Goal: Task Accomplishment & Management: Manage account settings

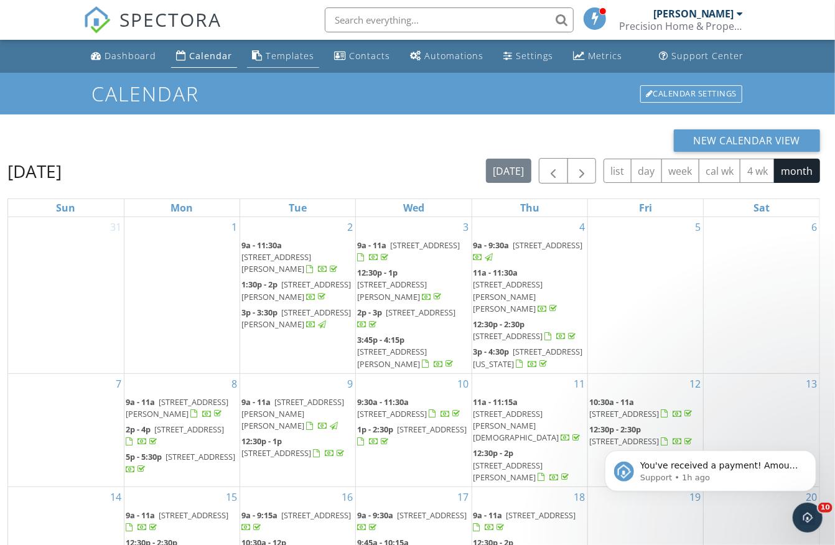
click at [293, 58] on div "Templates" at bounding box center [290, 56] width 49 height 12
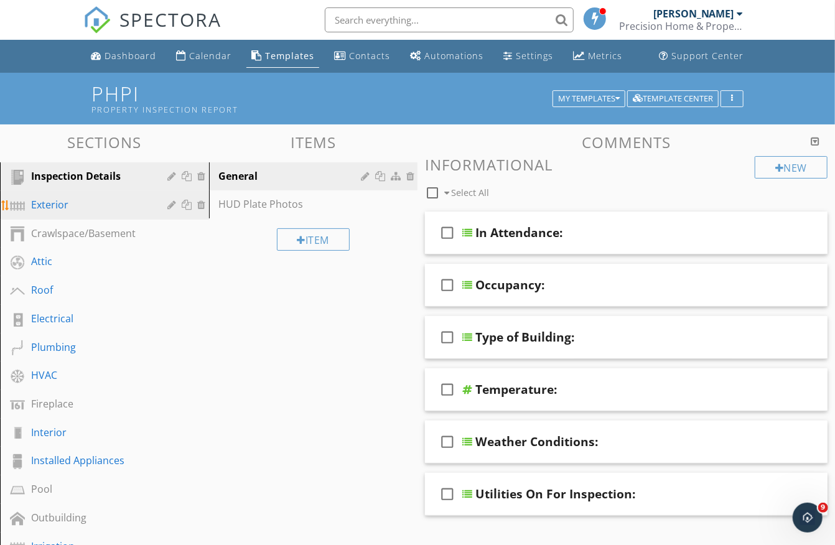
click at [105, 200] on div "Exterior" at bounding box center [90, 204] width 119 height 15
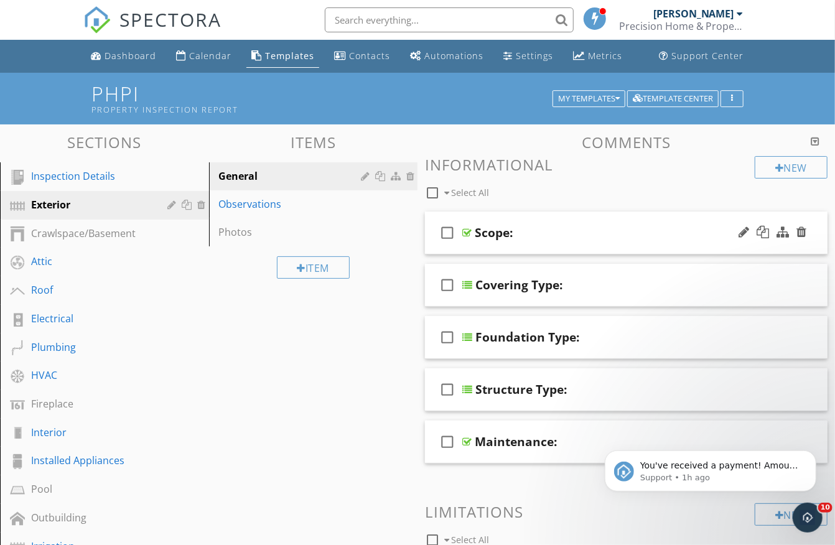
click at [582, 236] on div "Scope:" at bounding box center [616, 232] width 283 height 15
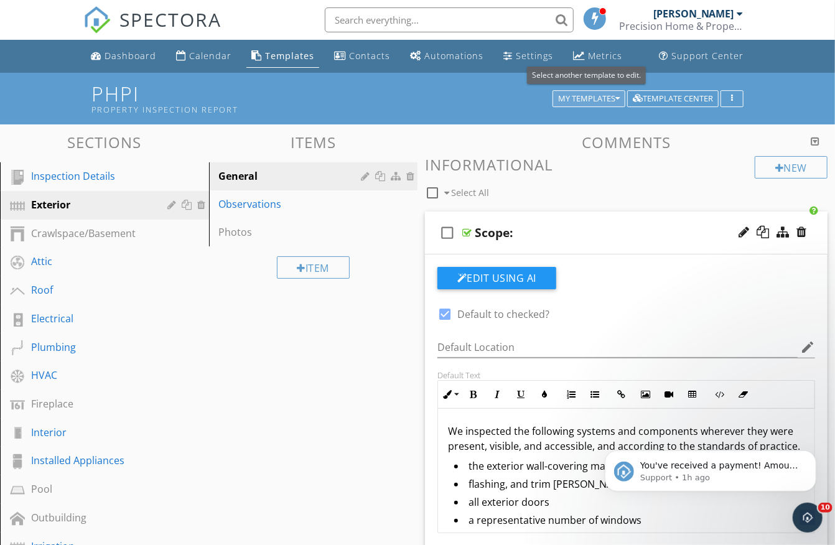
click at [567, 95] on div "My Templates" at bounding box center [589, 99] width 62 height 9
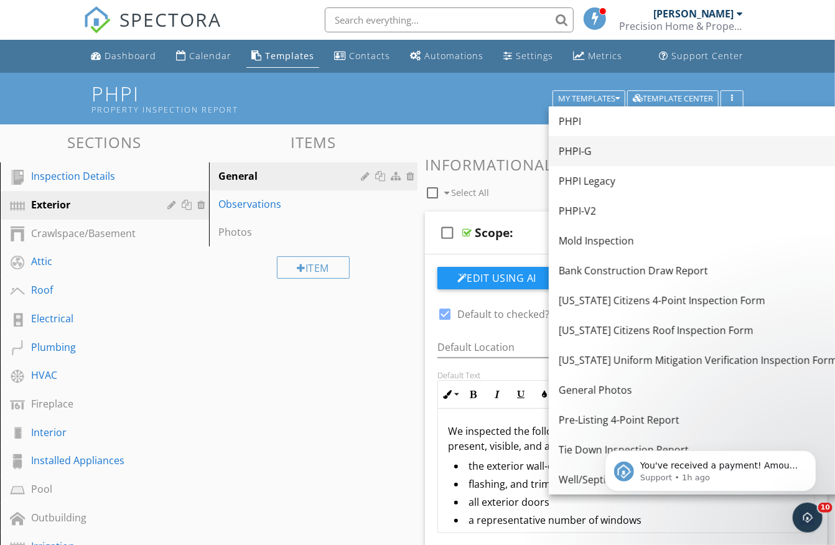
click at [580, 152] on div "PHPI-G" at bounding box center [698, 151] width 279 height 15
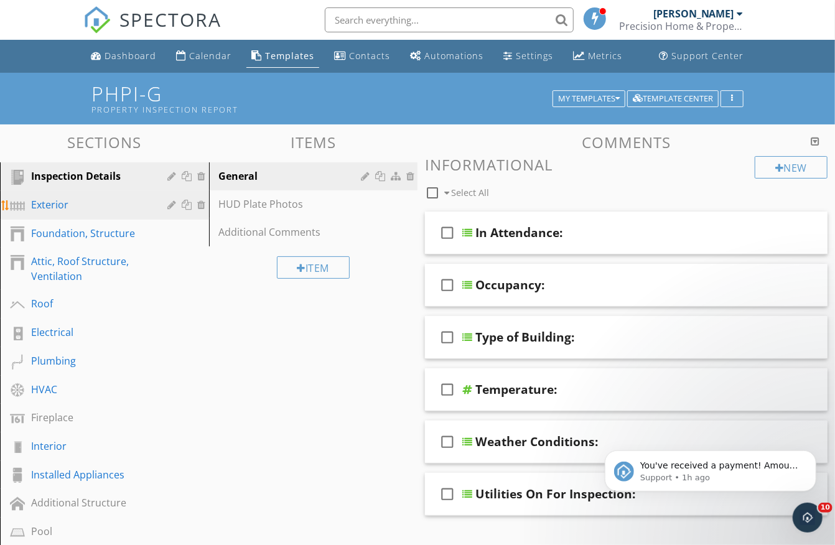
click at [57, 205] on div "Exterior" at bounding box center [90, 204] width 119 height 15
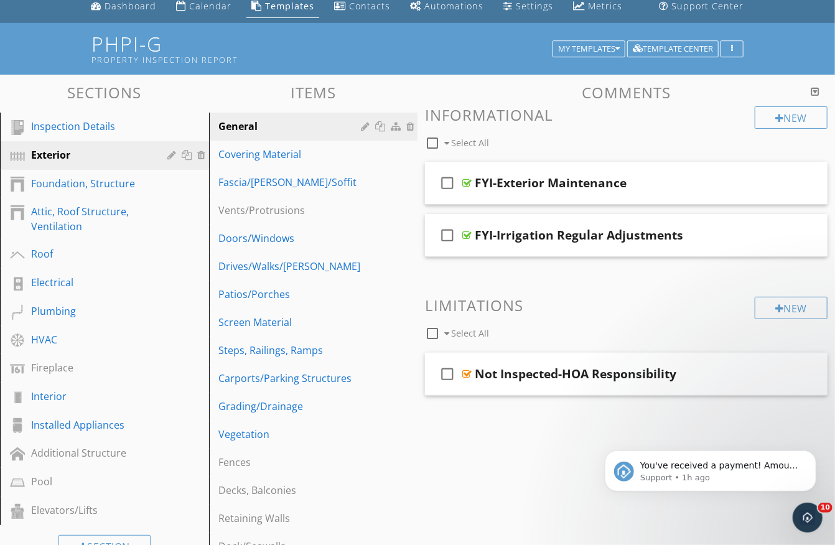
scroll to position [50, 0]
click at [260, 154] on div "Covering Material" at bounding box center [292, 154] width 146 height 15
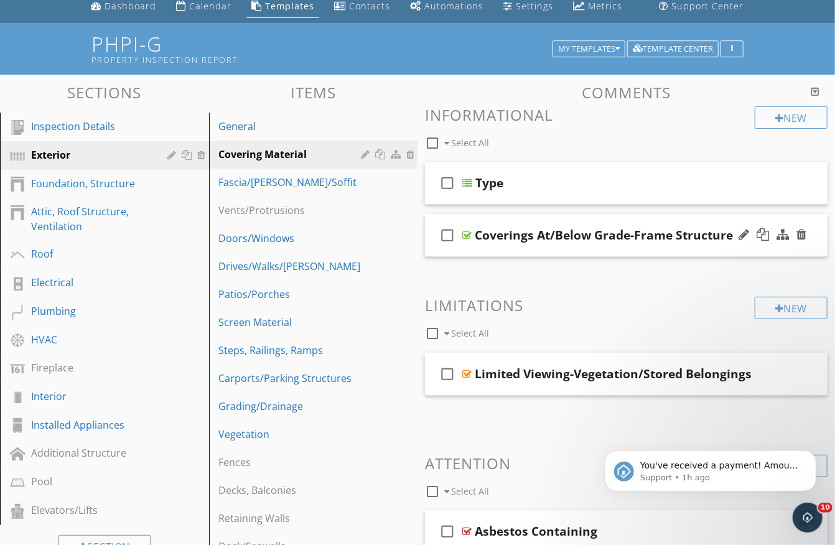
click at [508, 230] on div "Coverings At/Below Grade-Frame Structure" at bounding box center [604, 235] width 258 height 15
click at [478, 235] on input "Coverings At/Below Grade-Frame Structure" at bounding box center [616, 236] width 283 height 21
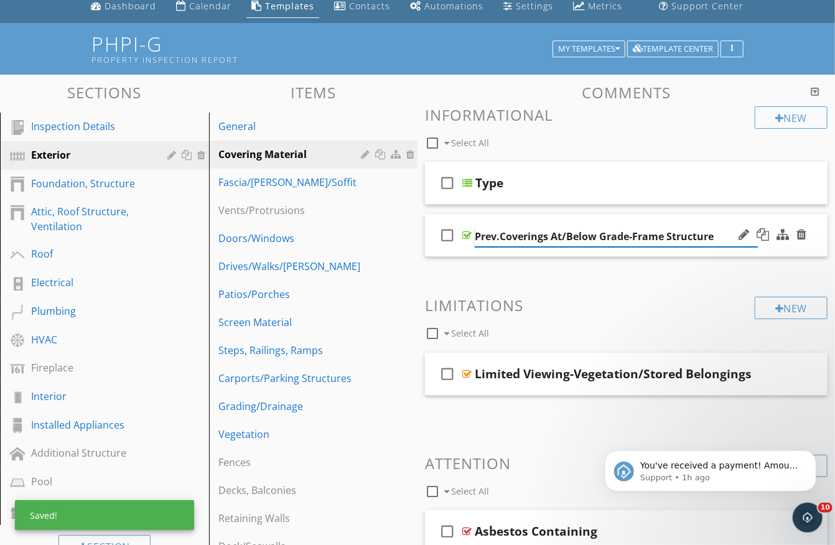
type input "Prev.-Coverings At/Below Grade-Frame Structure"
click at [468, 230] on div at bounding box center [466, 235] width 9 height 10
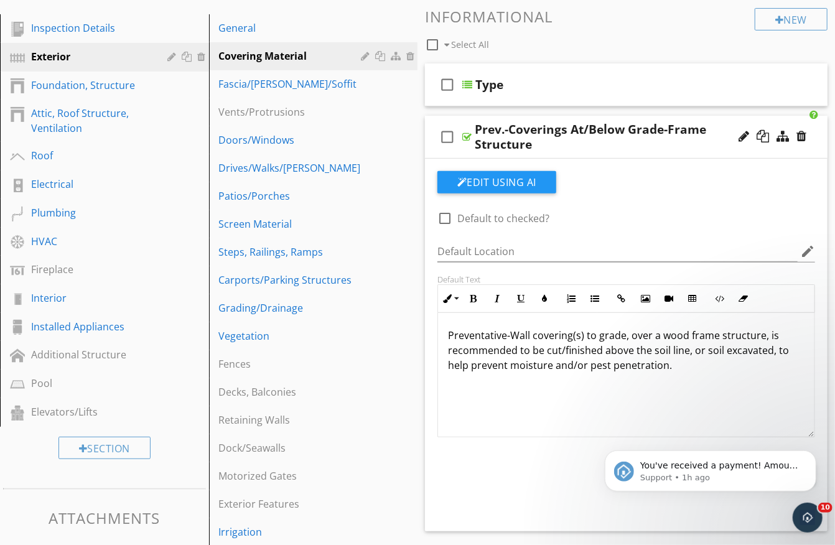
scroll to position [150, 0]
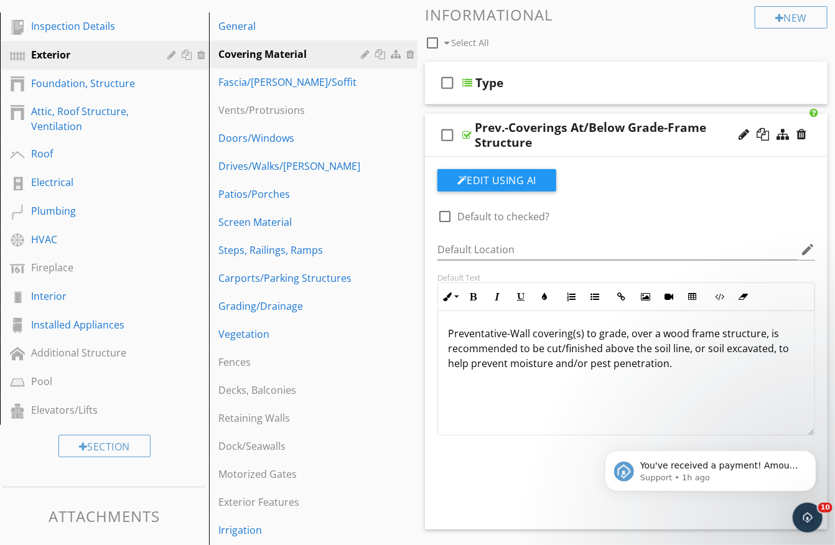
click at [719, 120] on div "Prev.-Coverings At/Below Grade-Frame Structure" at bounding box center [616, 135] width 283 height 30
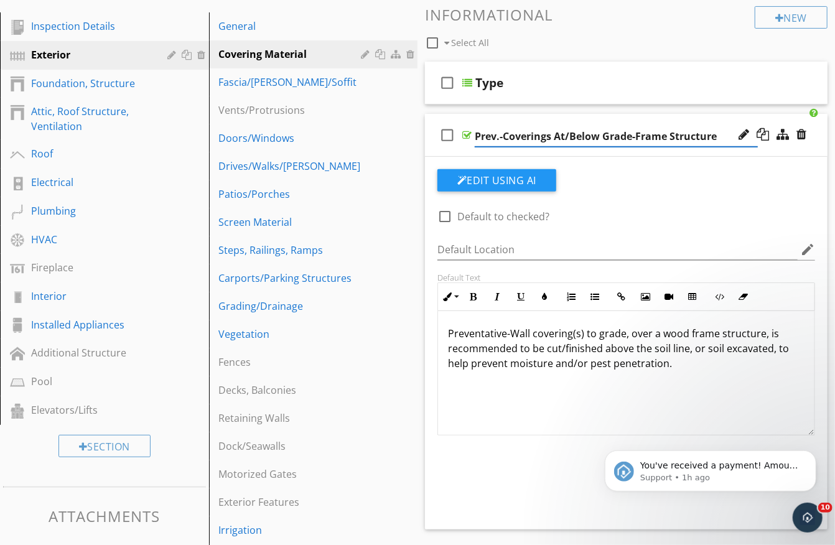
click at [467, 130] on div at bounding box center [466, 135] width 9 height 10
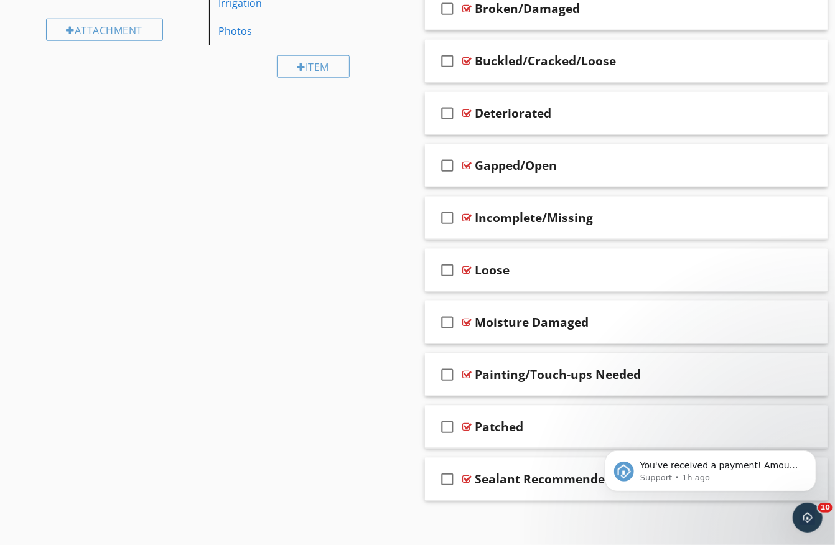
scroll to position [676, 0]
click at [816, 454] on button "Dismiss notification" at bounding box center [812, 453] width 16 height 16
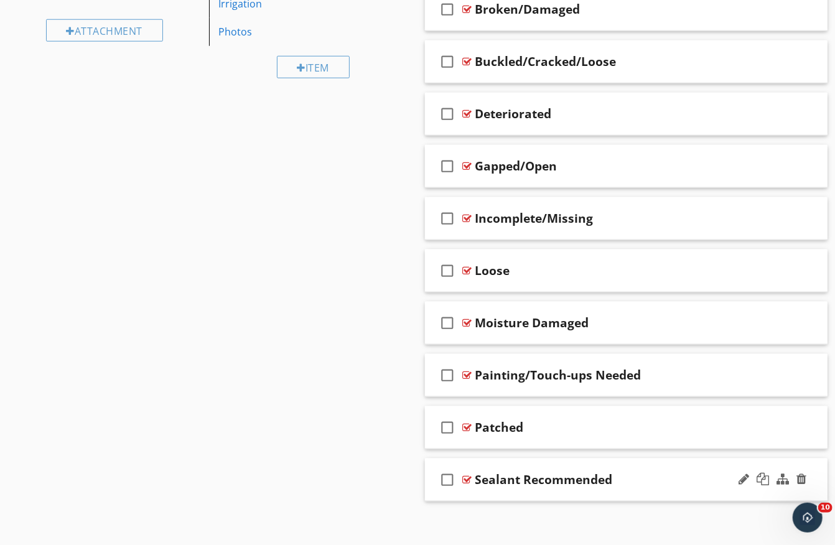
click at [467, 475] on div at bounding box center [466, 480] width 9 height 10
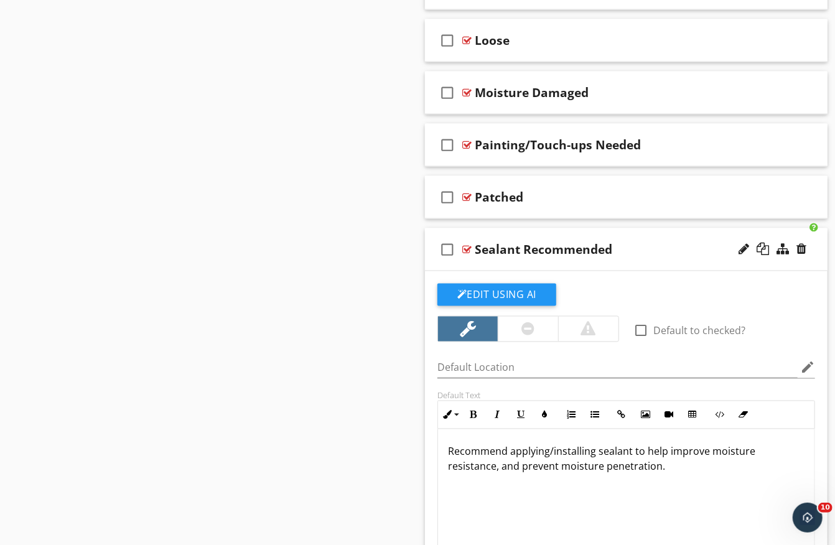
scroll to position [909, 0]
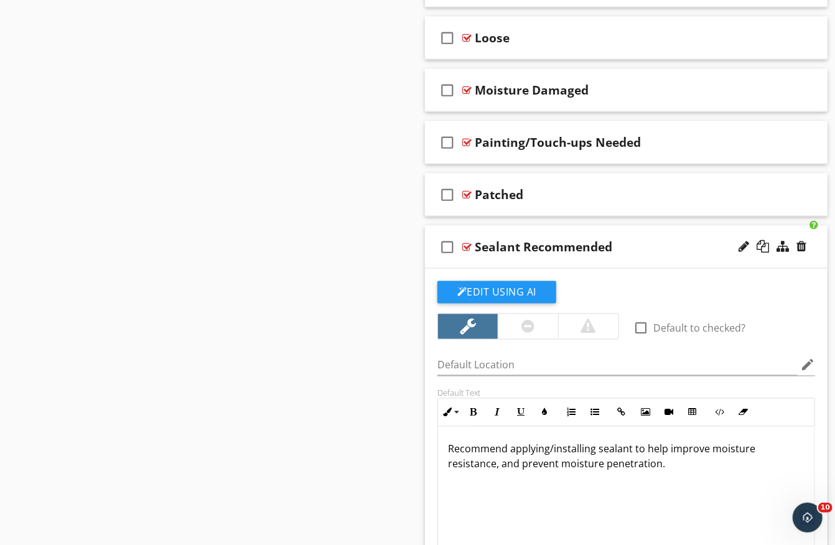
click at [467, 242] on div at bounding box center [466, 247] width 9 height 10
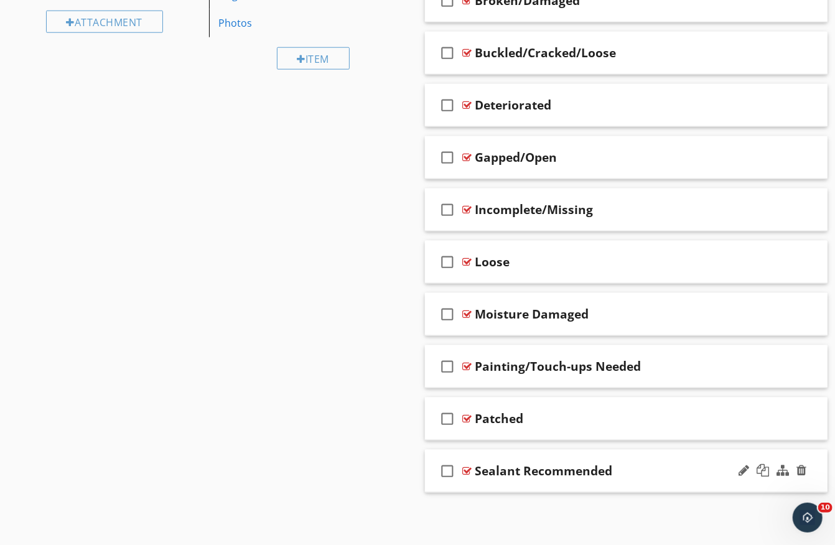
scroll to position [676, 0]
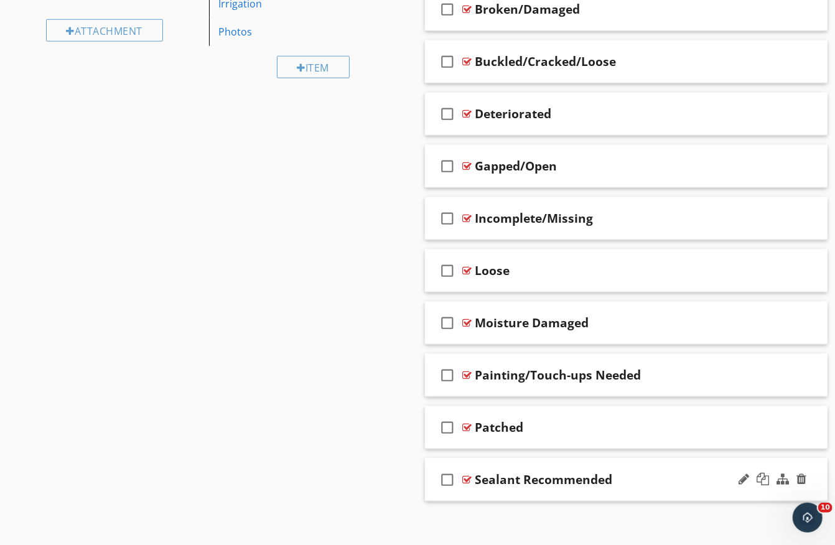
click at [482, 472] on div "Sealant Recommended" at bounding box center [543, 479] width 137 height 15
click at [477, 472] on input "Sealant Recommended" at bounding box center [616, 481] width 283 height 21
type input "Prev.-Sealant Recommended"
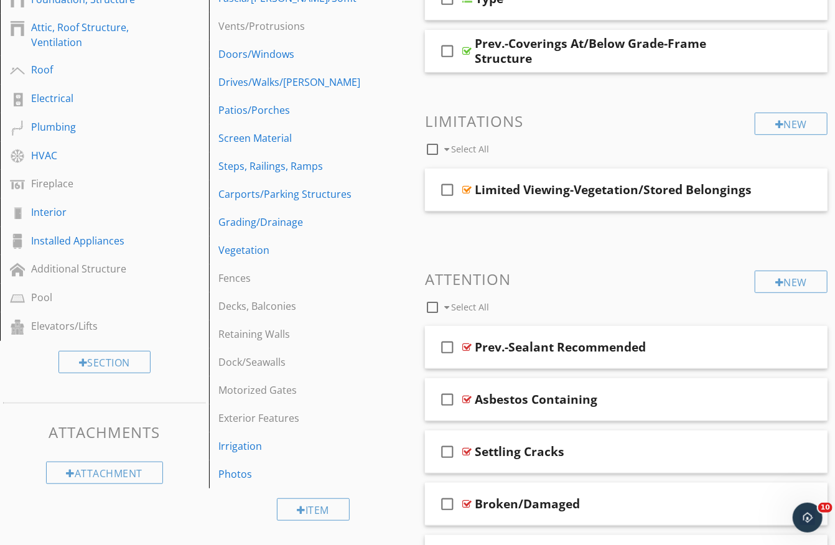
scroll to position [205, 0]
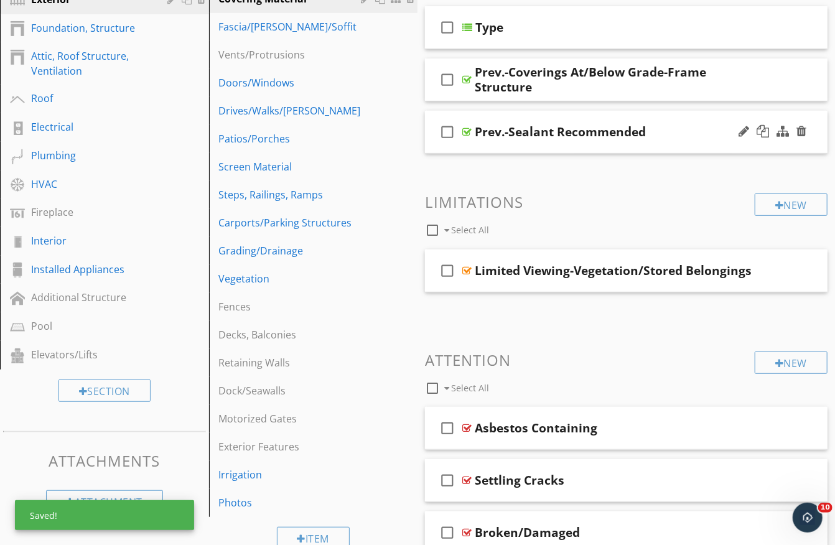
click at [465, 127] on div at bounding box center [466, 132] width 9 height 10
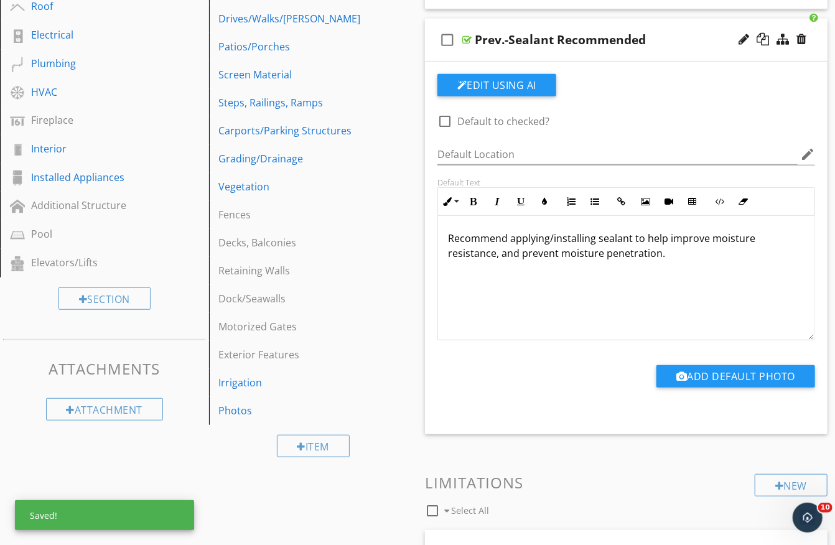
scroll to position [304, 0]
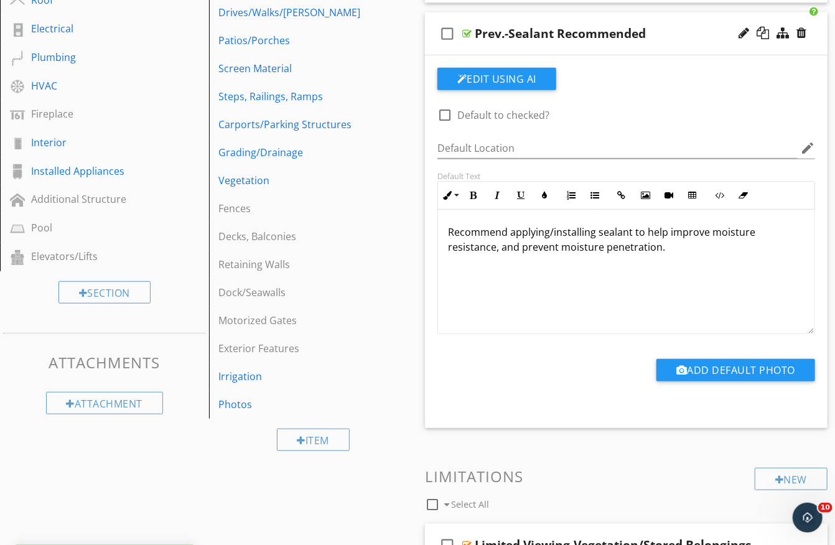
click at [487, 268] on div "Recommend applying/installing sealant to help improve moisture resistance, and …" at bounding box center [626, 272] width 376 height 124
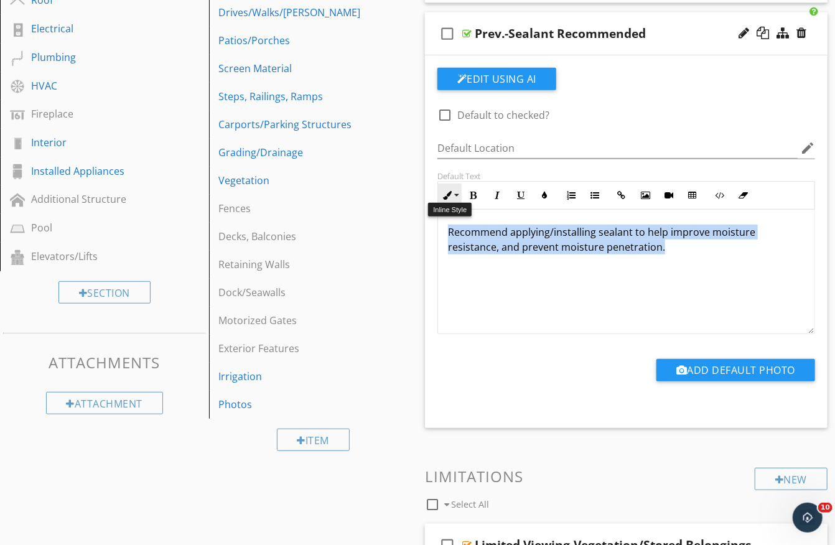
click at [455, 189] on button "Inline Style" at bounding box center [450, 196] width 24 height 24
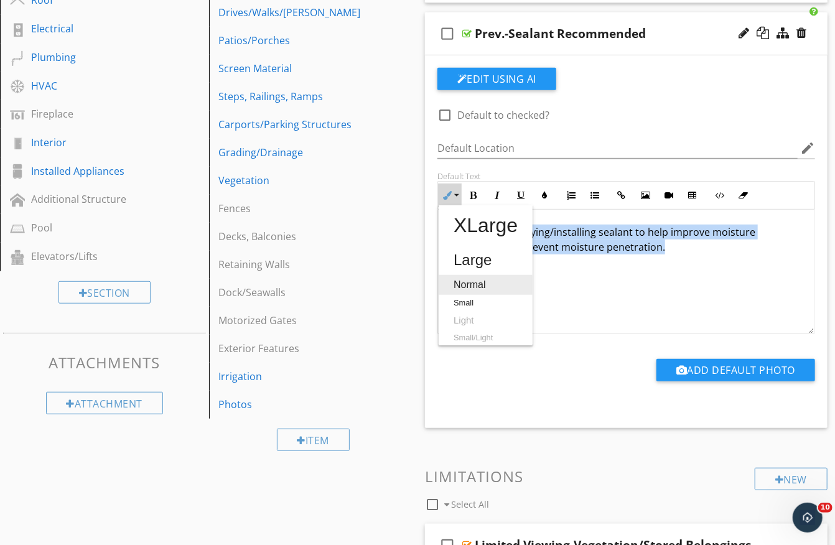
click at [463, 283] on link "Normal" at bounding box center [486, 285] width 94 height 20
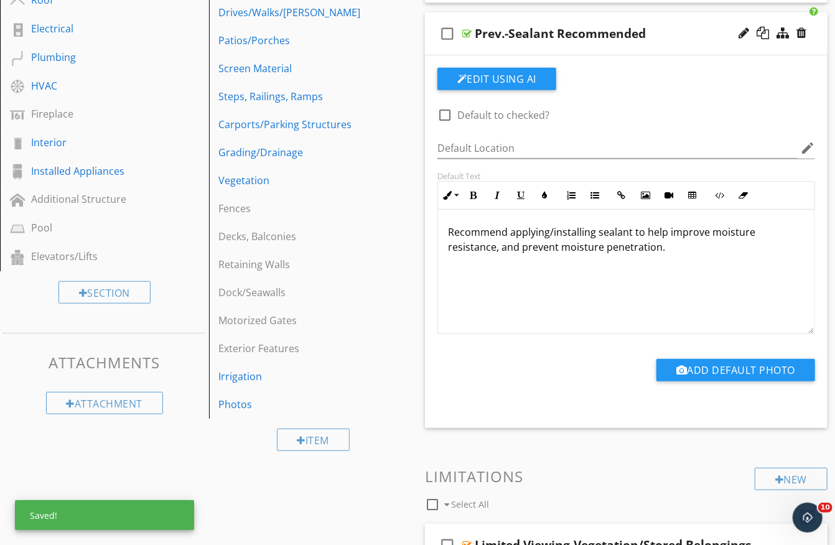
click at [467, 29] on div at bounding box center [466, 34] width 9 height 10
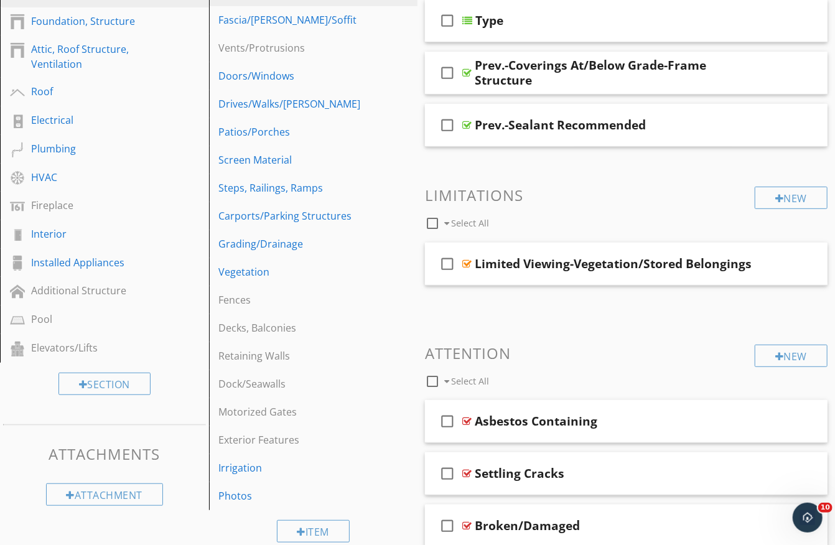
scroll to position [212, 0]
click at [467, 72] on div at bounding box center [466, 73] width 9 height 10
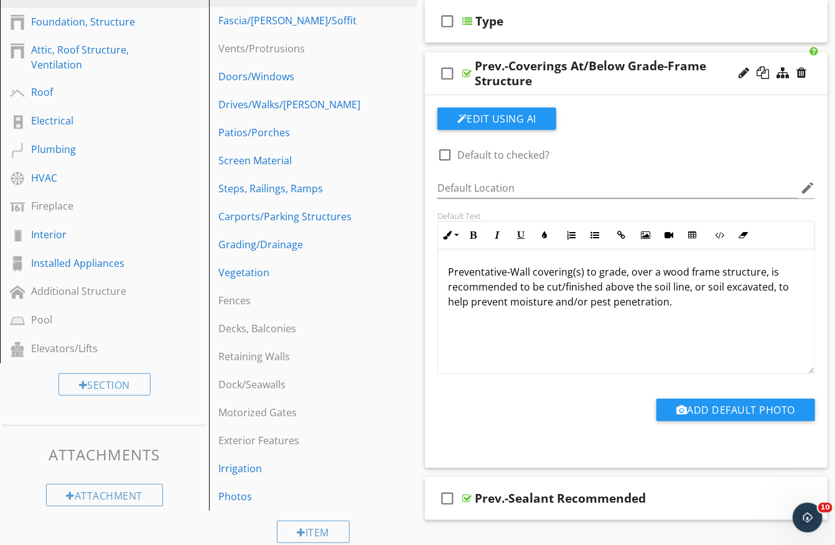
click at [504, 345] on div "Preventative-Wall covering(s) to grade, over a wood frame structure, is recomme…" at bounding box center [626, 311] width 376 height 124
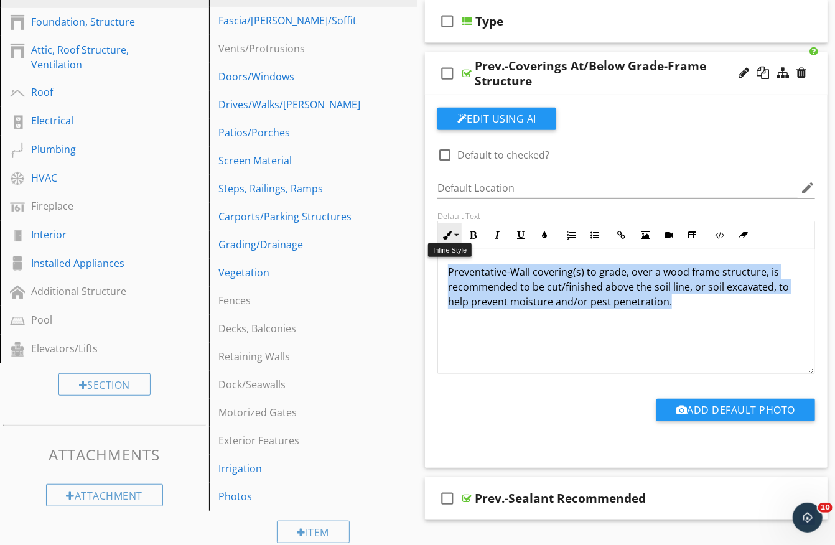
click at [450, 233] on icon "button" at bounding box center [447, 235] width 9 height 9
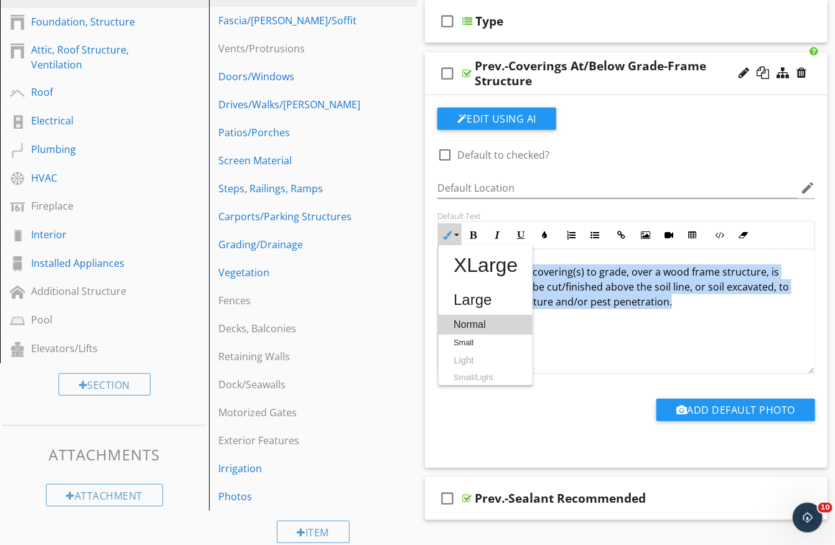
click at [462, 317] on link "Normal" at bounding box center [486, 325] width 94 height 20
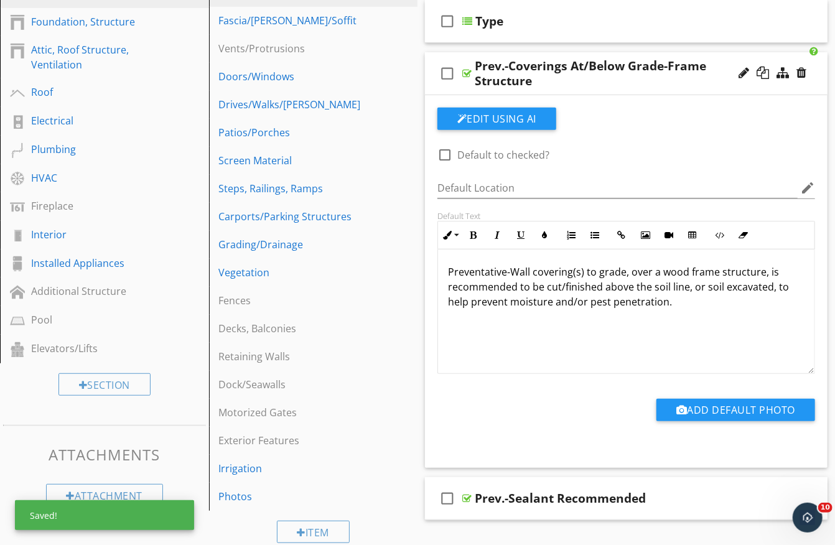
click at [469, 68] on div at bounding box center [466, 73] width 9 height 10
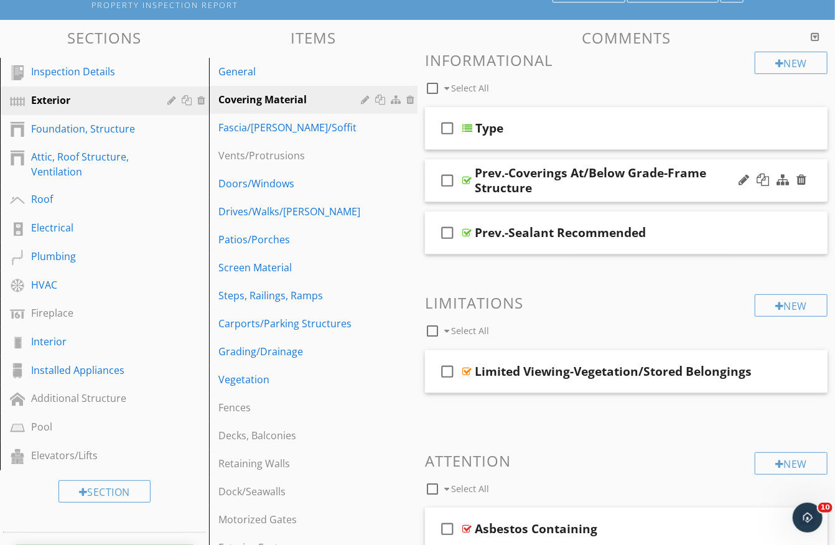
scroll to position [103, 0]
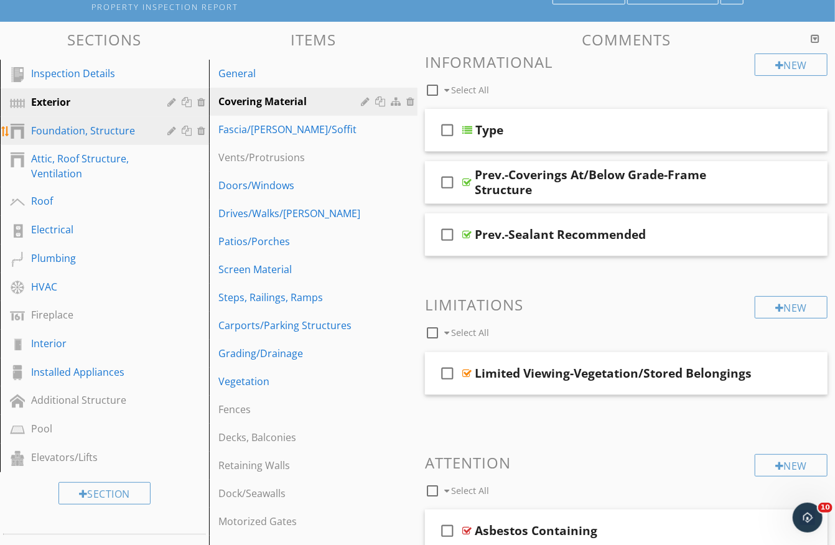
click at [104, 131] on div "Foundation, Structure" at bounding box center [90, 130] width 119 height 15
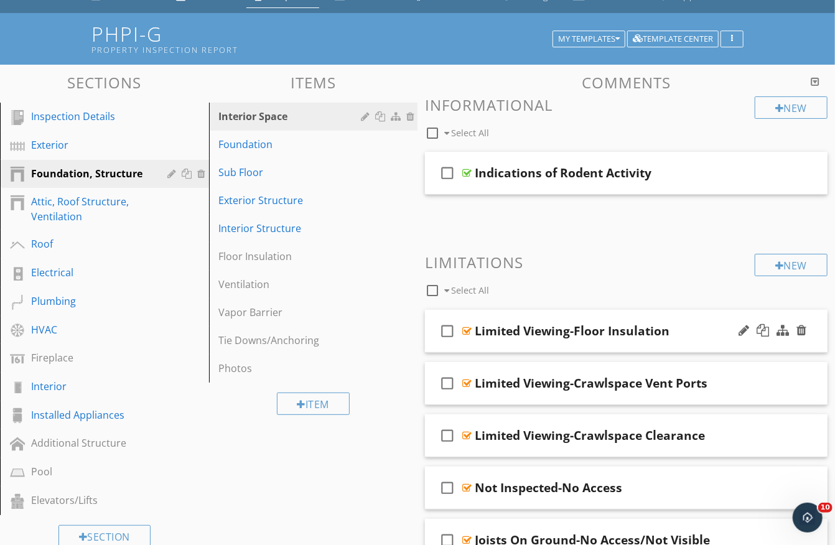
scroll to position [60, 0]
click at [272, 368] on div "Photos" at bounding box center [292, 368] width 146 height 15
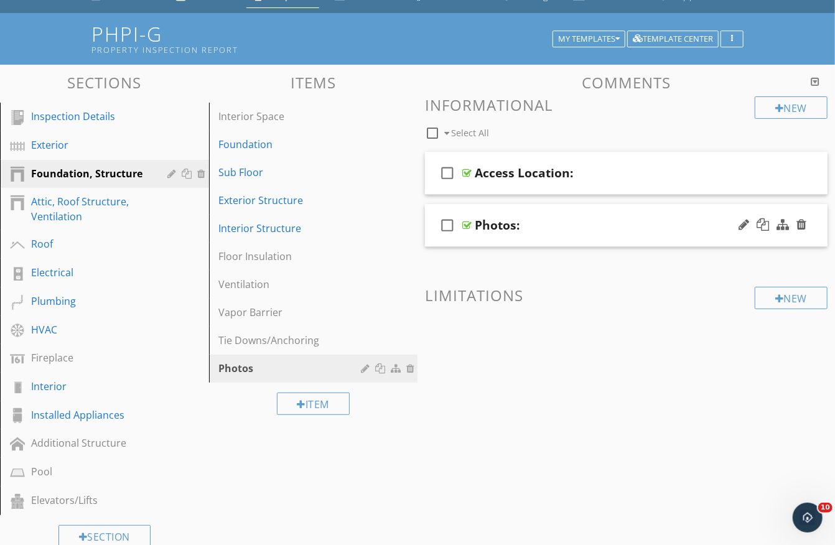
click at [495, 230] on div "Photos:" at bounding box center [497, 225] width 45 height 15
click at [477, 228] on input "Photos:" at bounding box center [616, 226] width 283 height 21
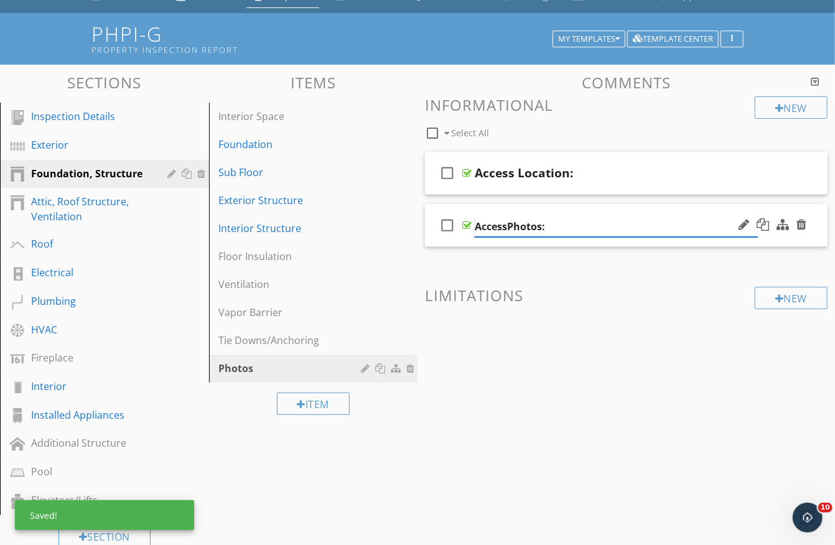
type input "Access/Photos:"
click at [801, 169] on div at bounding box center [801, 172] width 10 height 12
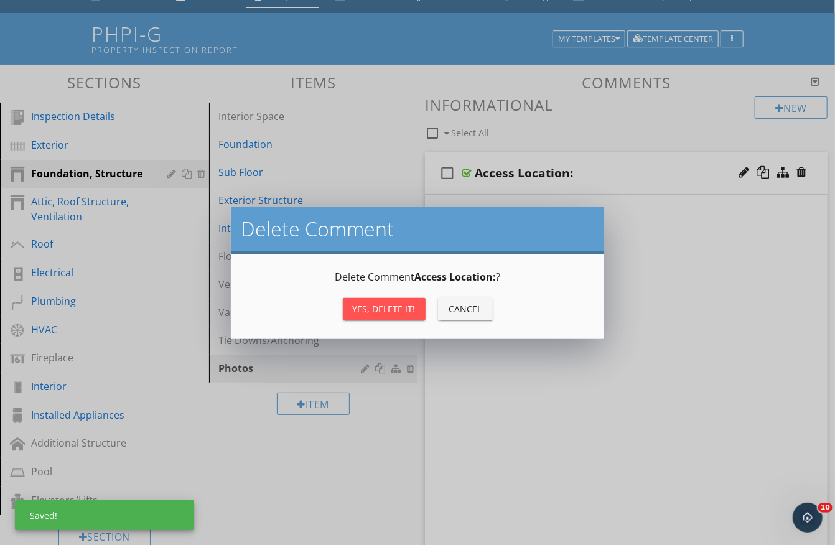
scroll to position [59, 0]
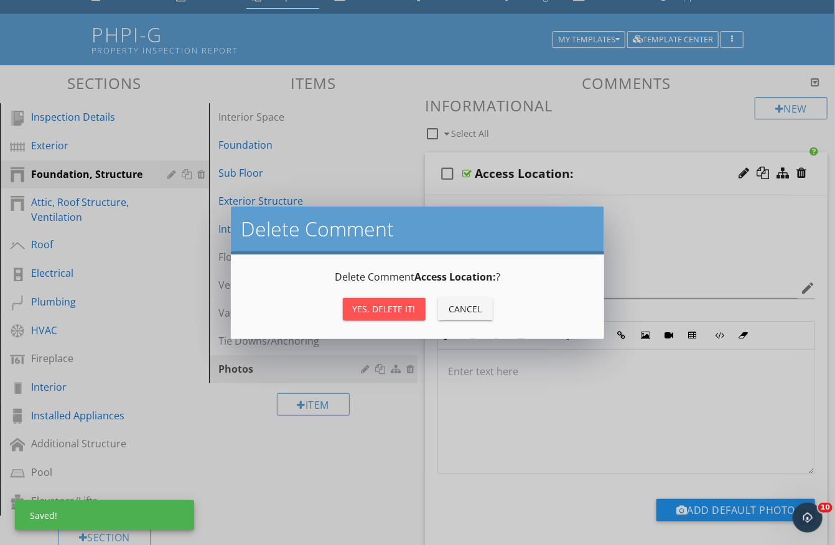
click at [384, 315] on button "Yes, Delete it!" at bounding box center [384, 309] width 83 height 22
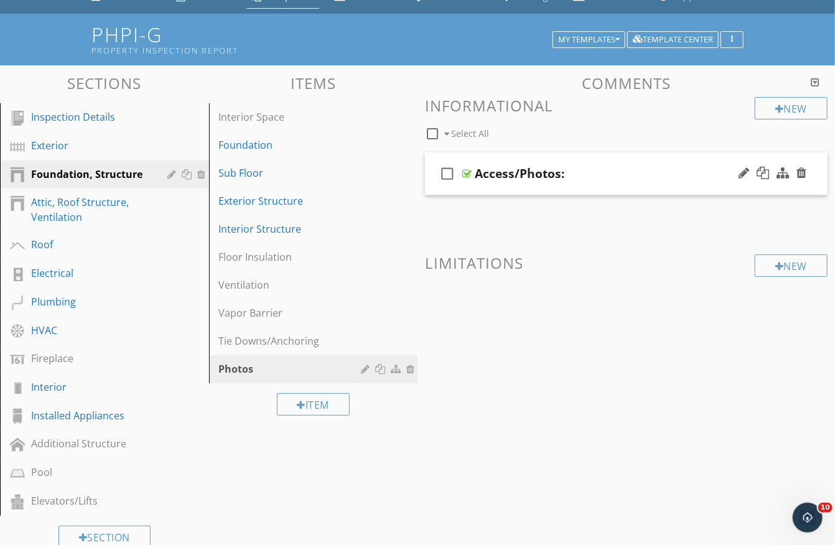
click at [469, 169] on div at bounding box center [466, 174] width 9 height 10
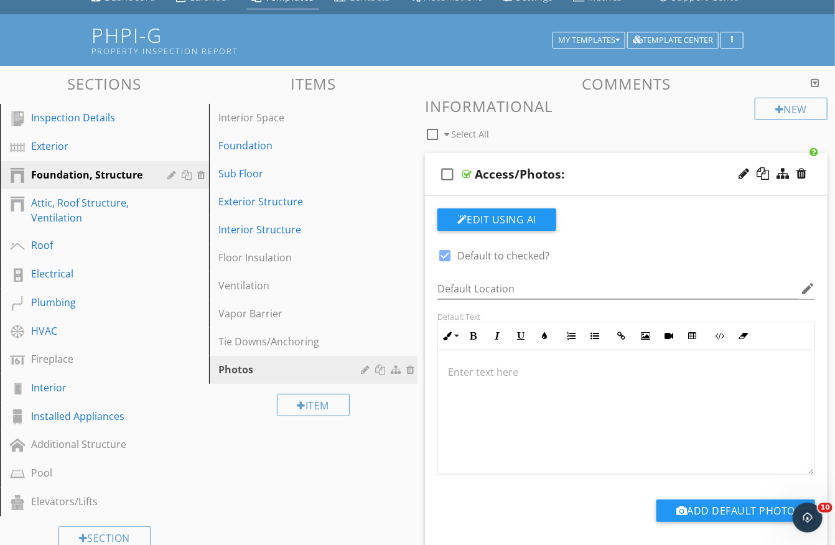
click at [468, 170] on div at bounding box center [466, 174] width 9 height 10
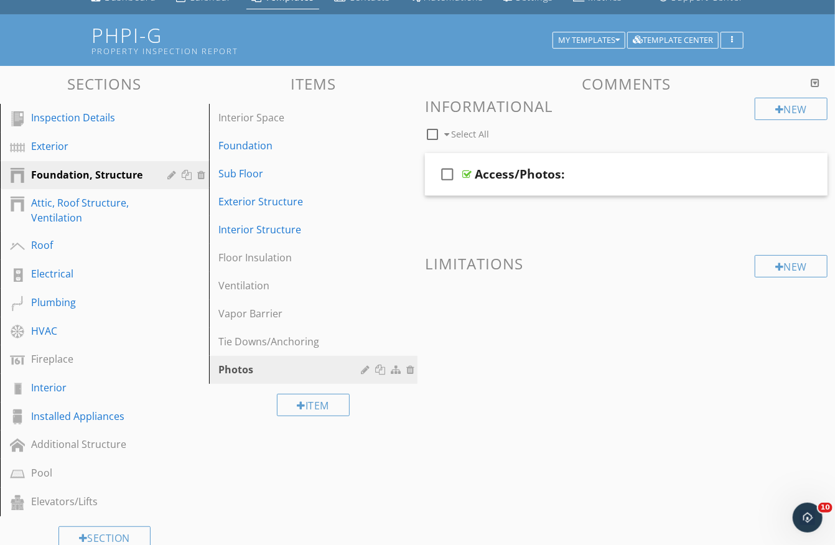
click at [527, 172] on div "Access/Photos:" at bounding box center [520, 174] width 90 height 15
click at [527, 216] on div "New Informational check_box_outline_blank Select All check_box_outline_blank Ac…" at bounding box center [626, 221] width 403 height 247
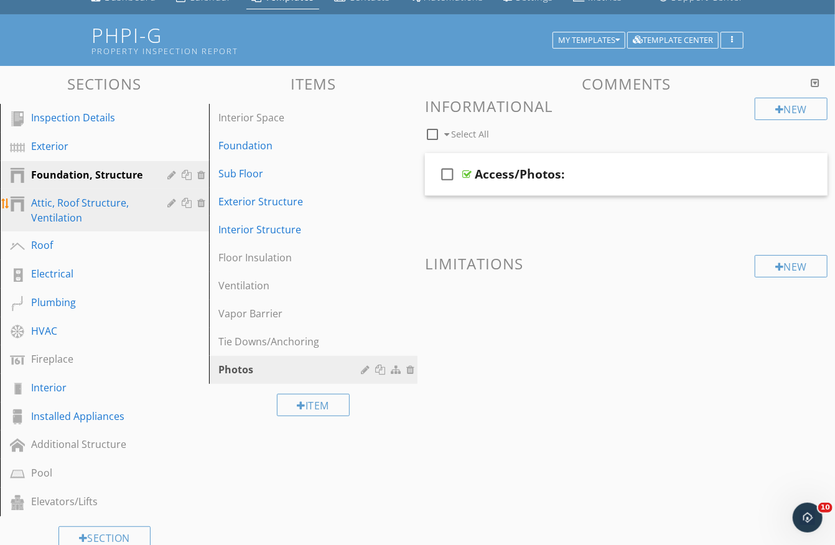
click at [75, 203] on div "Attic, Roof Structure, Ventilation" at bounding box center [90, 210] width 119 height 30
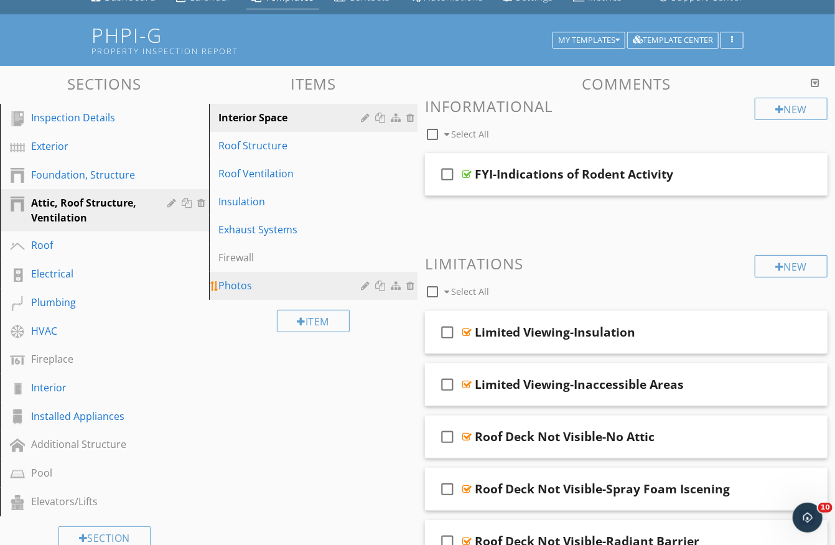
click at [246, 283] on div "Photos" at bounding box center [292, 285] width 146 height 15
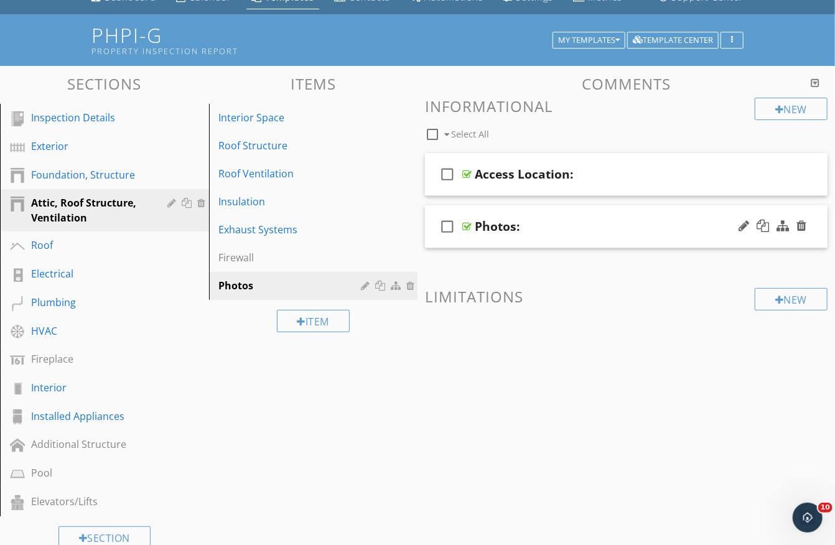
click at [496, 219] on div "Photos:" at bounding box center [497, 226] width 45 height 15
paste input "Access/"
type input "Access/Photos:"
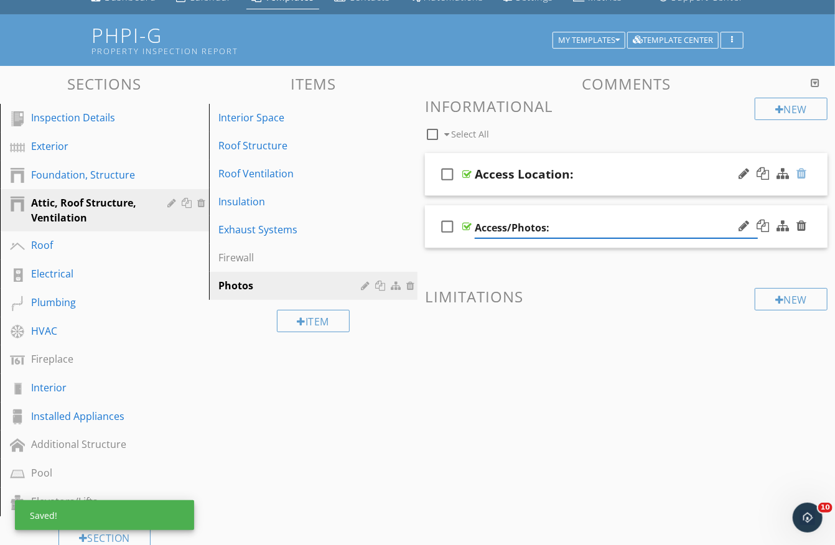
click at [799, 173] on div at bounding box center [801, 173] width 10 height 12
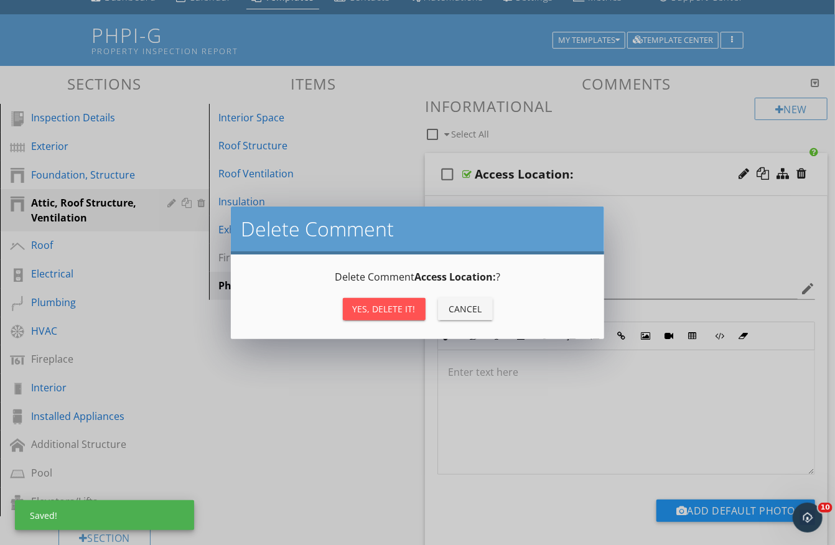
scroll to position [57, 0]
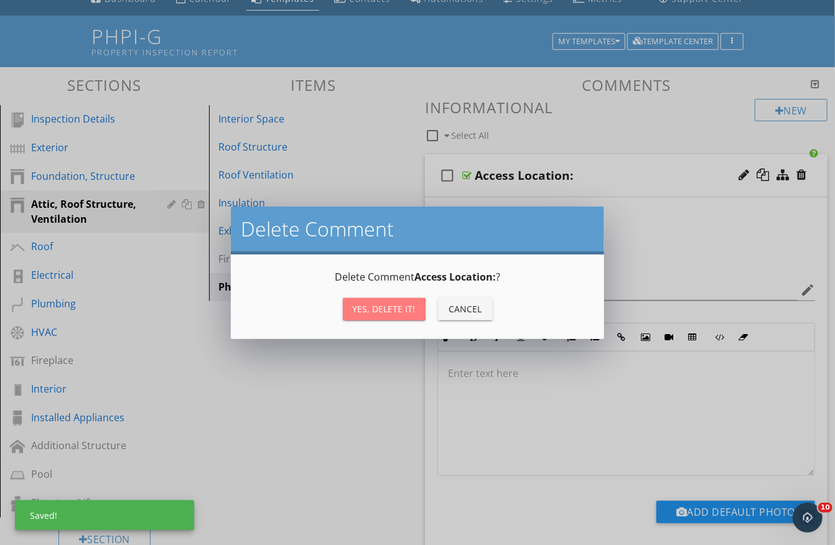
click at [370, 303] on div "Yes, Delete it!" at bounding box center [384, 308] width 63 height 13
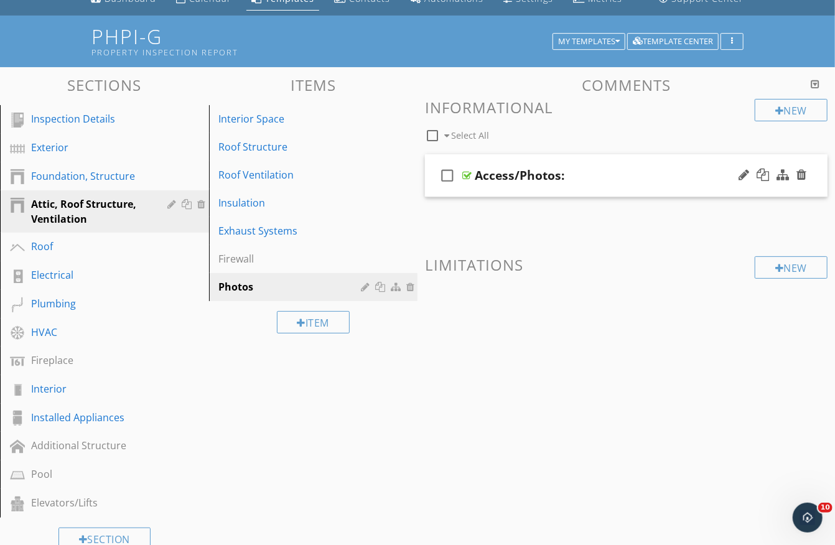
click at [468, 172] on div at bounding box center [466, 175] width 9 height 10
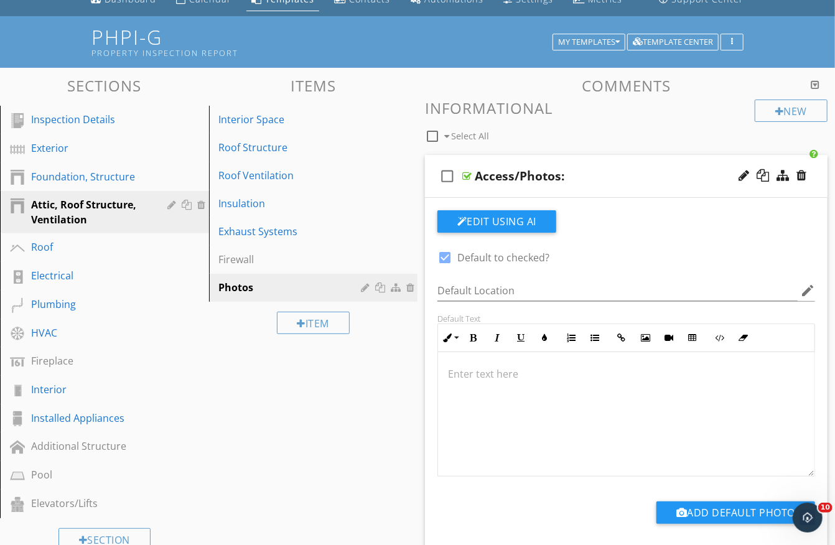
click at [468, 172] on div at bounding box center [466, 176] width 9 height 10
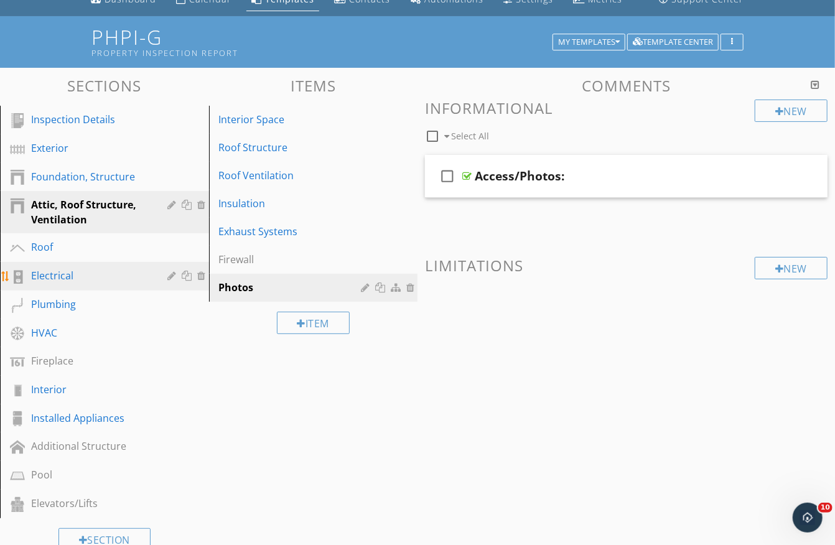
click at [60, 271] on div "Electrical" at bounding box center [90, 275] width 119 height 15
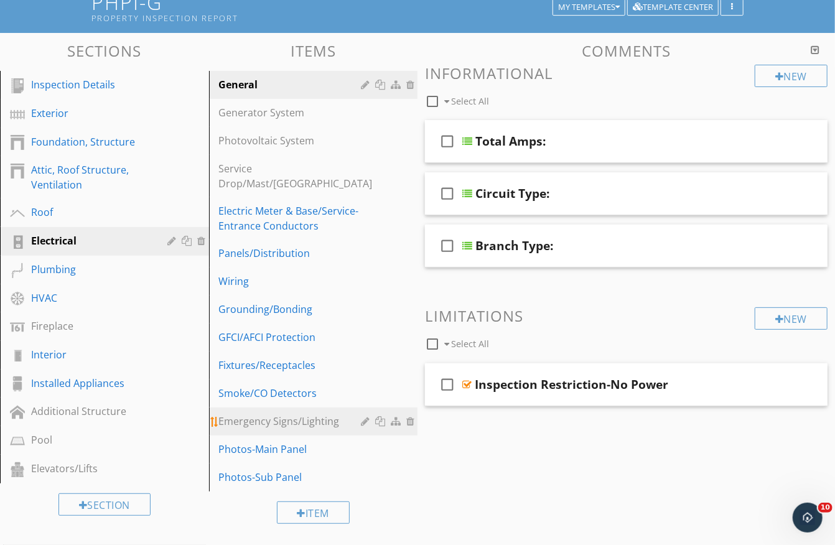
scroll to position [118, 0]
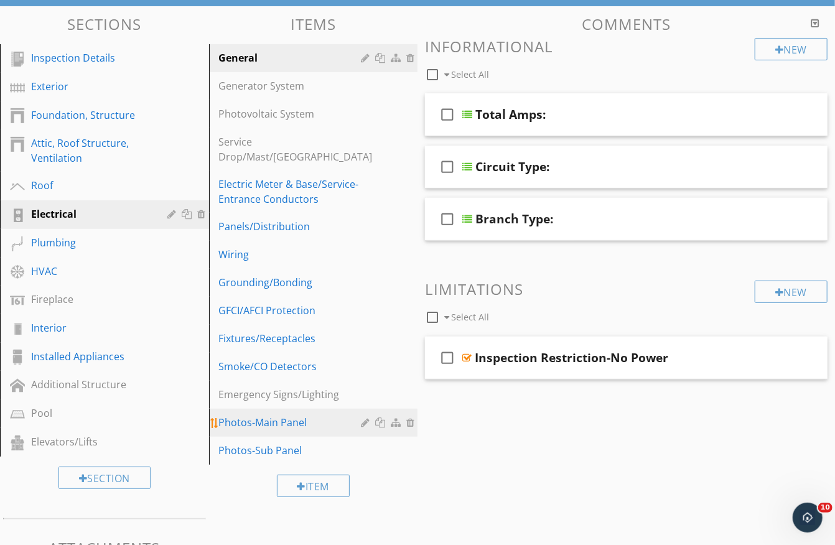
click at [284, 417] on div "Photos-Main Panel" at bounding box center [292, 422] width 146 height 15
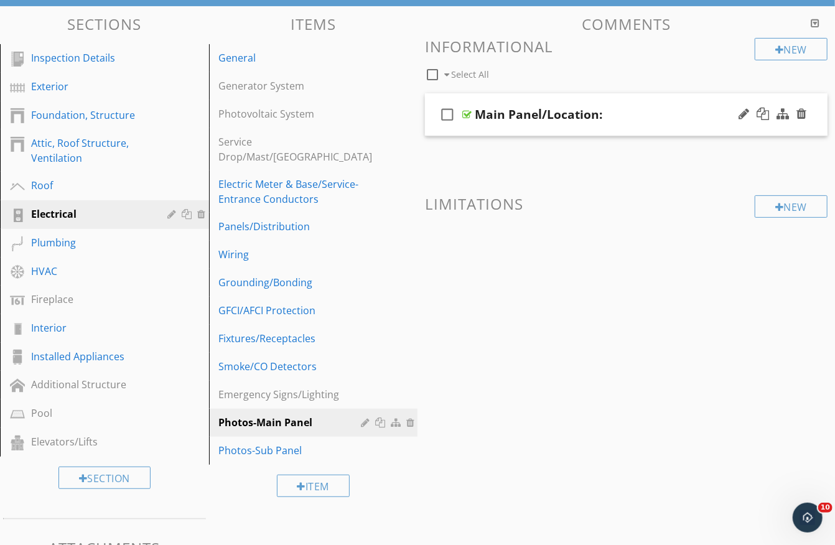
click at [463, 109] on div at bounding box center [466, 114] width 9 height 10
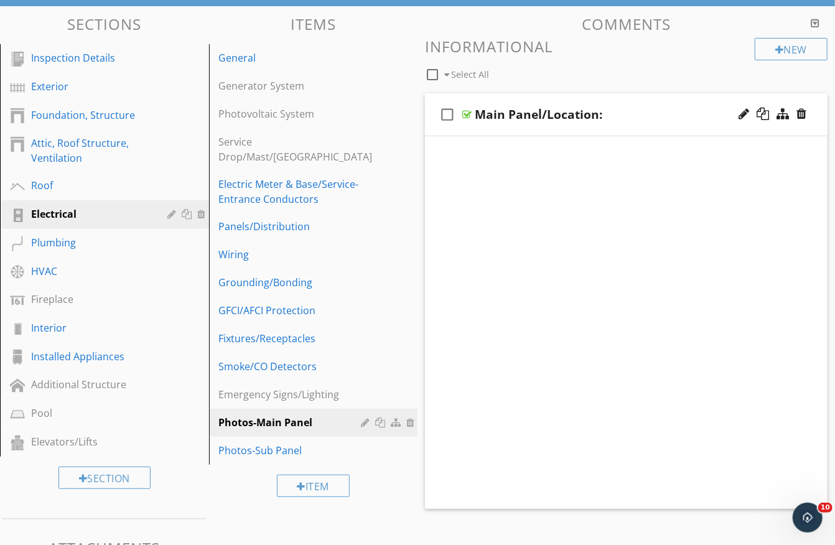
scroll to position [118, 0]
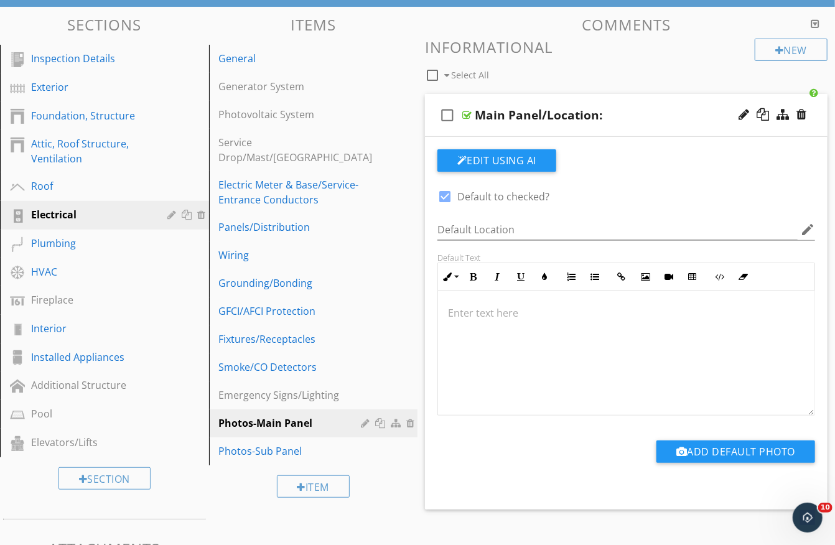
click at [466, 110] on div at bounding box center [466, 115] width 9 height 10
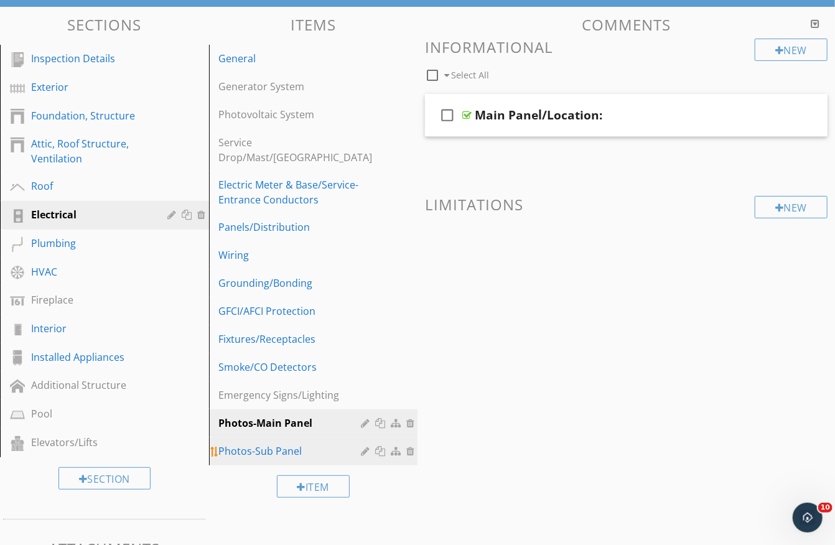
click at [296, 444] on div "Photos-Sub Panel" at bounding box center [292, 451] width 146 height 15
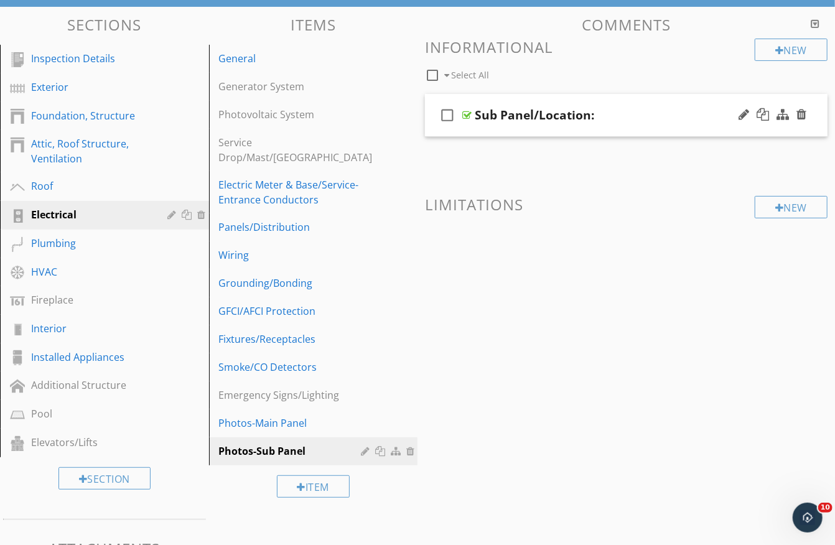
click at [469, 110] on div at bounding box center [466, 115] width 9 height 10
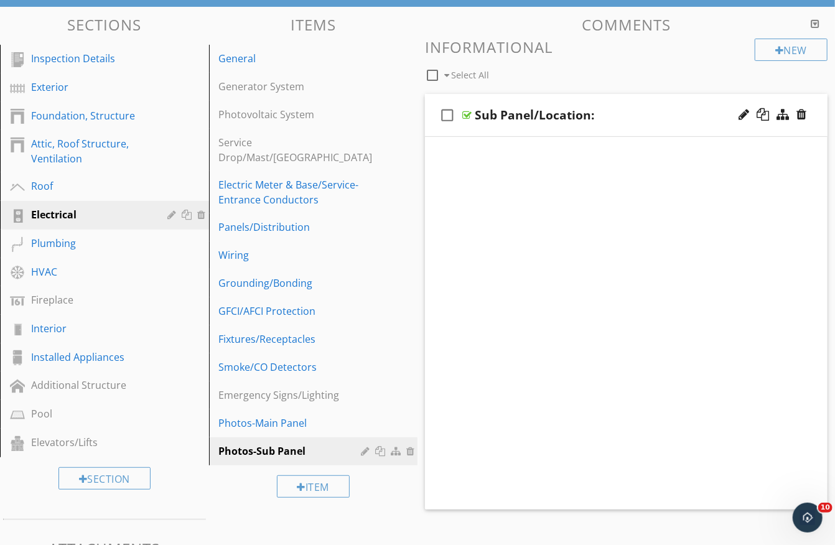
scroll to position [117, 0]
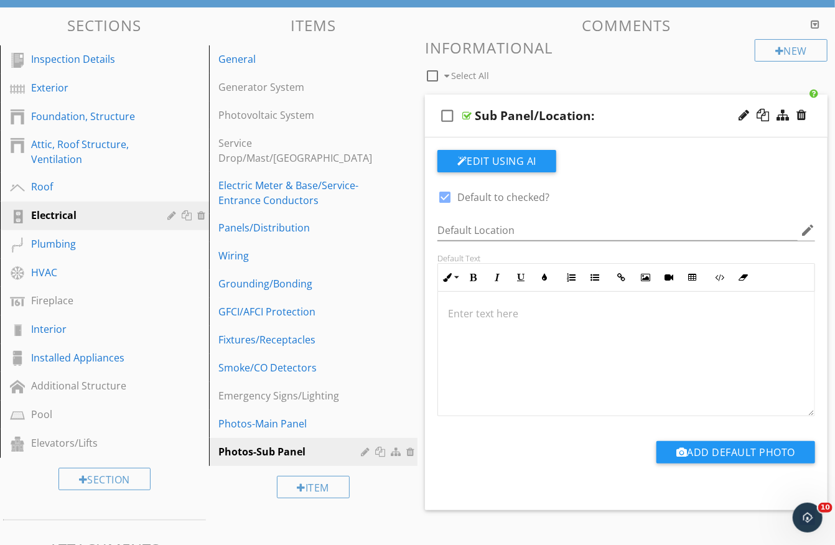
click at [469, 111] on div at bounding box center [466, 116] width 9 height 10
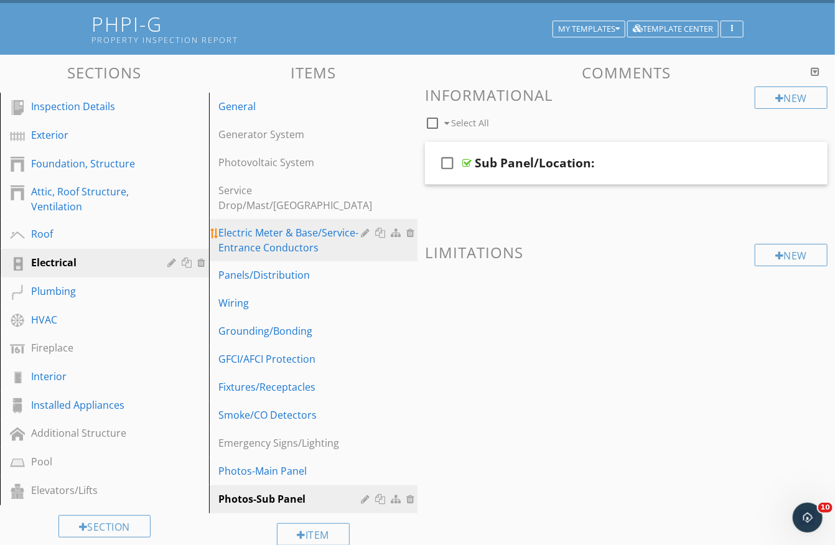
scroll to position [58, 0]
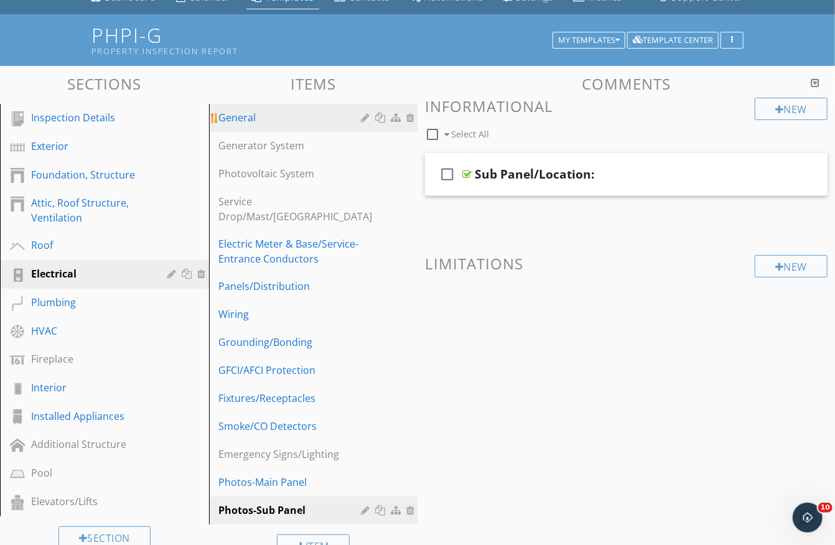
click at [268, 121] on div "General" at bounding box center [292, 117] width 146 height 15
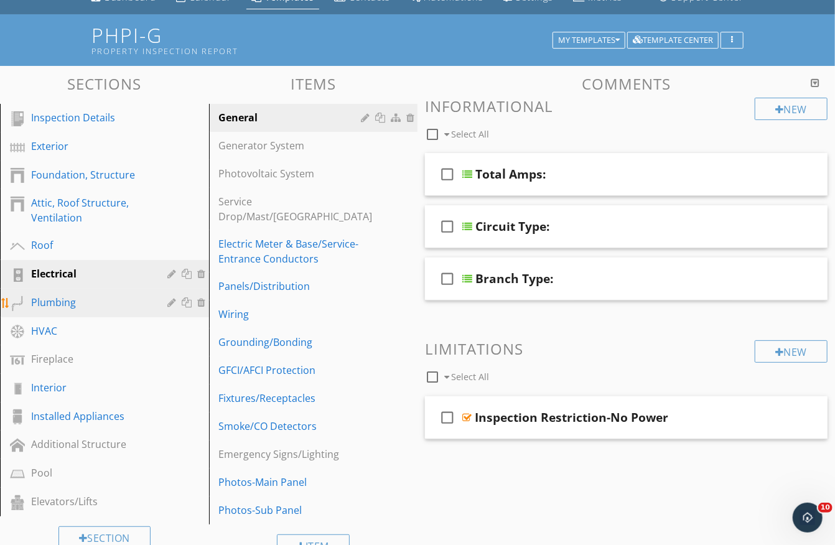
click at [62, 305] on div "Plumbing" at bounding box center [90, 302] width 119 height 15
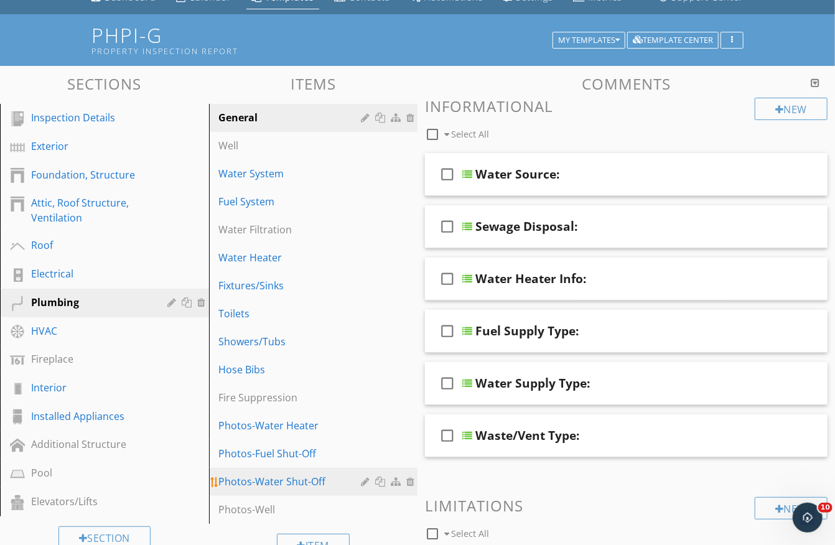
click at [263, 482] on div "Photos-Water Shut-Off" at bounding box center [292, 481] width 146 height 15
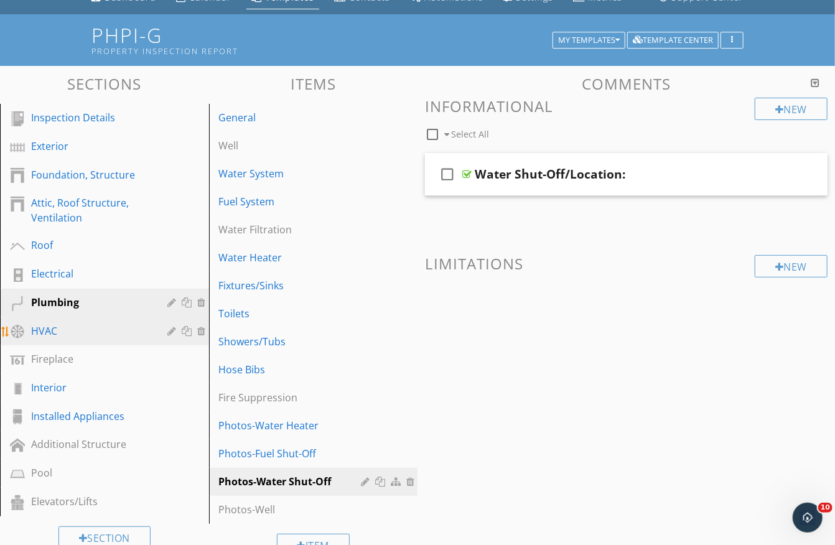
click at [88, 331] on div "HVAC" at bounding box center [90, 331] width 119 height 15
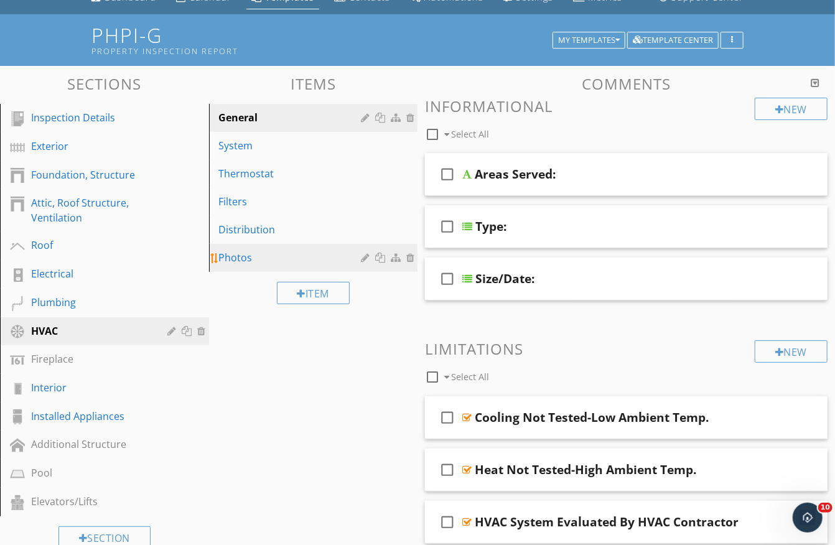
click at [246, 251] on div "Photos" at bounding box center [292, 257] width 146 height 15
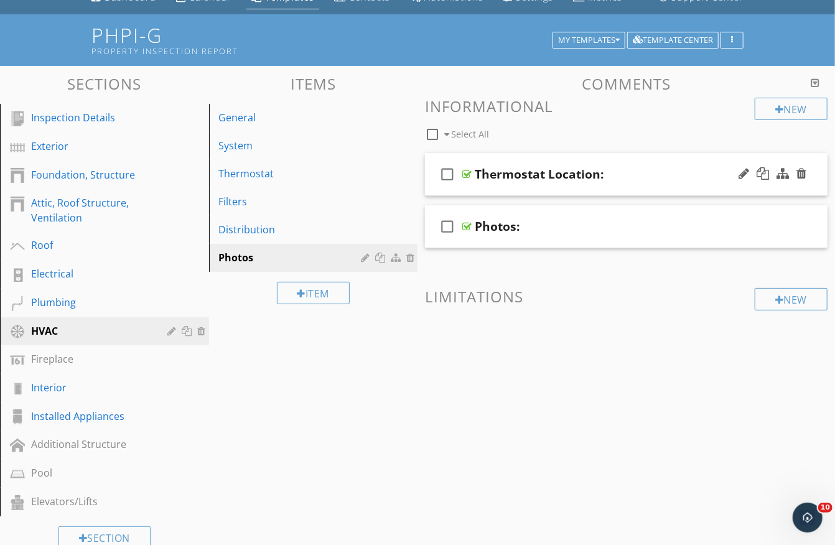
click at [564, 169] on div "Thermostat Location:" at bounding box center [539, 174] width 129 height 15
click at [579, 175] on input "Thermostat Location:" at bounding box center [616, 175] width 283 height 21
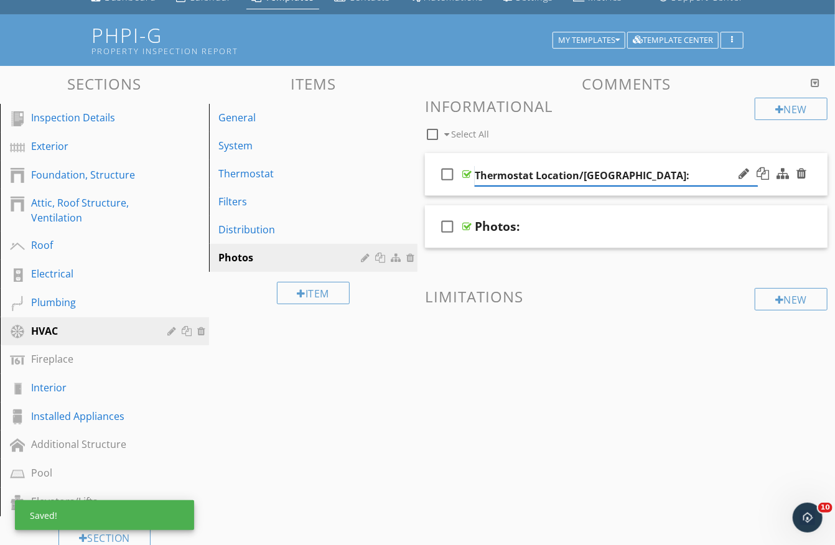
type input "Thermostat Location/Equipment:"
click at [803, 221] on div at bounding box center [801, 226] width 10 height 12
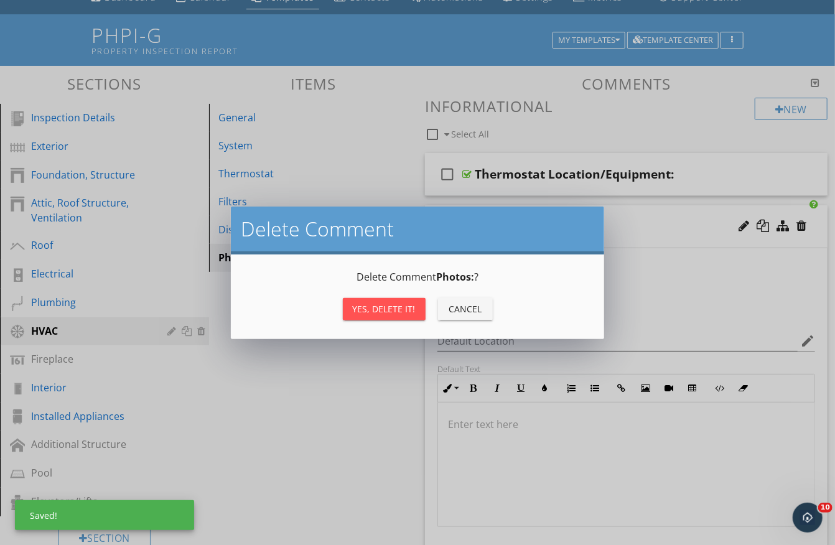
scroll to position [57, 0]
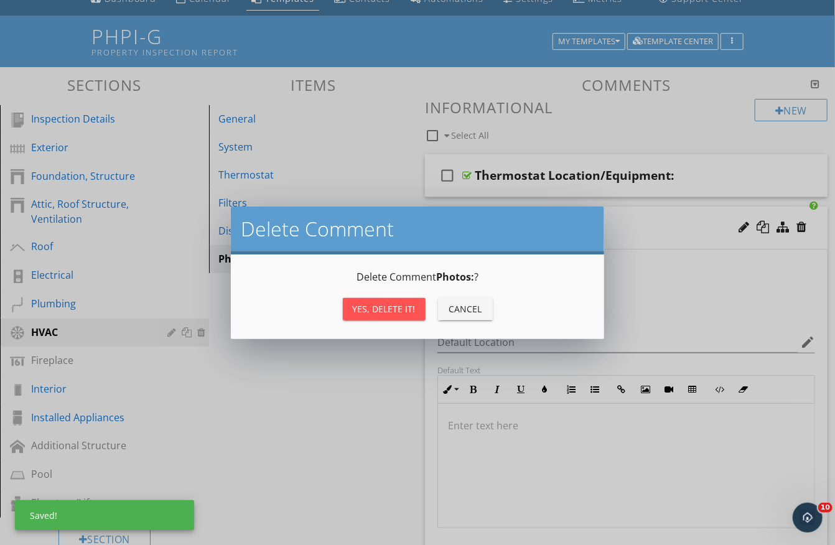
click at [386, 320] on div "Yes, Delete it! Cancel" at bounding box center [417, 309] width 343 height 30
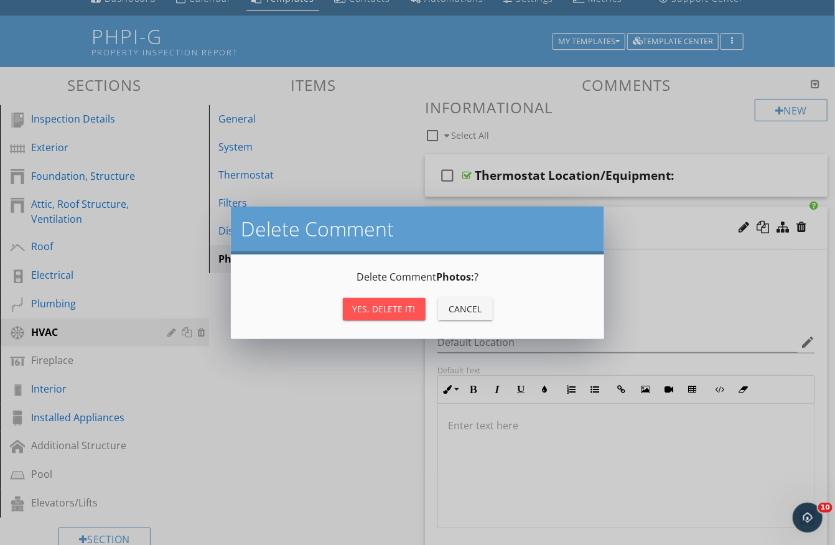
click at [394, 312] on div "Yes, Delete it!" at bounding box center [384, 308] width 63 height 13
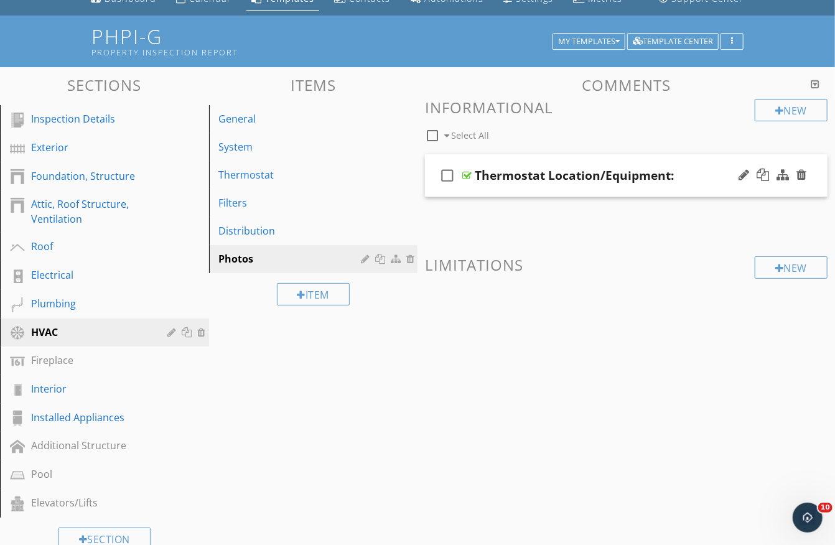
click at [466, 171] on div at bounding box center [466, 175] width 9 height 10
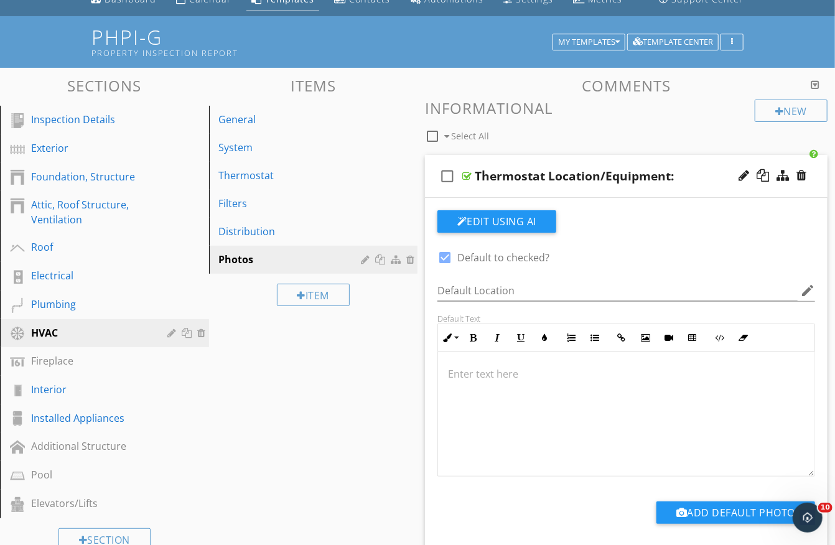
click at [466, 171] on div at bounding box center [466, 176] width 9 height 10
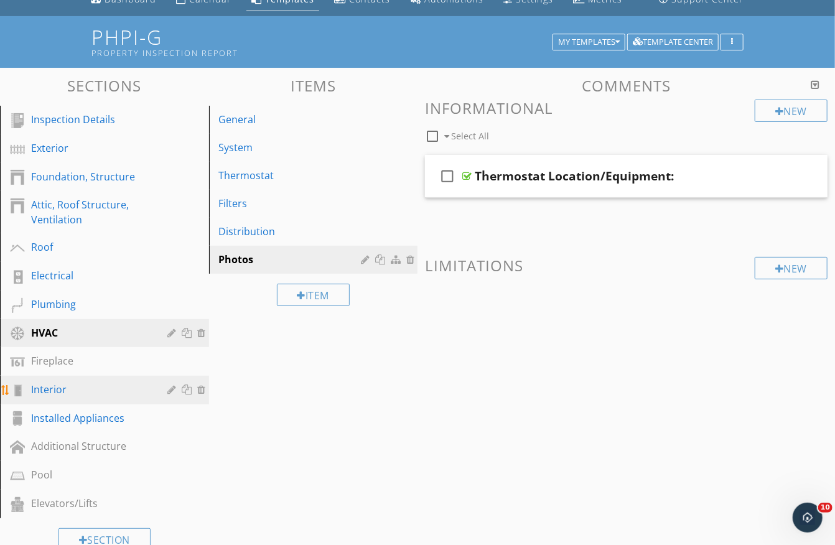
click at [62, 382] on div "Interior" at bounding box center [90, 389] width 119 height 15
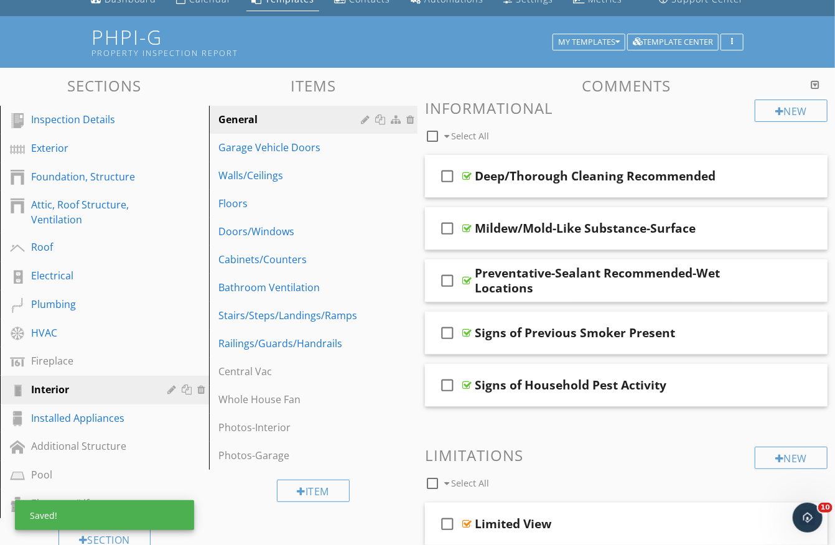
click at [254, 502] on div "Item" at bounding box center [313, 491] width 209 height 42
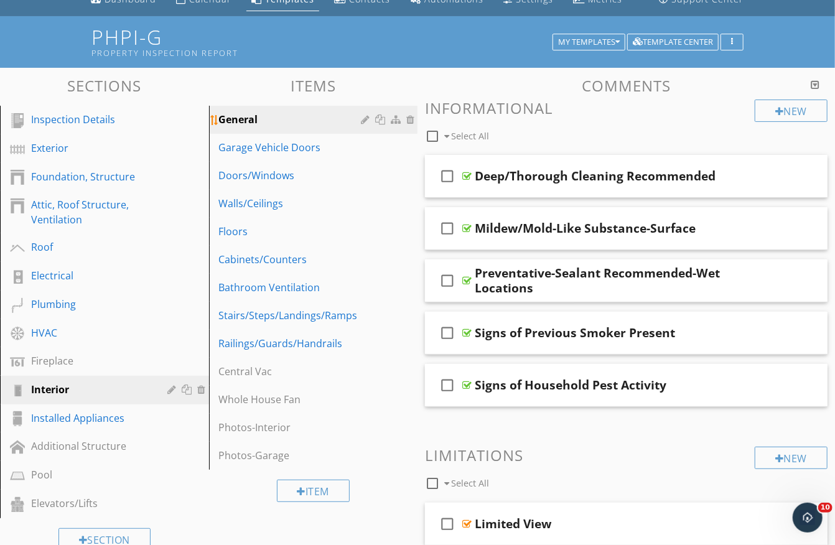
click at [252, 117] on div "General" at bounding box center [292, 119] width 146 height 15
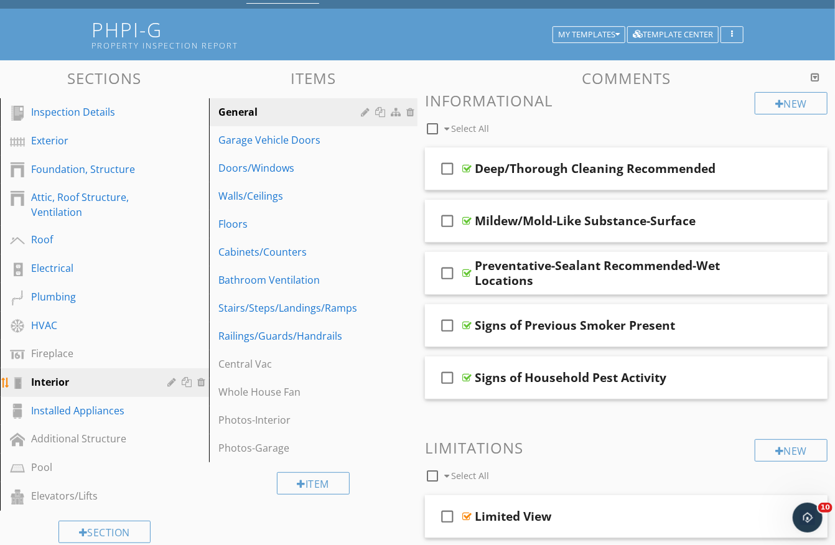
scroll to position [39, 0]
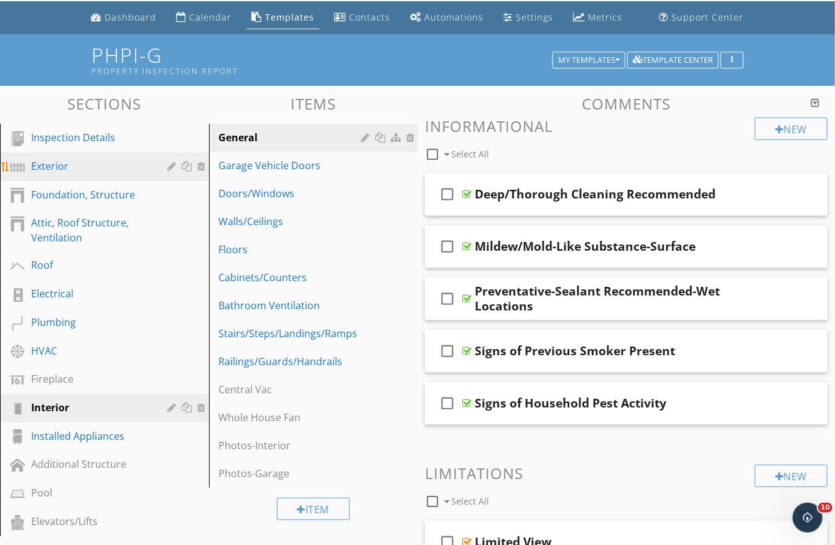
click at [65, 175] on link "Exterior" at bounding box center [106, 166] width 205 height 29
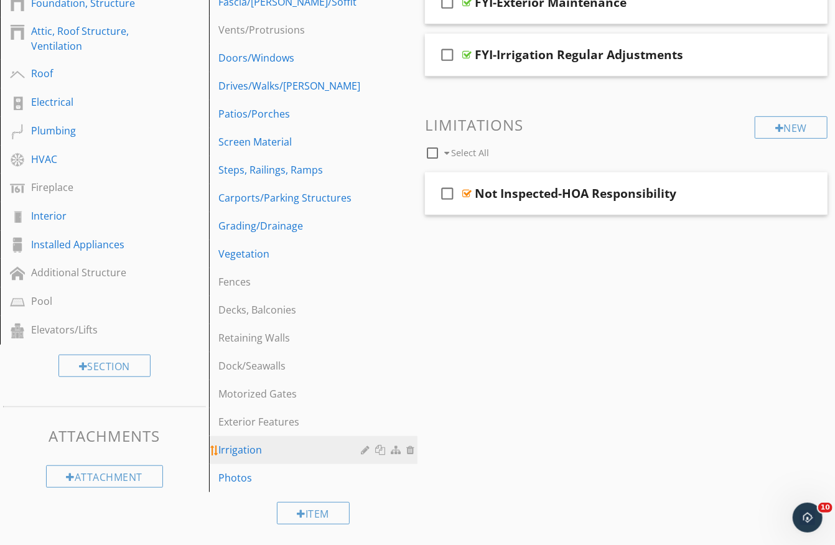
scroll to position [230, 0]
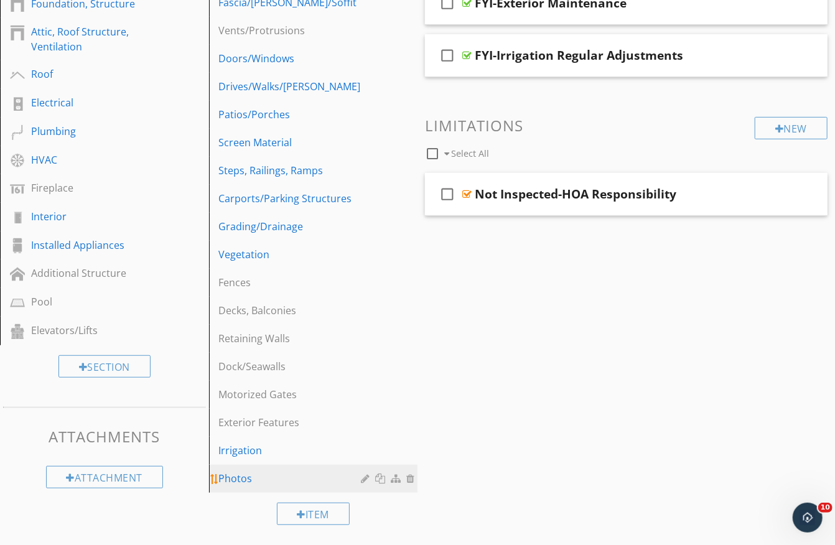
click at [243, 473] on div "Photos" at bounding box center [292, 478] width 146 height 15
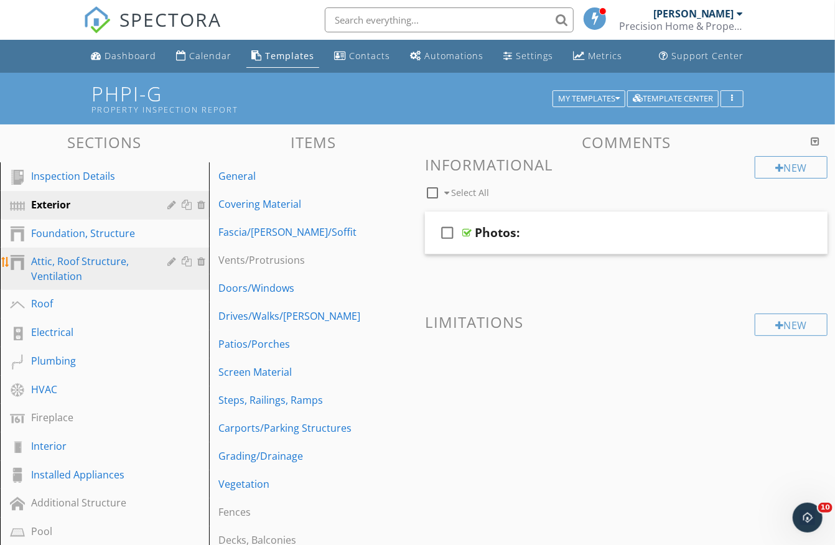
scroll to position [0, 0]
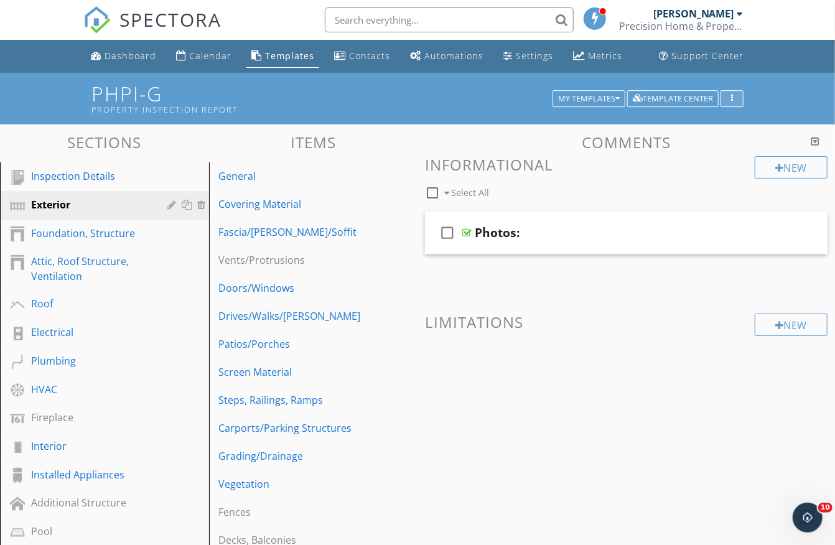
click at [731, 95] on icon "button" at bounding box center [732, 99] width 2 height 9
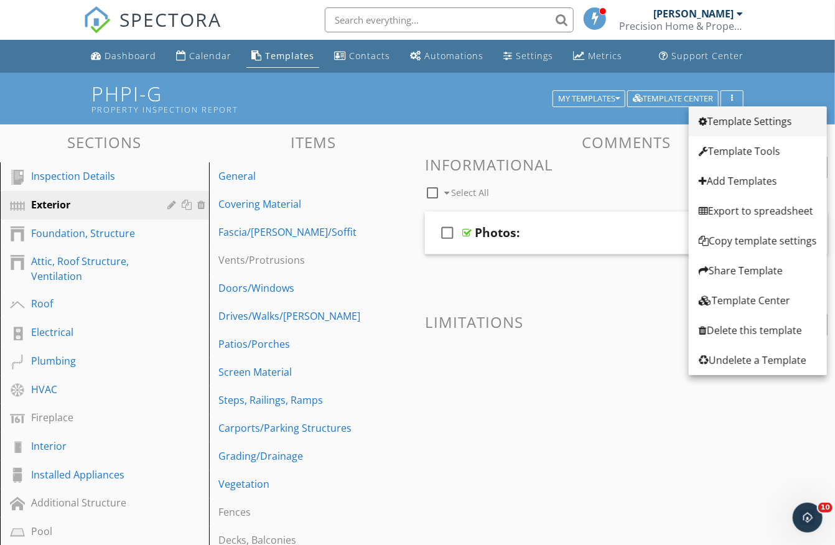
click at [752, 117] on div "Template Settings" at bounding box center [758, 121] width 118 height 15
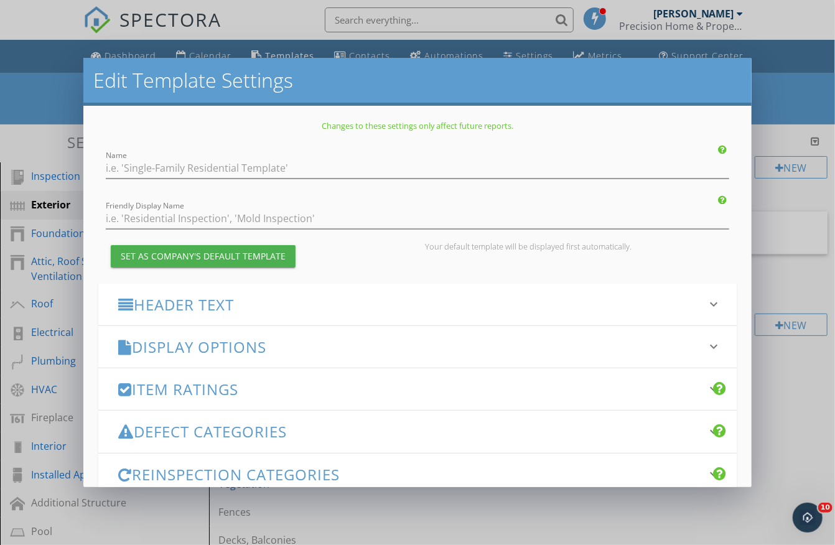
type input "PHPI-G"
type input "Property Inspection Report"
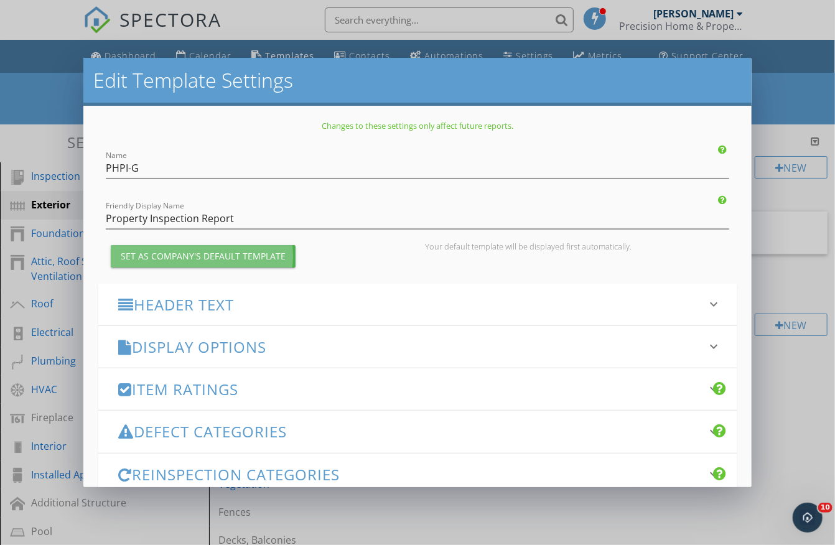
click at [268, 259] on div "Set as Company's Default Template" at bounding box center [203, 255] width 165 height 13
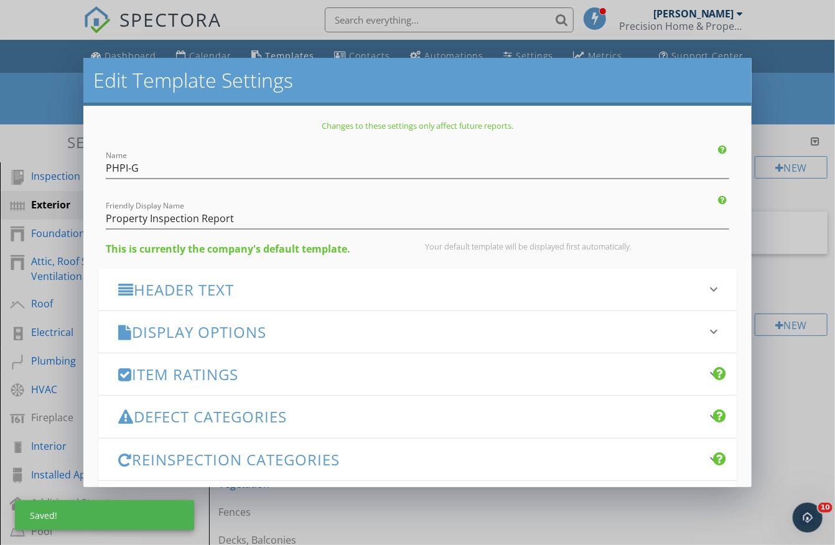
click at [229, 373] on h3 "Item Ratings" at bounding box center [410, 374] width 584 height 17
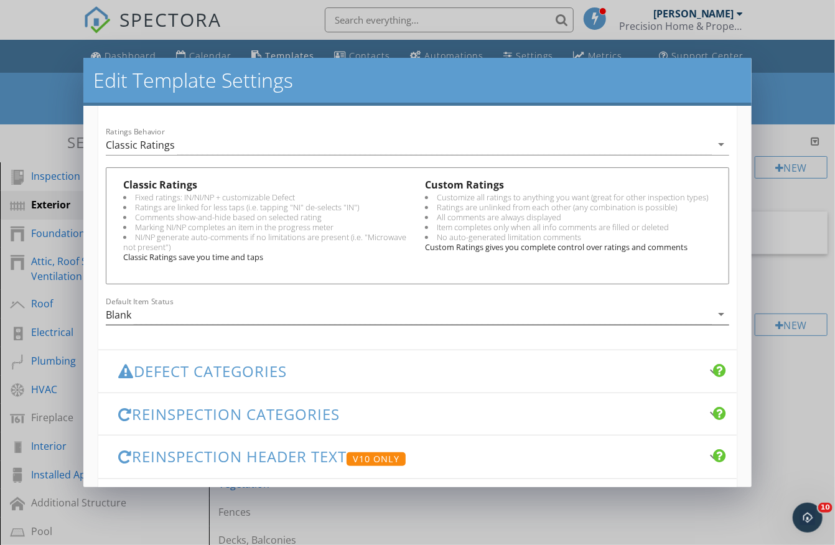
scroll to position [403, 0]
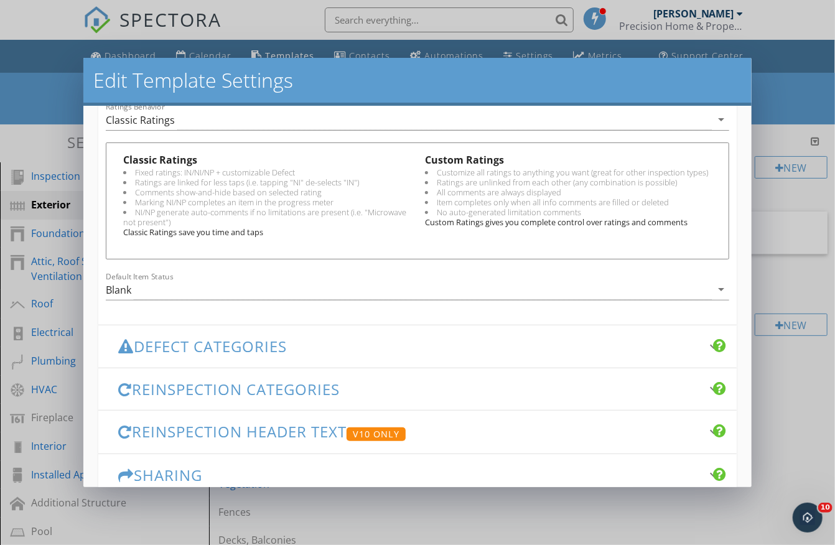
click at [230, 342] on h3 "Defect Categories" at bounding box center [410, 346] width 584 height 17
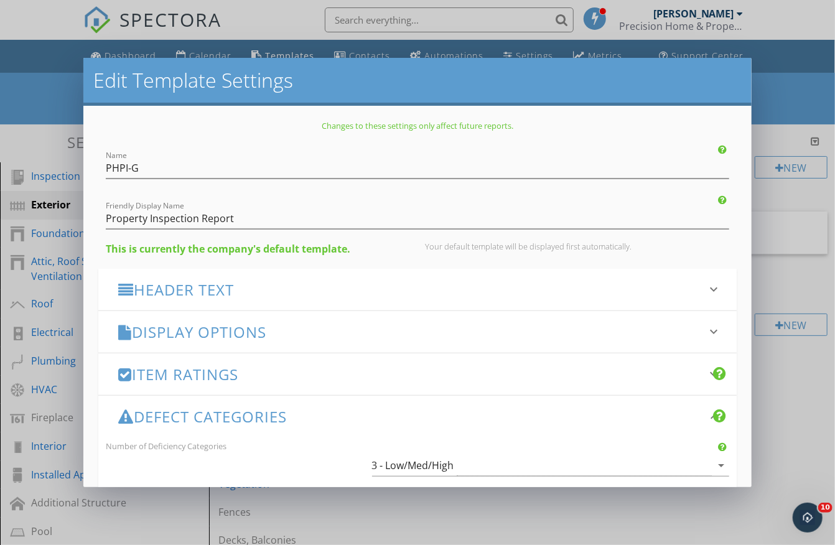
scroll to position [0, 0]
click at [221, 333] on h3 "Display Options" at bounding box center [410, 332] width 584 height 17
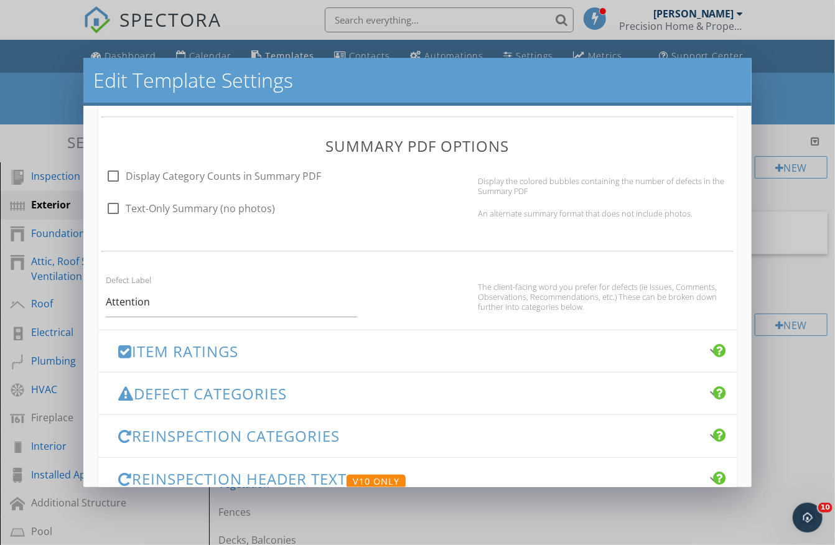
scroll to position [776, 0]
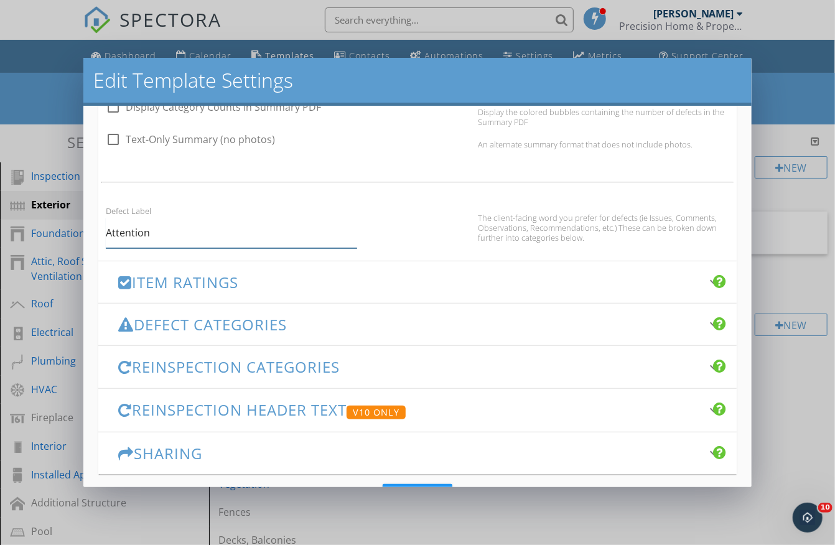
click at [134, 236] on input "Attention" at bounding box center [231, 233] width 251 height 30
type input "Deficiencies"
drag, startPoint x: 228, startPoint y: 207, endPoint x: 358, endPoint y: 210, distance: 129.4
click at [358, 210] on div "Defect Label Deficiencies" at bounding box center [231, 225] width 266 height 45
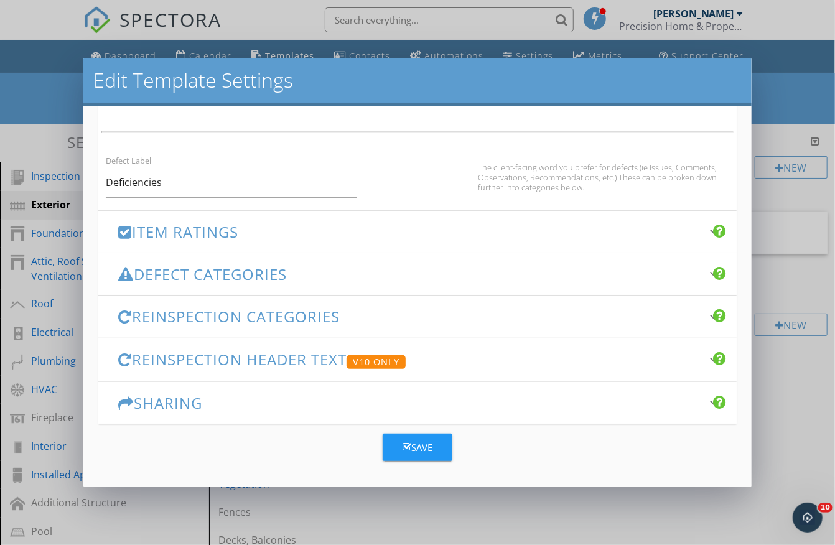
scroll to position [826, 0]
click at [410, 441] on div "Save" at bounding box center [418, 448] width 30 height 14
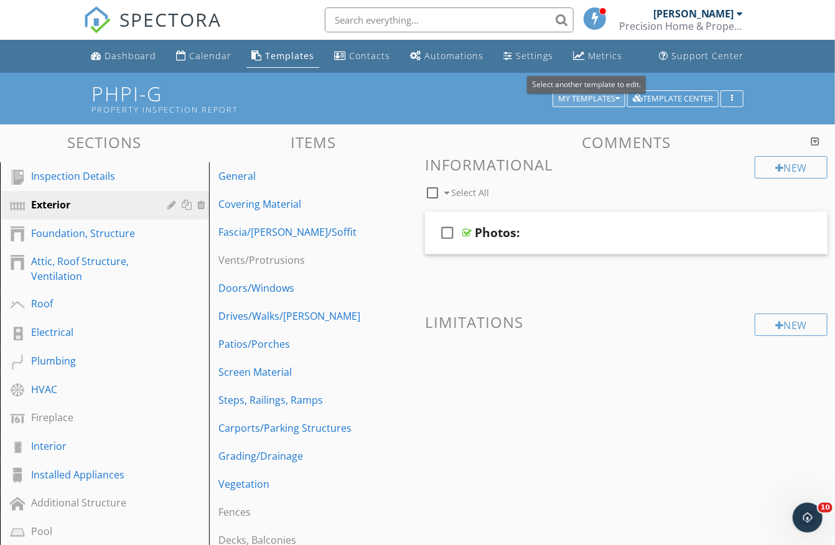
click at [608, 95] on div "My Templates" at bounding box center [589, 99] width 62 height 9
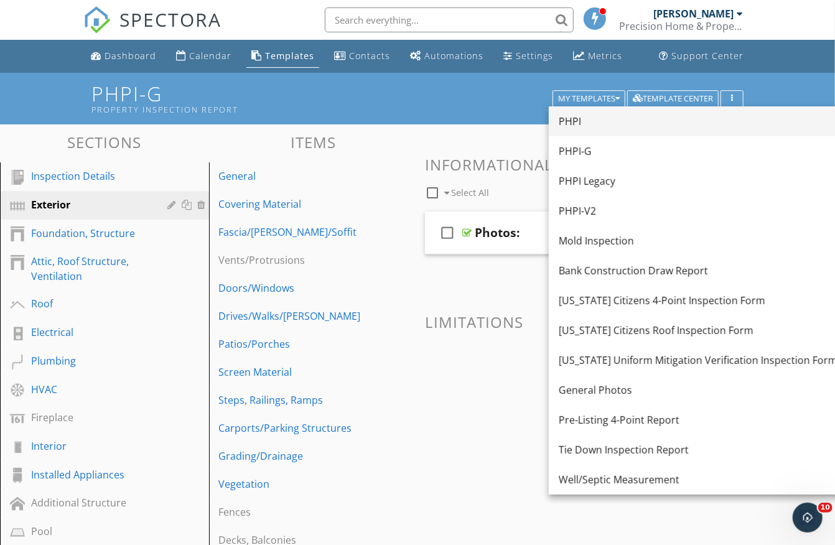
click at [579, 121] on div "PHPI" at bounding box center [698, 121] width 279 height 15
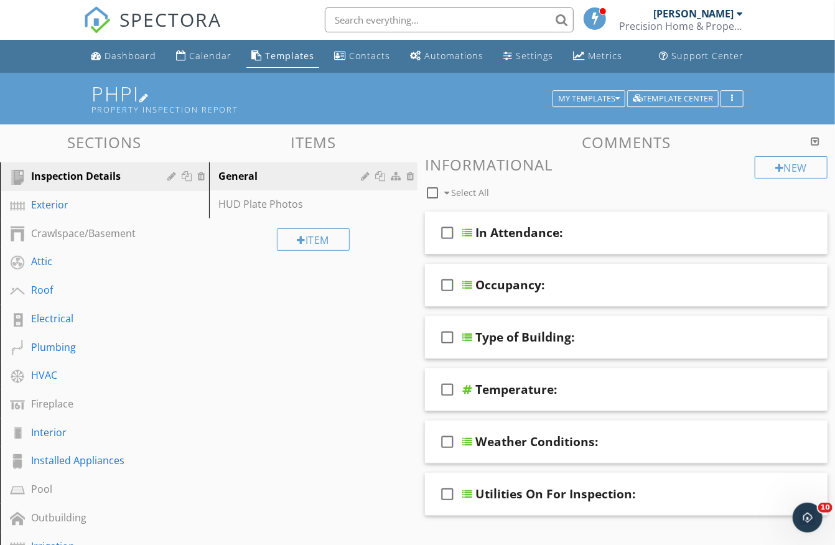
click at [119, 85] on h1 "PHPI Property Inspection Report" at bounding box center [417, 99] width 652 height 32
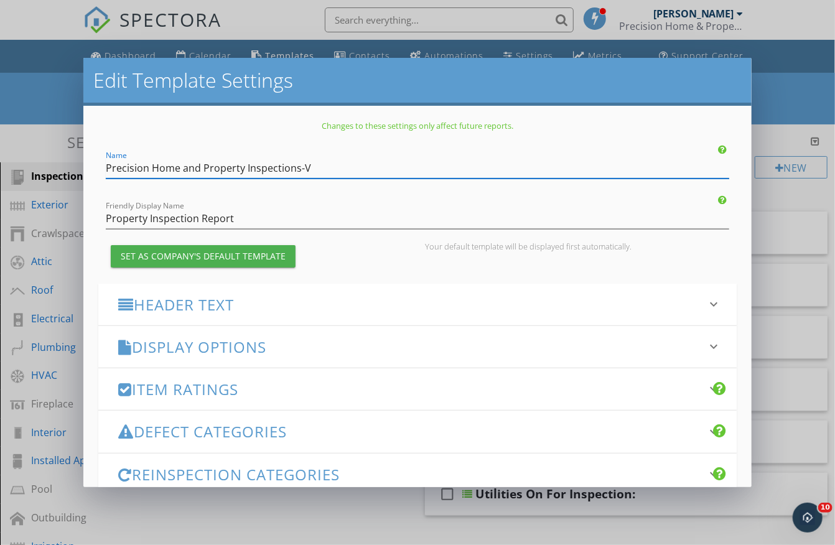
type input "Precision Home and Property Inspections-V1"
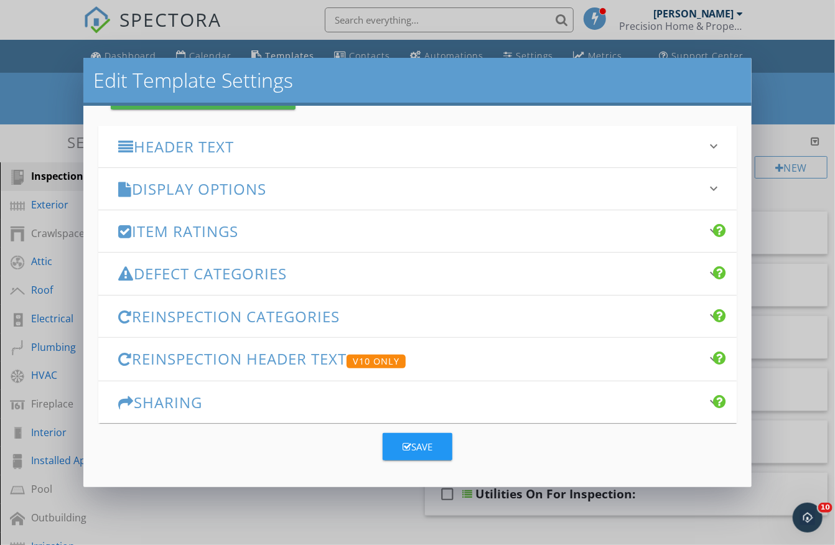
scroll to position [157, 0]
click at [421, 447] on div "Save" at bounding box center [418, 448] width 30 height 14
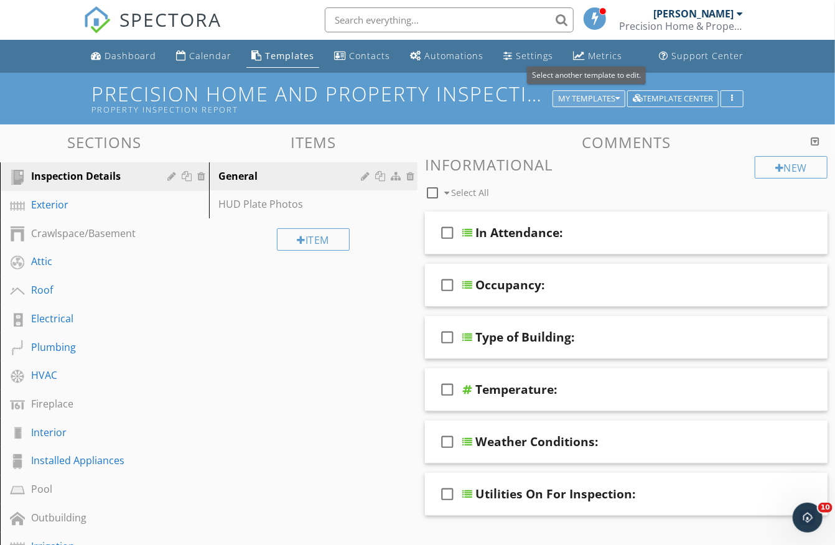
click at [577, 99] on div "My Templates" at bounding box center [589, 99] width 62 height 9
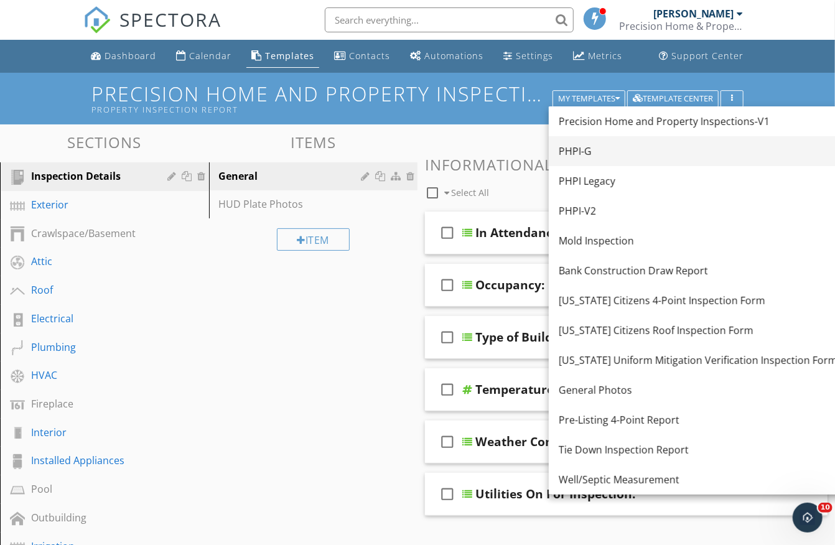
click at [588, 147] on div "PHPI-G" at bounding box center [698, 151] width 279 height 15
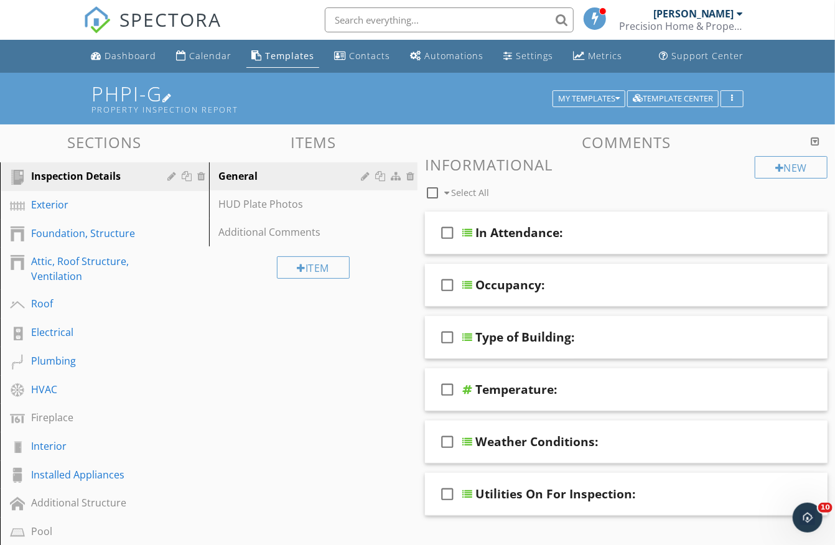
click at [146, 93] on h1 "PHPI-G Property Inspection Report" at bounding box center [417, 99] width 652 height 32
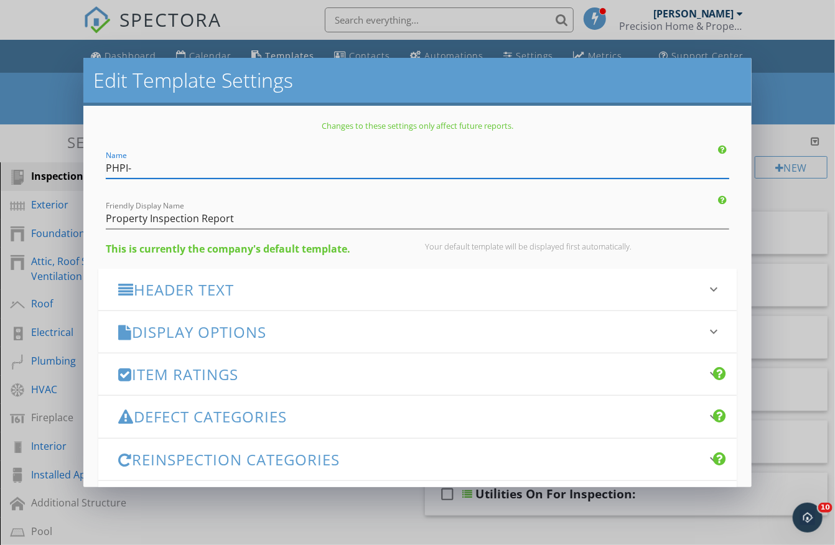
type input "PHPI"
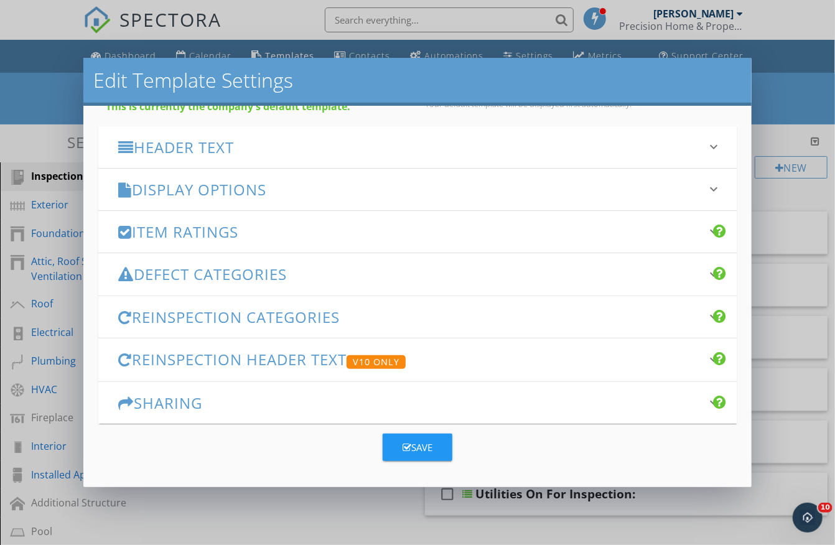
scroll to position [142, 0]
click at [390, 434] on button "Save" at bounding box center [418, 447] width 70 height 27
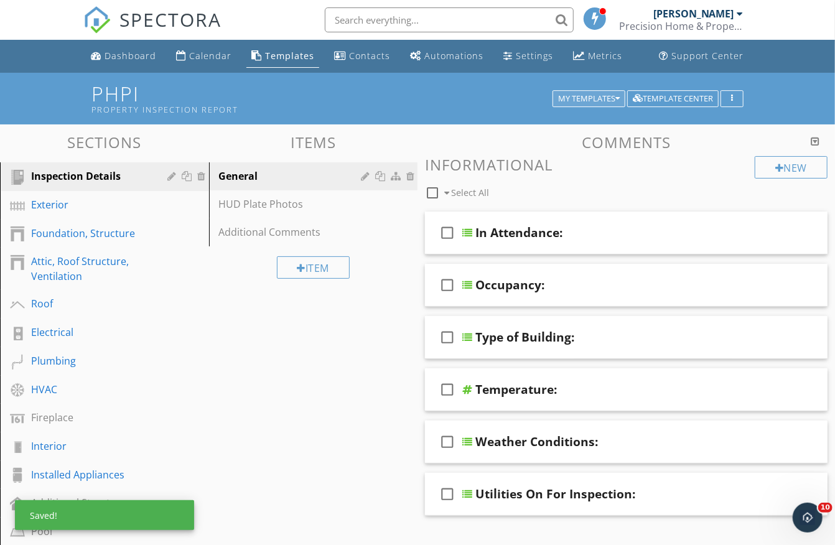
click at [582, 95] on div "My Templates" at bounding box center [589, 99] width 62 height 9
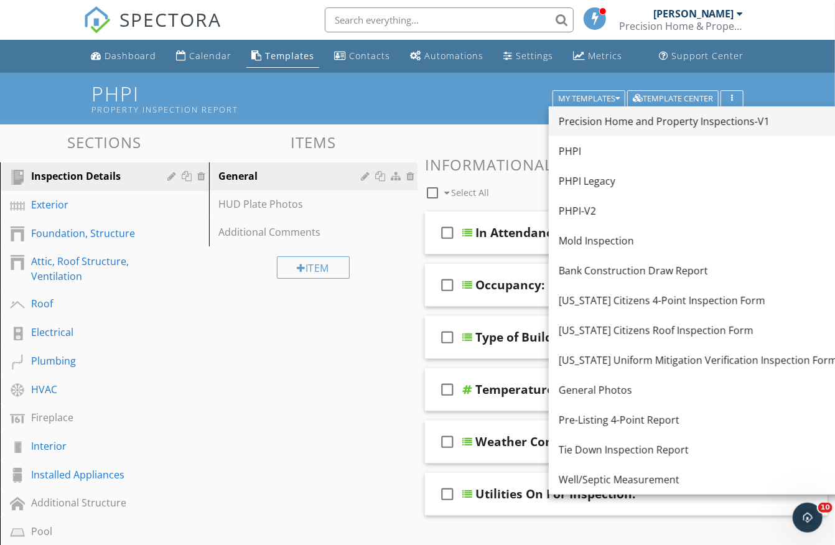
click at [590, 118] on div "Precision Home and Property Inspections-V1" at bounding box center [698, 121] width 279 height 15
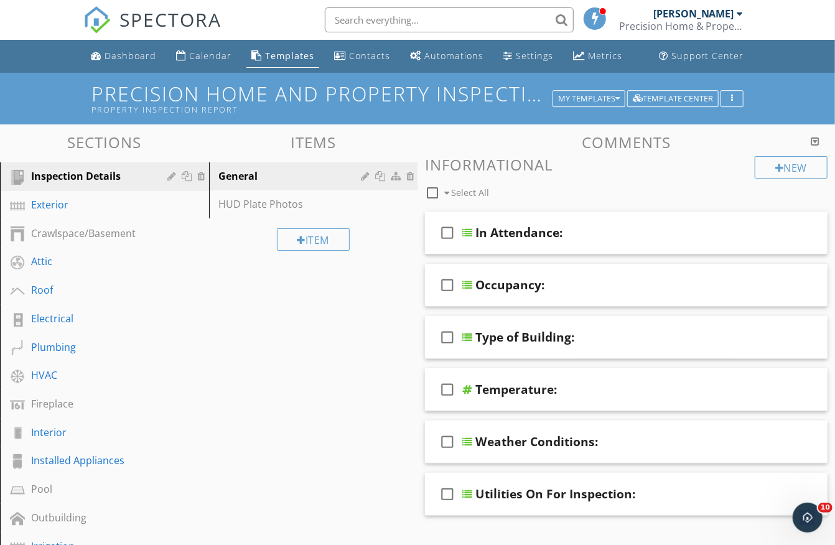
click at [276, 96] on h1 "Precision Home and Property Inspections-V1 Property Inspection Report" at bounding box center [417, 99] width 652 height 32
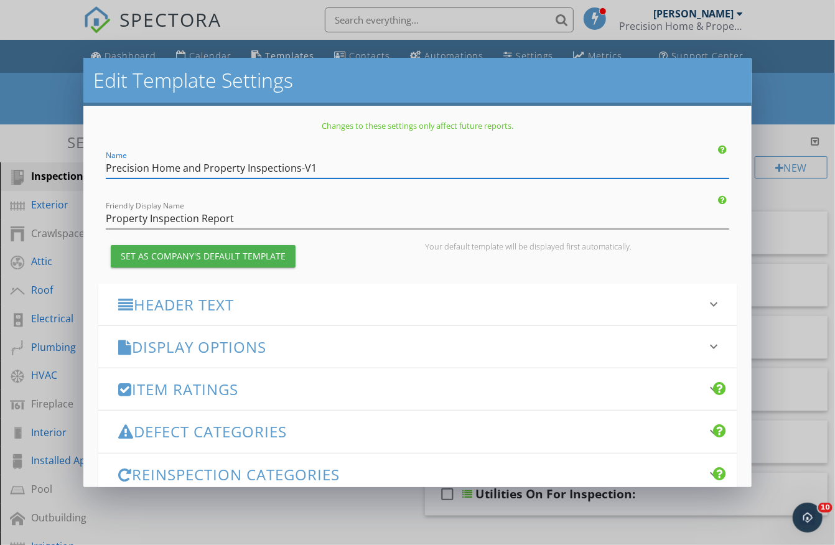
click at [294, 169] on input "Precision Home and Property Inspections-V1" at bounding box center [417, 168] width 623 height 21
drag, startPoint x: 296, startPoint y: 169, endPoint x: 111, endPoint y: 166, distance: 185.4
click at [111, 166] on input "Precision Home and Property Inspections-V1" at bounding box center [417, 168] width 623 height 21
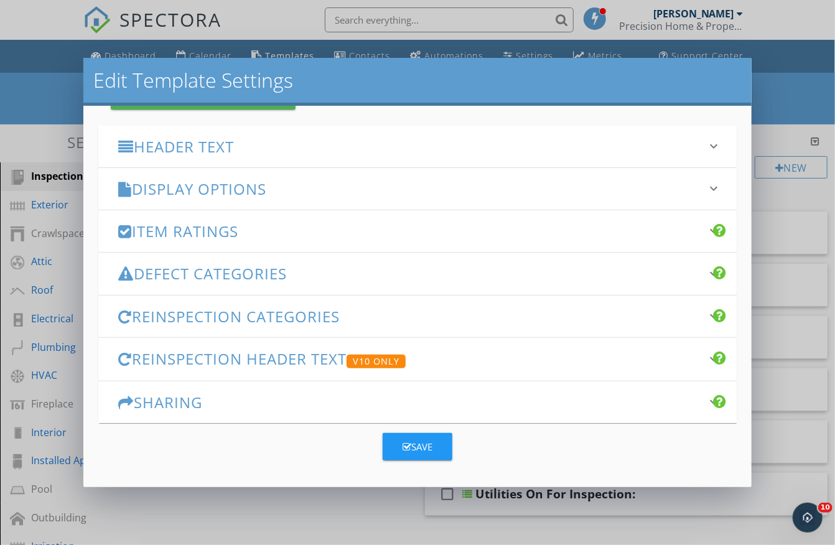
scroll to position [157, 0]
type input "PHPI-V1"
click at [425, 441] on div "Save" at bounding box center [418, 448] width 30 height 14
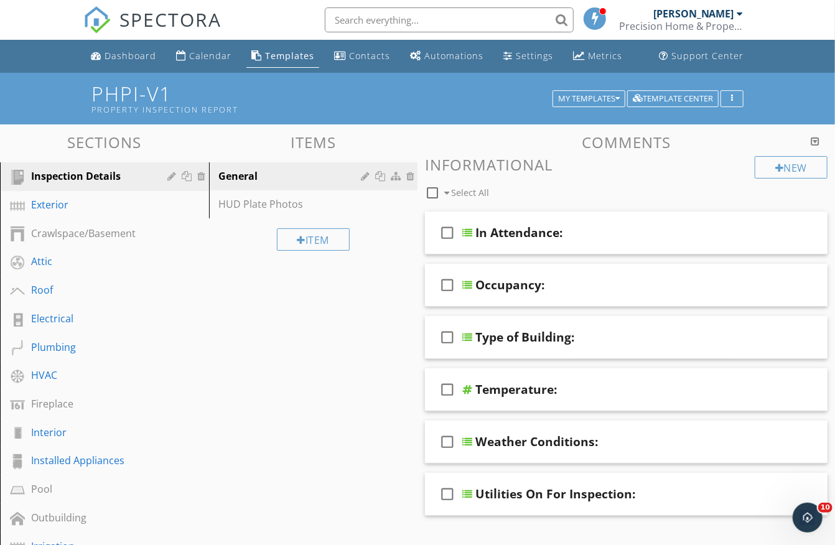
click at [284, 56] on div "Templates" at bounding box center [289, 56] width 49 height 12
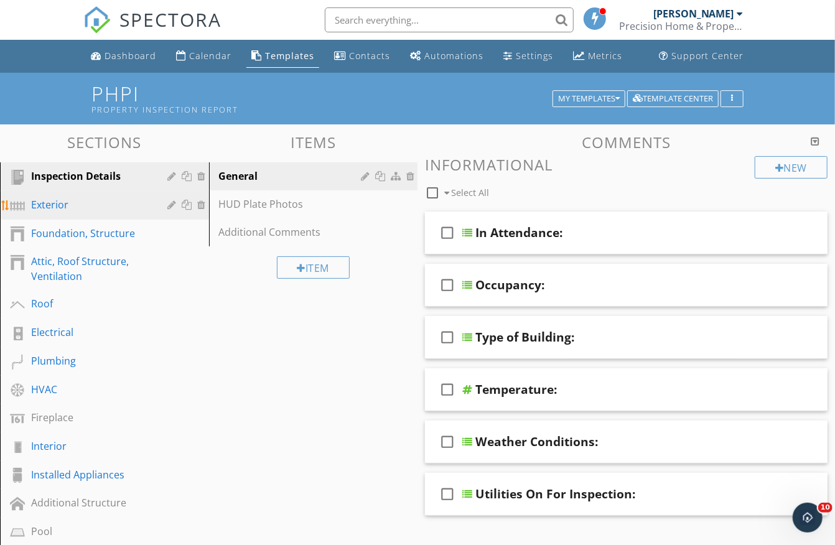
click at [92, 202] on div "Exterior" at bounding box center [90, 204] width 119 height 15
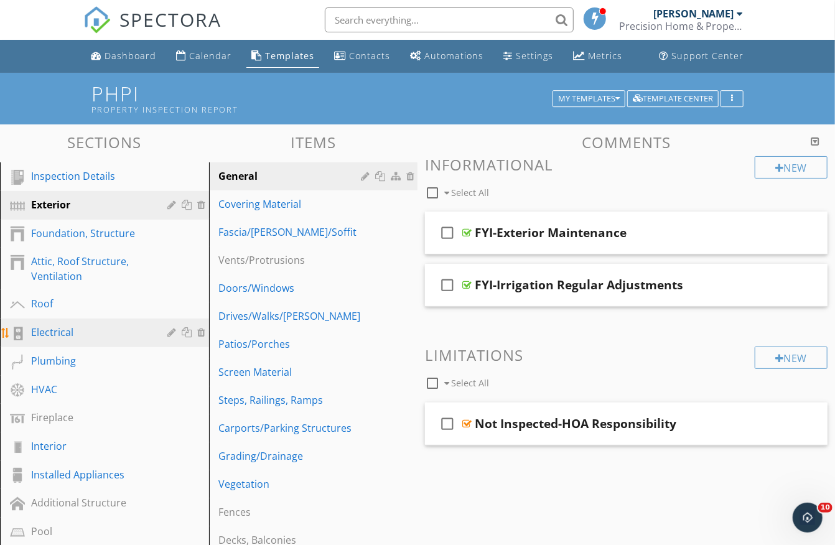
click at [69, 325] on div "Electrical" at bounding box center [90, 332] width 119 height 15
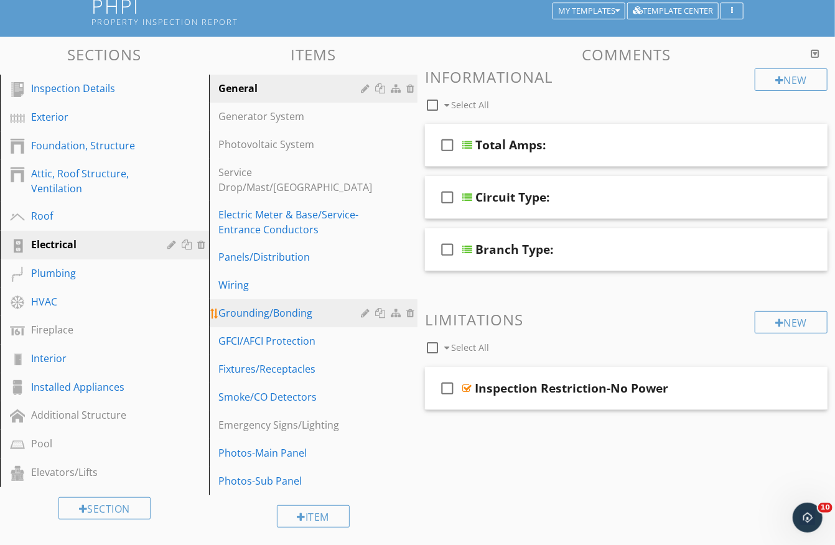
scroll to position [102, 0]
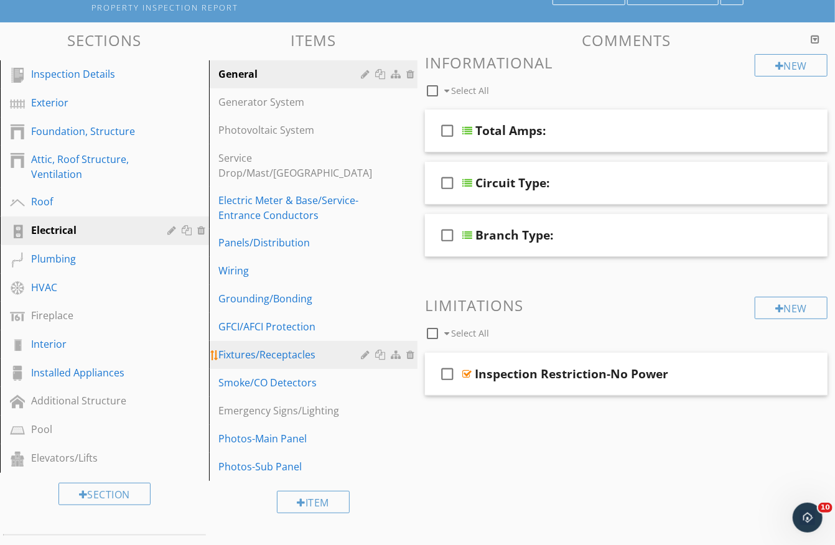
click at [269, 354] on div "Fixtures/Receptacles" at bounding box center [292, 354] width 146 height 15
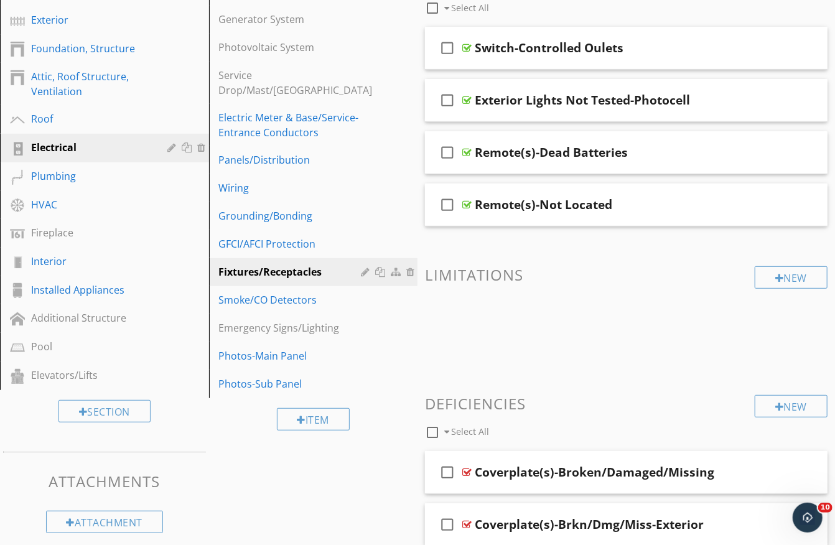
scroll to position [180, 0]
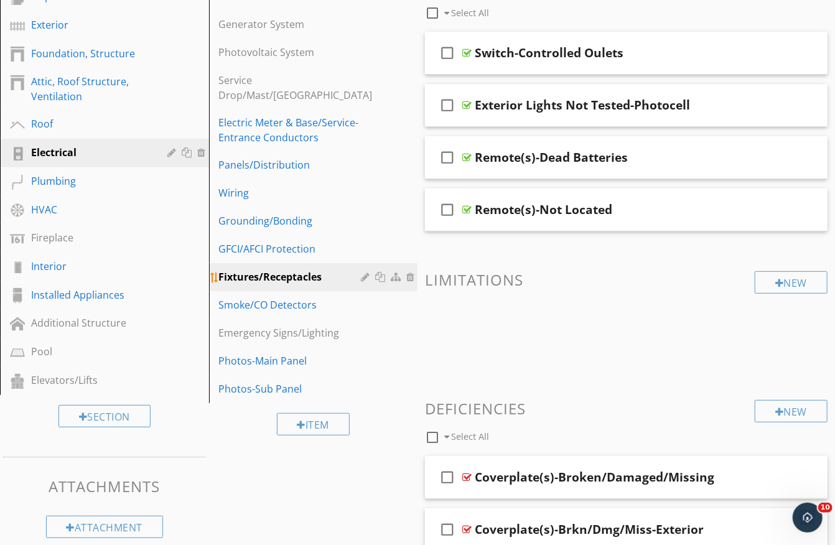
click at [380, 273] on div at bounding box center [381, 277] width 13 height 10
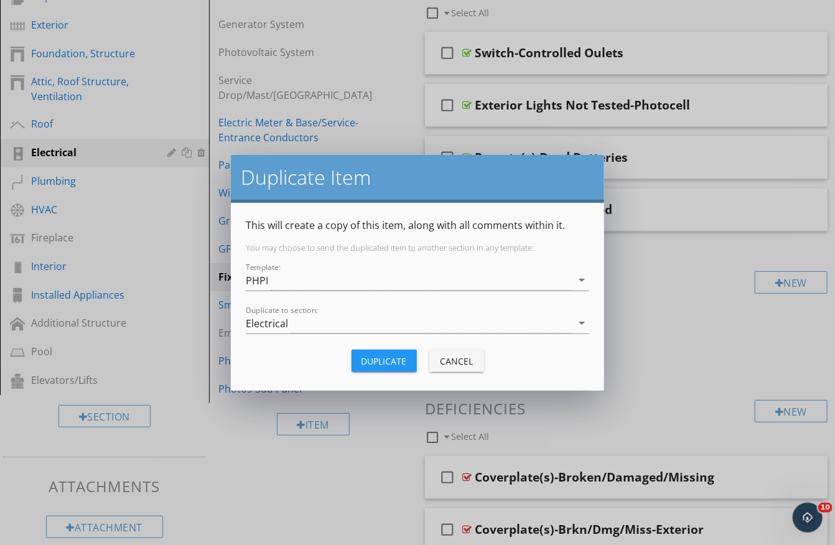
click at [394, 358] on div "Duplicate" at bounding box center [383, 361] width 45 height 13
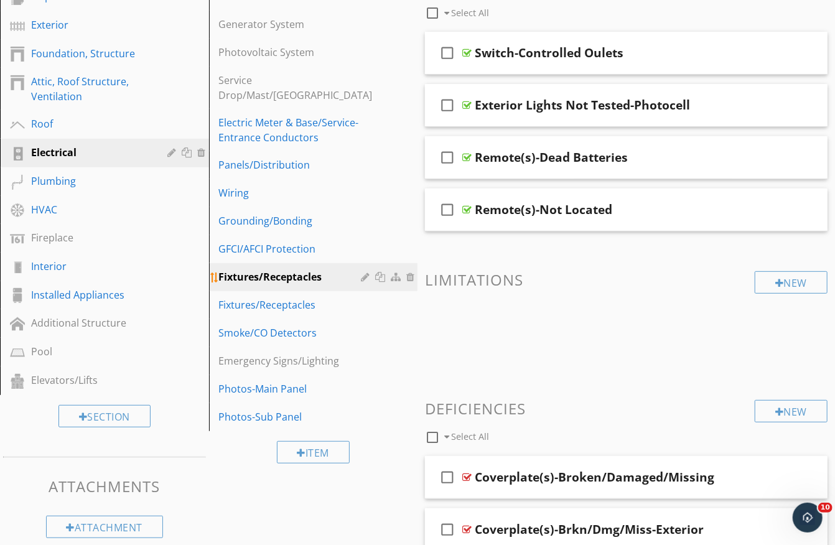
click at [276, 270] on div "Fixtures/Receptacles" at bounding box center [292, 276] width 146 height 15
click at [362, 276] on div at bounding box center [367, 277] width 12 height 10
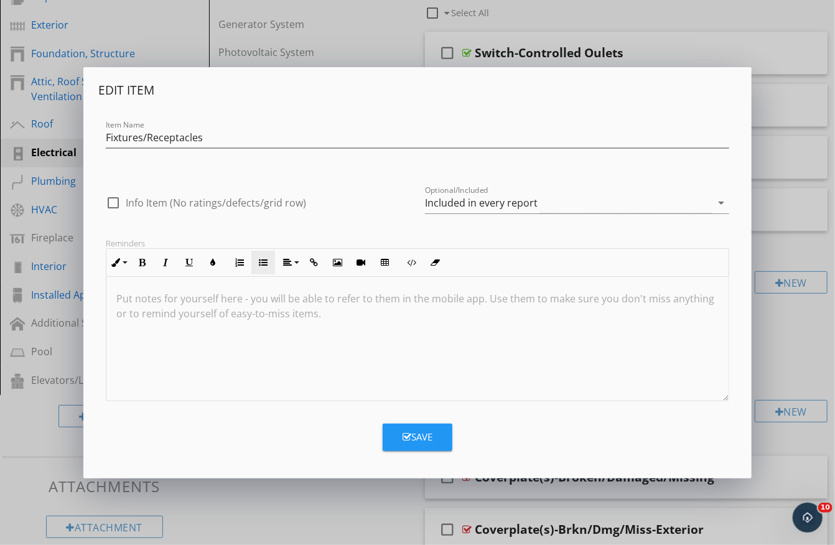
scroll to position [179, 0]
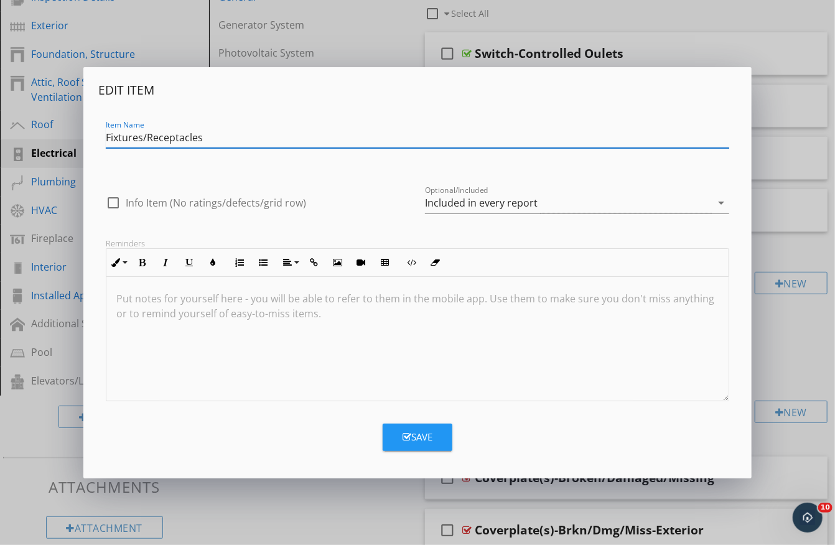
click at [150, 136] on input "Fixtures/Receptacles" at bounding box center [417, 138] width 623 height 21
type input "Receptacles"
click at [407, 427] on button "Save" at bounding box center [418, 437] width 70 height 27
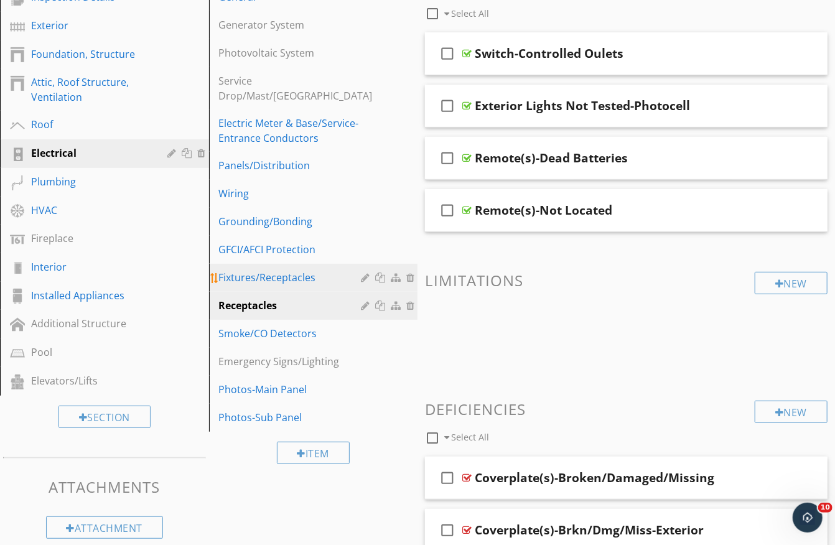
click at [368, 276] on div at bounding box center [367, 277] width 12 height 10
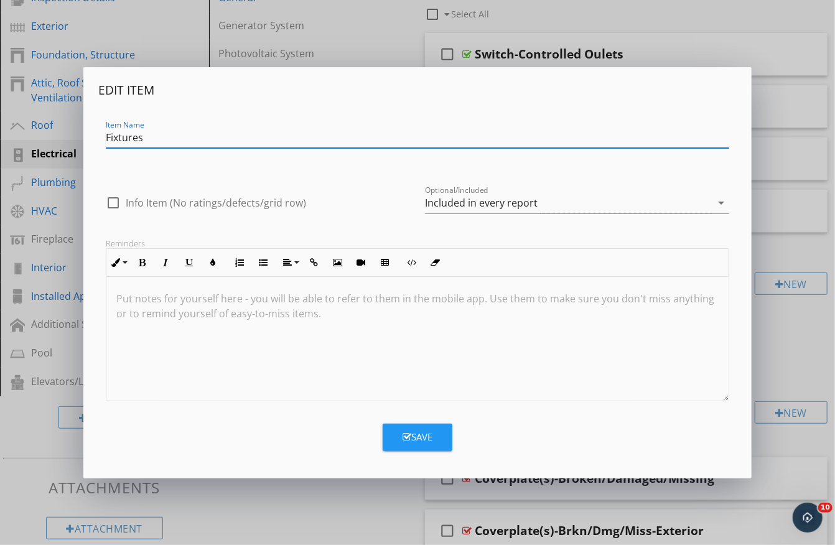
type input "Fixtures"
click at [422, 424] on button "Save" at bounding box center [418, 437] width 70 height 27
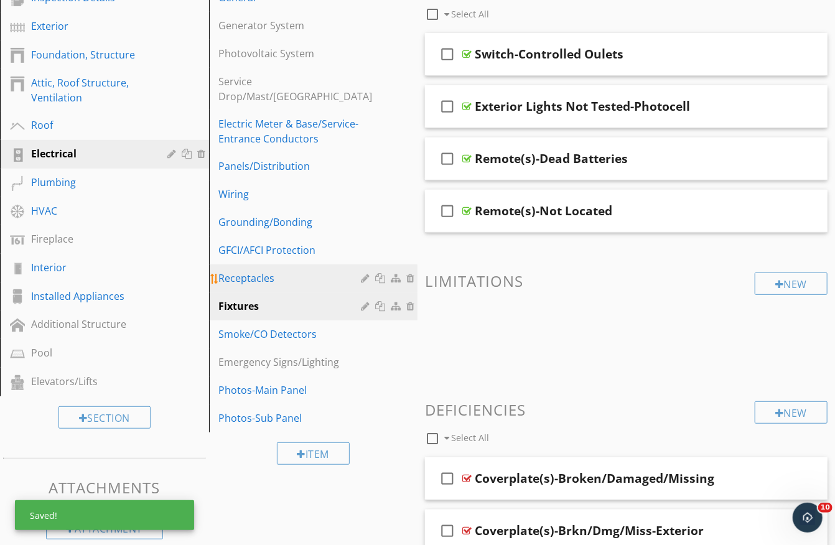
click at [274, 276] on div "Receptacles" at bounding box center [292, 278] width 146 height 15
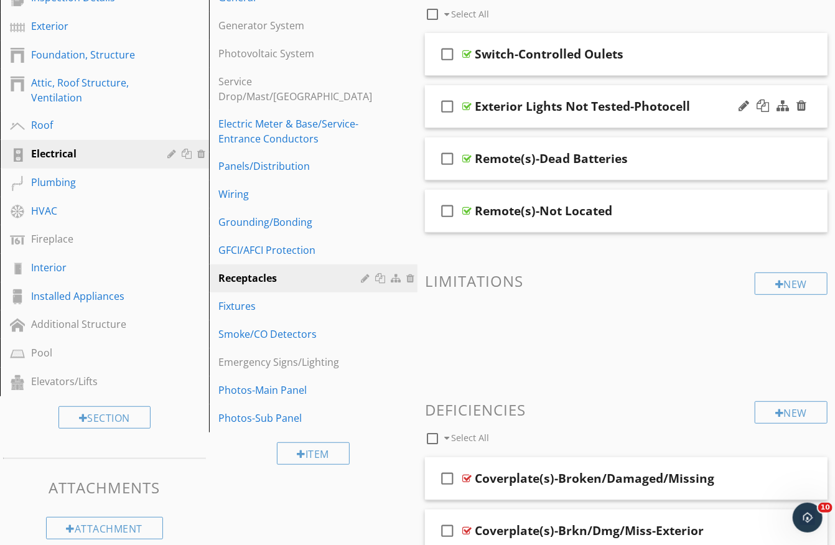
click at [446, 104] on icon "check_box_outline_blank" at bounding box center [447, 106] width 20 height 30
click at [447, 147] on icon "check_box_outline_blank" at bounding box center [447, 159] width 20 height 30
click at [447, 203] on icon "check_box_outline_blank" at bounding box center [447, 211] width 20 height 30
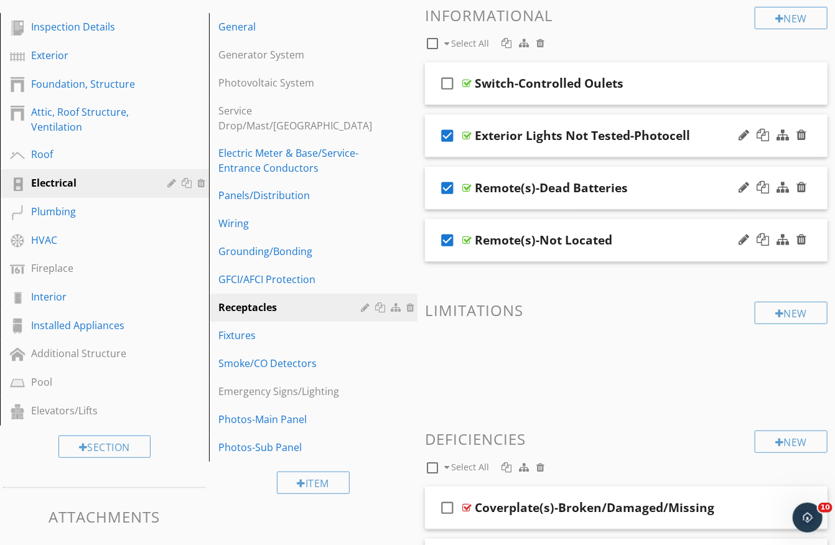
scroll to position [111, 0]
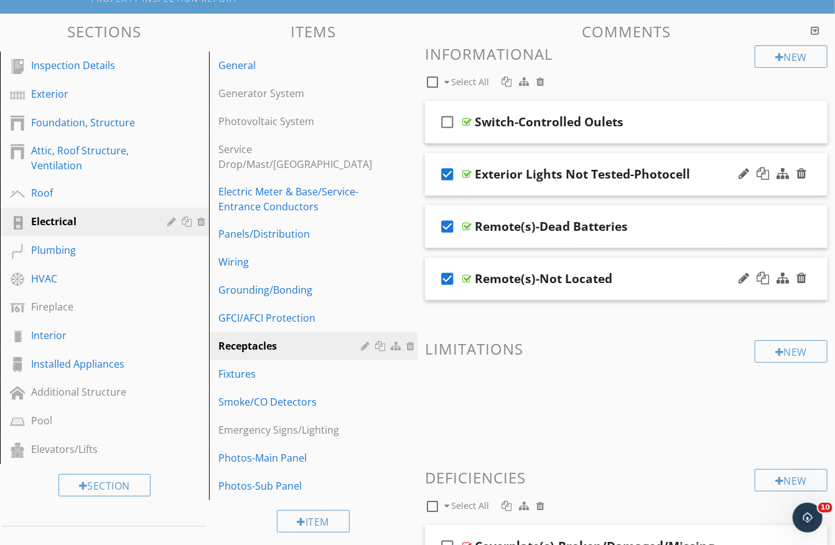
click at [544, 80] on div at bounding box center [540, 82] width 8 height 10
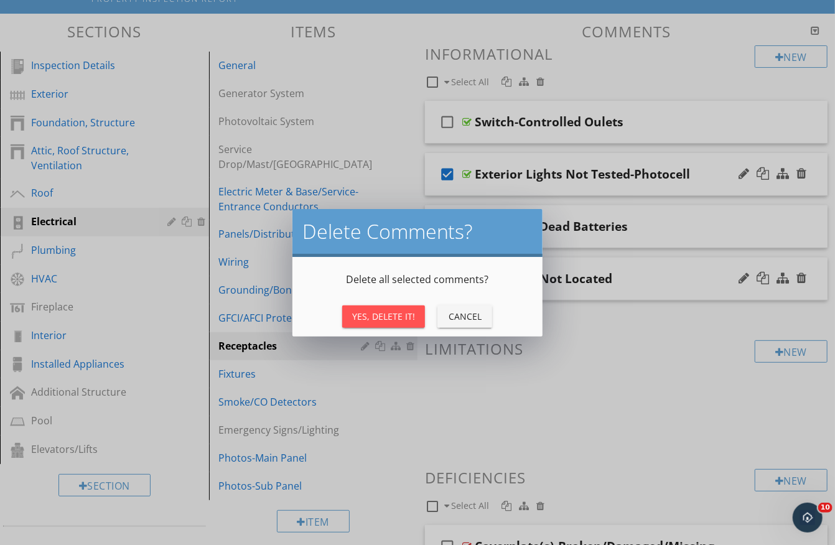
click at [390, 310] on div "Yes, Delete It!" at bounding box center [383, 316] width 63 height 13
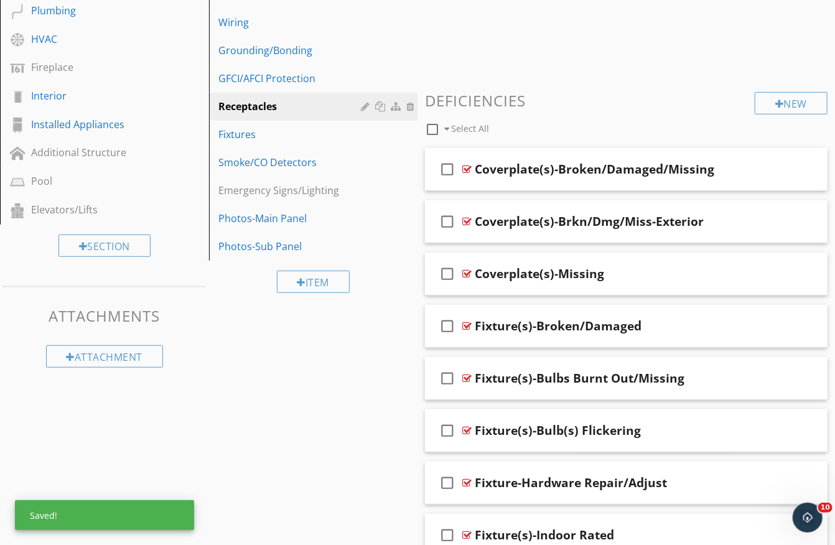
scroll to position [372, 0]
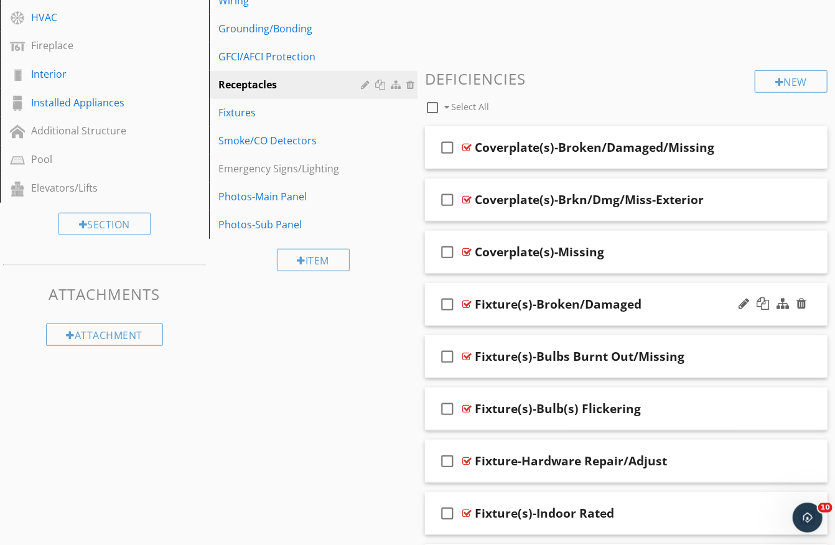
click at [444, 301] on icon "check_box_outline_blank" at bounding box center [447, 304] width 20 height 30
click at [447, 355] on icon "check_box_outline_blank" at bounding box center [447, 357] width 20 height 30
click at [443, 410] on icon "check_box_outline_blank" at bounding box center [447, 409] width 20 height 30
click at [442, 459] on icon "check_box_outline_blank" at bounding box center [447, 461] width 20 height 30
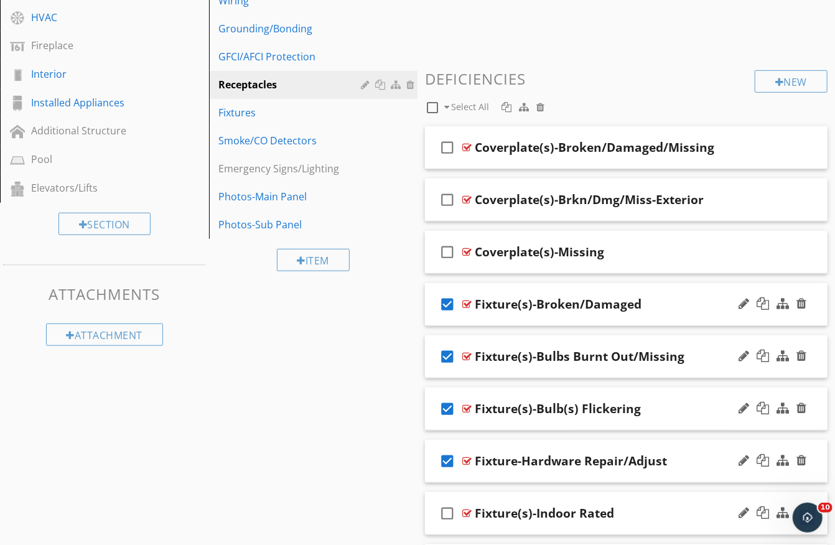
click at [447, 510] on icon "check_box_outline_blank" at bounding box center [447, 513] width 20 height 30
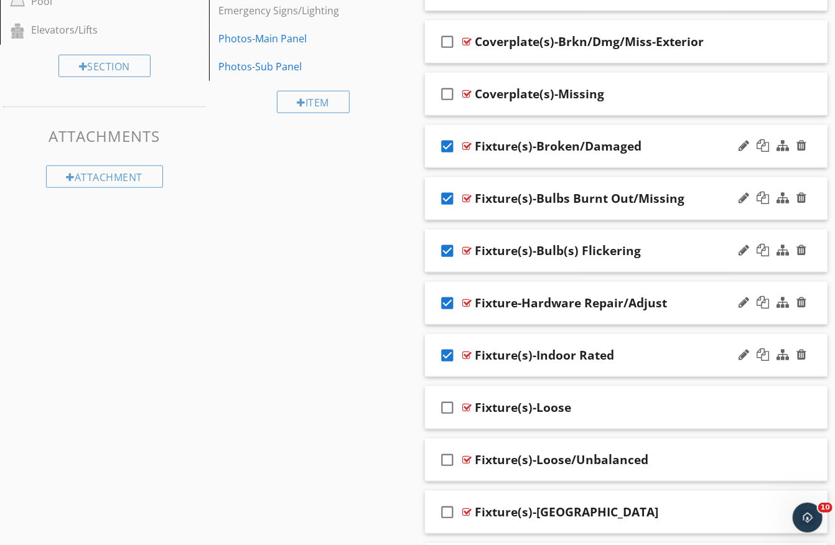
scroll to position [552, 0]
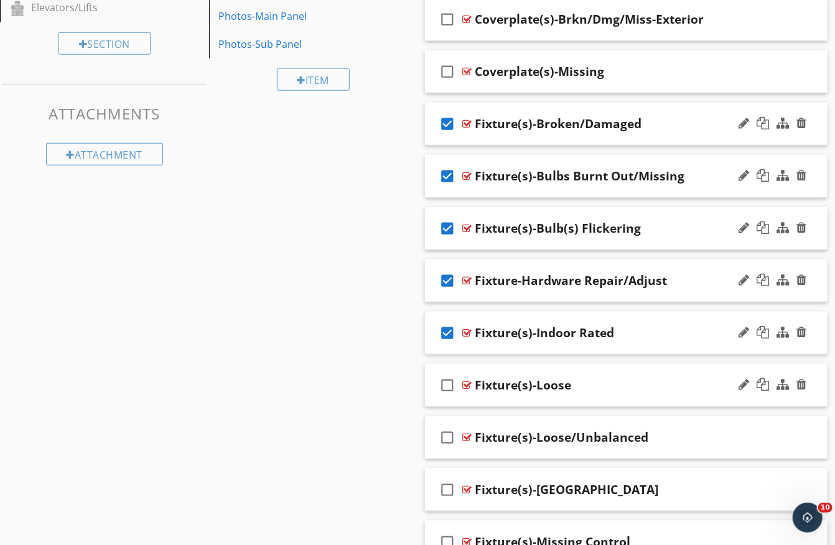
click at [443, 383] on icon "check_box_outline_blank" at bounding box center [447, 385] width 20 height 30
click at [450, 432] on icon "check_box_outline_blank" at bounding box center [447, 437] width 20 height 30
click at [445, 493] on icon "check_box_outline_blank" at bounding box center [447, 490] width 20 height 30
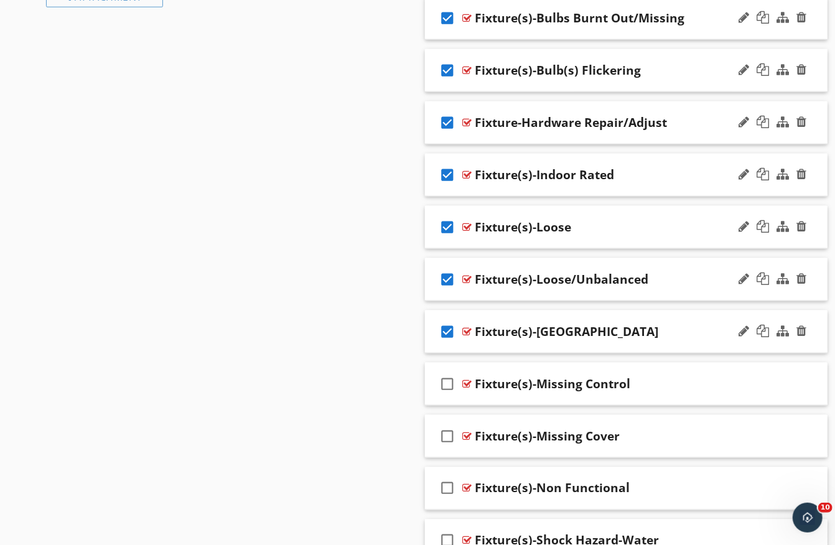
scroll to position [728, 0]
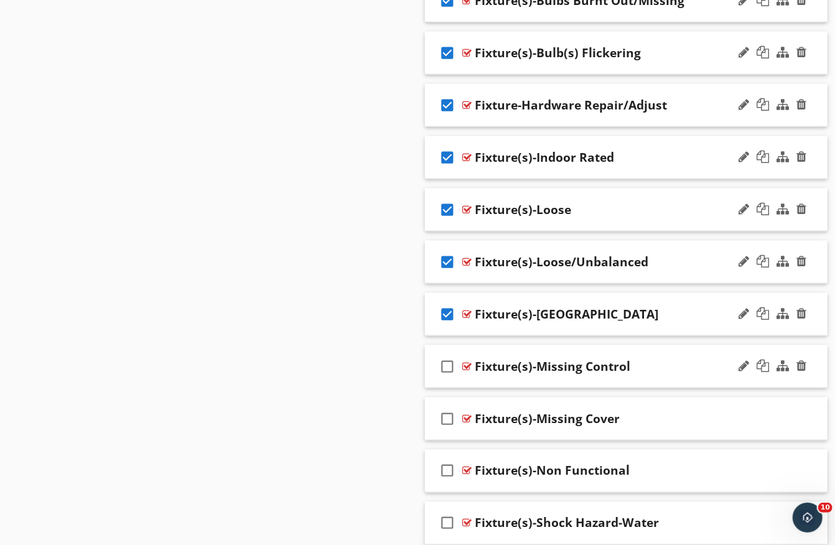
click at [443, 358] on icon "check_box_outline_blank" at bounding box center [447, 366] width 20 height 30
click at [443, 406] on icon "check_box_outline_blank" at bounding box center [447, 419] width 20 height 30
click at [451, 465] on icon "check_box_outline_blank" at bounding box center [447, 471] width 20 height 30
click at [446, 515] on icon "check_box_outline_blank" at bounding box center [447, 523] width 20 height 30
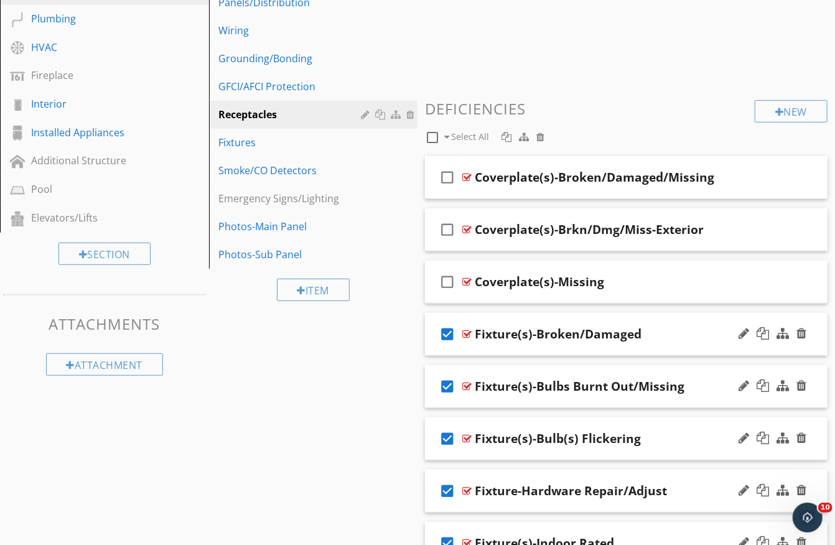
scroll to position [335, 0]
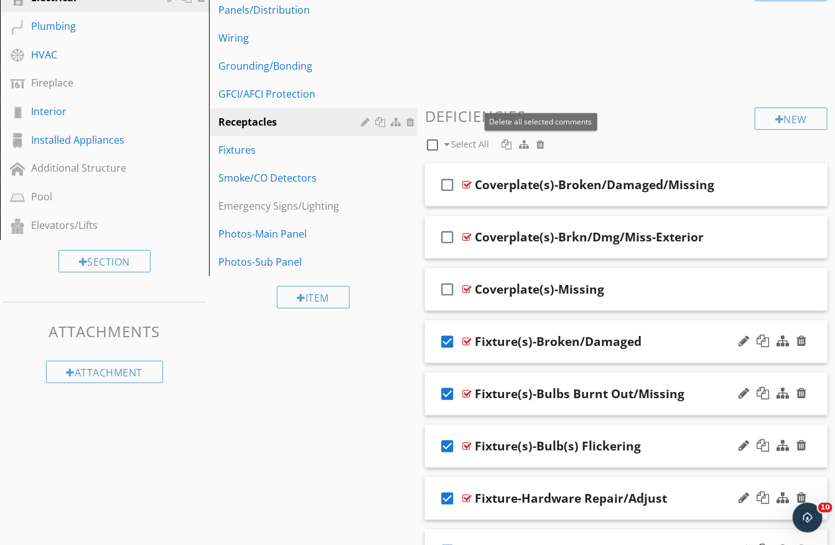
click at [540, 141] on div at bounding box center [540, 144] width 8 height 10
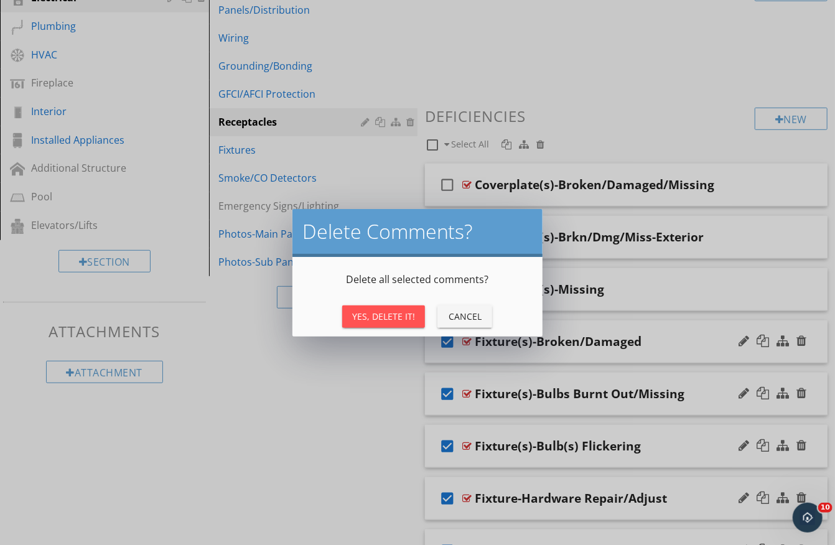
click at [407, 314] on div "Yes, Delete It!" at bounding box center [383, 316] width 63 height 13
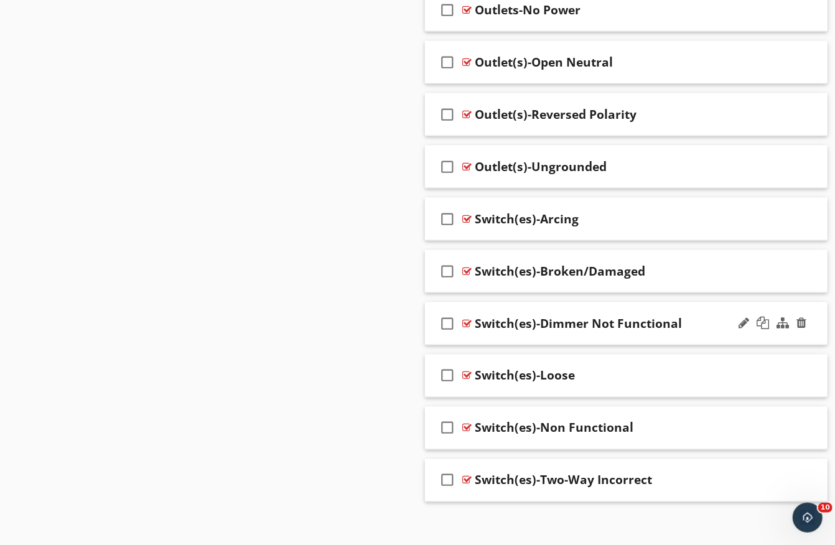
scroll to position [822, 0]
click at [442, 208] on icon "check_box_outline_blank" at bounding box center [447, 220] width 20 height 30
click at [443, 260] on icon "check_box_outline_blank" at bounding box center [447, 272] width 20 height 30
click at [445, 312] on icon "check_box_outline_blank" at bounding box center [447, 324] width 20 height 30
click at [447, 372] on icon "check_box_outline_blank" at bounding box center [447, 376] width 20 height 30
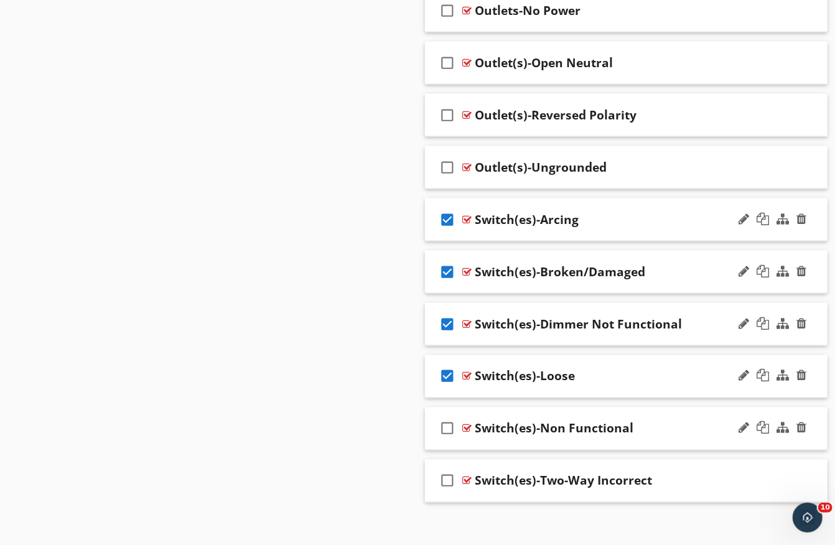
click at [446, 426] on icon "check_box_outline_blank" at bounding box center [447, 429] width 20 height 30
click at [446, 476] on icon "check_box_outline_blank" at bounding box center [447, 481] width 20 height 30
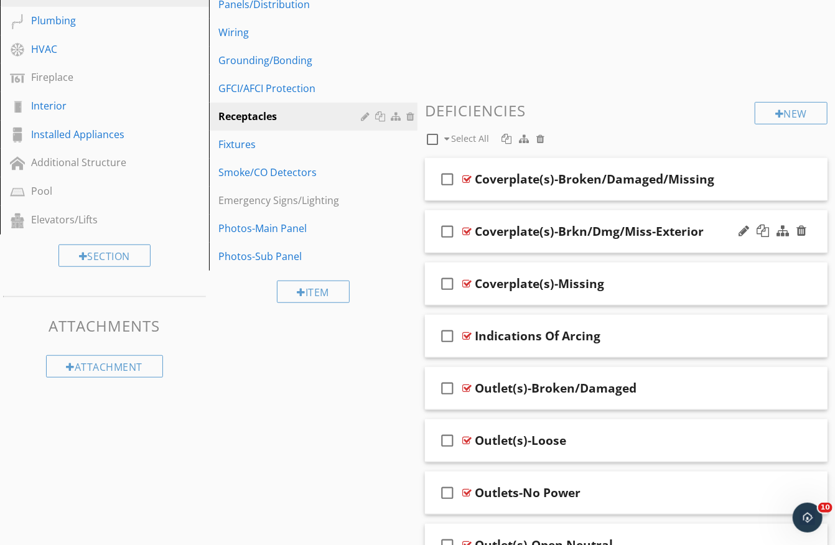
scroll to position [332, 0]
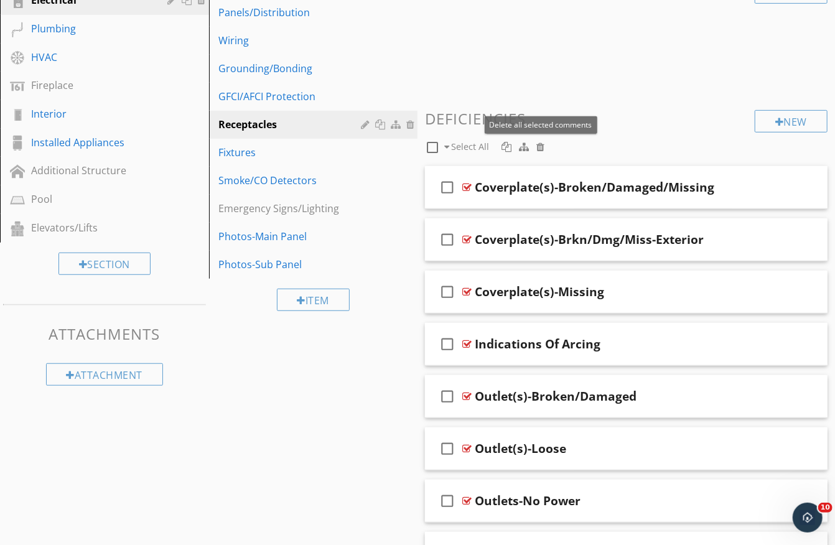
click at [539, 142] on div at bounding box center [540, 147] width 8 height 10
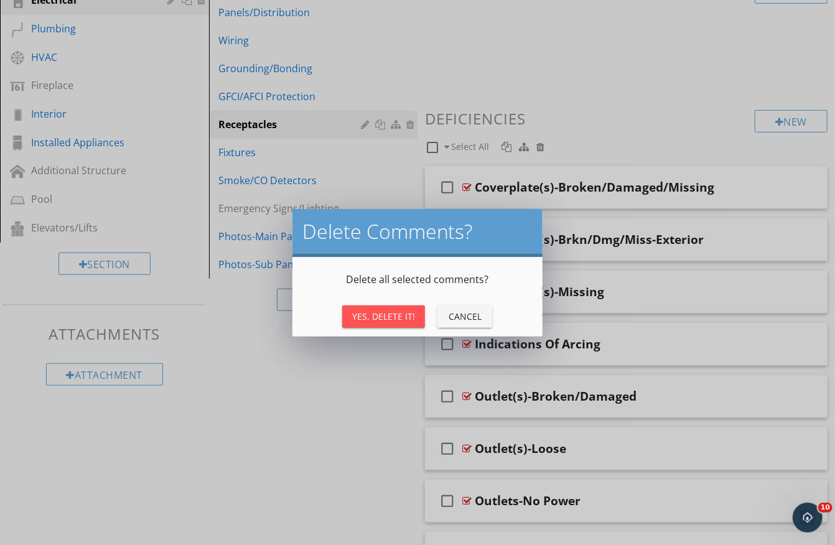
click at [410, 318] on div "Yes, Delete It!" at bounding box center [383, 316] width 63 height 13
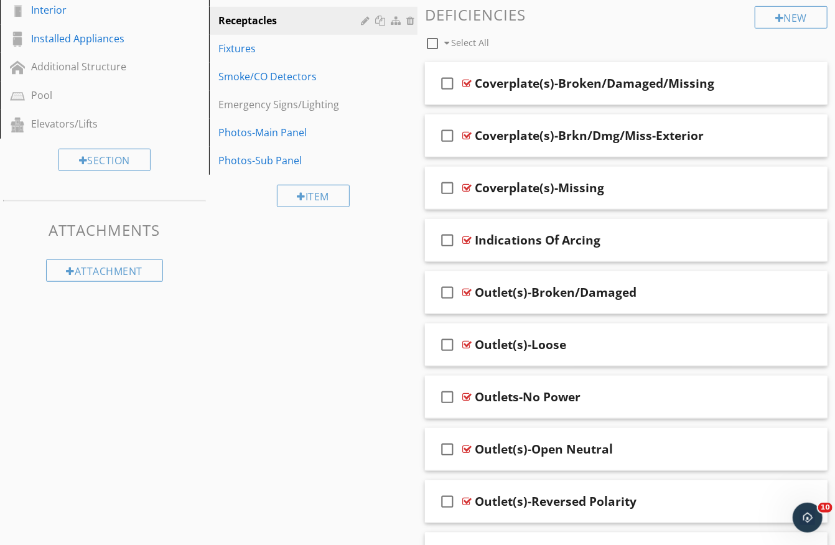
scroll to position [433, 0]
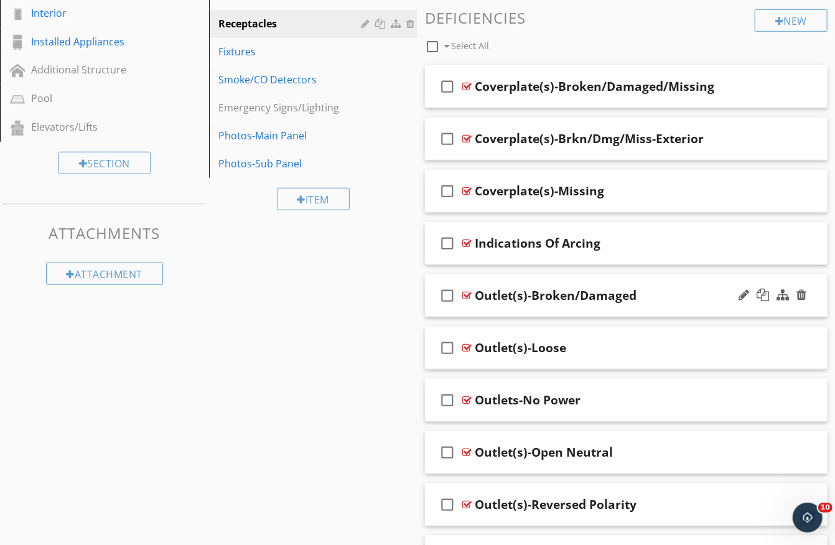
click at [546, 288] on div "Outlet(s)-Broken/Damaged" at bounding box center [556, 295] width 162 height 15
click at [521, 292] on input "Outlet(s)-Broken/Damaged" at bounding box center [616, 296] width 283 height 21
type input "Broken/Damaged"
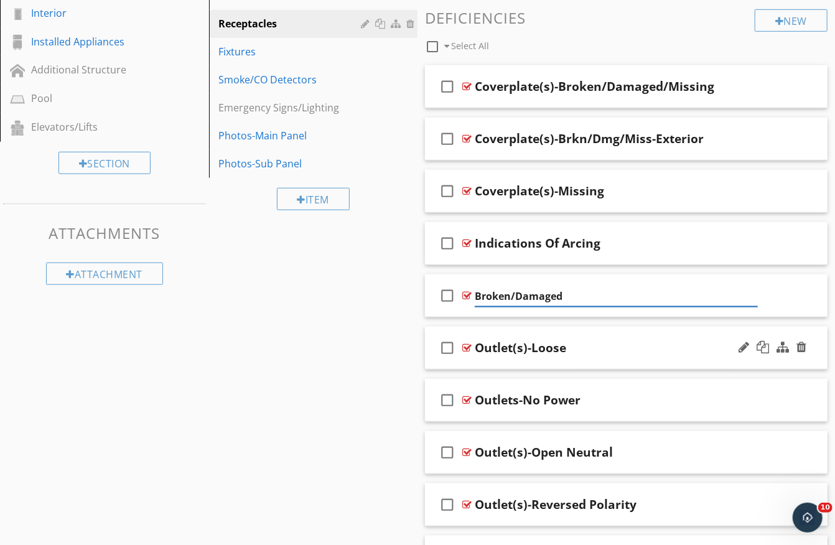
click at [531, 340] on div "Outlet(s)-Loose" at bounding box center [520, 347] width 91 height 15
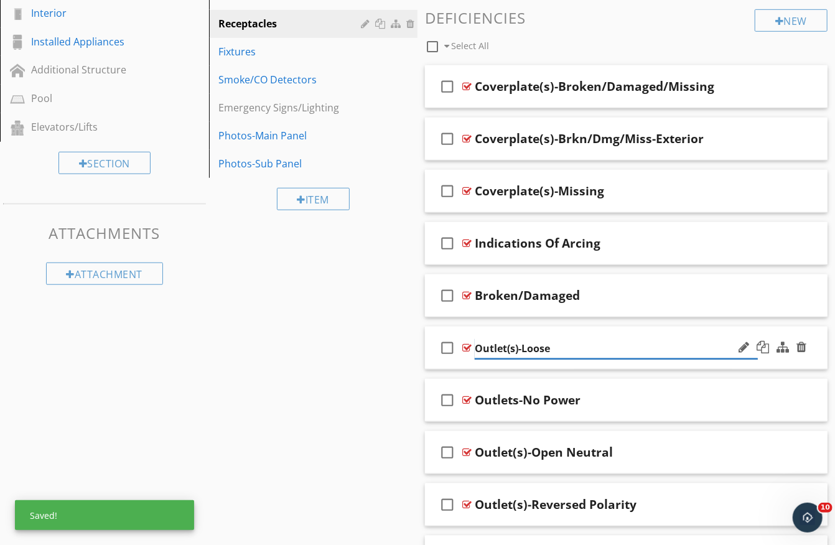
click at [523, 343] on input "Outlet(s)-Loose" at bounding box center [616, 348] width 283 height 21
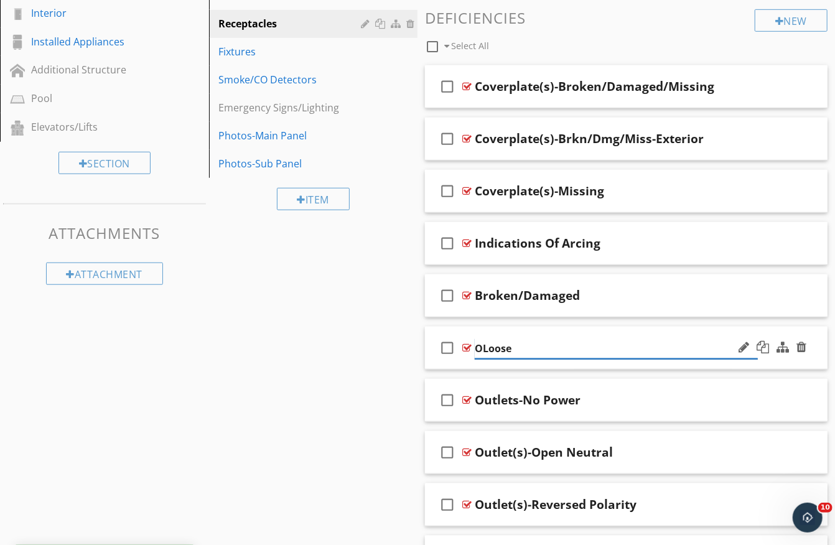
type input "Loose"
click at [533, 393] on div "Outlets-No Power" at bounding box center [528, 400] width 106 height 15
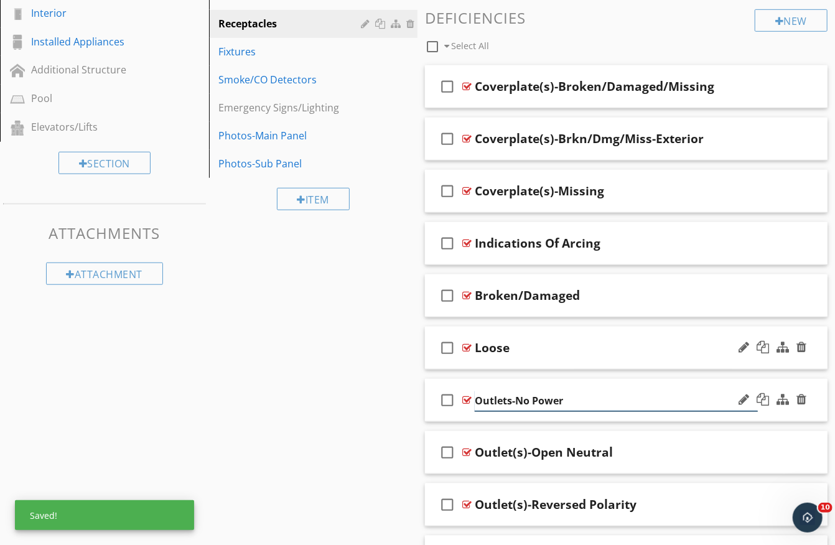
click at [513, 396] on input "Outlets-No Power" at bounding box center [616, 401] width 283 height 21
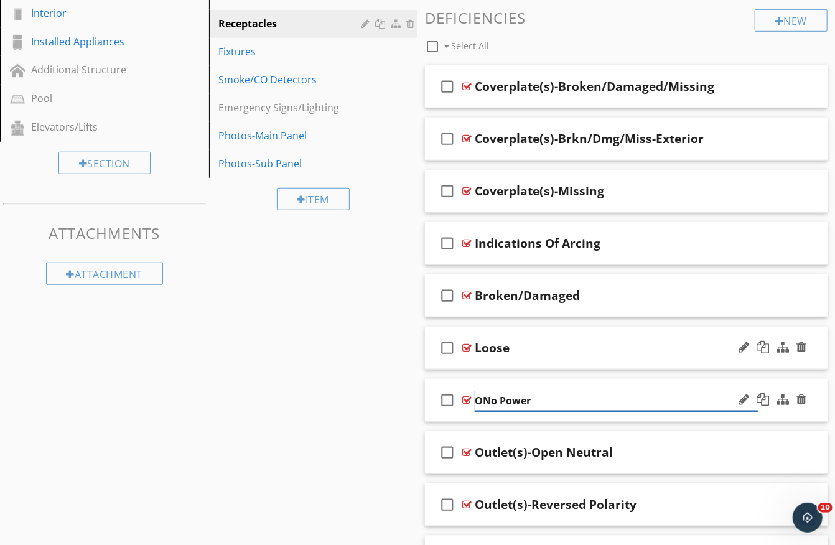
type input "No Power"
click at [528, 447] on div "Outlet(s)-Open Neutral" at bounding box center [544, 452] width 138 height 15
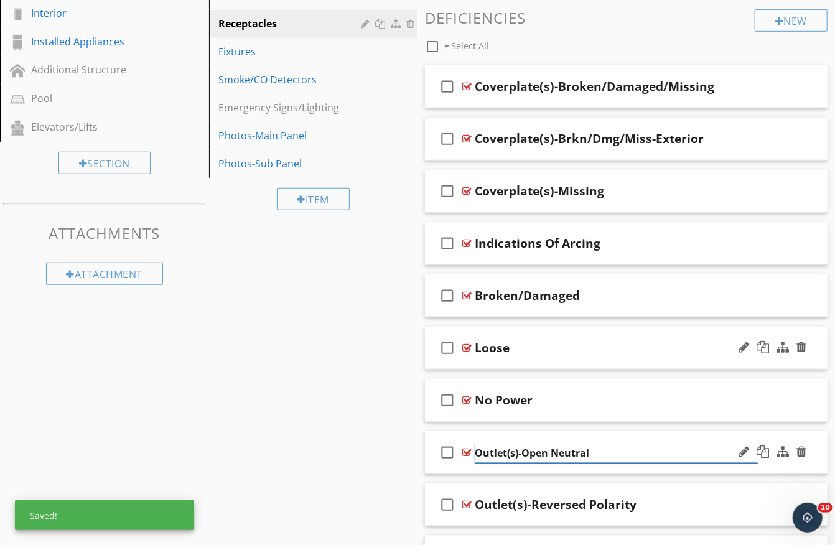
click at [522, 449] on input "Outlet(s)-Open Neutral" at bounding box center [616, 453] width 283 height 21
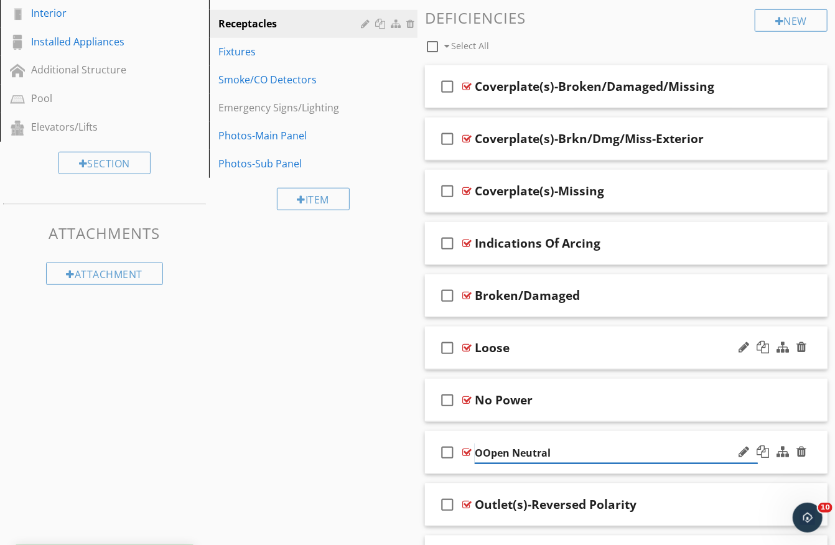
type input "Open Neutral"
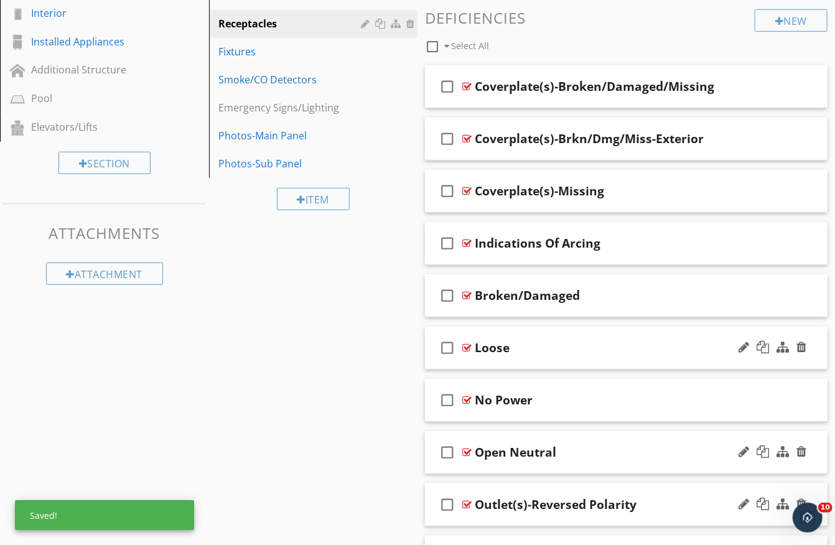
click at [564, 499] on div "Outlet(s)-Reversed Polarity" at bounding box center [556, 504] width 162 height 15
click at [519, 501] on input "Outlet(s)-Reversed Polarity" at bounding box center [616, 505] width 283 height 21
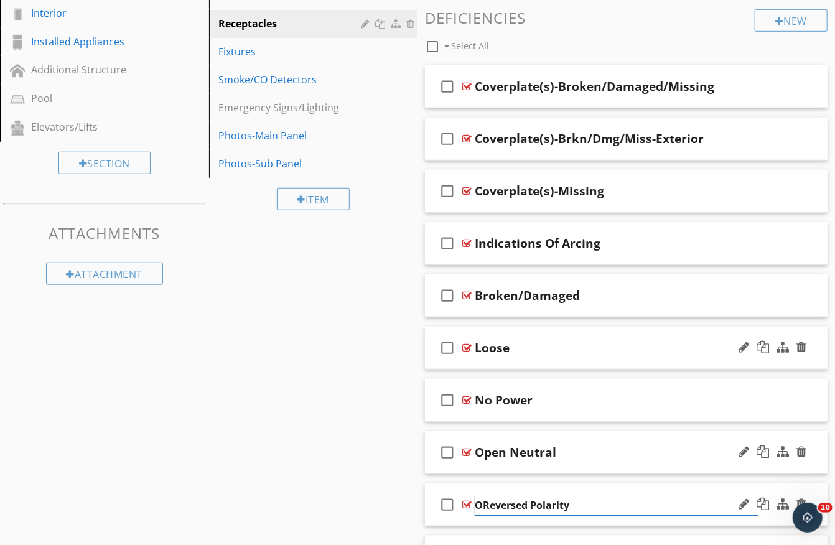
type input "Reversed Polarity"
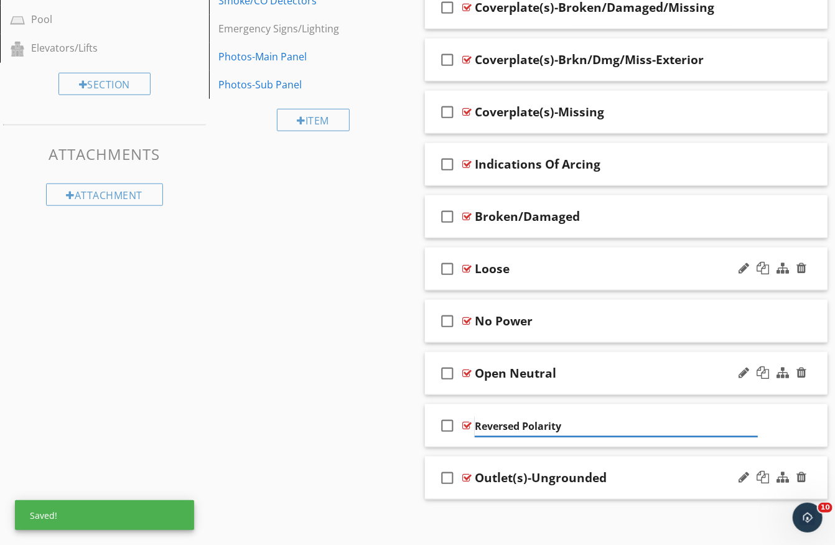
scroll to position [511, 0]
click at [538, 471] on div "Outlet(s)-Ungrounded" at bounding box center [541, 478] width 132 height 15
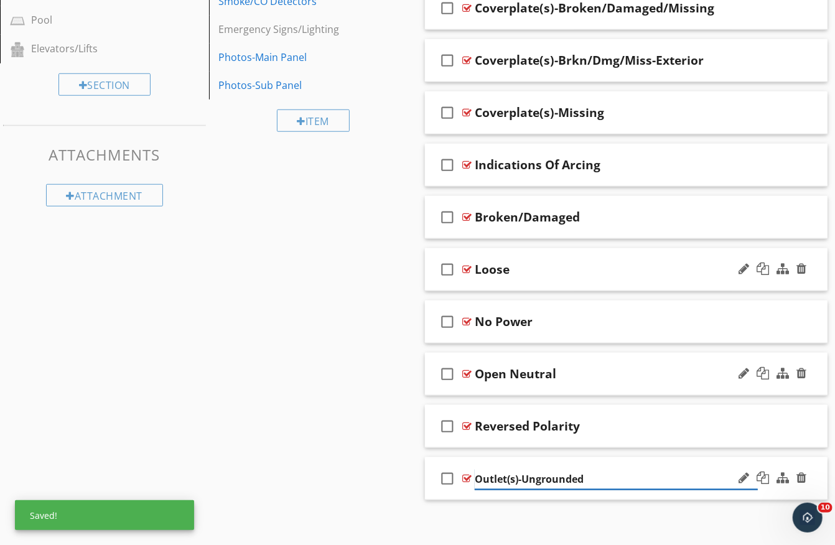
click at [524, 475] on input "Outlet(s)-Ungrounded" at bounding box center [616, 479] width 283 height 21
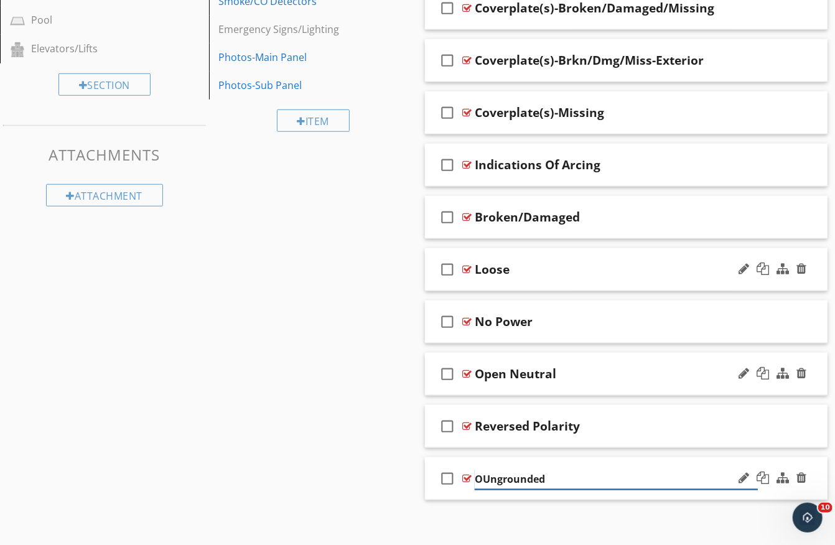
type input "Ungrounded"
click at [408, 436] on div "Sections Inspection Details Exterior Foundation, Structure Attic, Roof Structur…" at bounding box center [417, 76] width 835 height 927
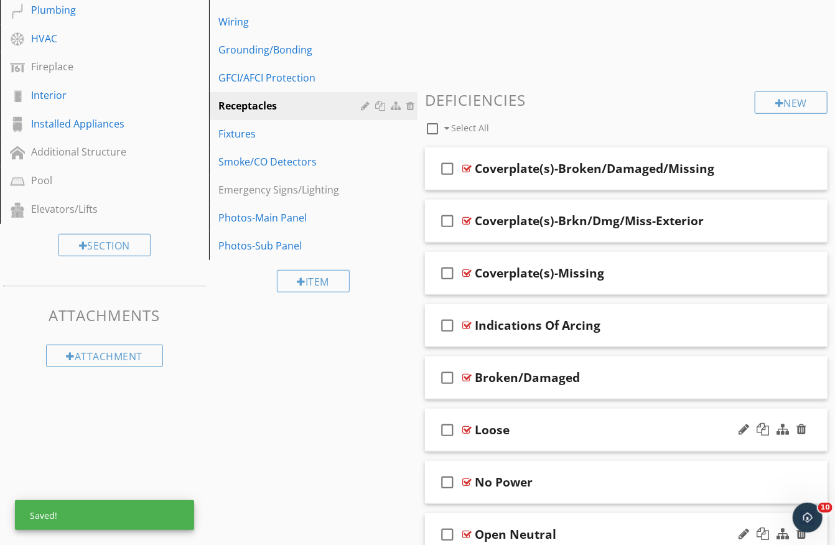
scroll to position [337, 0]
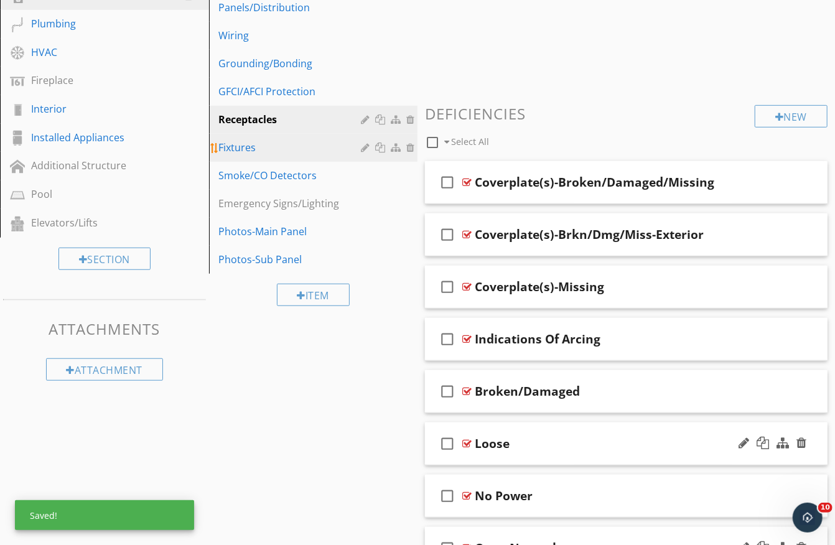
click at [259, 144] on div "Fixtures" at bounding box center [292, 147] width 146 height 15
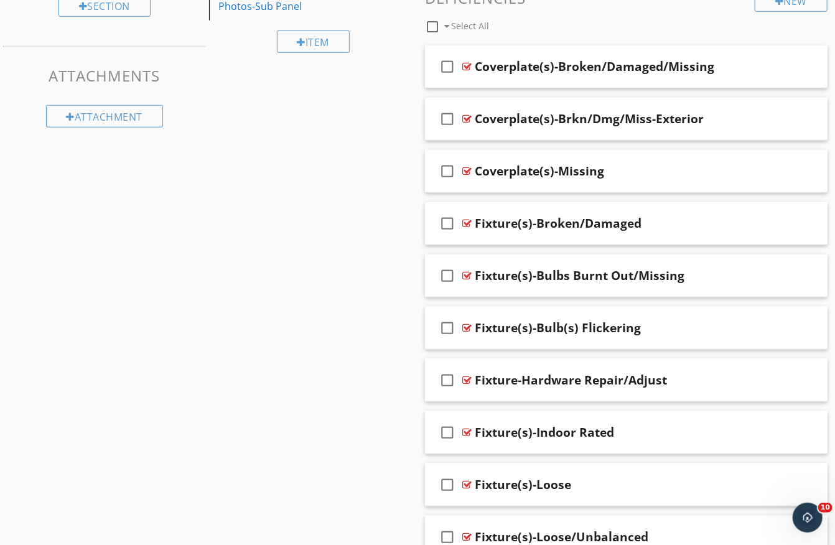
scroll to position [590, 0]
click at [515, 219] on div "Fixture(s)-Broken/Damaged" at bounding box center [558, 223] width 167 height 15
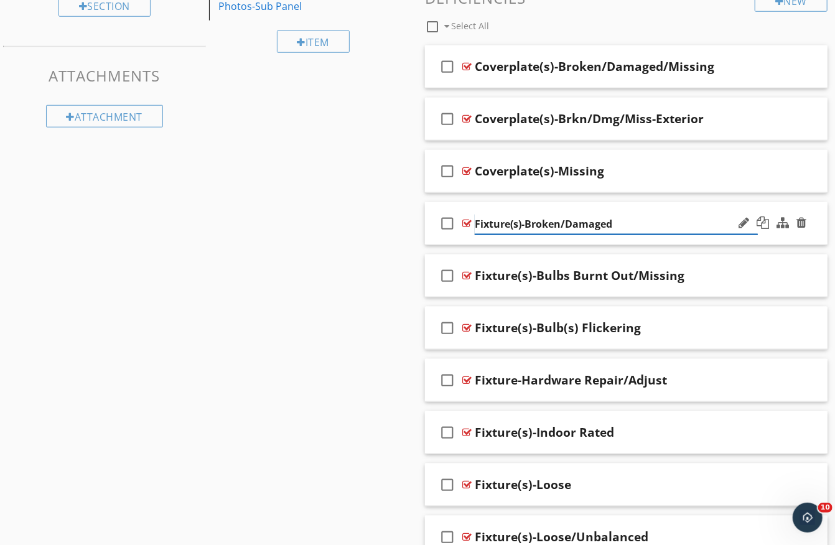
click at [528, 221] on input "Fixture(s)-Broken/Damaged" at bounding box center [616, 224] width 283 height 21
type input "Broken/Damaged"
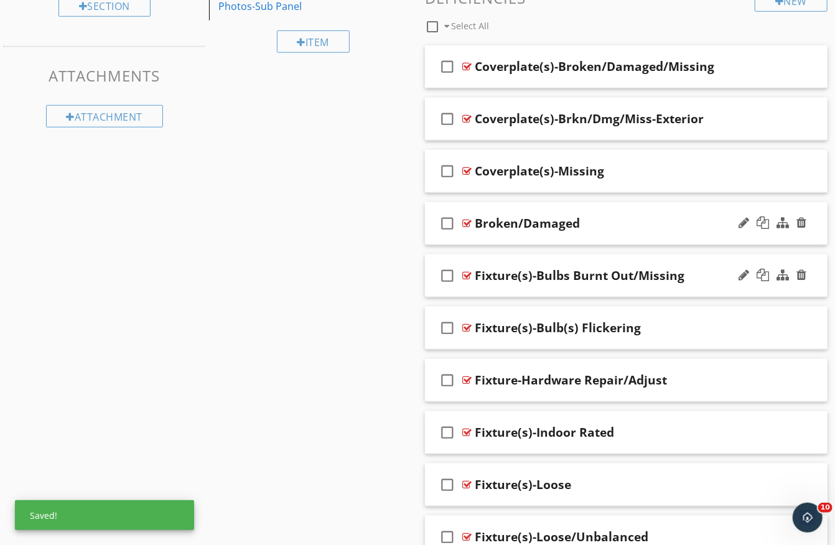
click at [537, 268] on div "Fixture(s)-Bulbs Burnt Out/Missing" at bounding box center [580, 275] width 210 height 15
click at [532, 269] on input "Fixture(s)-Bulbs Burnt Out/Missing" at bounding box center [616, 276] width 283 height 21
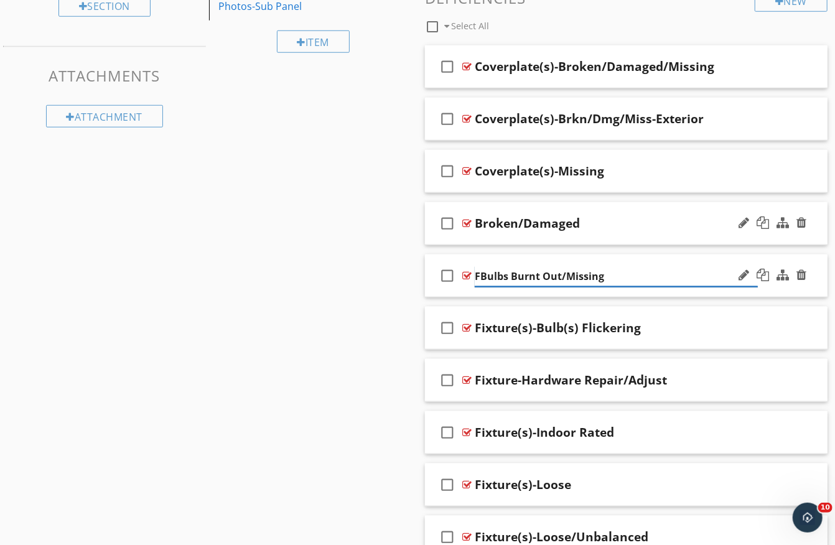
type input "Bulbs Burnt Out/Missing"
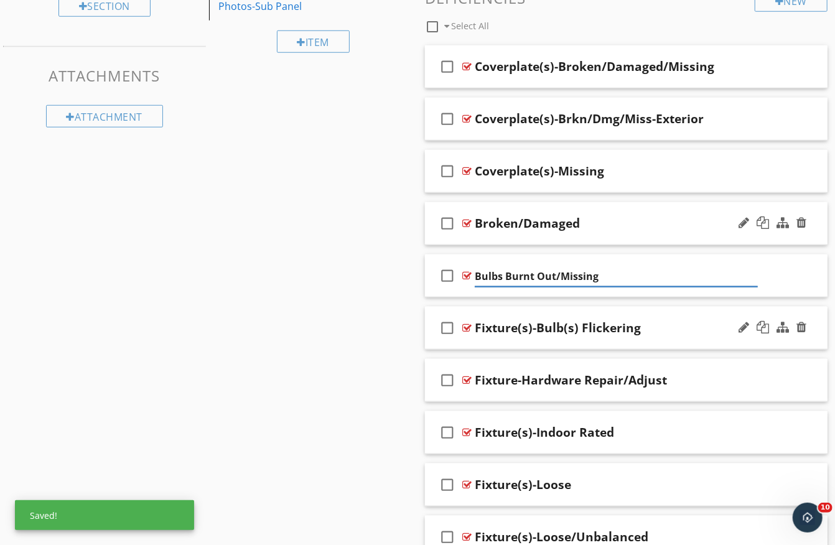
click at [549, 325] on div "Fixture(s)-Bulb(s) Flickering" at bounding box center [558, 327] width 166 height 15
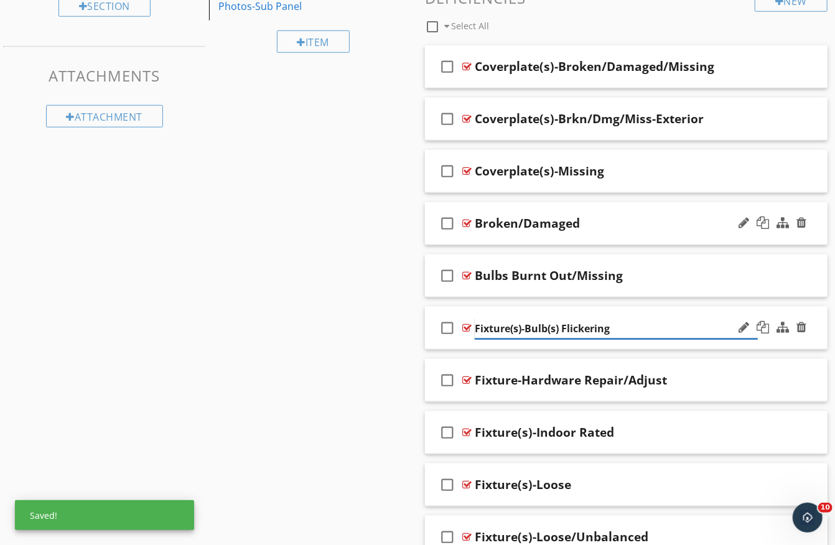
click at [526, 325] on input "Fixture(s)-Bulb(s) Flickering" at bounding box center [616, 329] width 283 height 21
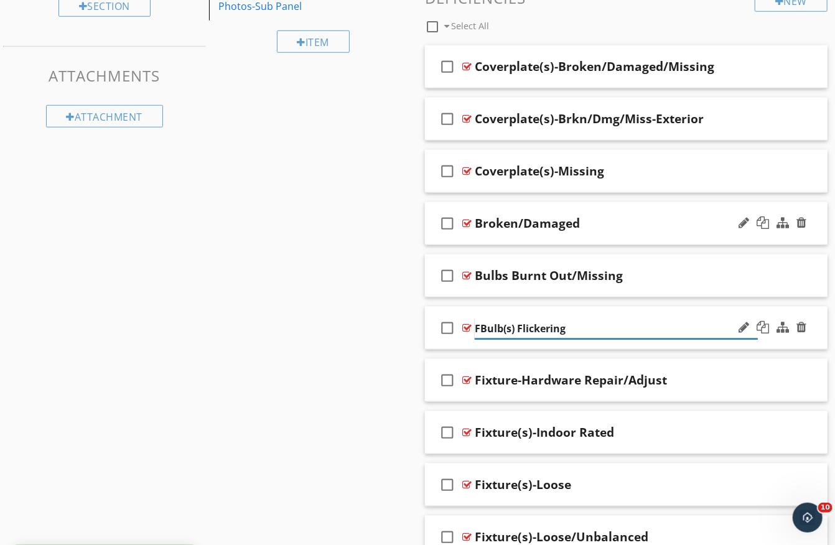
type input "Bulb(s) Flickering"
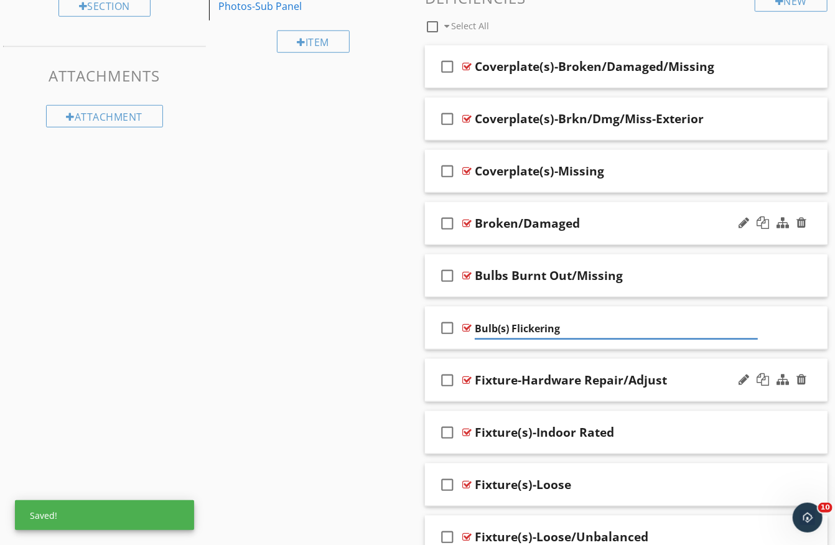
click at [525, 373] on div "Fixture-Hardware Repair/Adjust" at bounding box center [571, 380] width 192 height 15
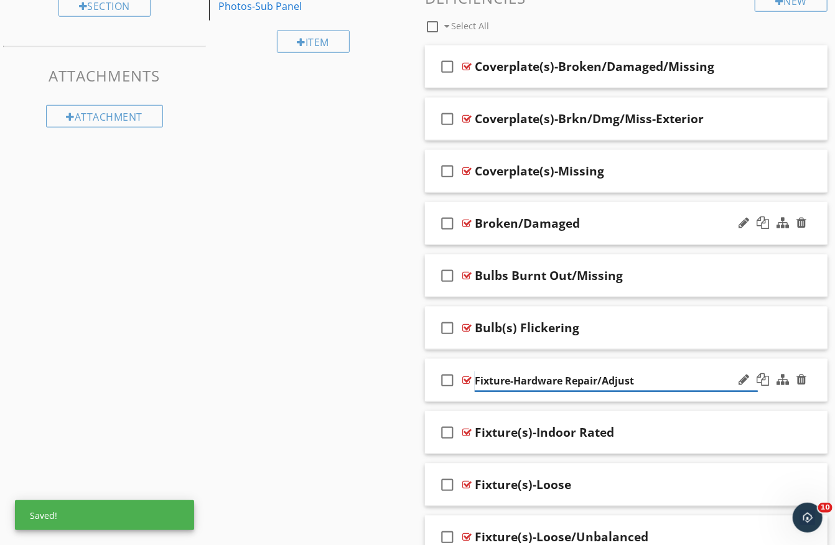
click at [515, 376] on input "Fixture-Hardware Repair/Adjust" at bounding box center [616, 381] width 283 height 21
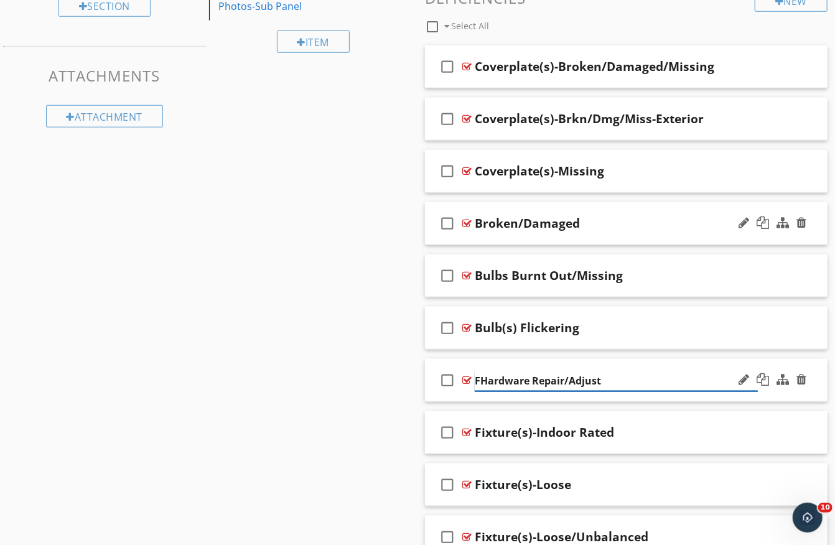
type input "Hardware Repair/Adjust"
click at [538, 425] on div "Fixture(s)-Indoor Rated" at bounding box center [544, 432] width 139 height 15
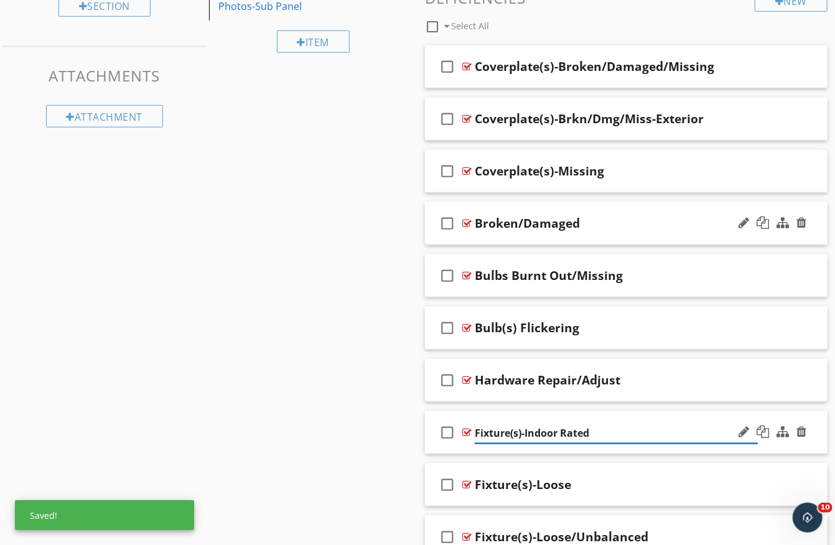
click at [524, 425] on input "Fixture(s)-Indoor Rated" at bounding box center [616, 433] width 283 height 21
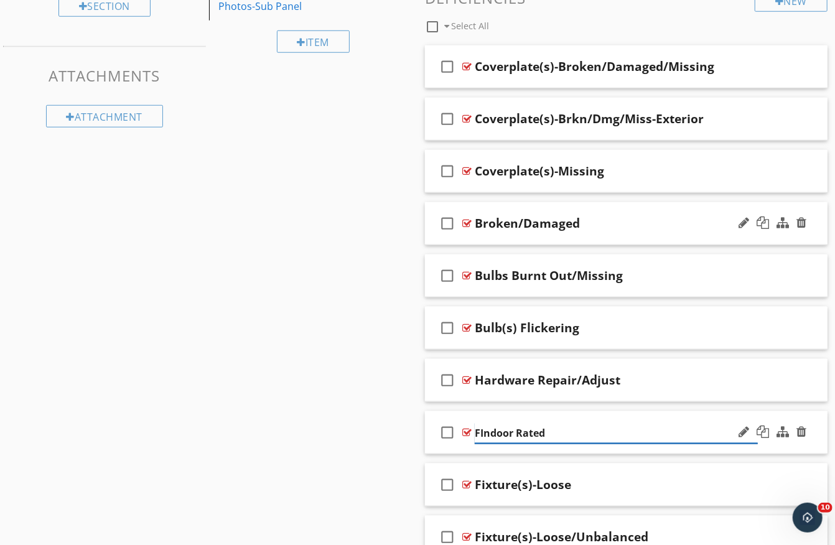
type input "Indoor Rated"
click at [527, 477] on div "Fixture(s)-Loose" at bounding box center [523, 484] width 96 height 15
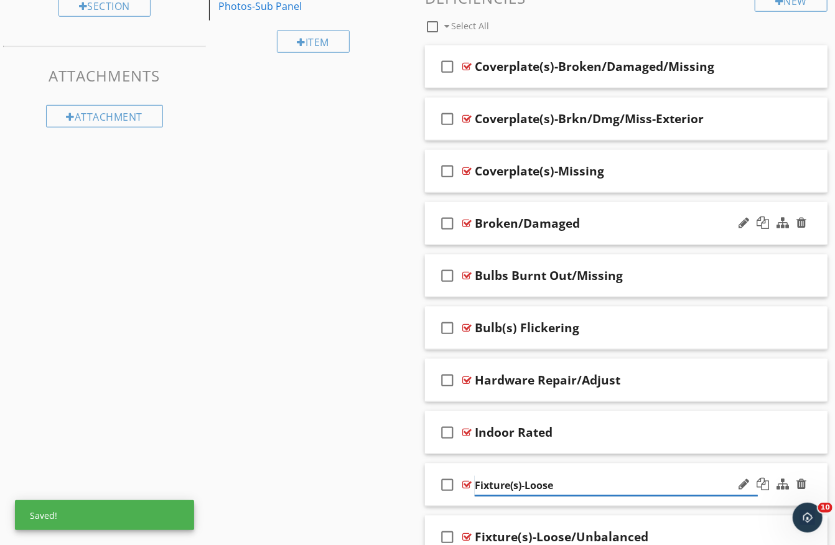
click at [523, 479] on input "Fixture(s)-Loose" at bounding box center [616, 485] width 283 height 21
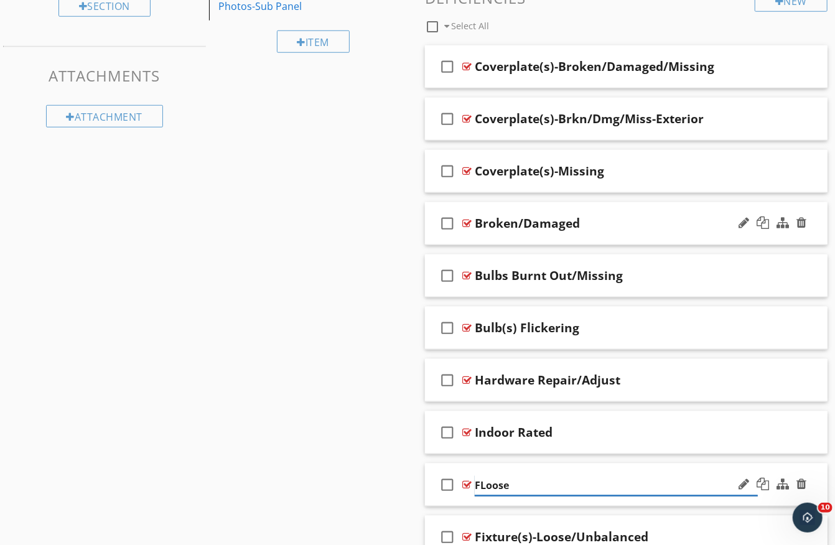
type input "Loose"
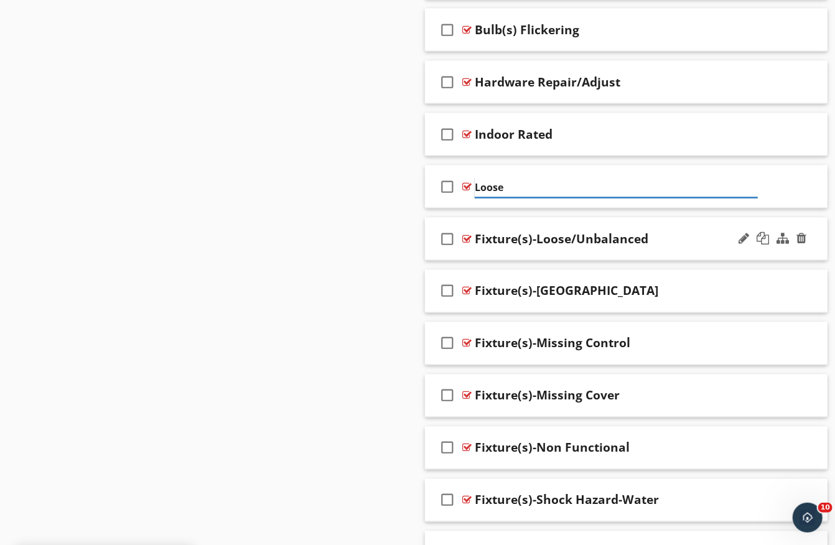
scroll to position [891, 0]
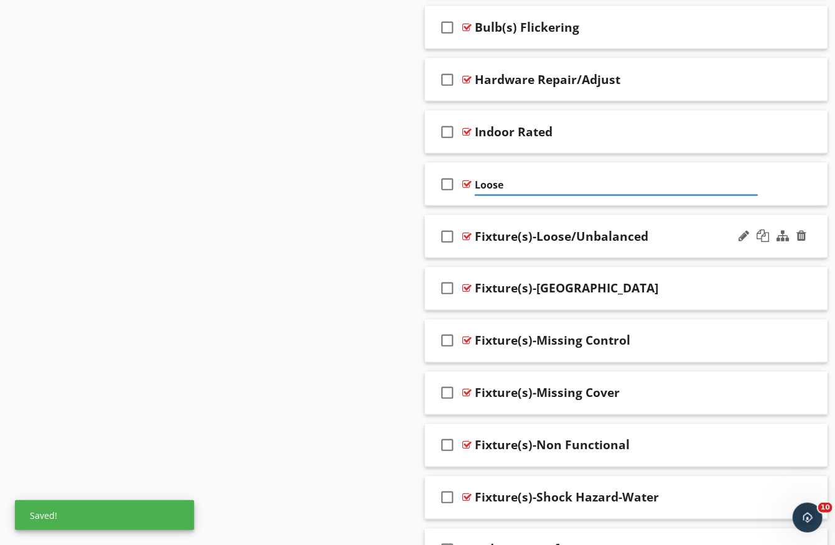
click at [564, 229] on div "Fixture(s)-Loose/Unbalanced" at bounding box center [562, 236] width 174 height 15
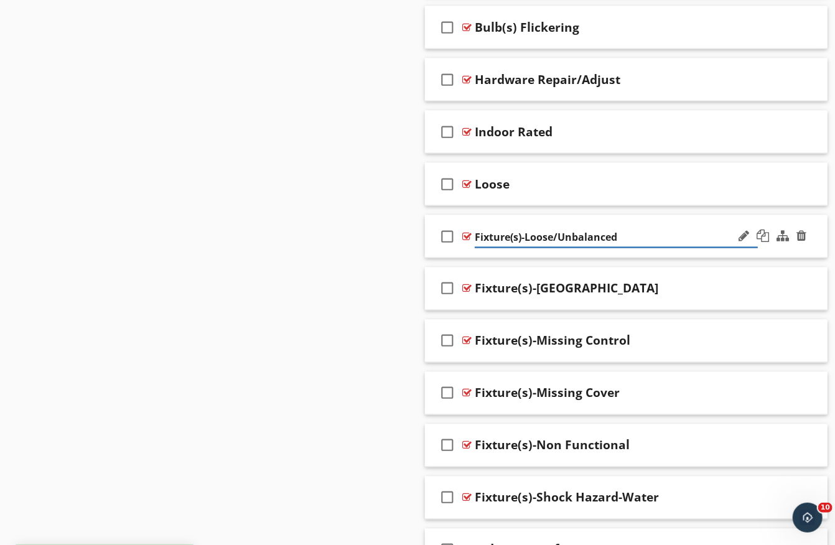
click at [523, 231] on input "Fixture(s)-Loose/Unbalanced" at bounding box center [616, 237] width 283 height 21
type input "Loose/Unbalanced"
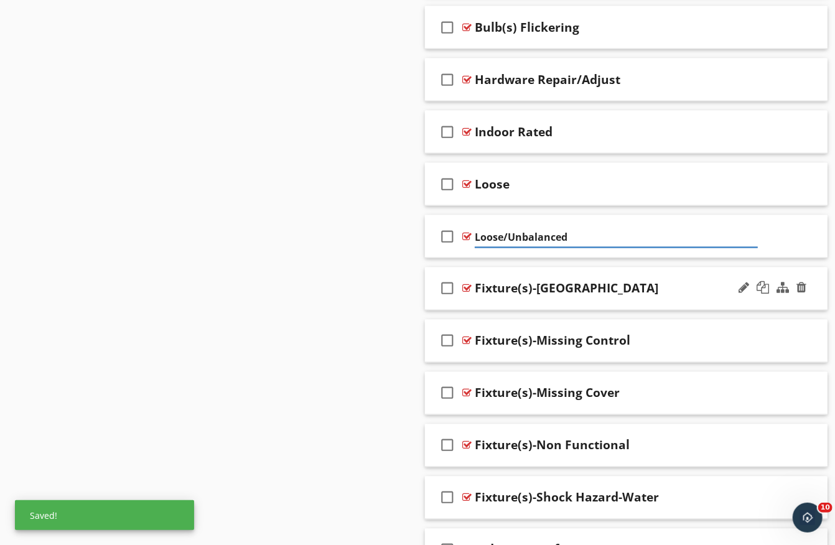
click at [533, 281] on div "Fixture(s)-Noisy" at bounding box center [567, 288] width 184 height 15
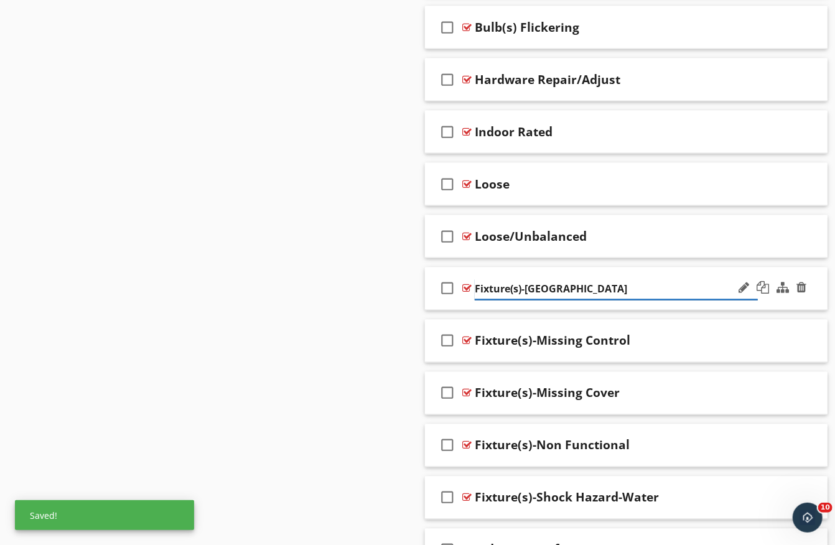
click at [525, 279] on input "Fixture(s)-Noisy" at bounding box center [616, 289] width 283 height 21
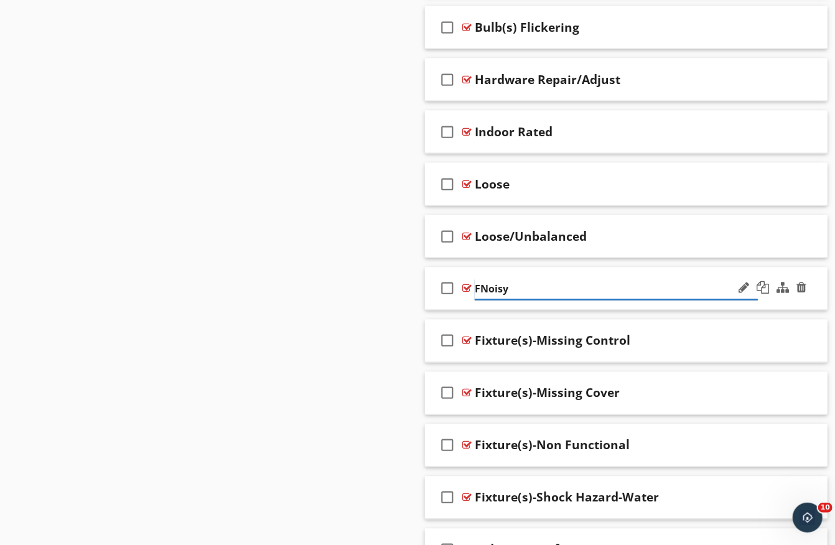
type input "Noisy"
click at [551, 333] on div "Fixture(s)-Missing Control" at bounding box center [553, 340] width 156 height 15
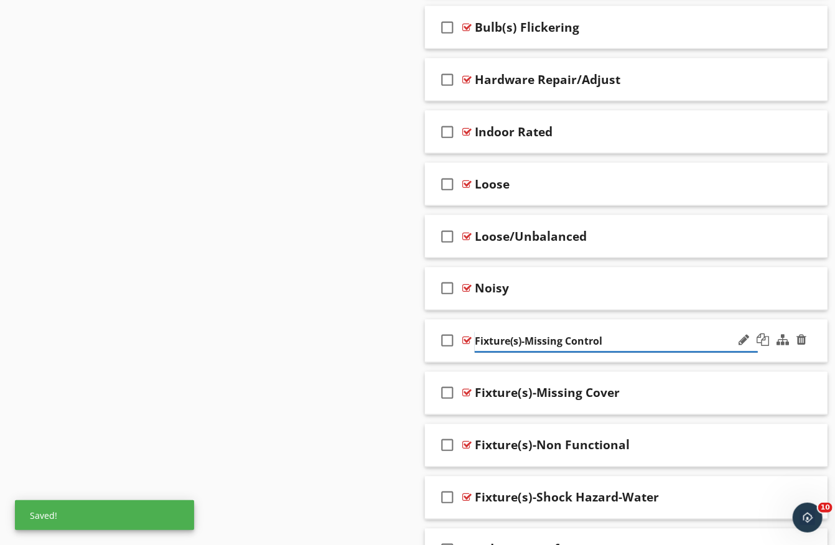
click at [525, 334] on input "Fixture(s)-Missing Control" at bounding box center [616, 342] width 283 height 21
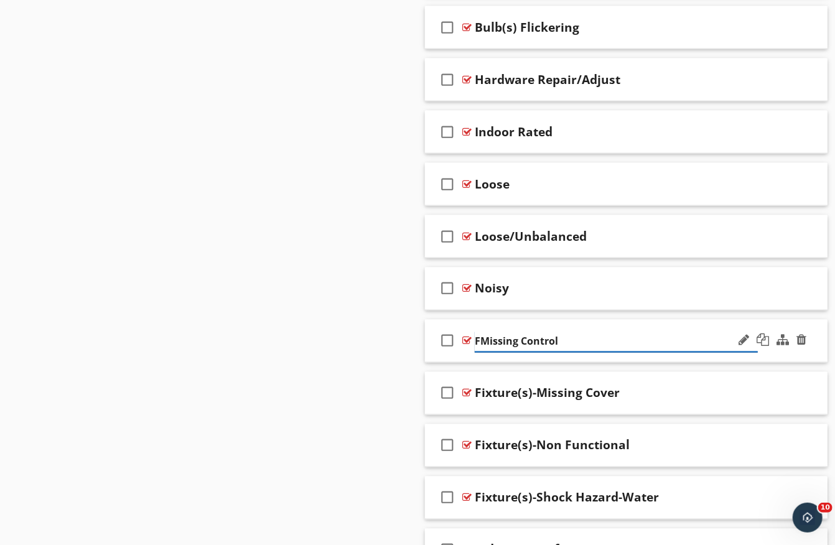
type input "Missing Control"
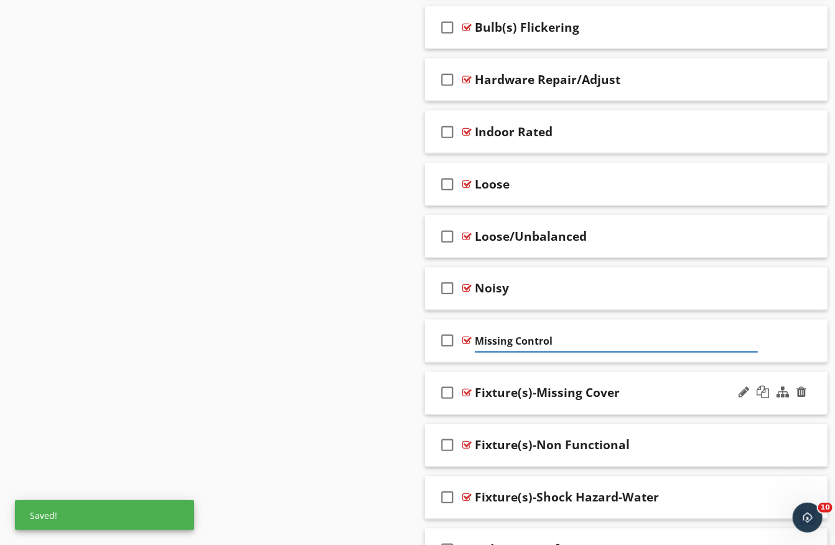
click at [542, 386] on div "Fixture(s)-Missing Cover" at bounding box center [547, 393] width 145 height 15
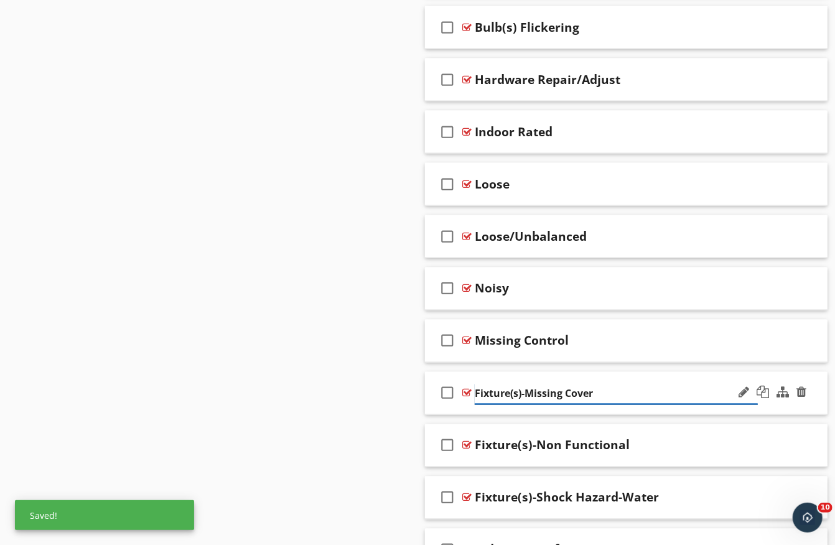
click at [527, 384] on input "Fixture(s)-Missing Cover" at bounding box center [616, 394] width 283 height 21
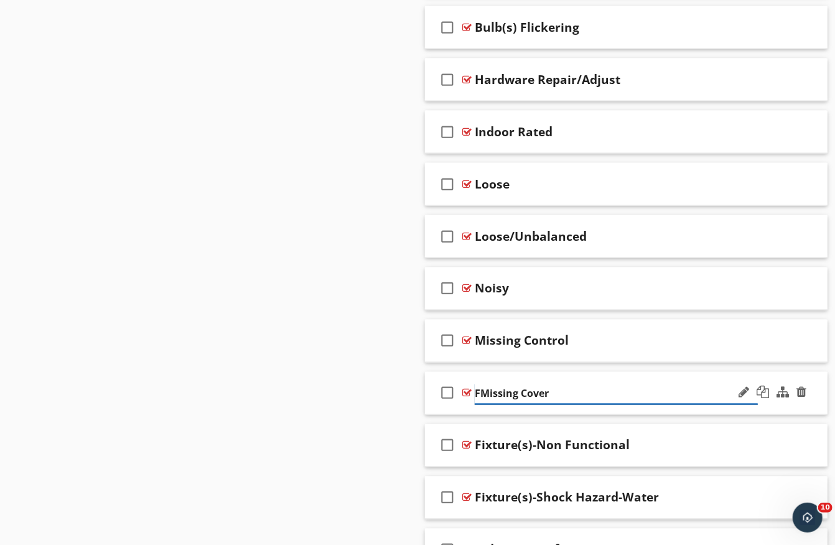
type input "Missing Cover"
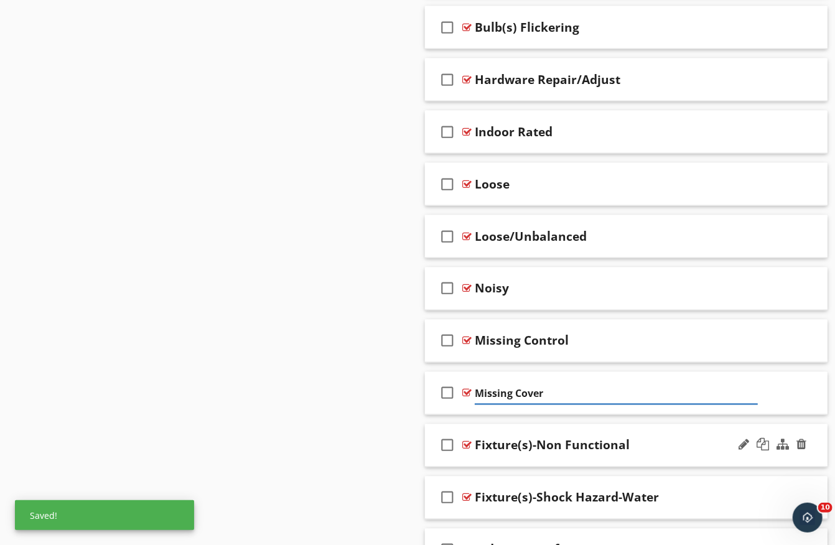
click at [549, 438] on div "Fixture(s)-Non Functional" at bounding box center [552, 445] width 155 height 15
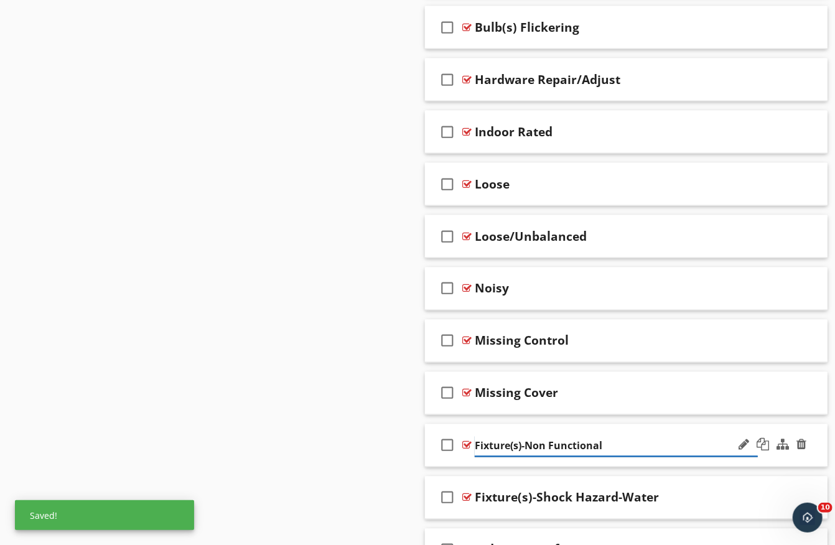
click at [524, 436] on input "Fixture(s)-Non Functional" at bounding box center [616, 446] width 283 height 21
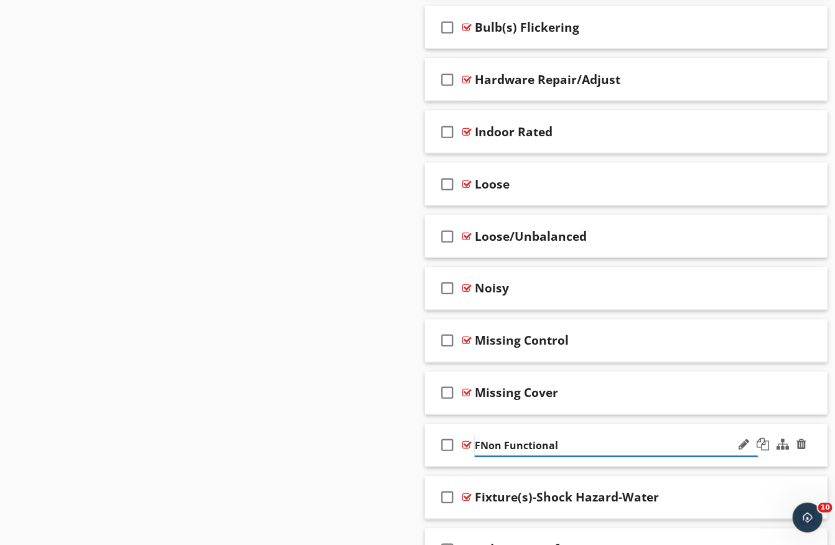
type input "Non Functional"
click at [538, 490] on div "Fixture(s)-Shock Hazard-Water" at bounding box center [567, 497] width 184 height 15
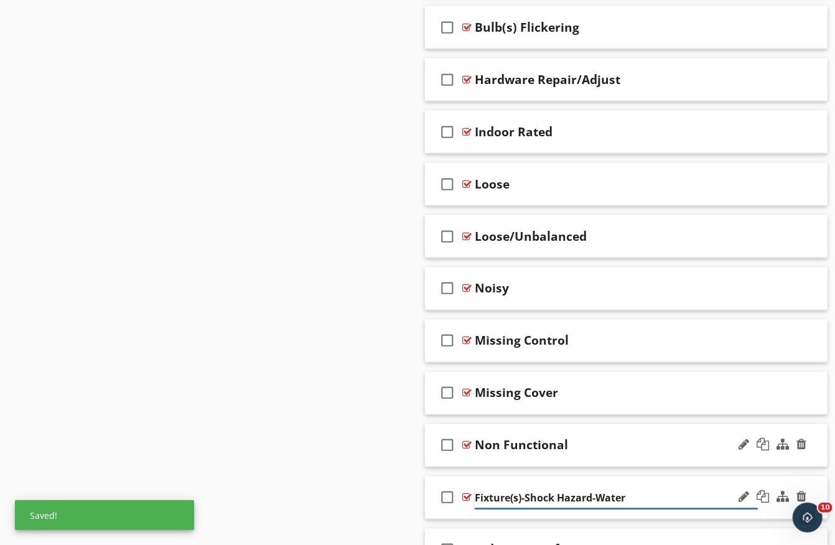
click at [526, 488] on input "Fixture(s)-Shock Hazard-Water" at bounding box center [616, 498] width 283 height 21
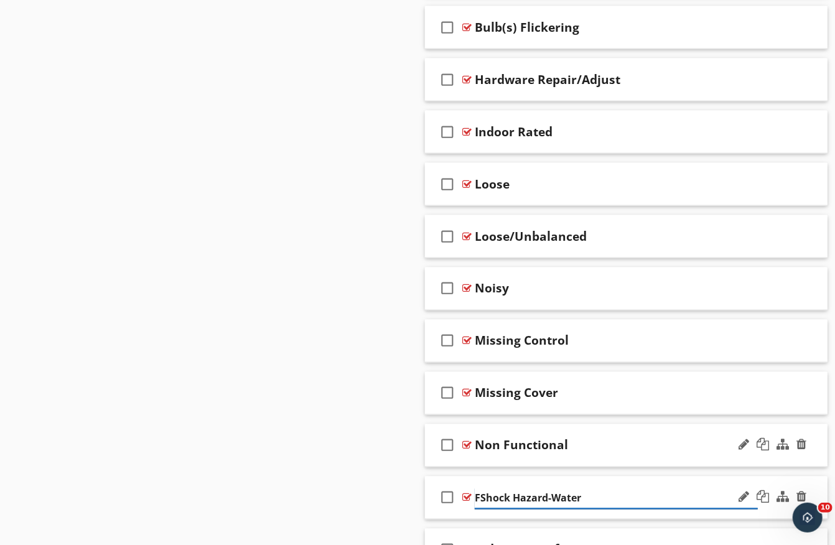
type input "Shock Hazard-Water"
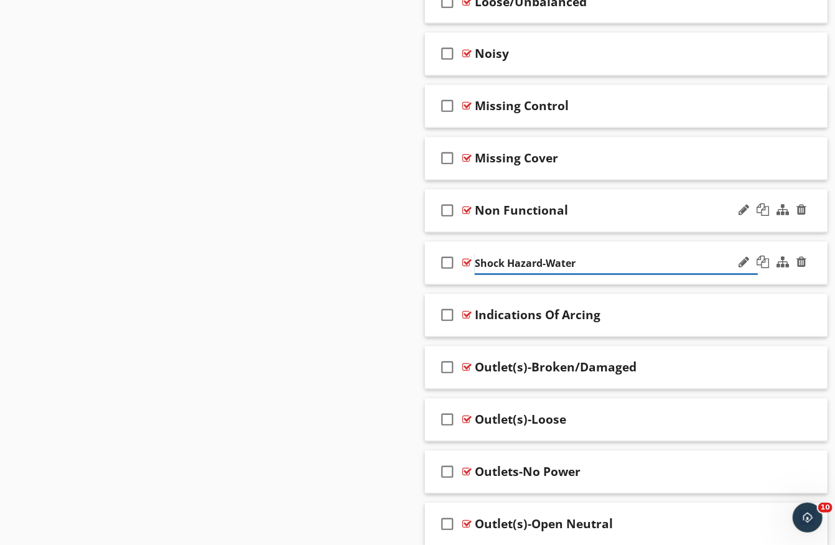
scroll to position [1189, 0]
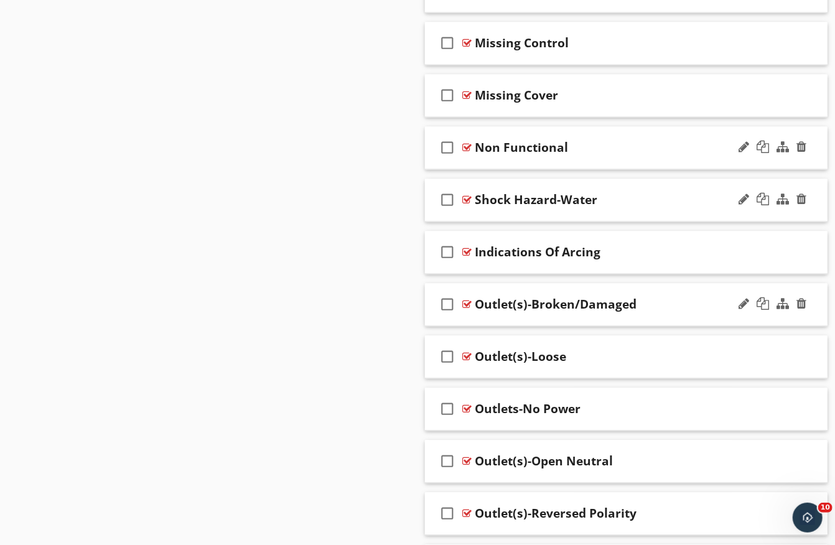
click at [443, 295] on icon "check_box_outline_blank" at bounding box center [447, 304] width 20 height 30
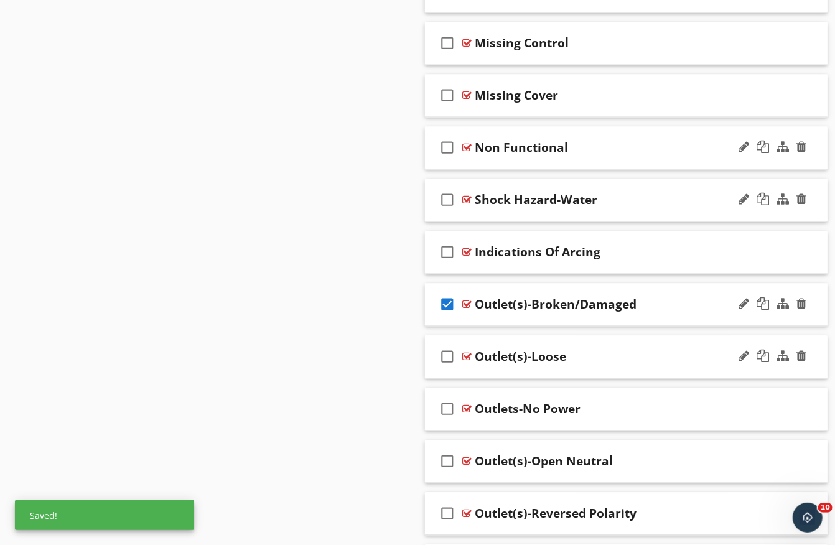
click at [443, 348] on icon "check_box_outline_blank" at bounding box center [447, 357] width 20 height 30
click at [445, 397] on icon "check_box_outline_blank" at bounding box center [447, 409] width 20 height 30
click at [445, 452] on icon "check_box_outline_blank" at bounding box center [447, 461] width 20 height 30
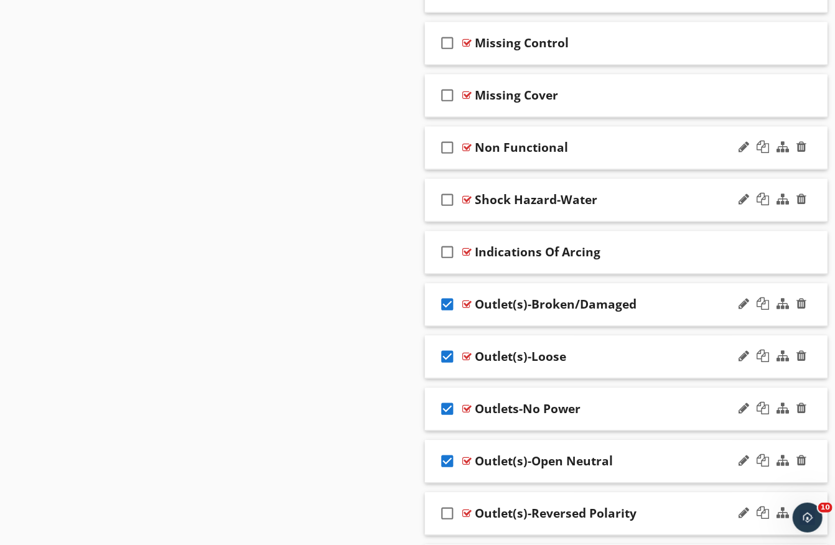
click at [445, 499] on icon "check_box_outline_blank" at bounding box center [447, 513] width 20 height 30
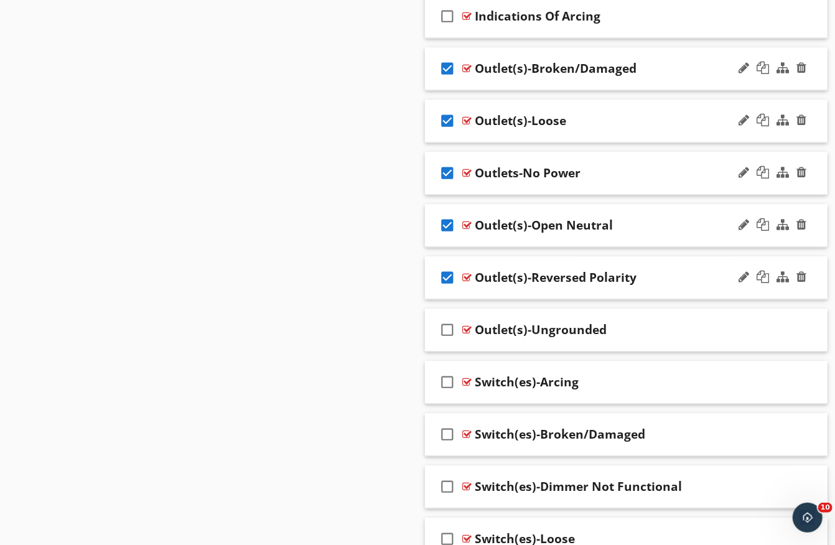
scroll to position [1442, 0]
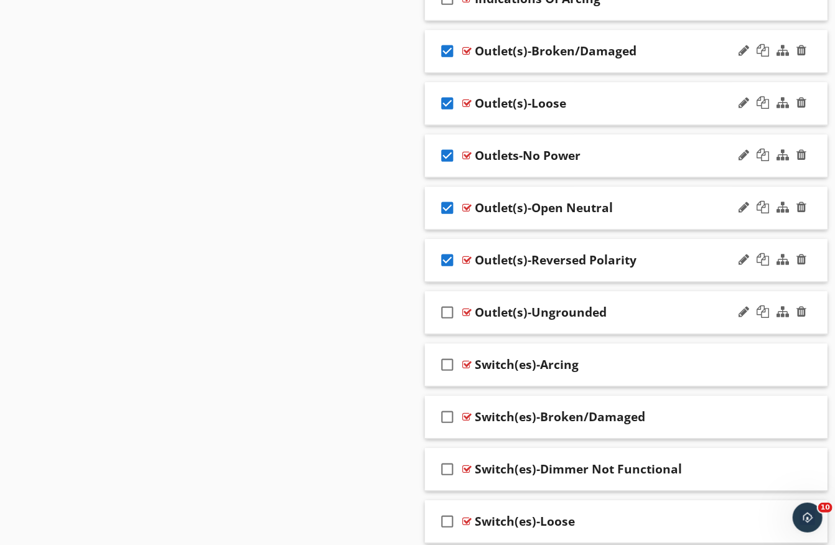
click at [443, 301] on icon "check_box_outline_blank" at bounding box center [447, 312] width 20 height 30
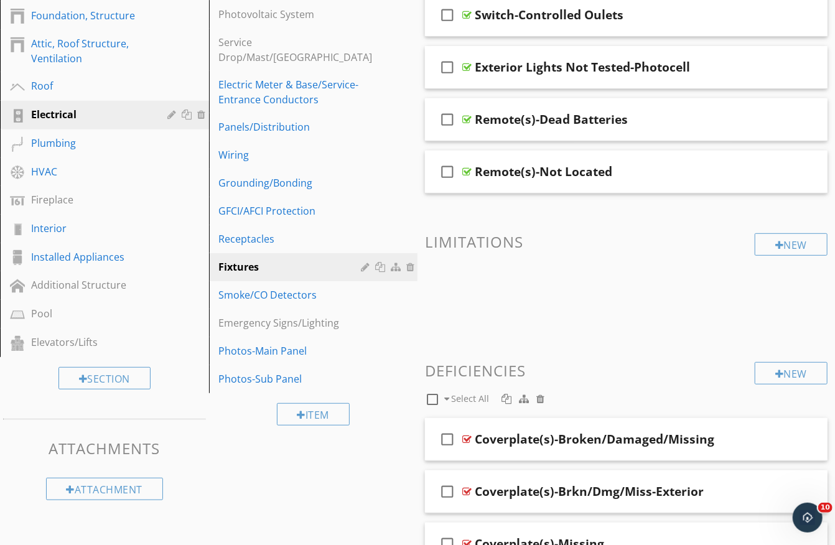
scroll to position [226, 0]
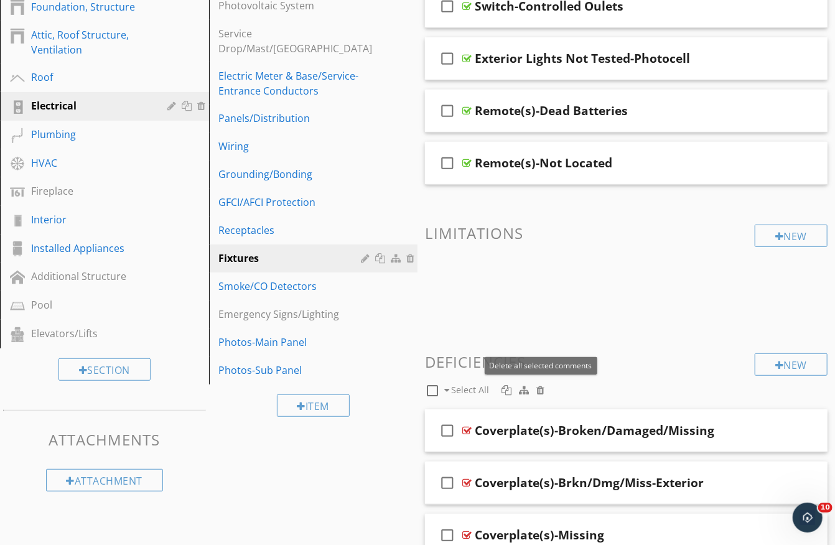
click at [541, 385] on div at bounding box center [540, 390] width 8 height 10
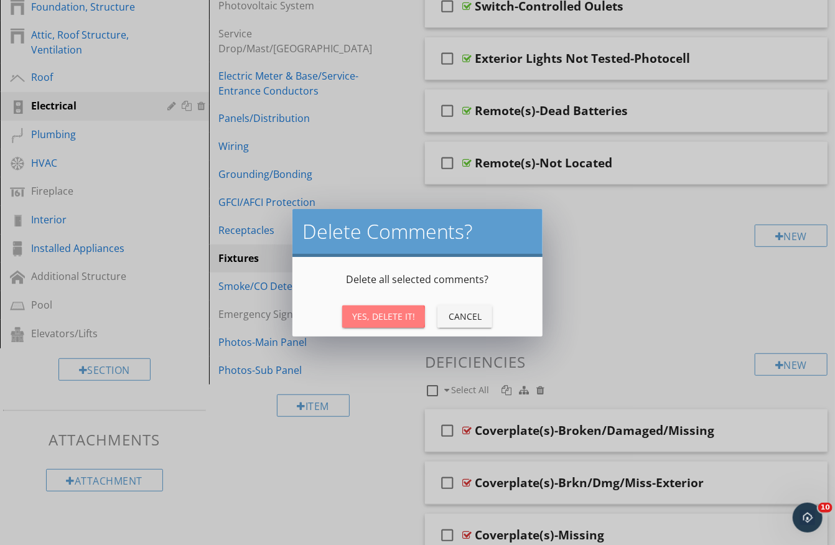
click at [415, 321] on button "Yes, Delete It!" at bounding box center [383, 316] width 83 height 22
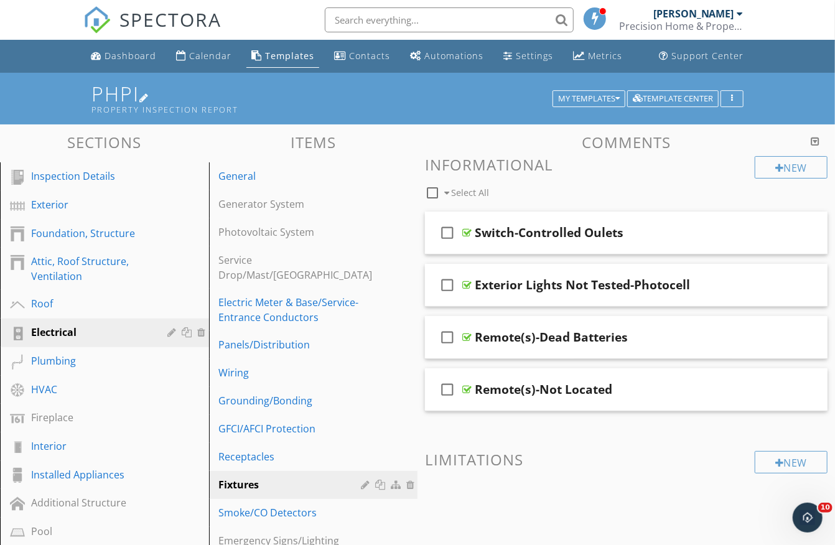
scroll to position [0, 0]
click at [211, 62] on link "Calendar" at bounding box center [203, 56] width 65 height 23
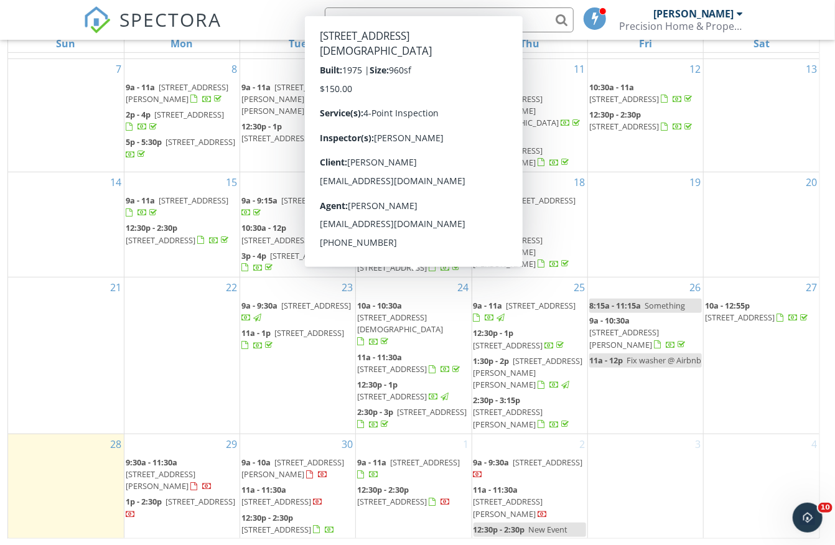
scroll to position [171, 0]
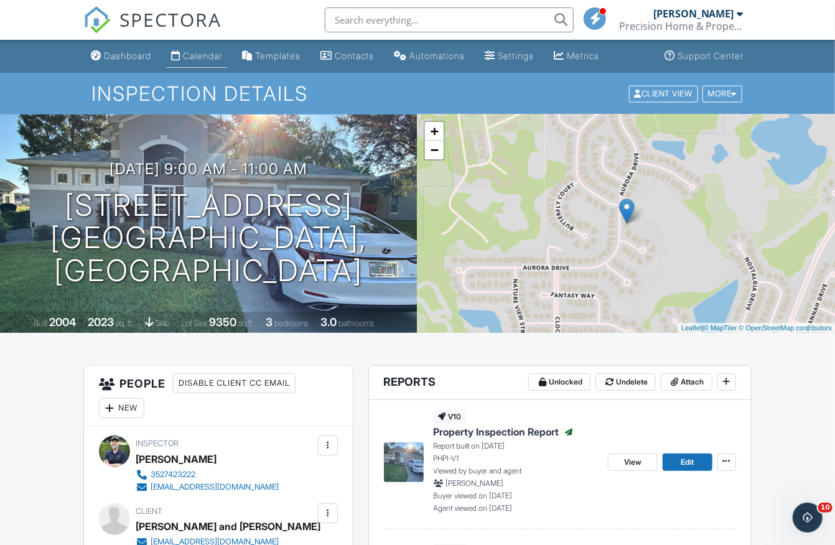
click at [203, 51] on div "Calendar" at bounding box center [202, 55] width 39 height 11
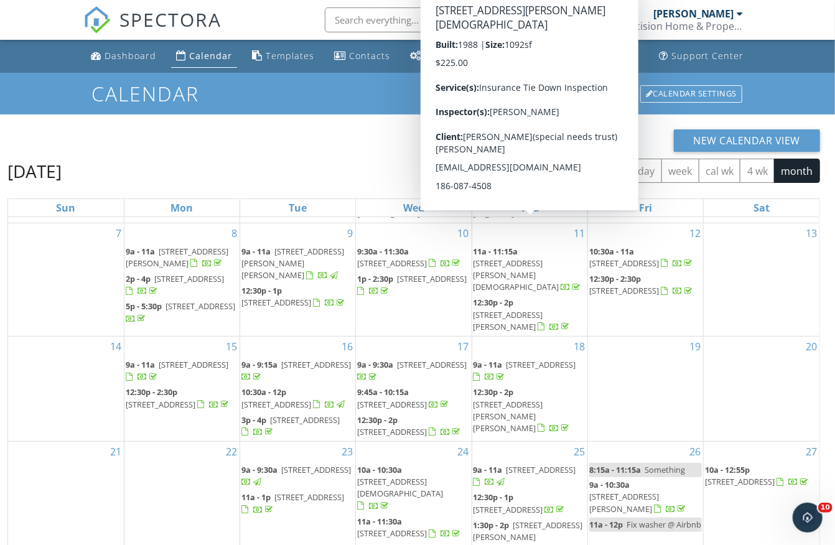
scroll to position [171, 0]
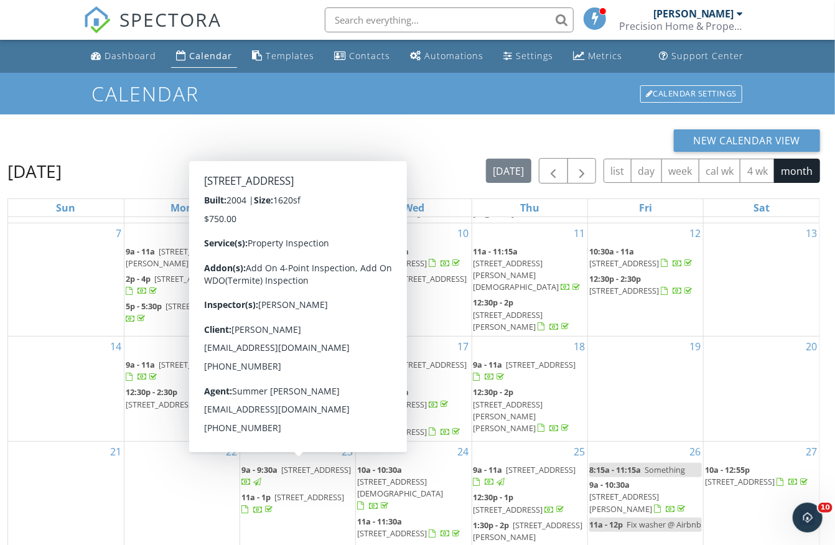
click at [297, 491] on span "[STREET_ADDRESS]" at bounding box center [309, 496] width 70 height 11
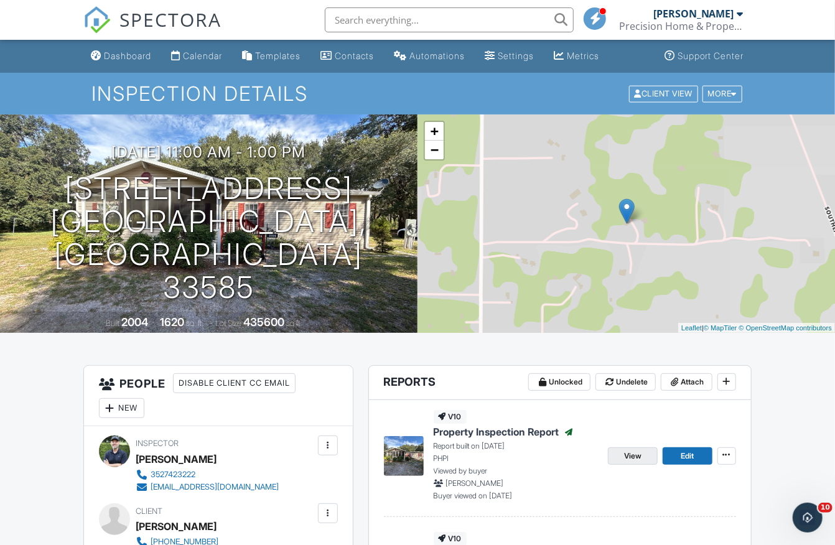
click at [631, 454] on span "View" at bounding box center [632, 456] width 17 height 12
click at [524, 54] on div "Settings" at bounding box center [516, 55] width 36 height 11
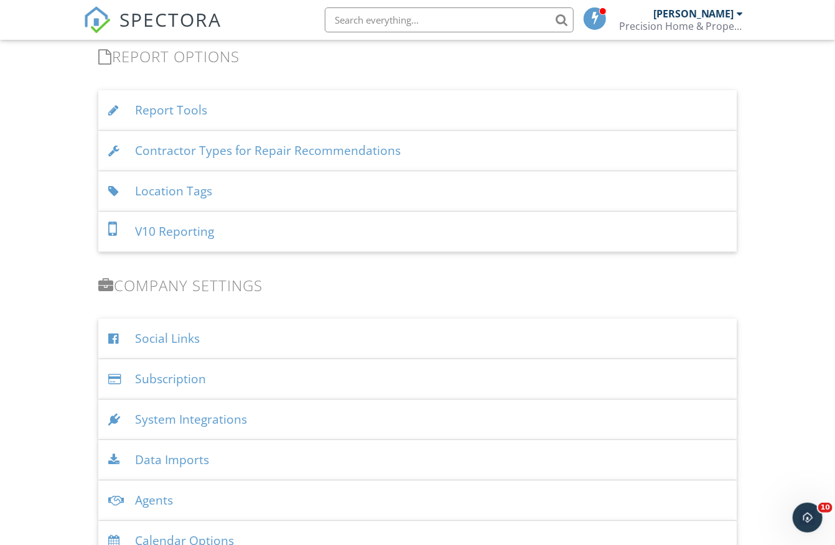
scroll to position [1270, 0]
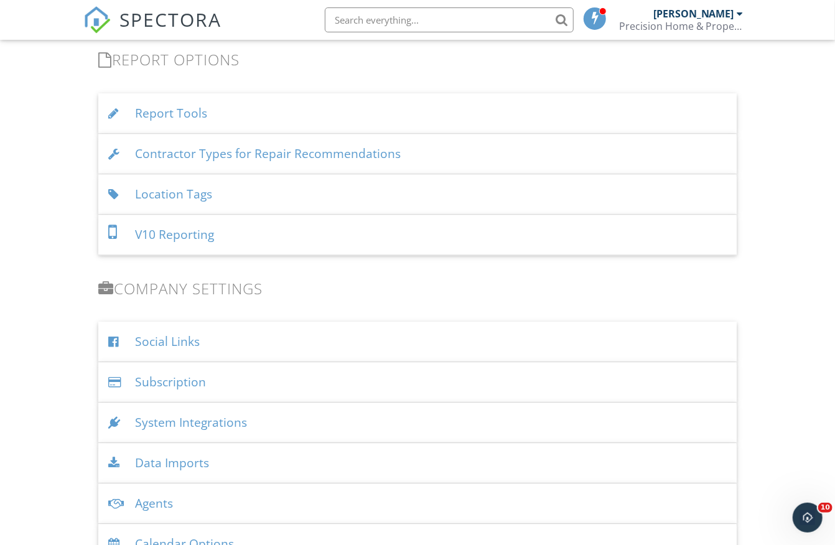
click at [189, 189] on div "Location Tags" at bounding box center [417, 194] width 638 height 40
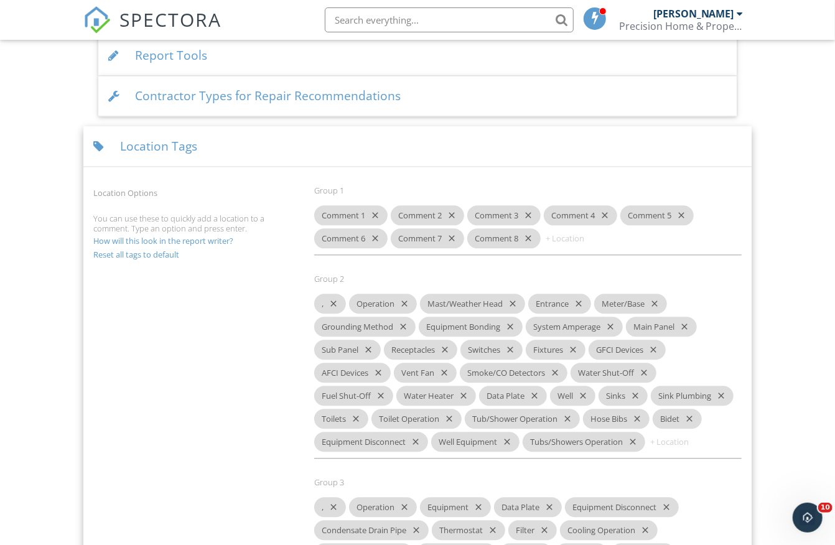
scroll to position [1321, 0]
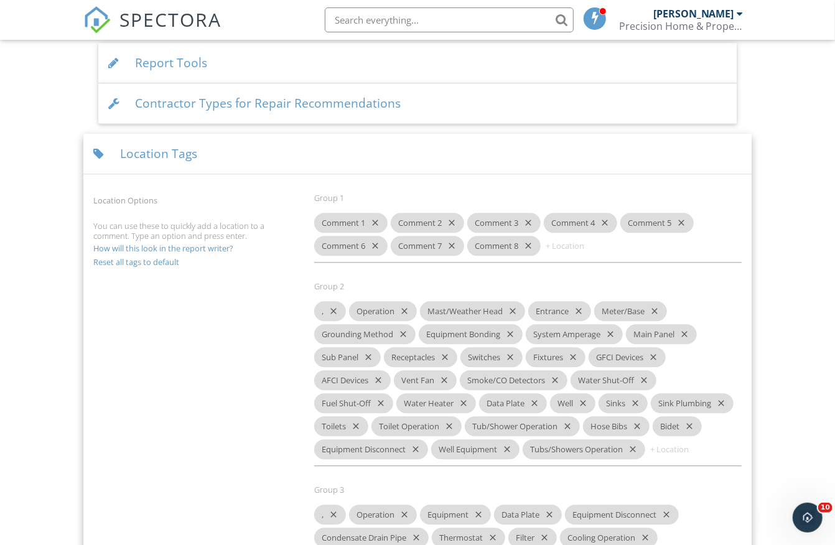
click at [376, 213] on icon "close" at bounding box center [372, 223] width 15 height 20
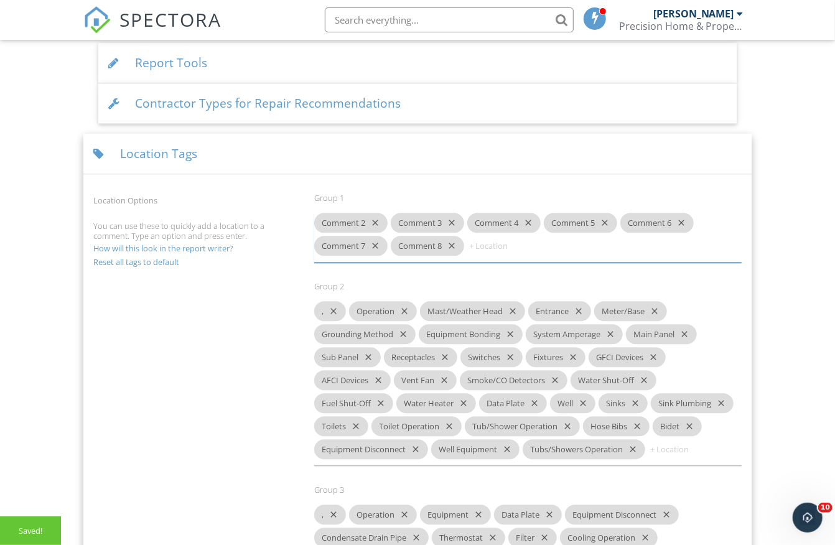
click at [376, 213] on icon "close" at bounding box center [372, 223] width 15 height 20
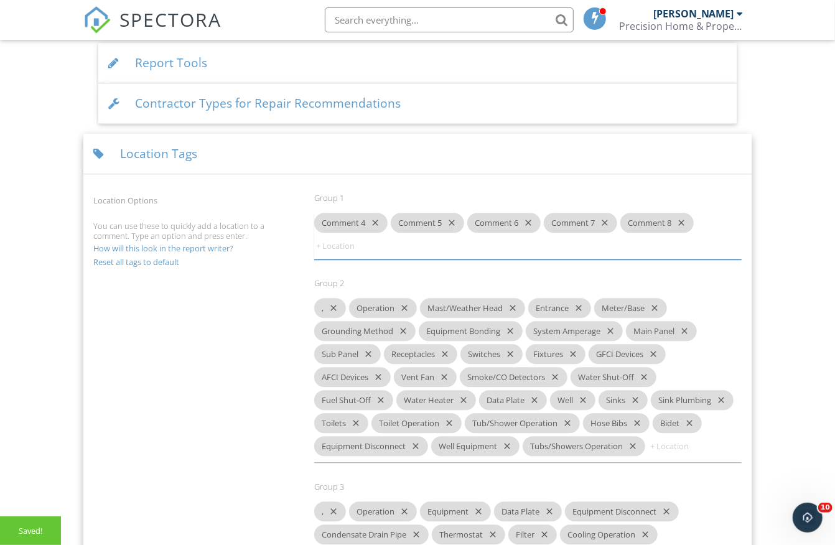
click at [376, 213] on icon "close" at bounding box center [372, 223] width 15 height 20
click at [442, 213] on icon "close" at bounding box center [449, 223] width 15 height 20
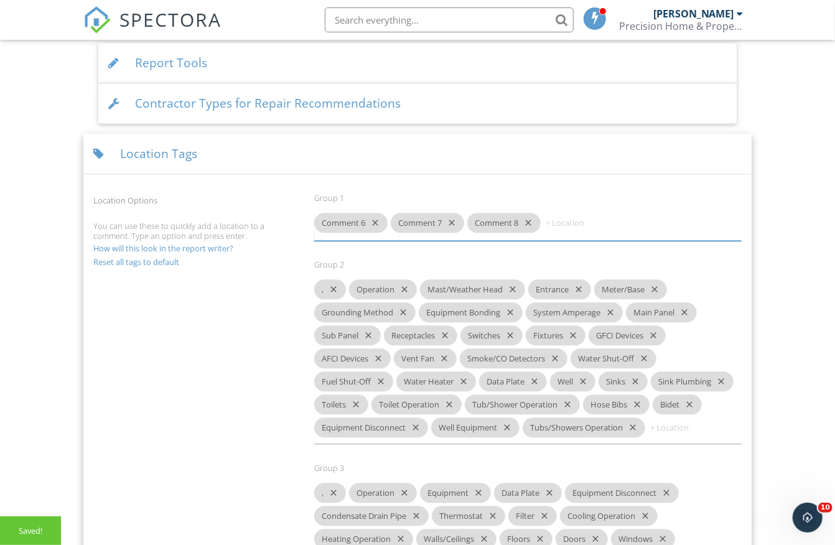
click at [376, 213] on icon "close" at bounding box center [372, 223] width 15 height 20
click at [442, 213] on icon "close" at bounding box center [449, 223] width 15 height 20
click at [376, 213] on icon "close" at bounding box center [372, 223] width 15 height 20
click at [391, 213] on input at bounding box center [428, 223] width 75 height 20
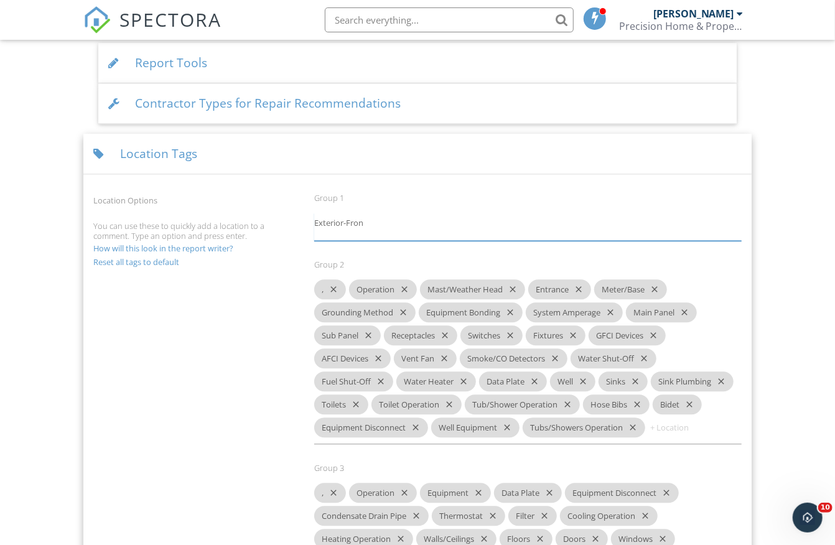
type input "Exterior-Front"
type input "Exterior-Rear"
paste input "Exterior-Rear"
type input "Exterior-Right"
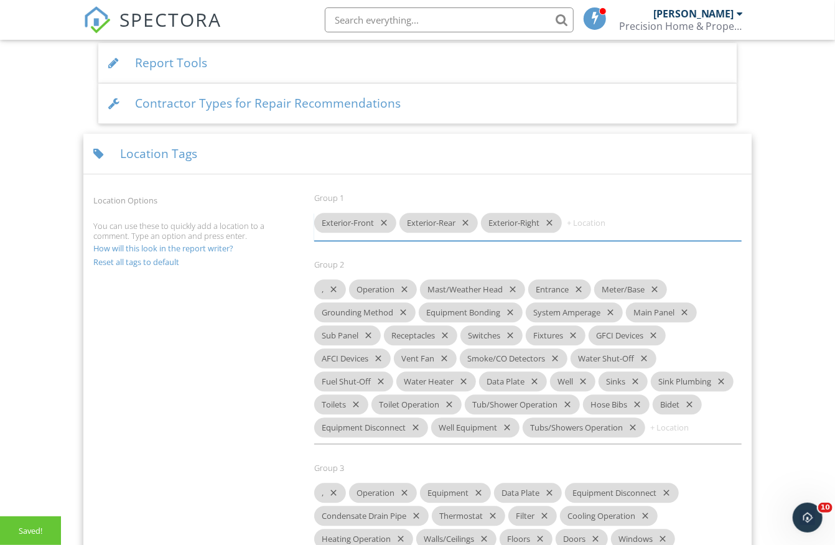
paste input "Exterior-Rear"
type input "Exterior-Left"
type input "Overhang"
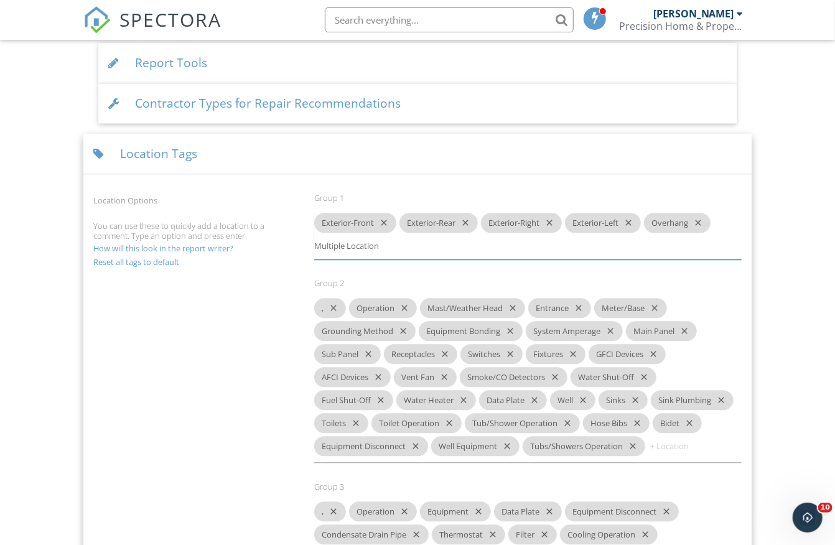
type input "Multiple Locations"
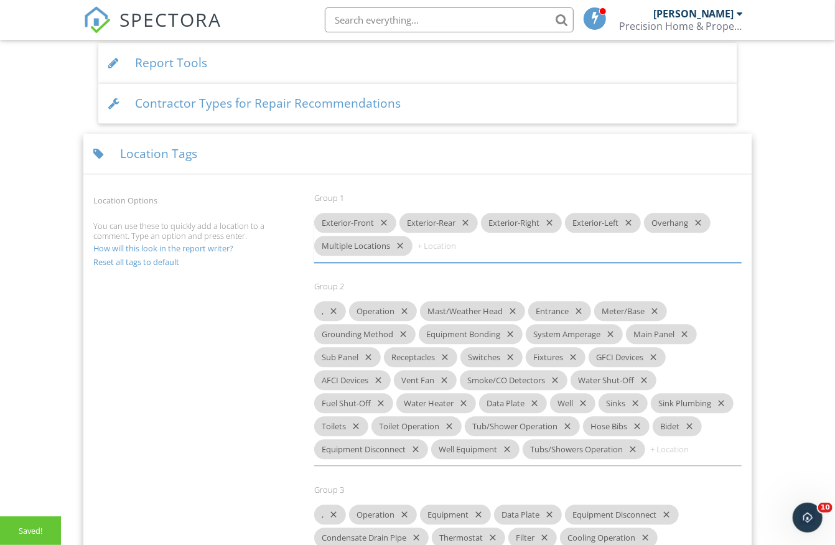
click at [337, 301] on icon "close" at bounding box center [331, 311] width 15 height 20
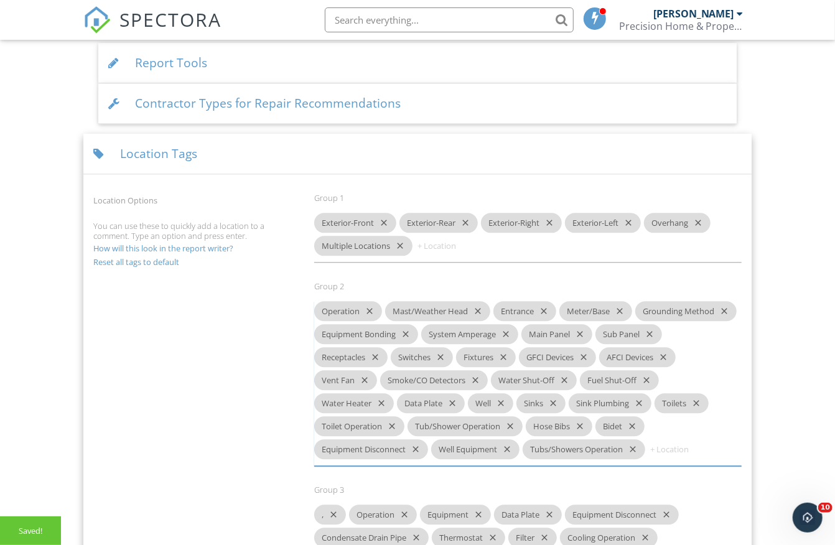
click at [337, 301] on div "Operation close" at bounding box center [348, 311] width 68 height 20
click at [368, 302] on icon "close" at bounding box center [367, 311] width 15 height 20
click at [404, 302] on icon "close" at bounding box center [404, 311] width 15 height 20
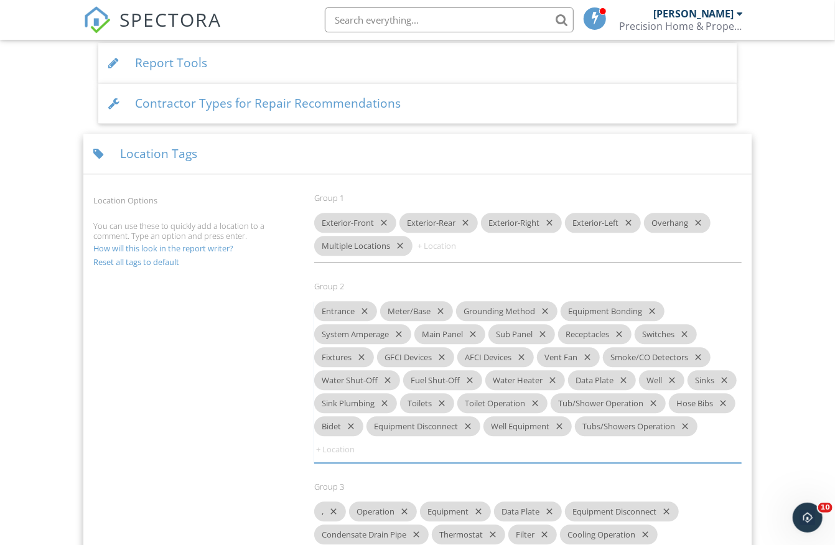
click at [363, 304] on icon "close" at bounding box center [362, 311] width 15 height 20
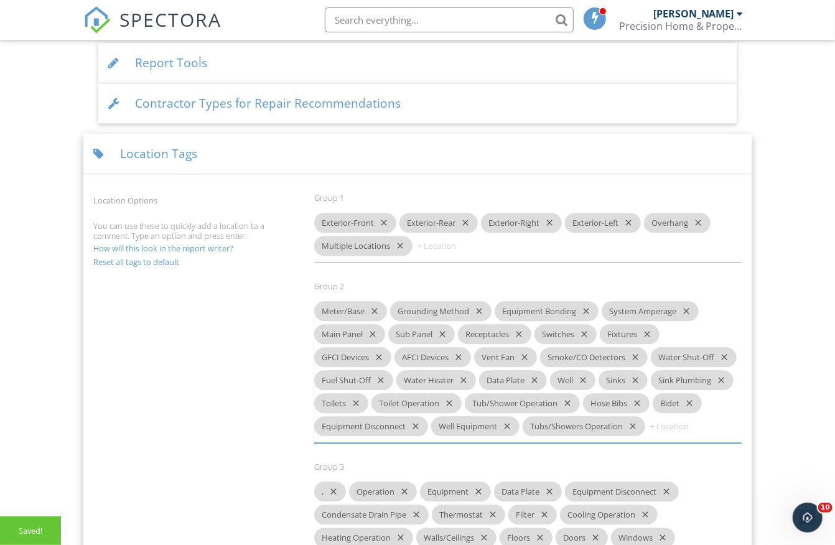
click at [371, 301] on icon "close" at bounding box center [372, 311] width 15 height 20
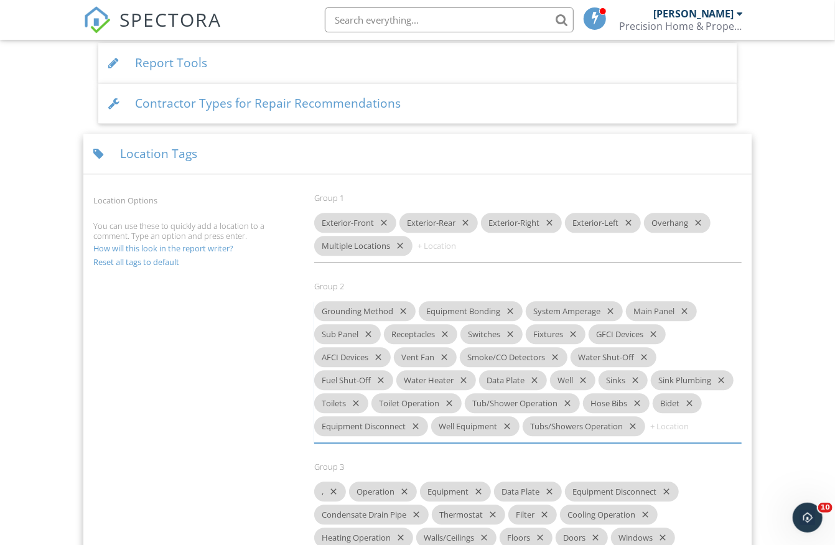
click at [401, 301] on icon "close" at bounding box center [400, 311] width 15 height 20
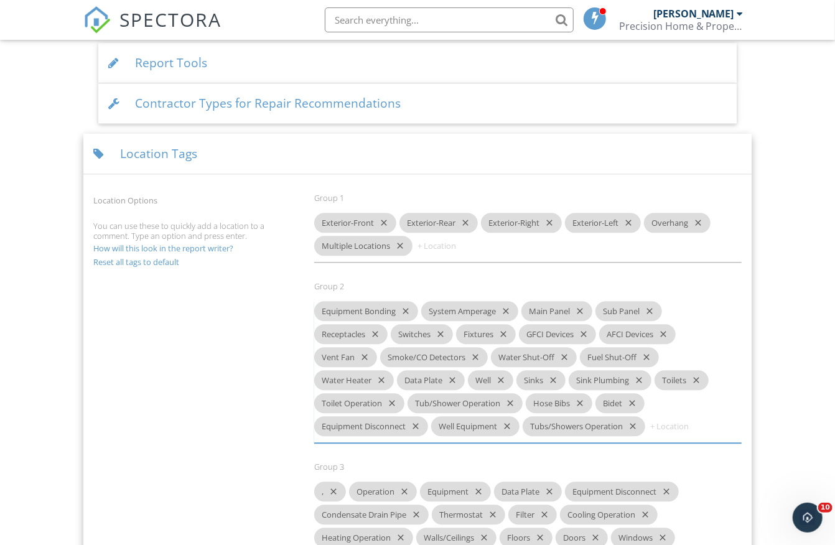
click at [405, 301] on icon "close" at bounding box center [403, 311] width 15 height 20
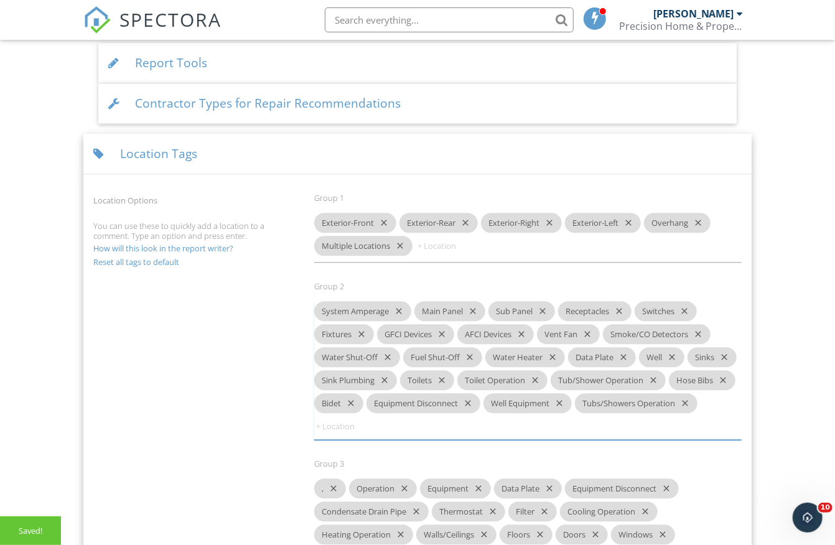
click at [401, 301] on icon "close" at bounding box center [396, 311] width 15 height 20
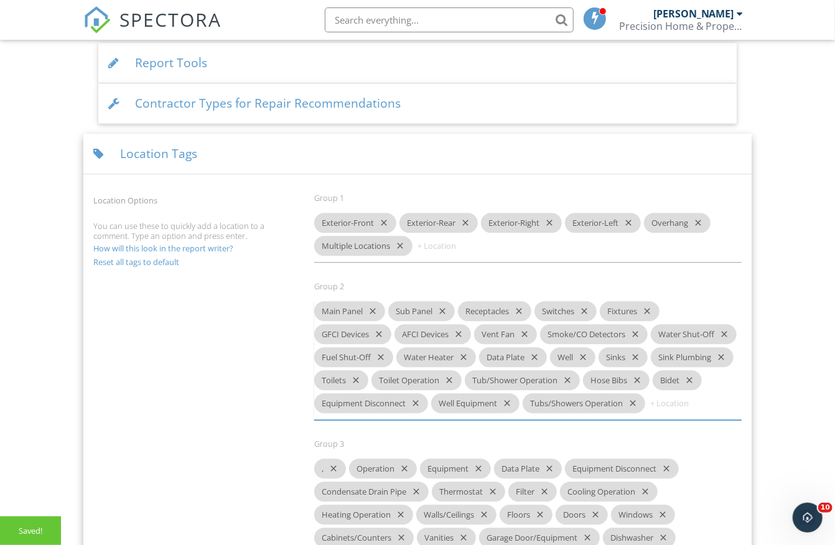
click at [376, 304] on icon "close" at bounding box center [370, 311] width 15 height 20
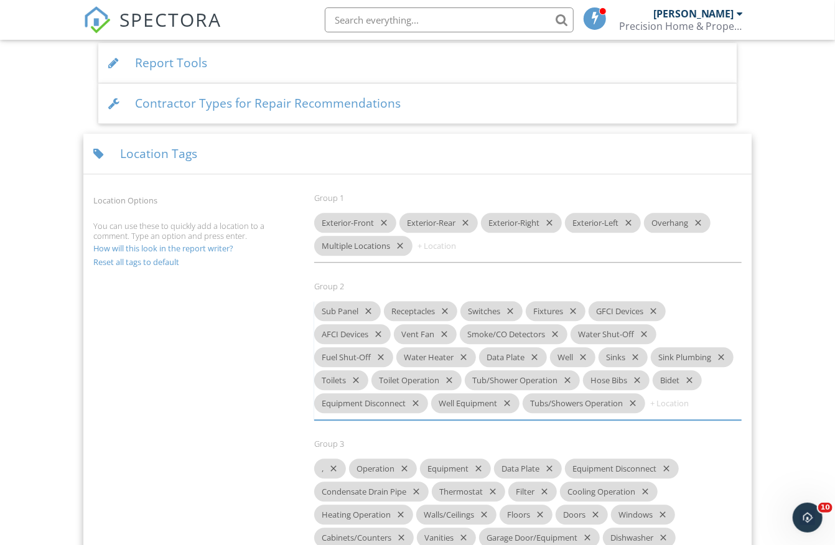
click at [366, 301] on icon "close" at bounding box center [365, 311] width 15 height 20
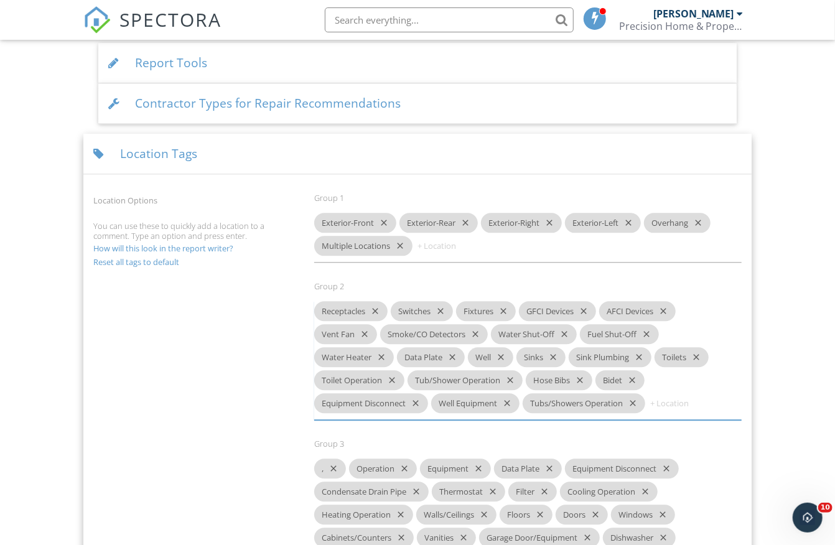
click at [378, 301] on icon "close" at bounding box center [372, 311] width 15 height 20
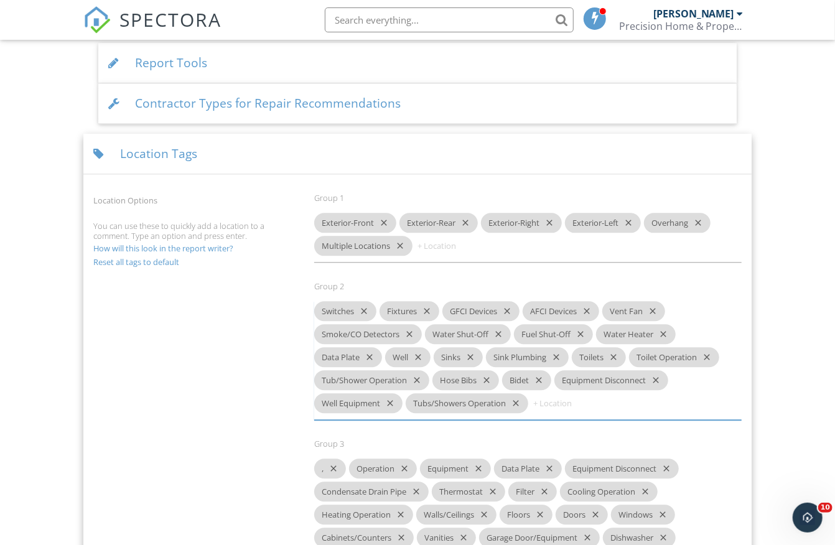
click at [368, 301] on icon "close" at bounding box center [361, 311] width 15 height 20
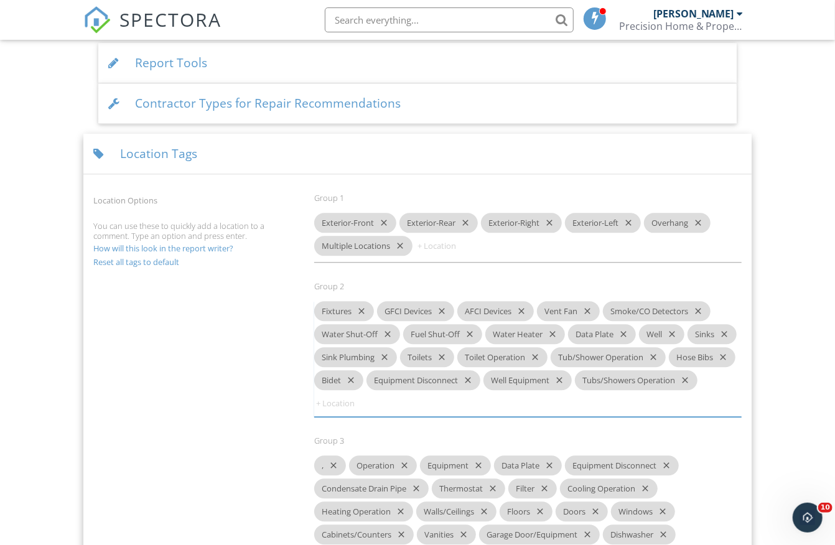
click at [362, 301] on icon "close" at bounding box center [358, 311] width 15 height 20
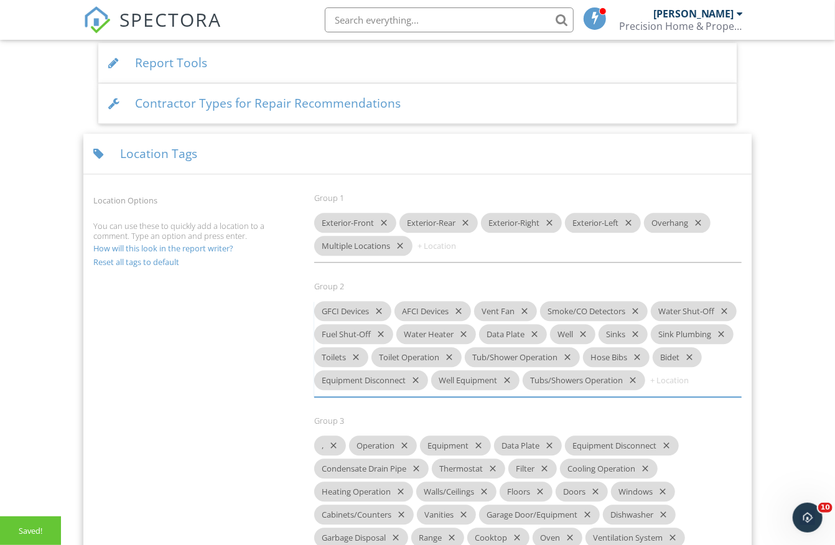
click at [378, 301] on icon "close" at bounding box center [376, 311] width 15 height 20
click at [381, 301] on icon "close" at bounding box center [375, 311] width 15 height 20
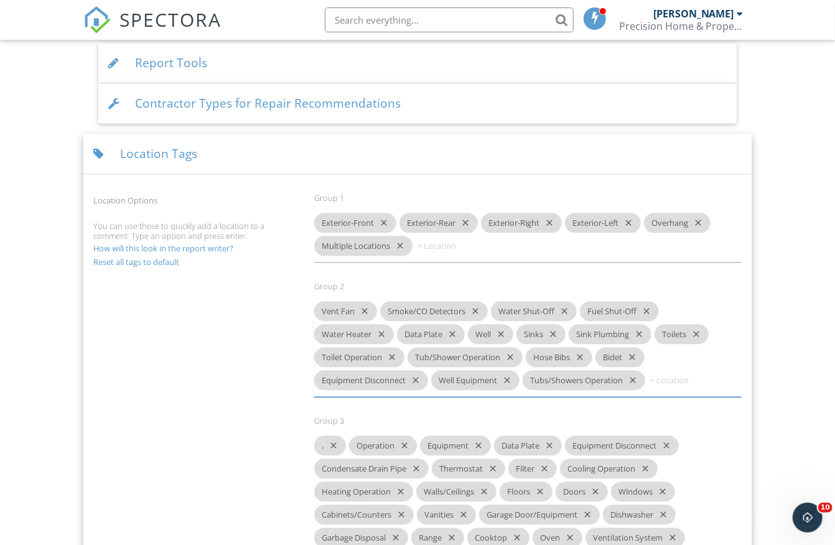
click at [363, 301] on icon "close" at bounding box center [362, 311] width 15 height 20
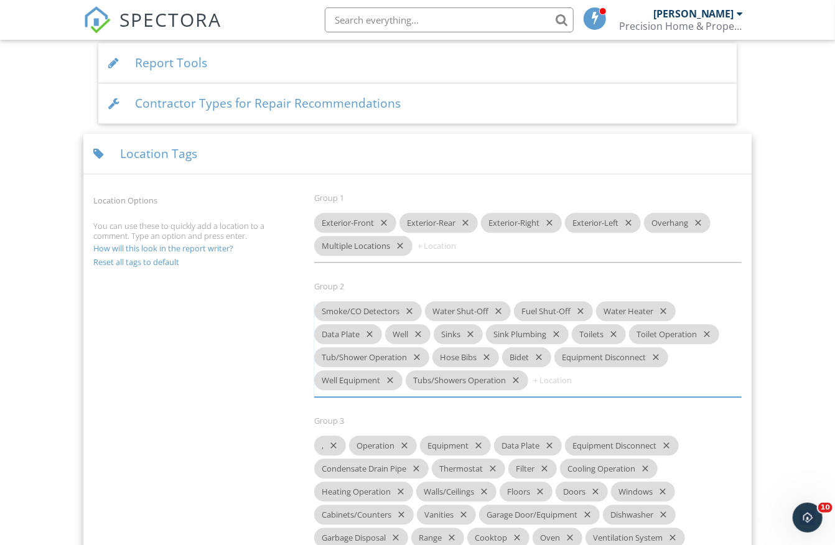
click at [410, 301] on icon "close" at bounding box center [406, 311] width 15 height 20
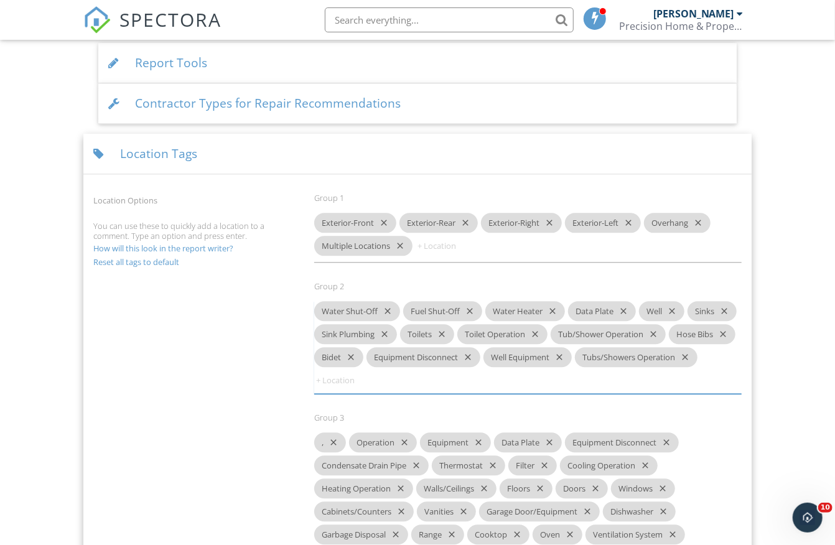
click at [392, 301] on icon "close" at bounding box center [385, 311] width 15 height 20
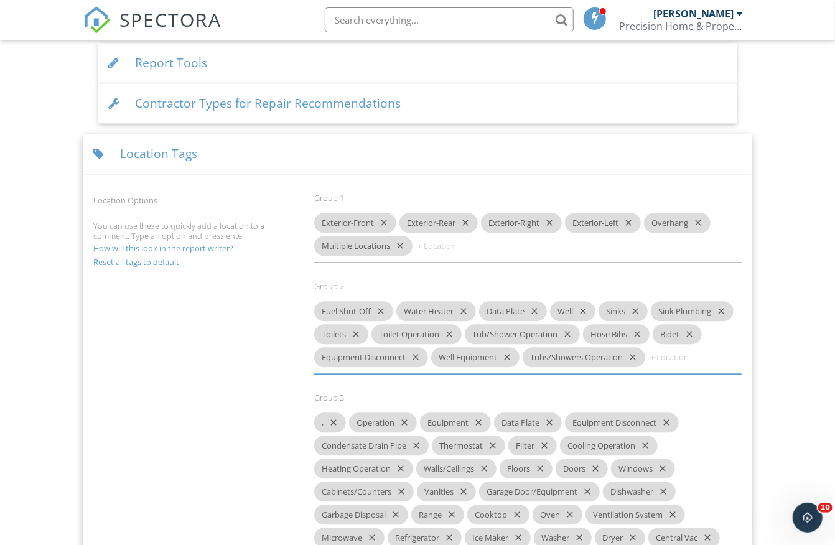
click at [383, 301] on icon "close" at bounding box center [378, 311] width 15 height 20
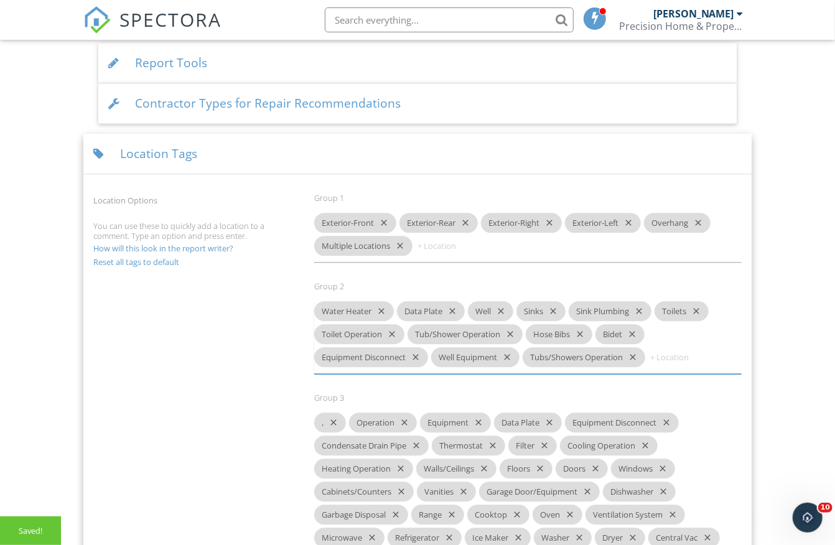
click at [386, 301] on icon "close" at bounding box center [378, 311] width 15 height 20
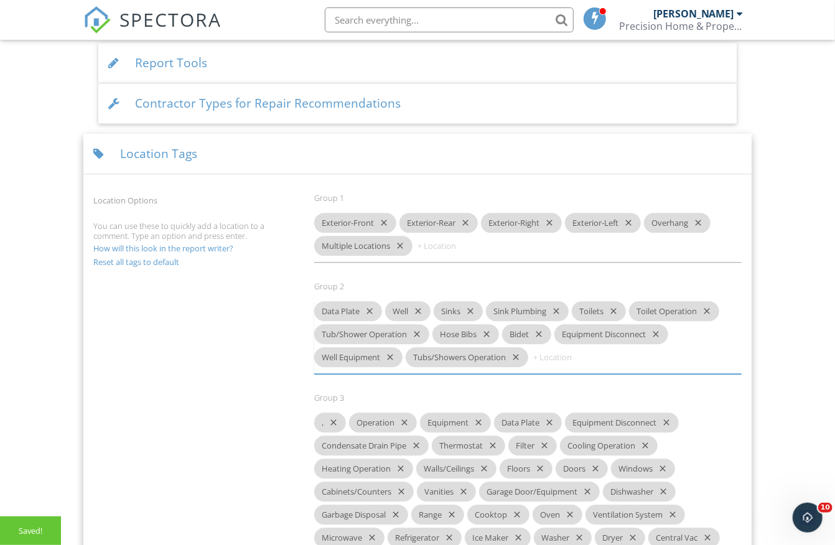
click at [373, 301] on icon "close" at bounding box center [367, 311] width 15 height 20
click at [352, 301] on icon "close" at bounding box center [344, 311] width 15 height 20
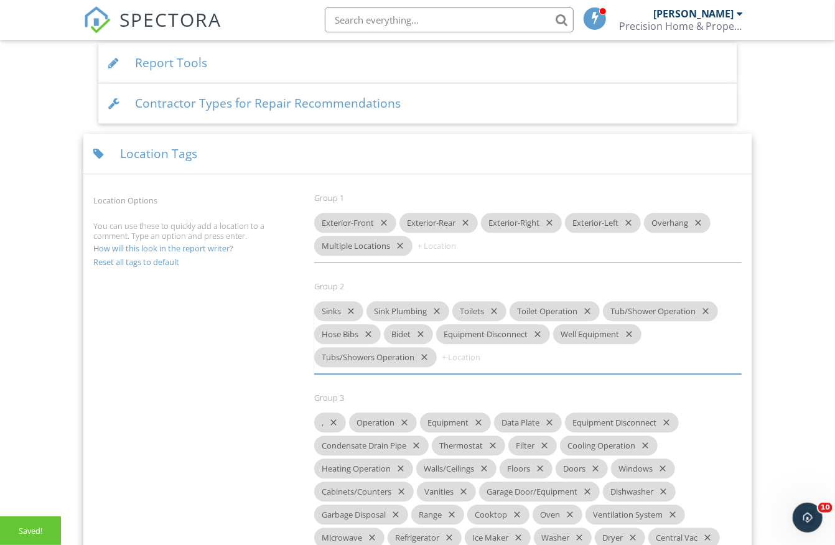
click at [351, 301] on icon "close" at bounding box center [348, 311] width 15 height 20
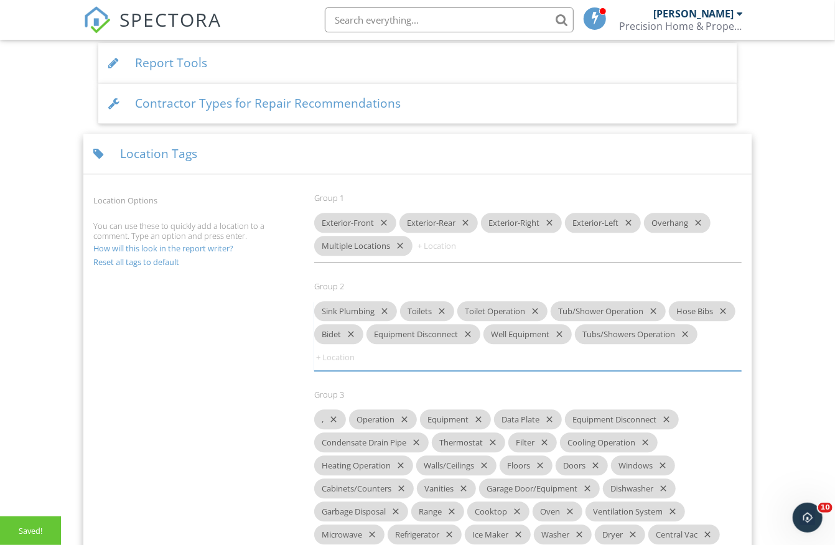
click at [385, 301] on icon "close" at bounding box center [382, 311] width 15 height 20
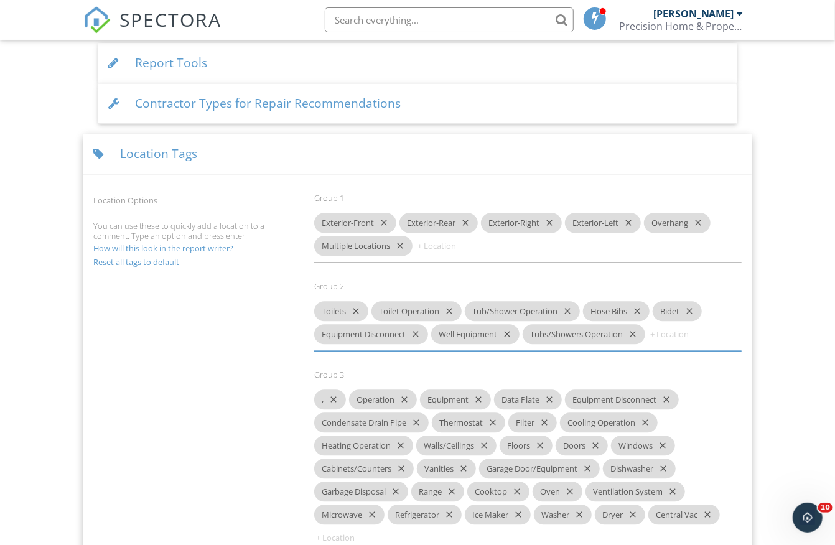
click at [358, 301] on icon "close" at bounding box center [353, 311] width 15 height 20
click at [393, 301] on icon "close" at bounding box center [389, 311] width 15 height 20
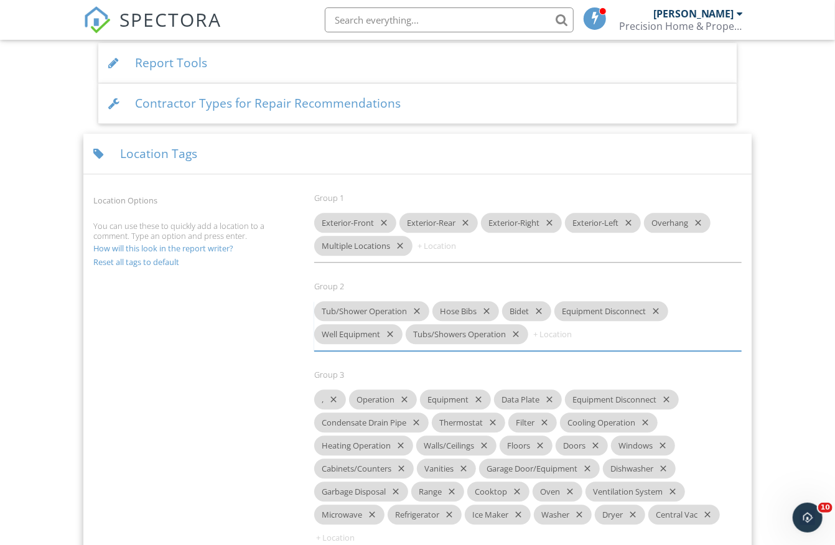
click at [422, 301] on icon "close" at bounding box center [414, 311] width 15 height 20
click at [371, 301] on icon "close" at bounding box center [365, 311] width 15 height 20
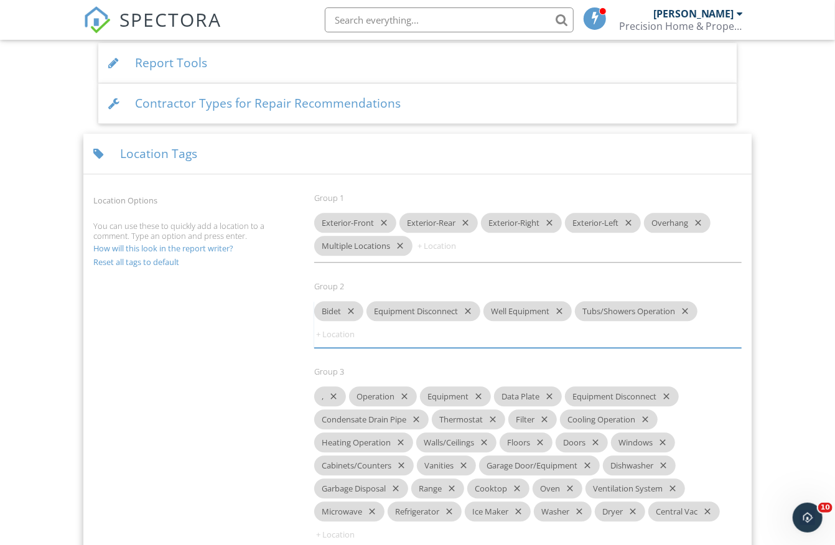
click at [355, 301] on icon "close" at bounding box center [348, 311] width 15 height 20
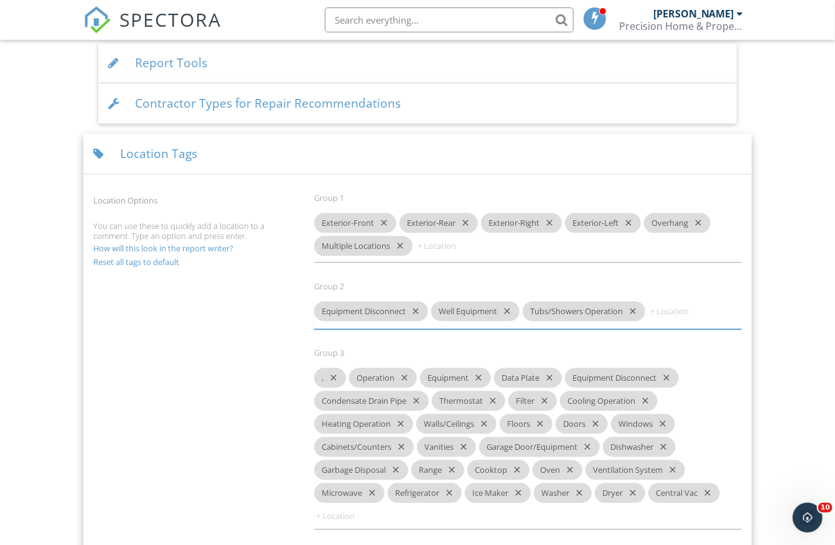
click at [416, 301] on icon "close" at bounding box center [413, 311] width 15 height 20
click at [391, 301] on icon "close" at bounding box center [387, 311] width 15 height 20
click at [427, 301] on icon "close" at bounding box center [421, 311] width 15 height 20
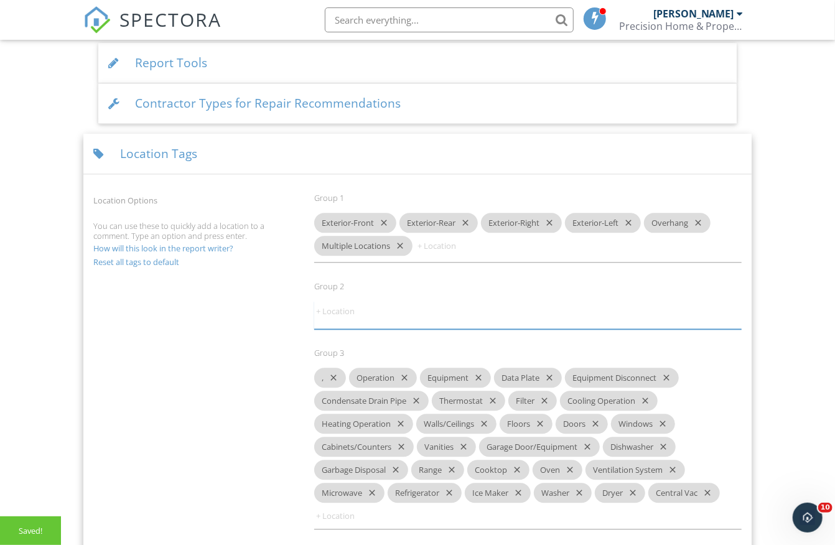
paste input "Multiple Locations"
type input "Multiple Locations"
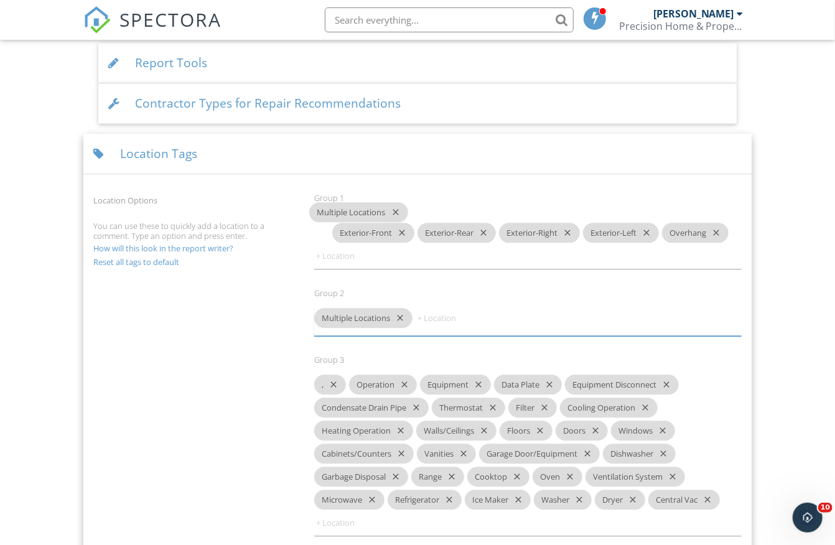
drag, startPoint x: 363, startPoint y: 235, endPoint x: 358, endPoint y: 212, distance: 23.6
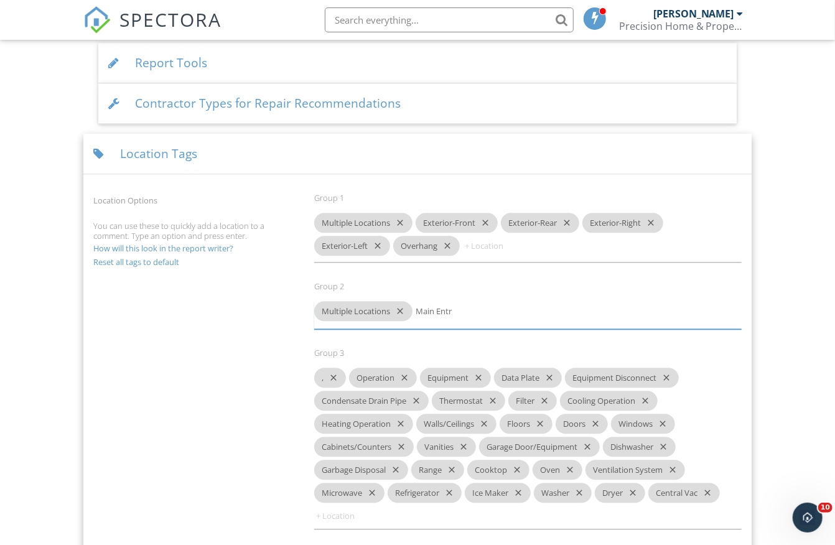
type input "Main Entry"
type input "KItchen"
type input "Living Room"
type input "DiningRoom"
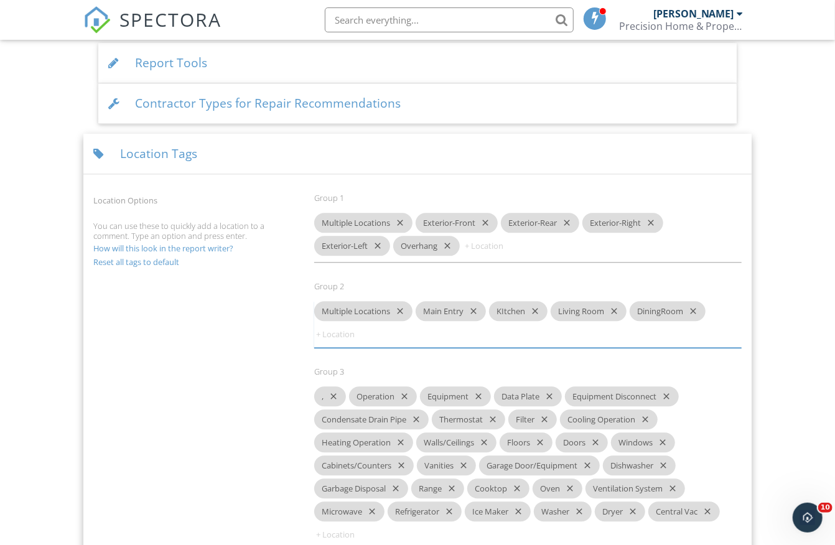
click at [699, 301] on div "DiningRoom close" at bounding box center [668, 311] width 76 height 20
click at [695, 301] on icon "close" at bounding box center [690, 311] width 15 height 20
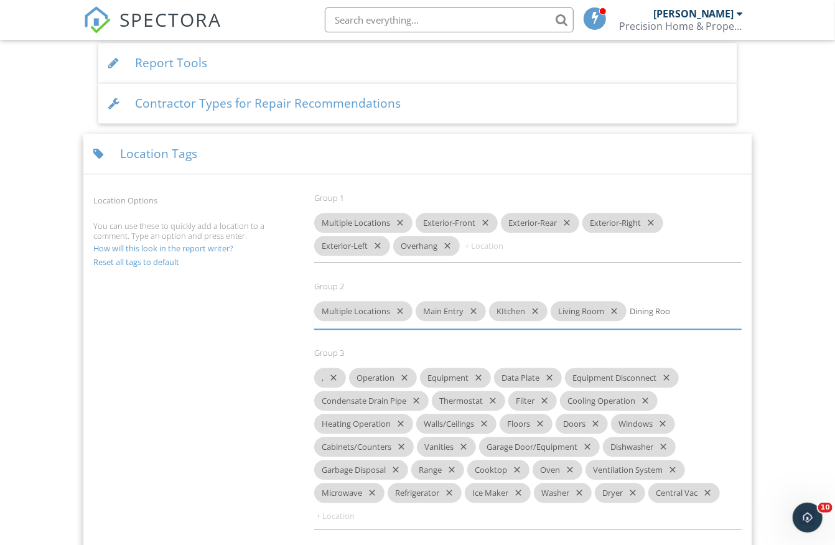
type input "Dining Room"
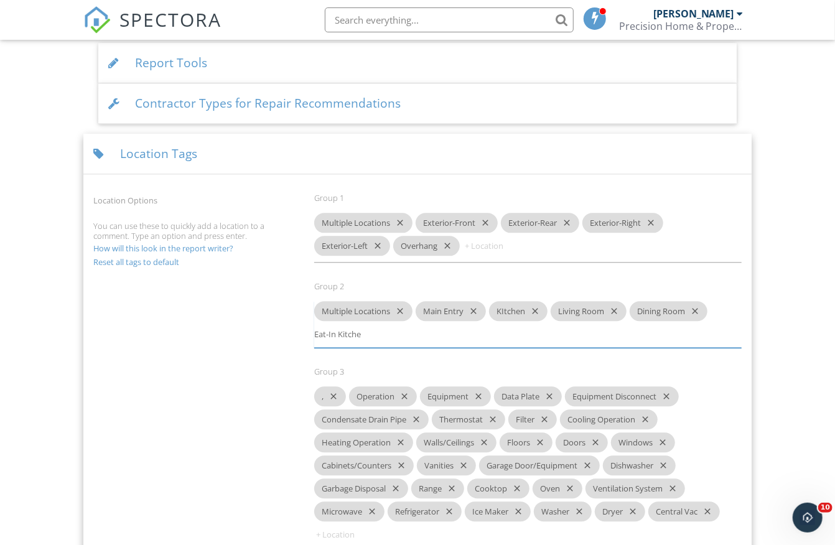
type input "Eat-In Kitchen"
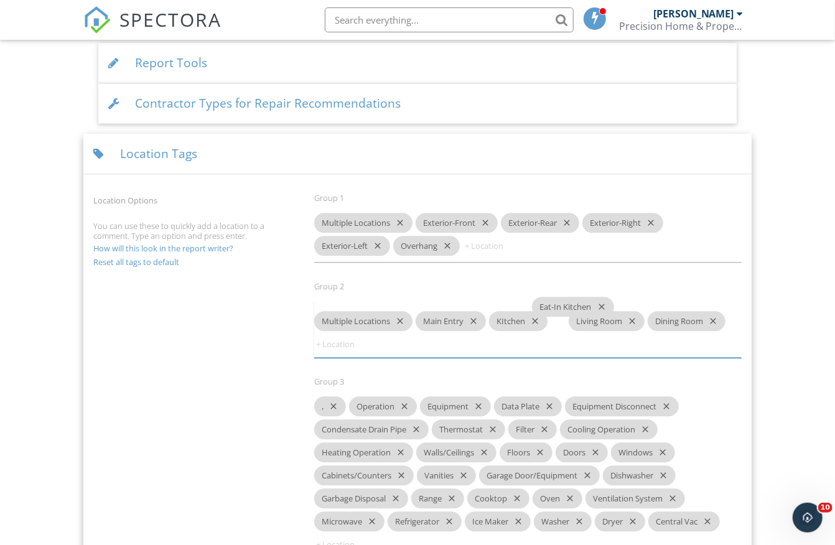
drag, startPoint x: 360, startPoint y: 324, endPoint x: 577, endPoint y: 307, distance: 218.4
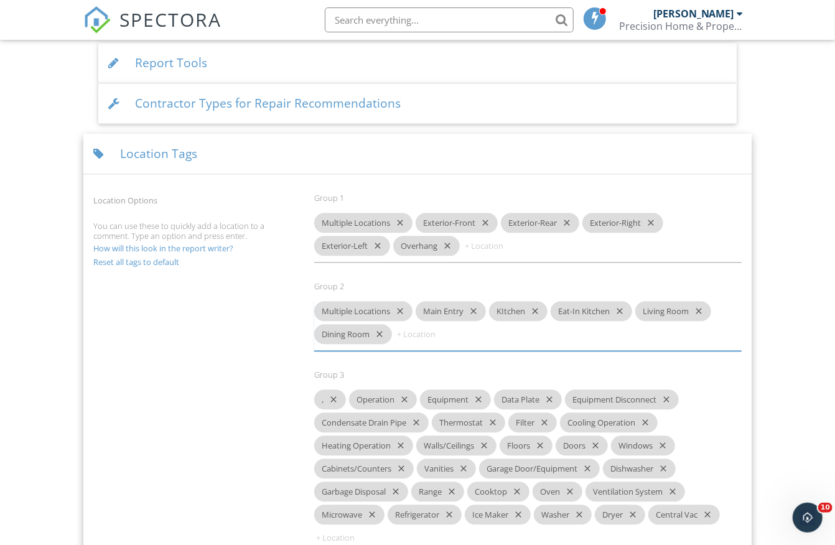
click at [496, 328] on div "Multiple Locations close Main Entry close KItchen close Eat-In Kitchen close Li…" at bounding box center [527, 326] width 427 height 50
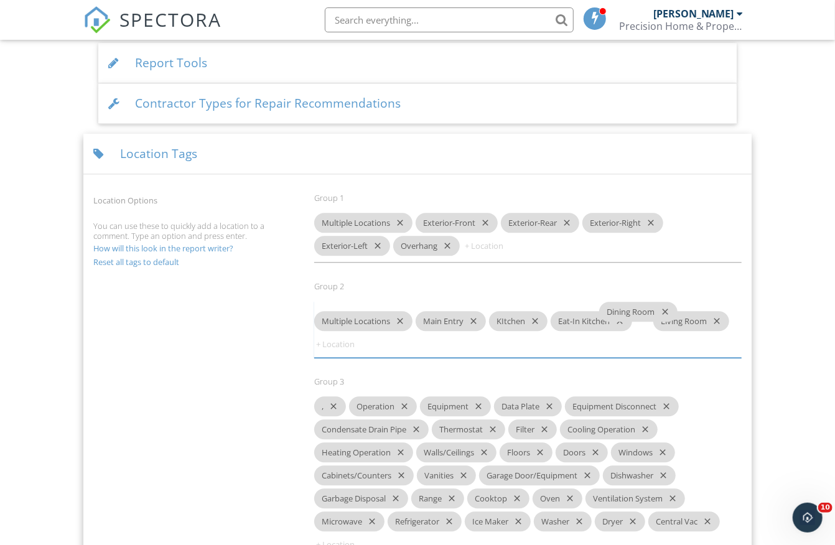
drag, startPoint x: 371, startPoint y: 320, endPoint x: 656, endPoint y: 309, distance: 285.2
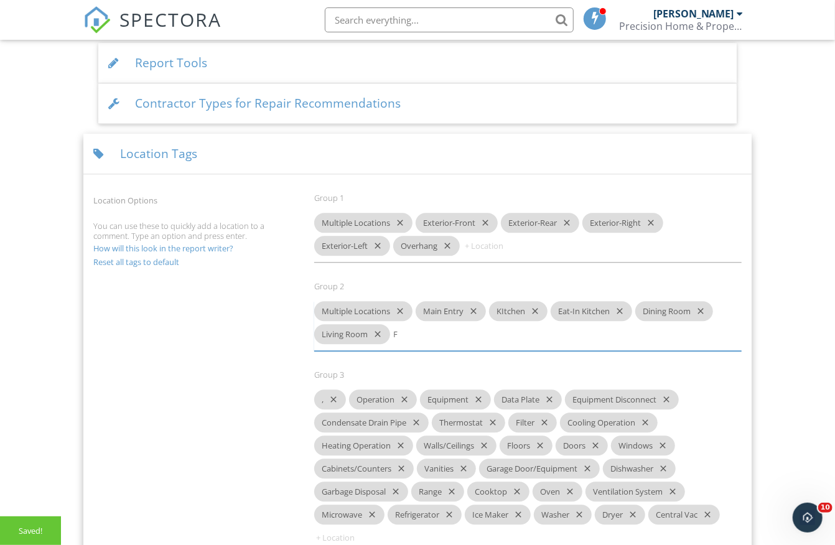
type input "Fa"
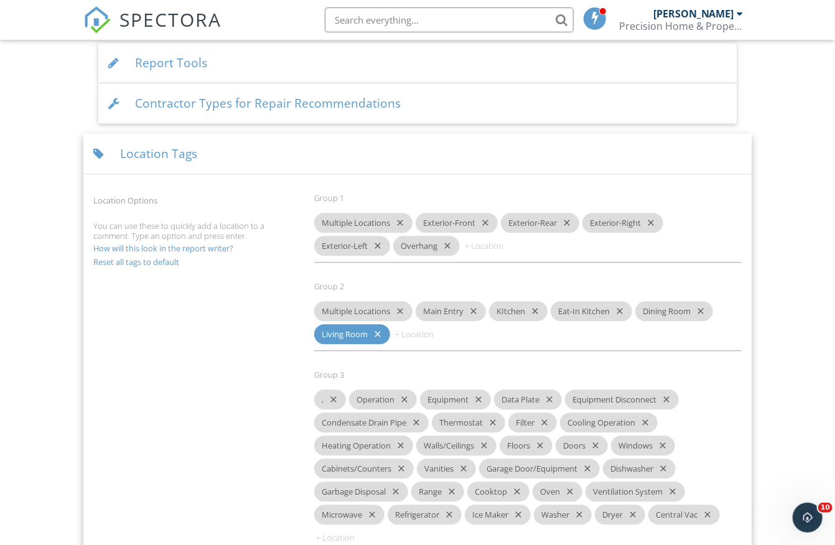
click at [441, 328] on input at bounding box center [430, 334] width 75 height 20
type input "Family Room"
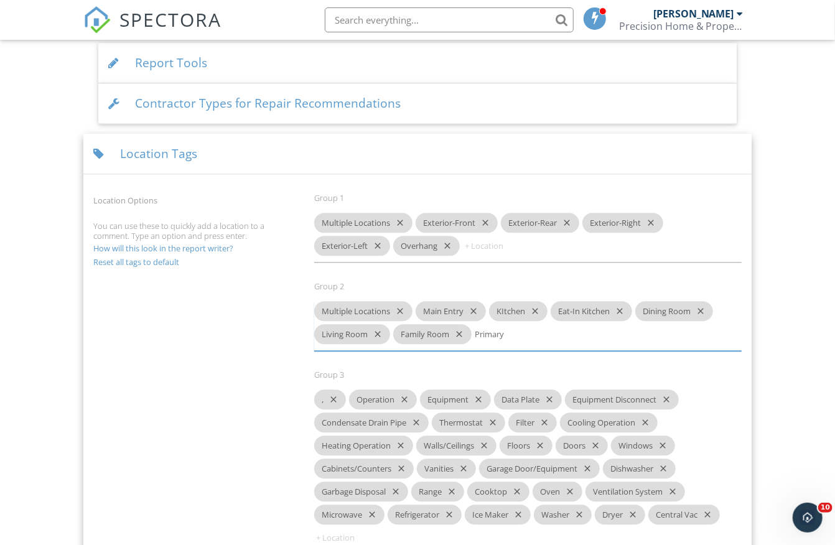
type input "Primary"
type input "Guest"
type input "Hall"
type input "Jack-n-Jill"
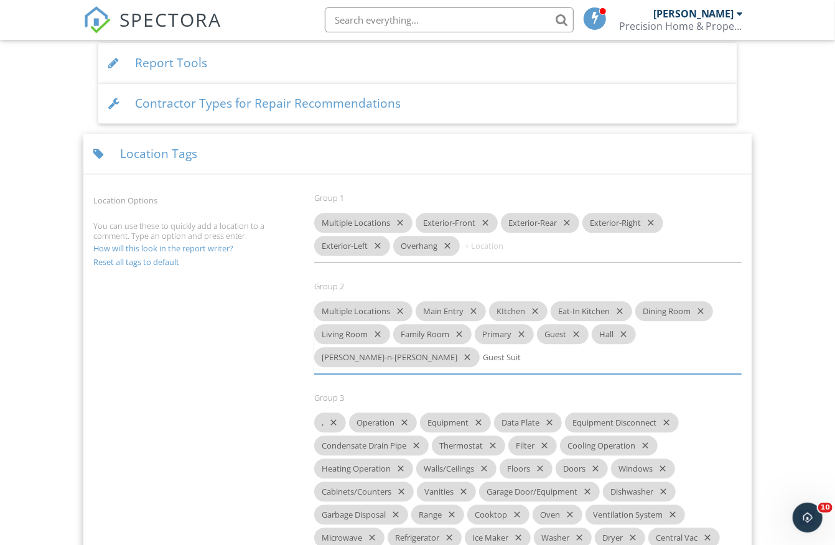
type input "Guest Suite"
type input "Bathroom"
type input "Bedroom"
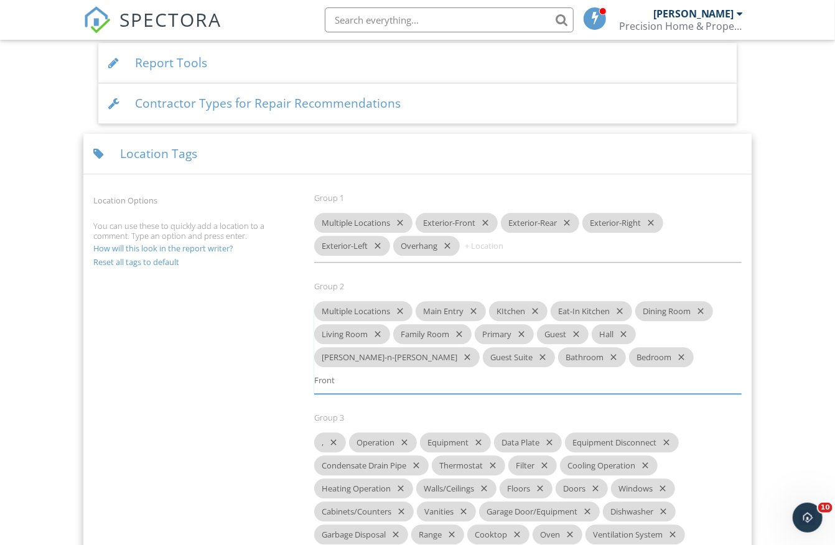
type input "Front"
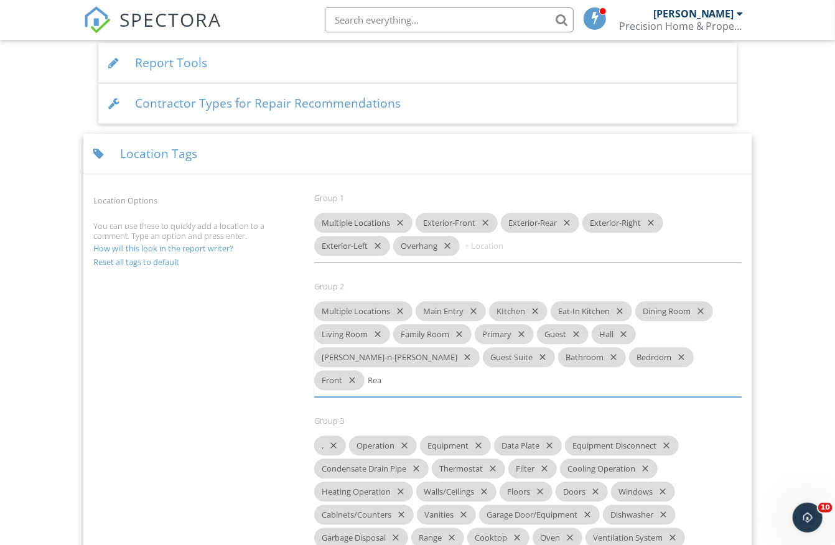
type input "Rear"
type input "Right"
type input "Left"
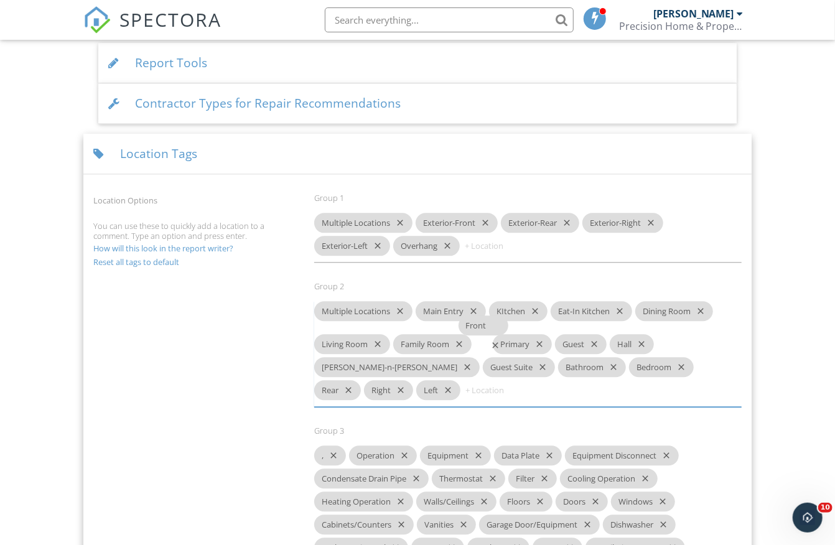
drag, startPoint x: 550, startPoint y: 345, endPoint x: 478, endPoint y: 324, distance: 74.6
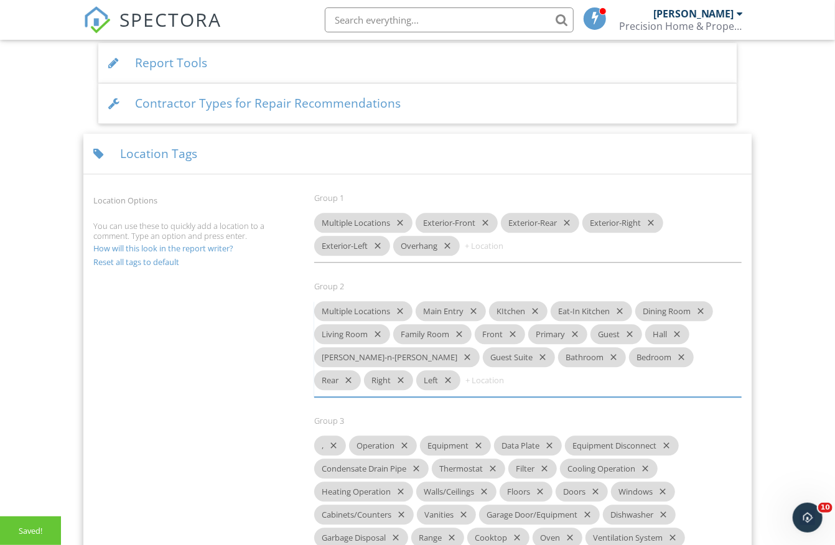
click at [658, 367] on div "Multiple Locations close Main Entry close KItchen close Eat-In Kitchen close Di…" at bounding box center [527, 349] width 427 height 96
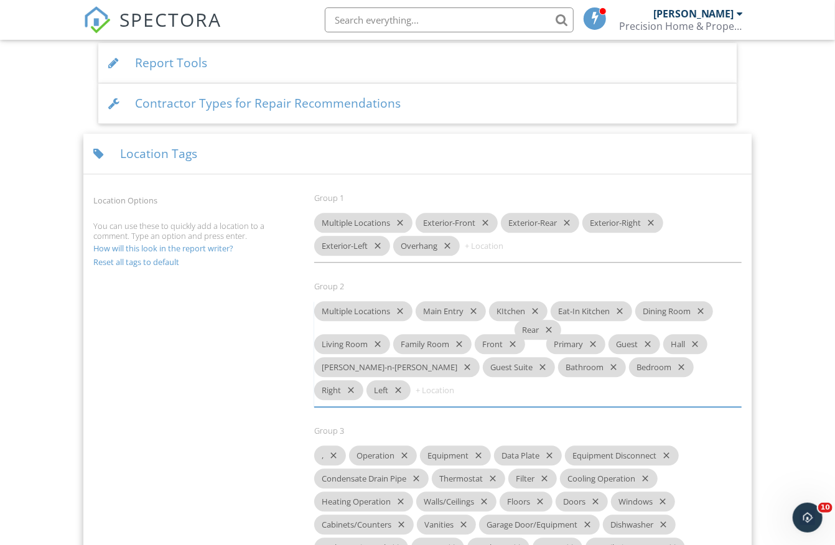
drag, startPoint x: 621, startPoint y: 347, endPoint x: 539, endPoint y: 330, distance: 83.2
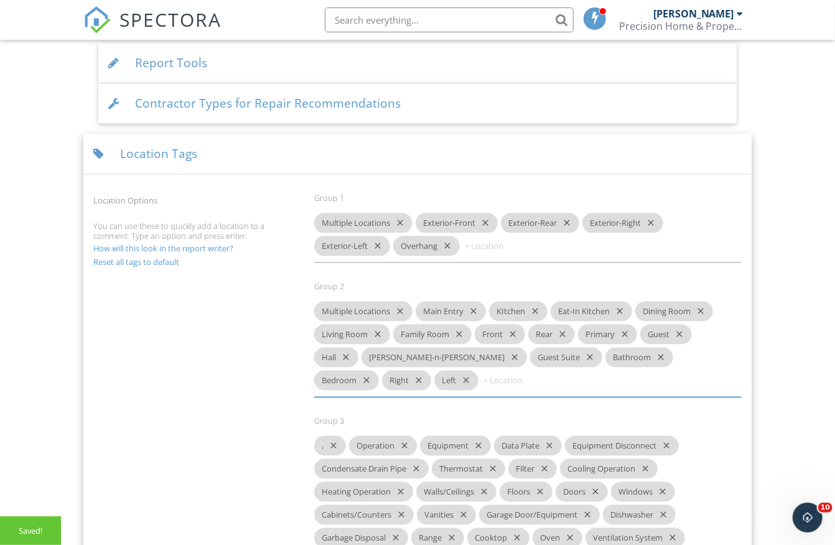
click at [648, 375] on div "Multiple Locations close Main Entry close KItchen close Eat-In Kitchen close Di…" at bounding box center [527, 349] width 427 height 96
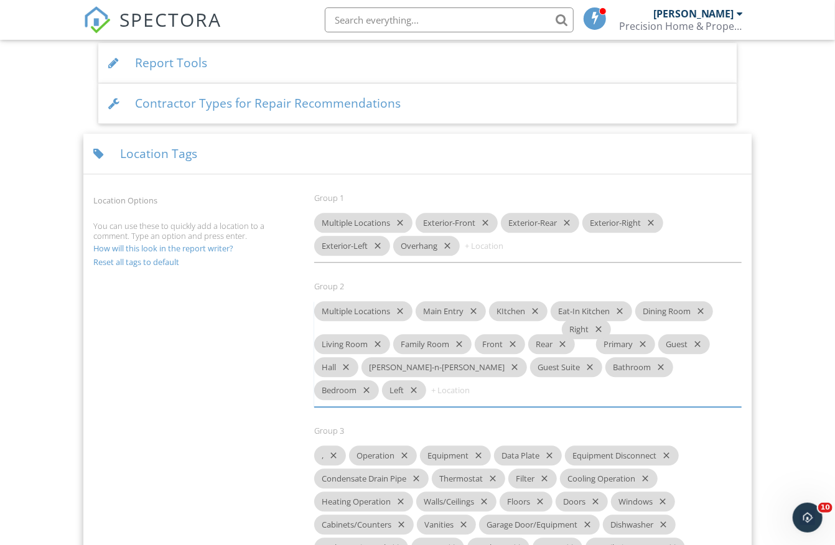
drag, startPoint x: 663, startPoint y: 345, endPoint x: 585, endPoint y: 329, distance: 78.8
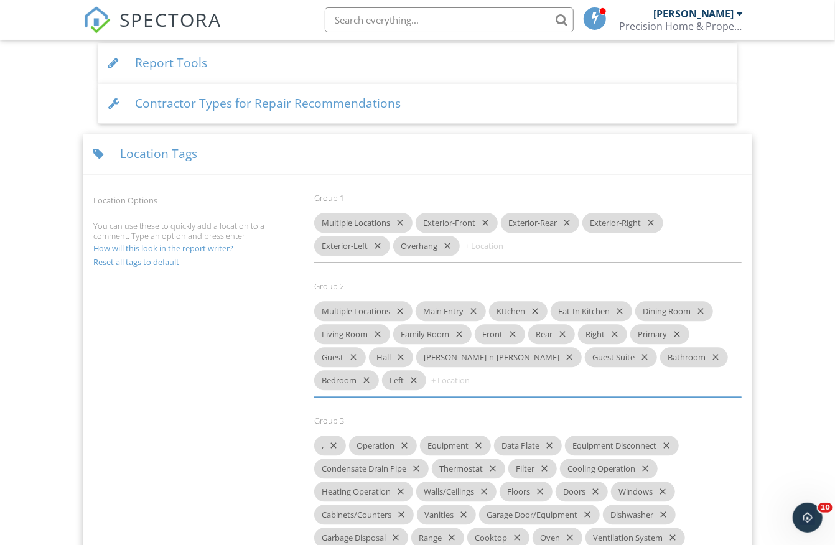
click at [501, 363] on div "Multiple Locations close Main Entry close KItchen close Eat-In Kitchen close Di…" at bounding box center [527, 349] width 427 height 96
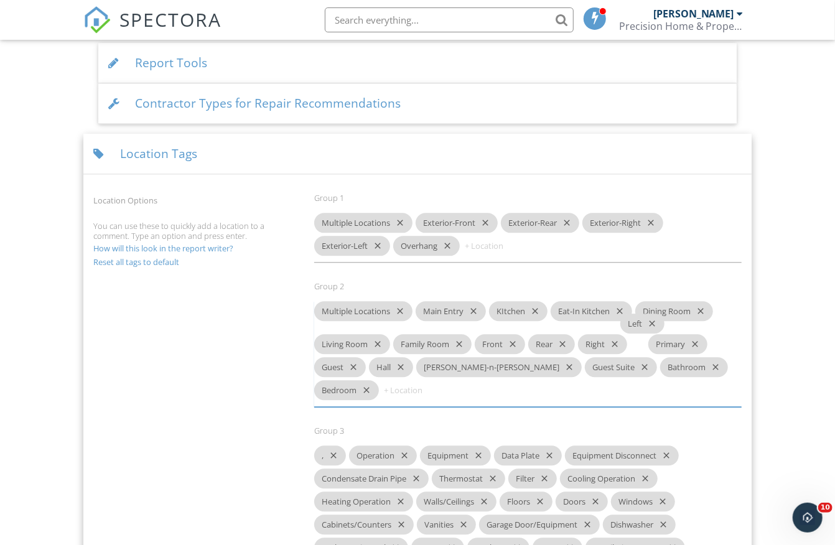
drag, startPoint x: 331, startPoint y: 365, endPoint x: 637, endPoint y: 319, distance: 309.6
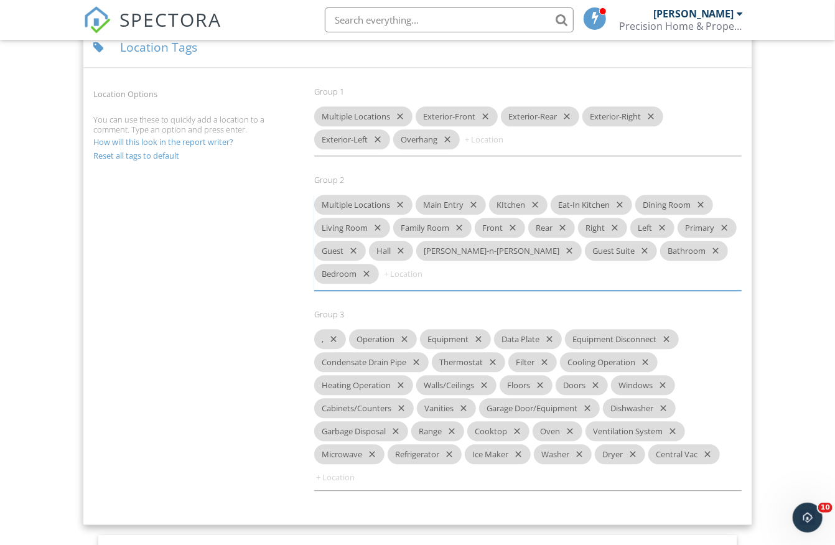
scroll to position [1441, 0]
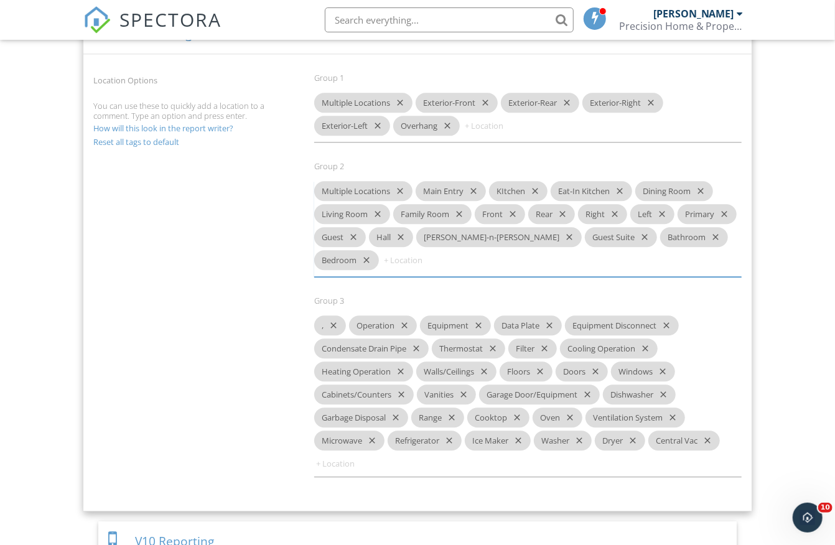
click at [333, 315] on icon "close" at bounding box center [331, 325] width 15 height 20
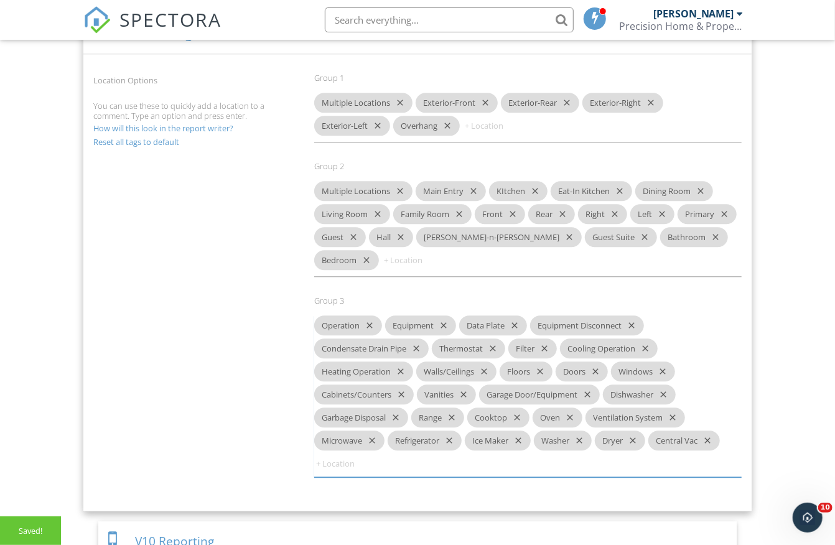
click at [366, 315] on icon "close" at bounding box center [367, 325] width 15 height 20
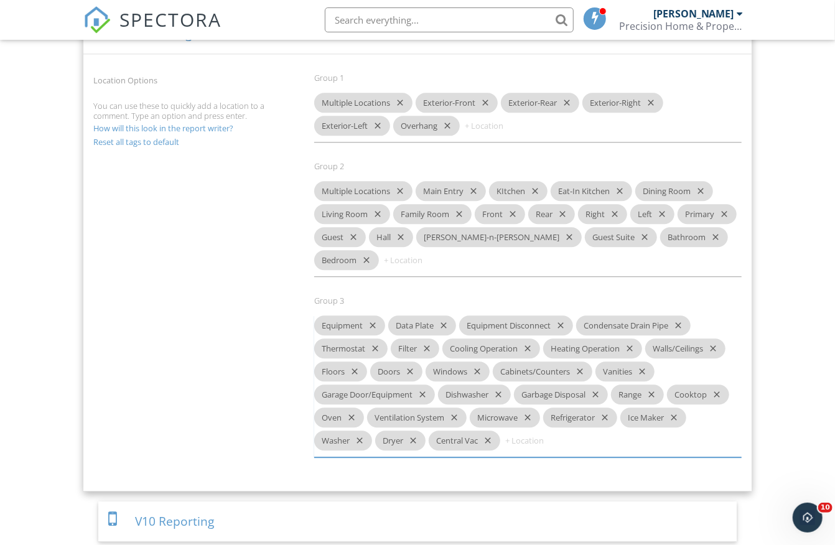
click at [371, 315] on icon "close" at bounding box center [370, 325] width 15 height 20
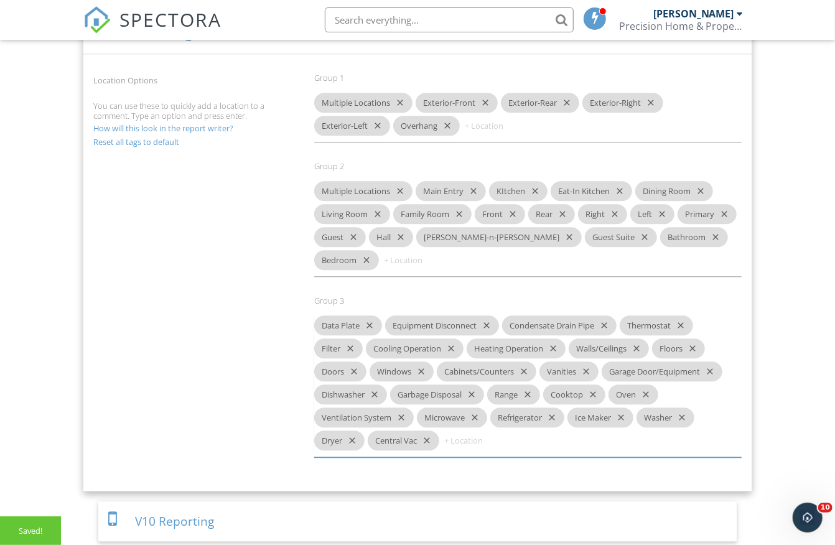
click at [371, 315] on icon "close" at bounding box center [367, 325] width 15 height 20
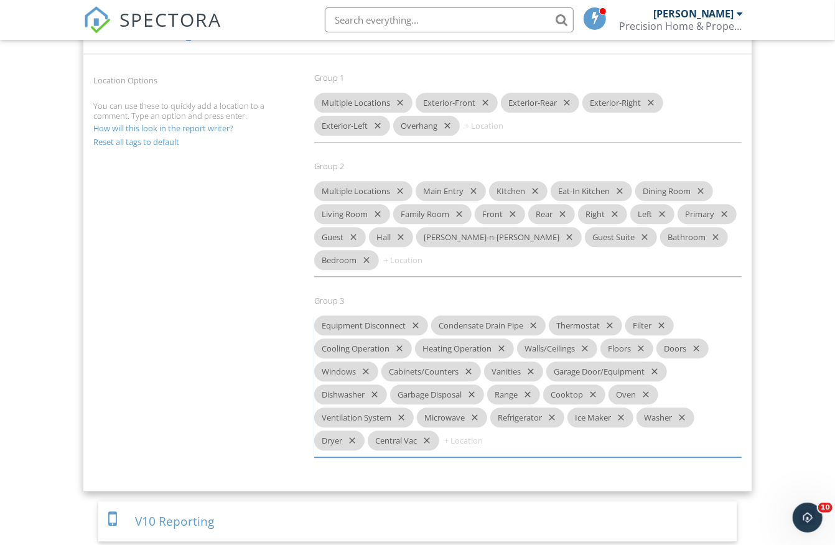
click at [417, 315] on icon "close" at bounding box center [413, 325] width 15 height 20
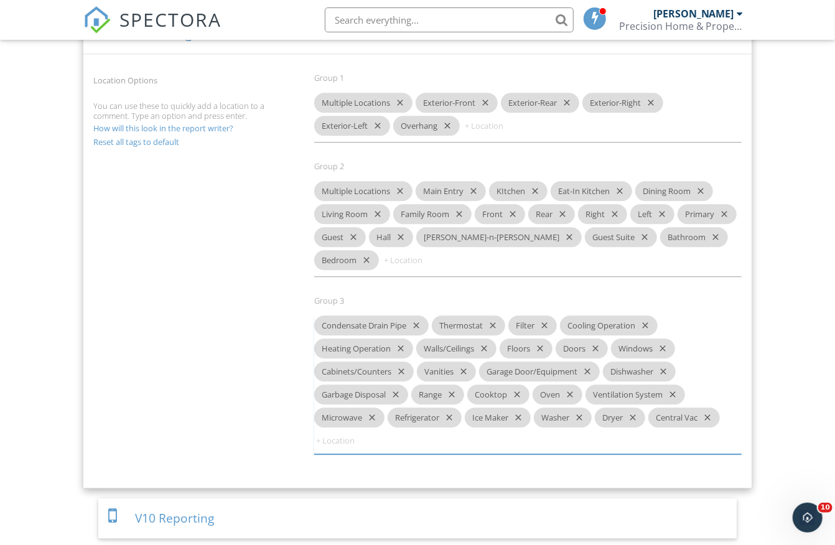
click at [421, 315] on icon "close" at bounding box center [413, 325] width 15 height 20
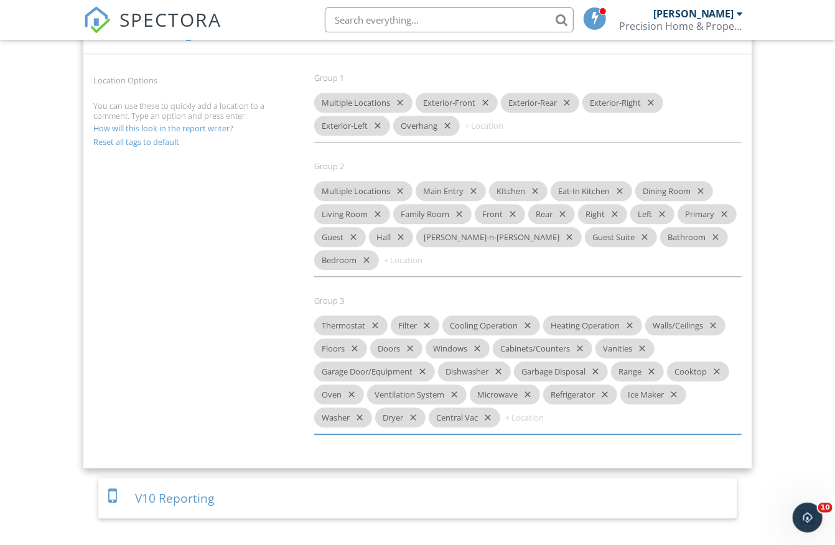
click at [371, 315] on icon "close" at bounding box center [372, 325] width 15 height 20
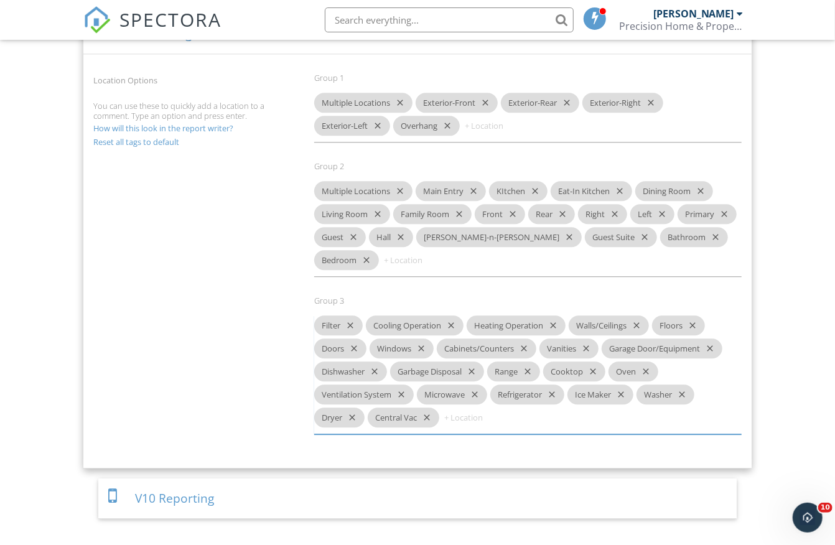
click at [353, 315] on icon "close" at bounding box center [347, 325] width 15 height 20
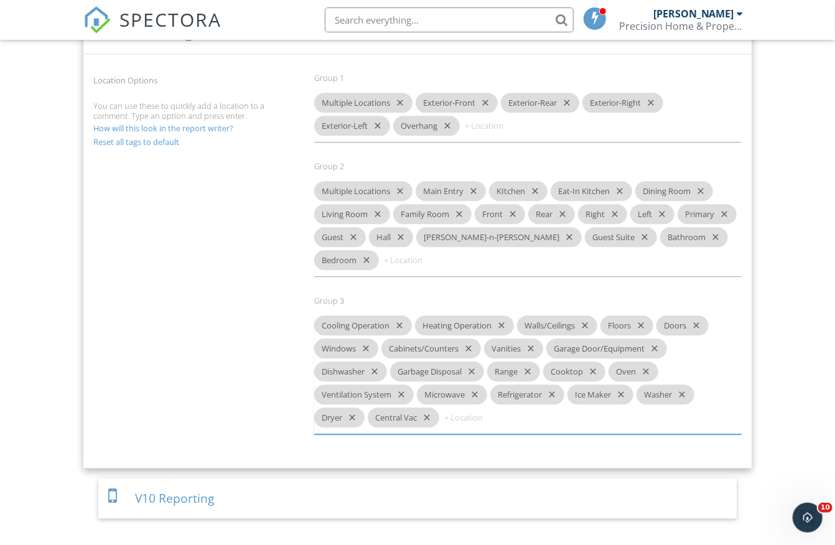
click at [401, 315] on icon "close" at bounding box center [396, 325] width 15 height 20
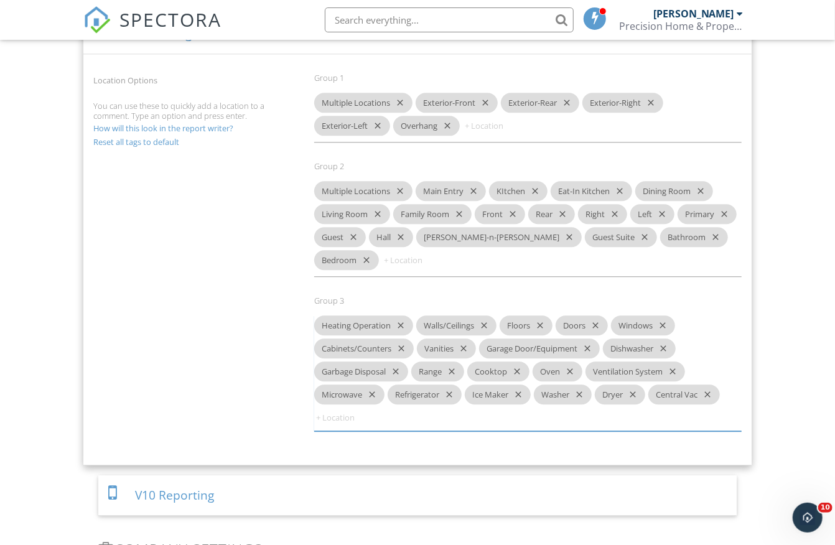
click at [403, 315] on icon "close" at bounding box center [398, 325] width 15 height 20
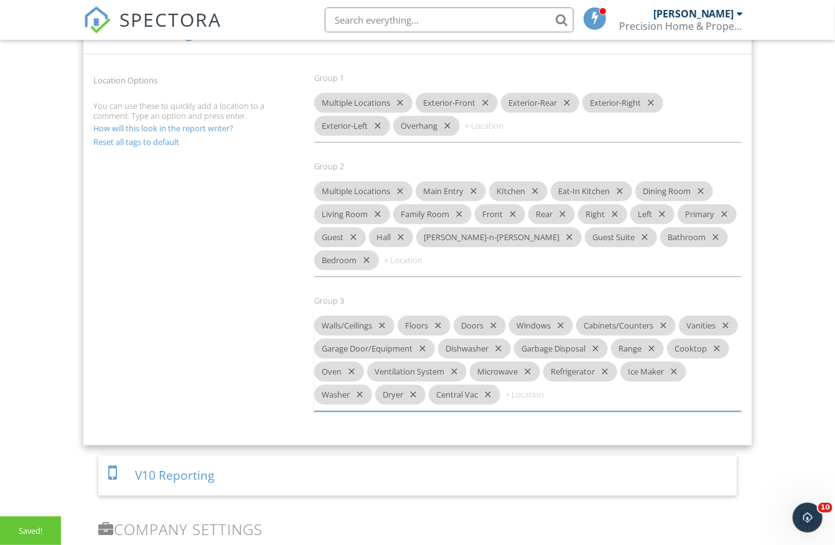
click at [387, 315] on icon "close" at bounding box center [379, 325] width 15 height 20
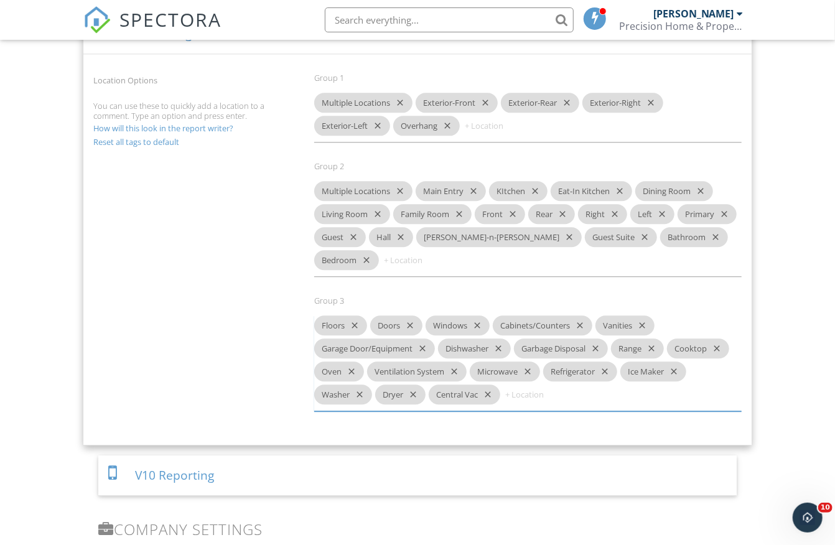
click at [353, 315] on icon "close" at bounding box center [352, 325] width 15 height 20
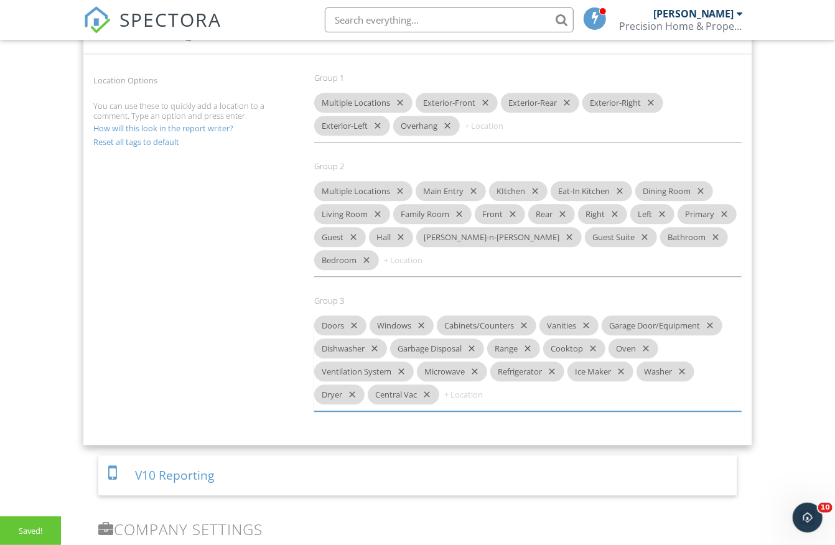
click at [356, 315] on icon "close" at bounding box center [351, 325] width 15 height 20
click at [368, 315] on icon "close" at bounding box center [363, 325] width 15 height 20
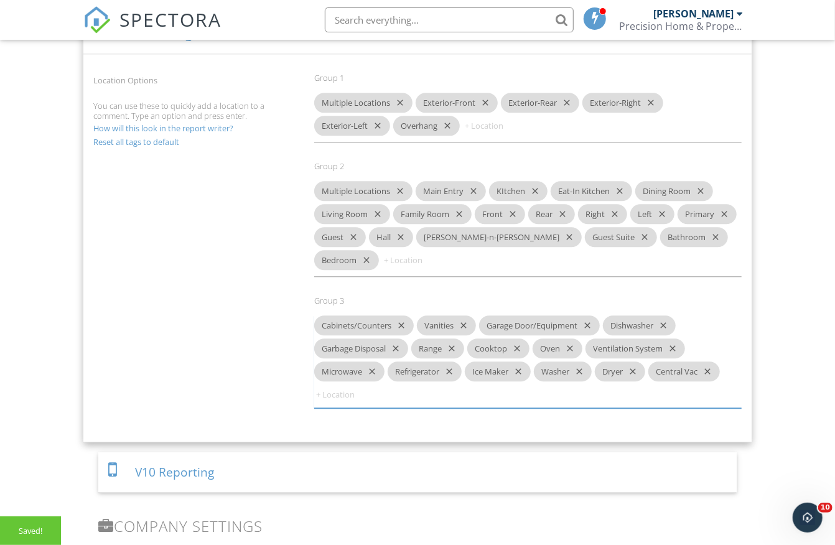
click at [404, 315] on icon "close" at bounding box center [398, 325] width 15 height 20
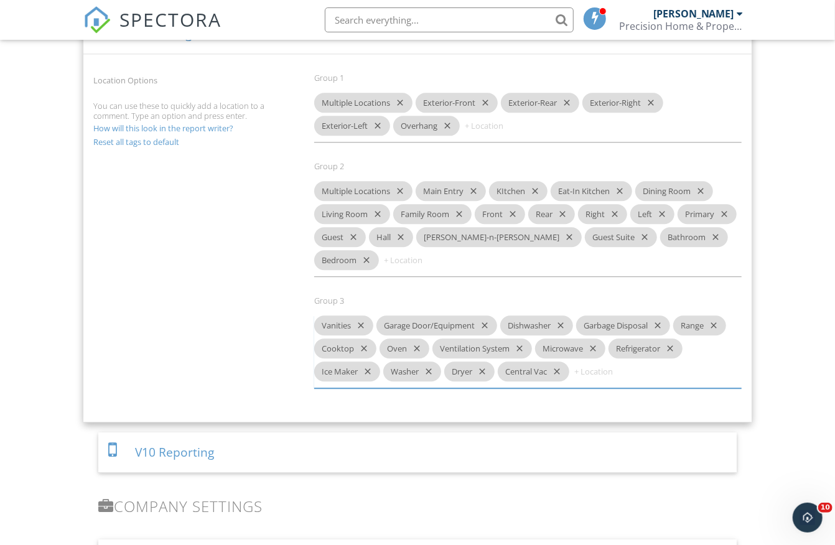
click at [366, 315] on div "Vanities close" at bounding box center [343, 325] width 59 height 20
click at [360, 315] on icon "close" at bounding box center [358, 325] width 15 height 20
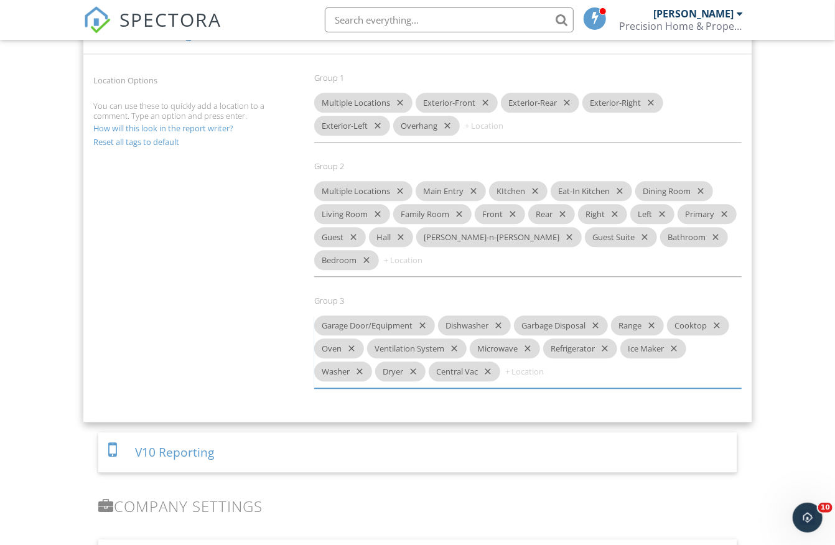
click at [424, 315] on icon "close" at bounding box center [419, 325] width 15 height 20
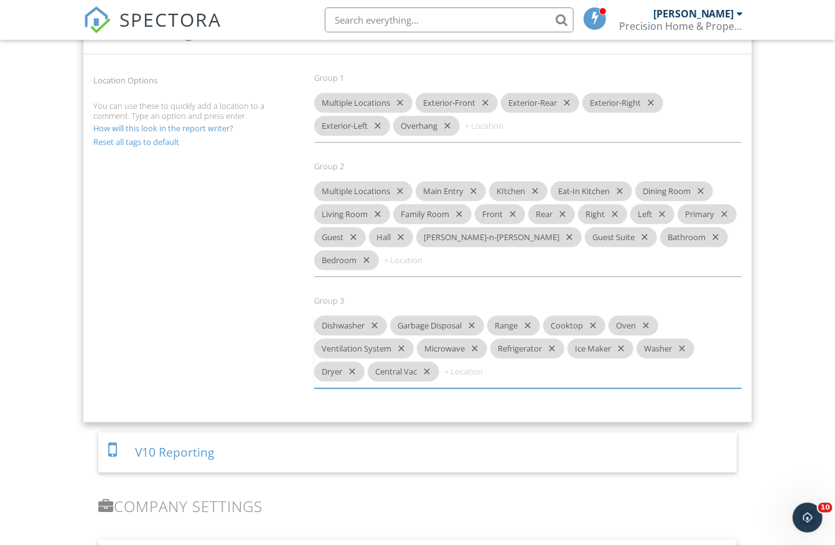
click at [376, 315] on icon "close" at bounding box center [372, 325] width 15 height 20
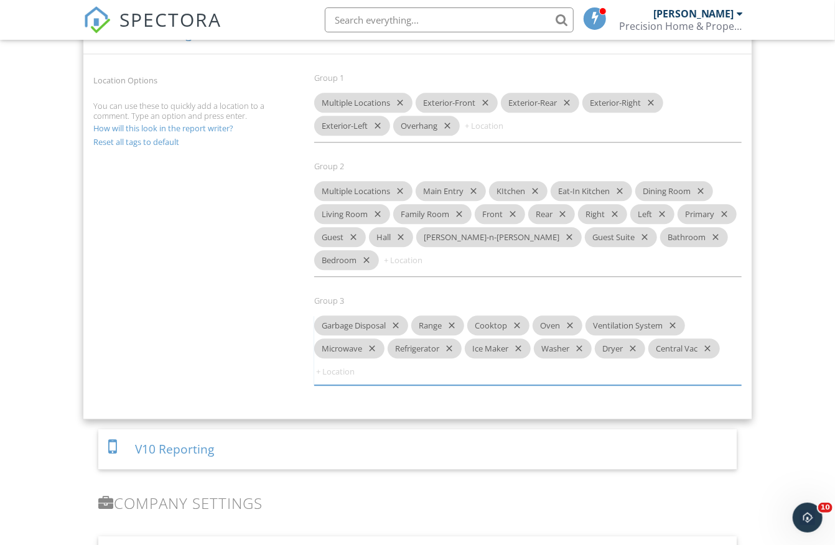
click at [398, 315] on icon "close" at bounding box center [393, 325] width 15 height 20
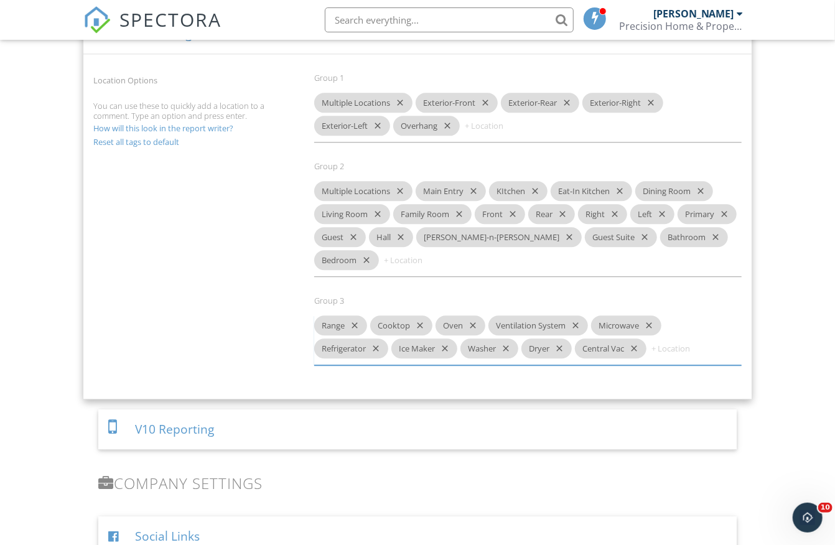
click at [356, 315] on icon "close" at bounding box center [352, 325] width 15 height 20
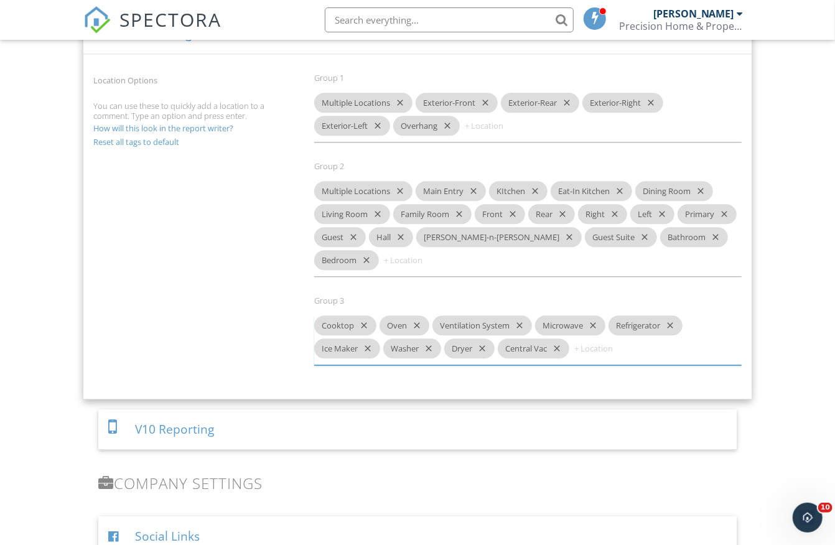
click at [362, 315] on icon "close" at bounding box center [361, 325] width 15 height 20
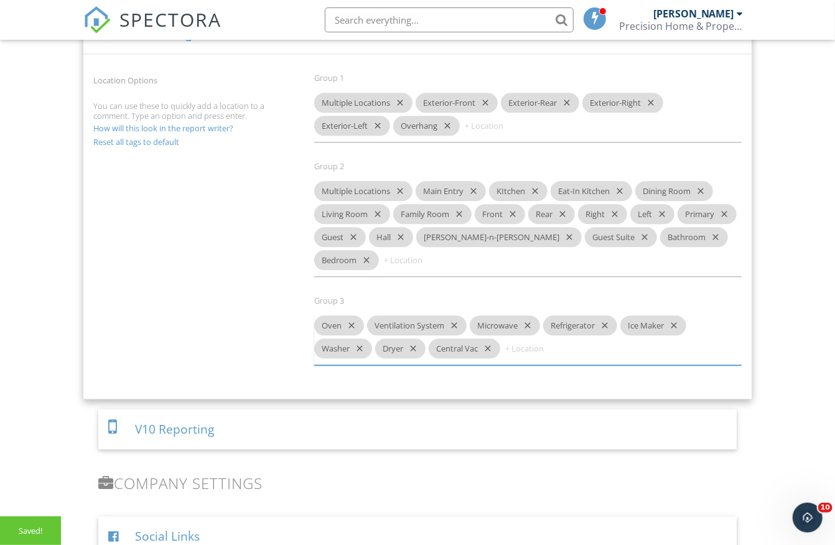
click at [351, 315] on icon "close" at bounding box center [349, 325] width 15 height 20
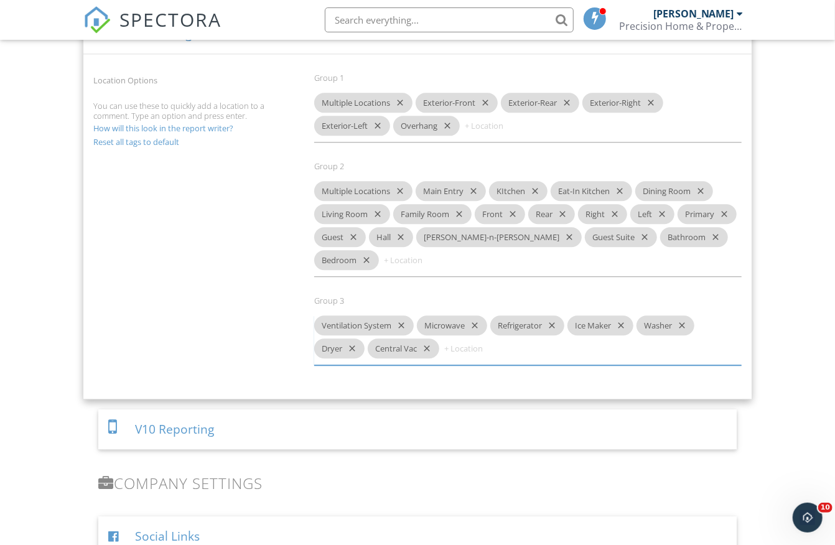
click at [400, 315] on icon "close" at bounding box center [398, 325] width 15 height 20
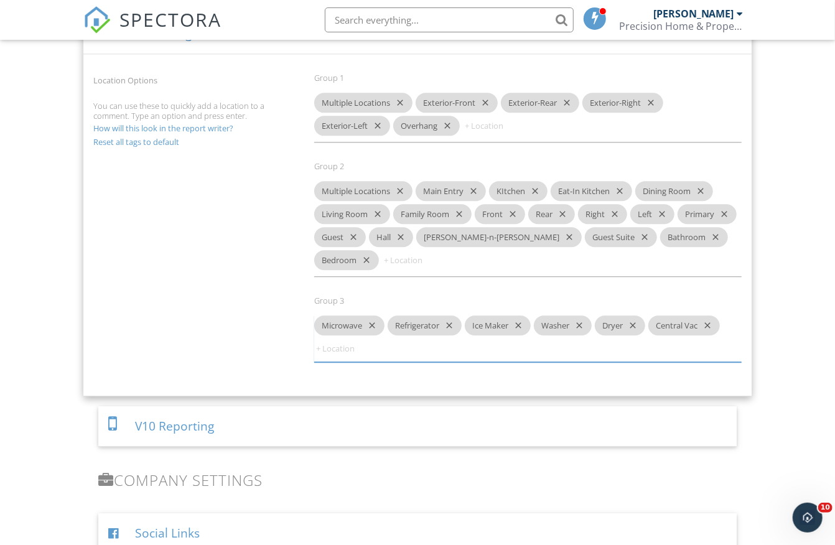
click at [373, 315] on icon "close" at bounding box center [369, 325] width 15 height 20
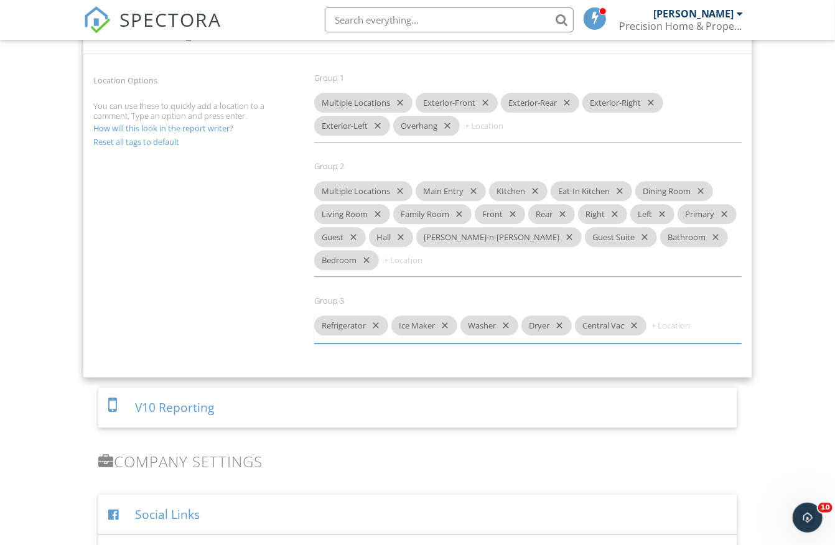
click at [375, 315] on icon "close" at bounding box center [373, 325] width 15 height 20
click at [370, 315] on icon "close" at bounding box center [365, 325] width 15 height 20
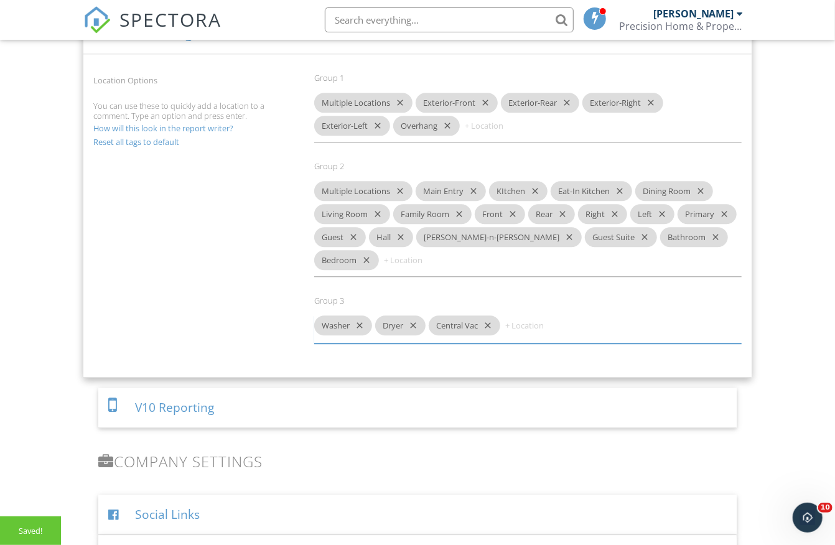
click at [359, 315] on icon "close" at bounding box center [357, 325] width 15 height 20
click at [349, 315] on icon "close" at bounding box center [349, 325] width 15 height 20
click at [374, 315] on icon "close" at bounding box center [370, 325] width 15 height 20
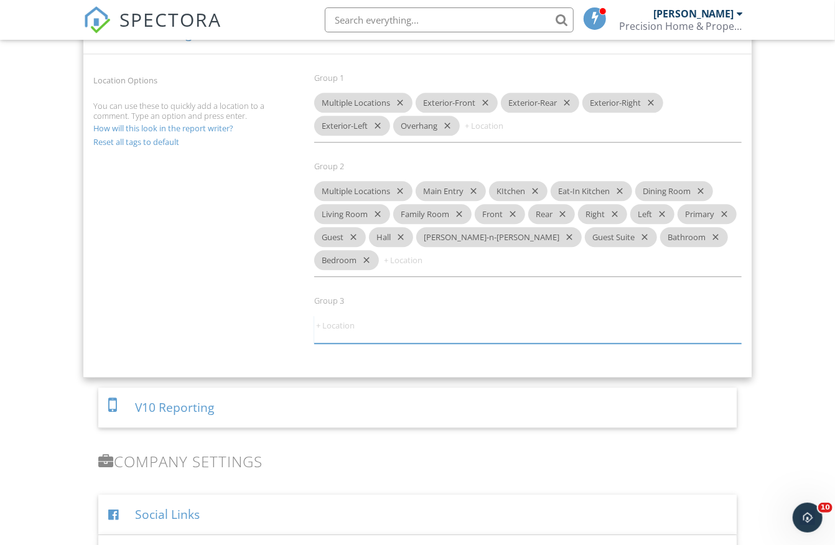
click at [271, 258] on div "Location Options You can use these to quickly add a location to a comment. Type…" at bounding box center [417, 213] width 663 height 308
click at [332, 315] on input at bounding box center [351, 325] width 75 height 20
type input "Multiple Locations"
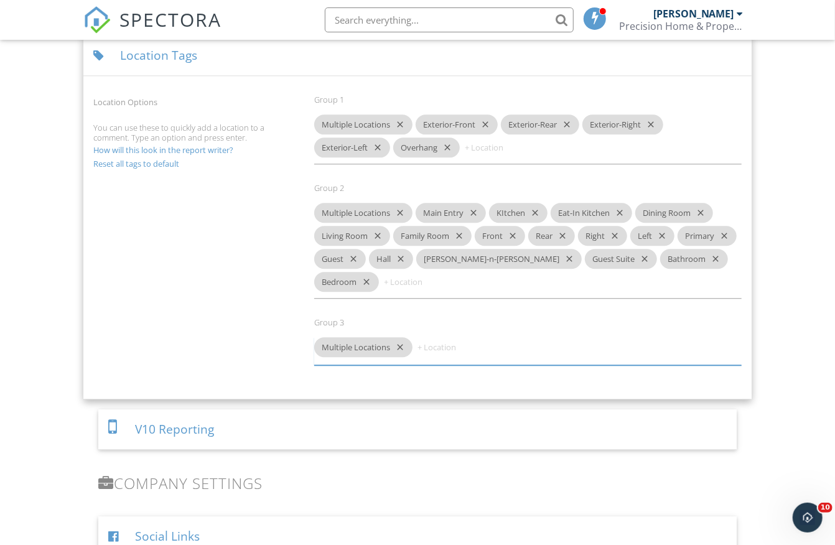
scroll to position [1415, 0]
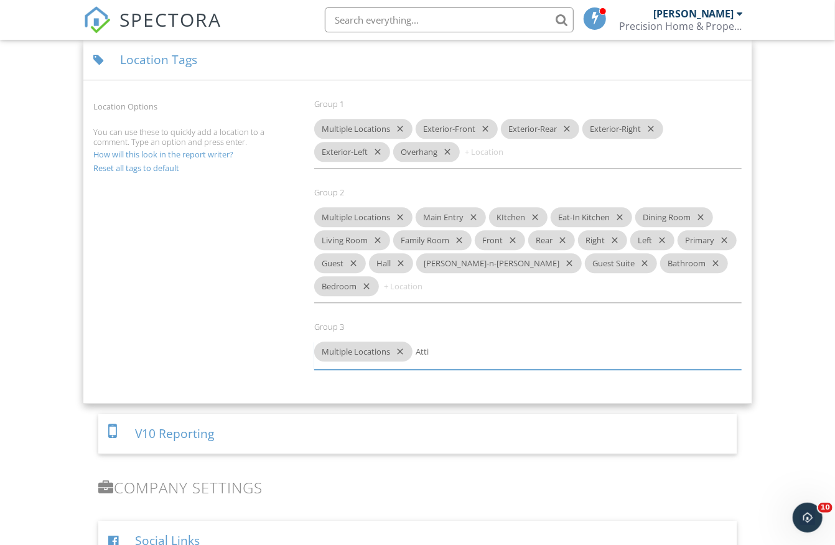
type input "Attic"
type input "Crawlspace"
type input "Utility Room"
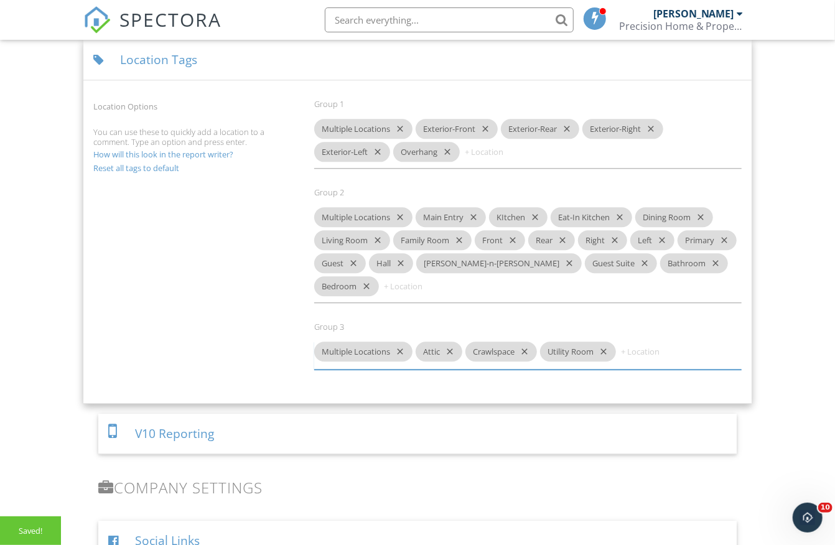
paste input "Laundry"
type input "Laundry"
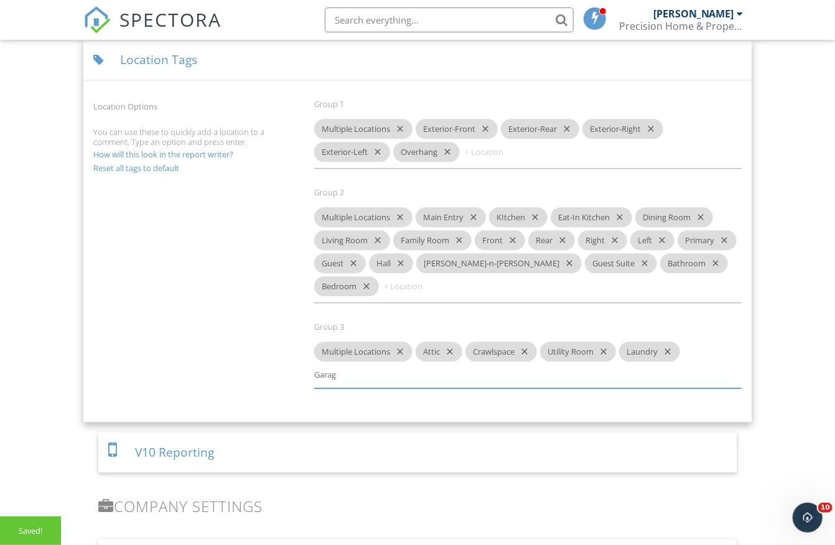
type input "Garage"
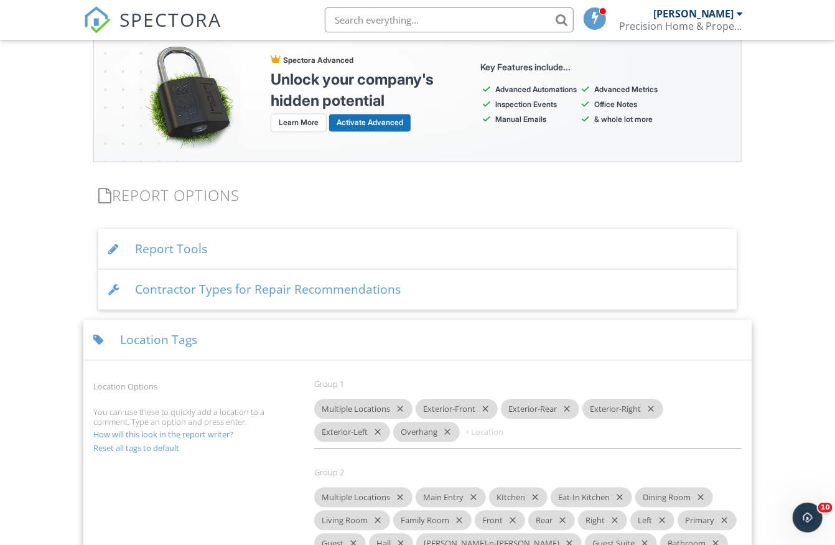
scroll to position [1106, 0]
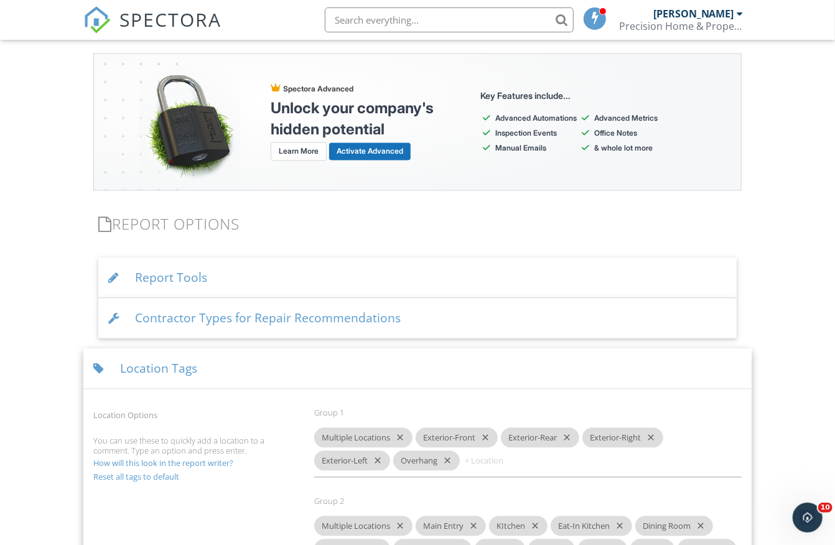
click at [271, 350] on div "Location Tags" at bounding box center [417, 369] width 668 height 40
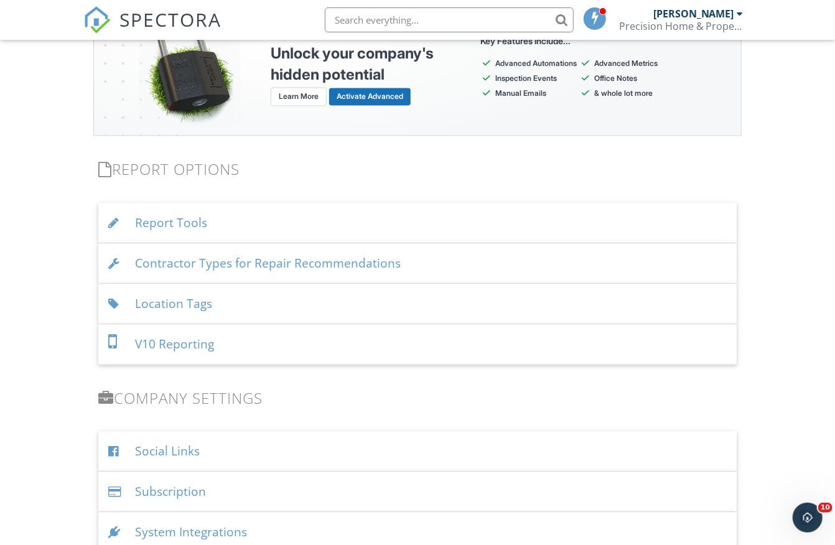
scroll to position [1174, 0]
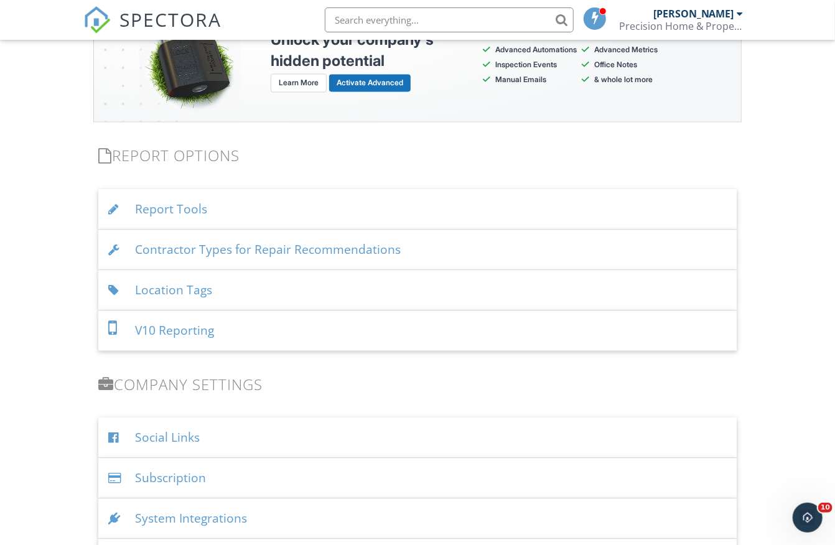
click at [342, 289] on div "Location Tags" at bounding box center [417, 291] width 638 height 40
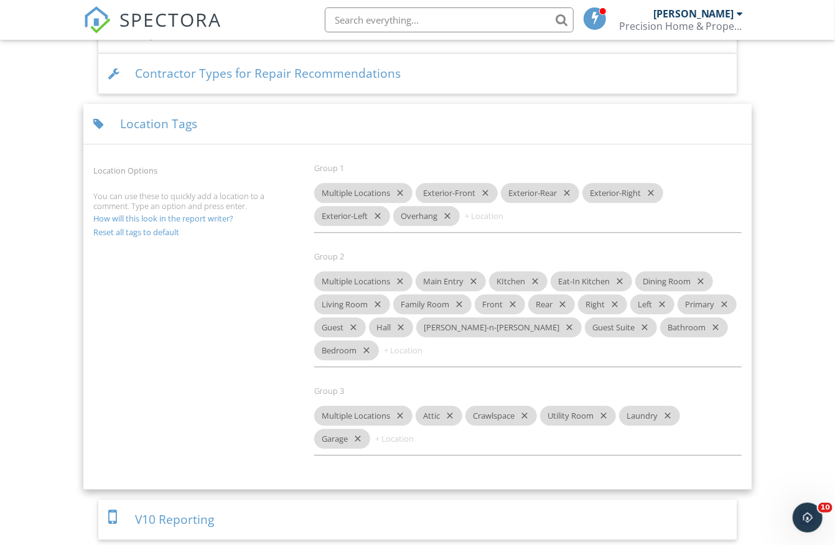
scroll to position [1353, 0]
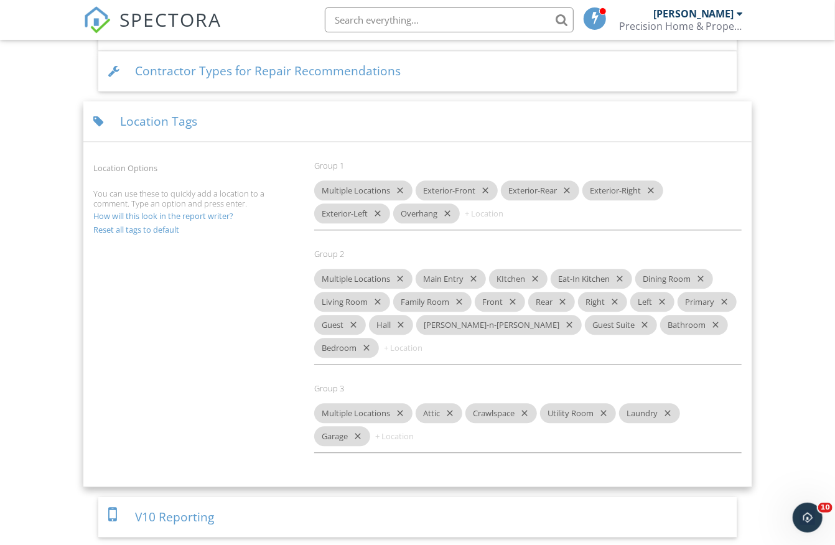
click at [420, 426] on input at bounding box center [410, 436] width 75 height 20
type input "F"
type input "Side Of"
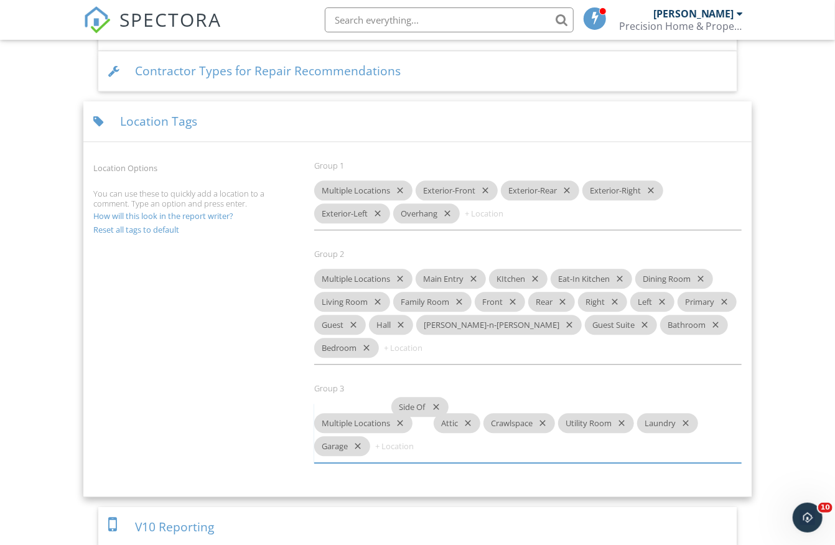
drag, startPoint x: 415, startPoint y: 417, endPoint x: 434, endPoint y: 403, distance: 23.5
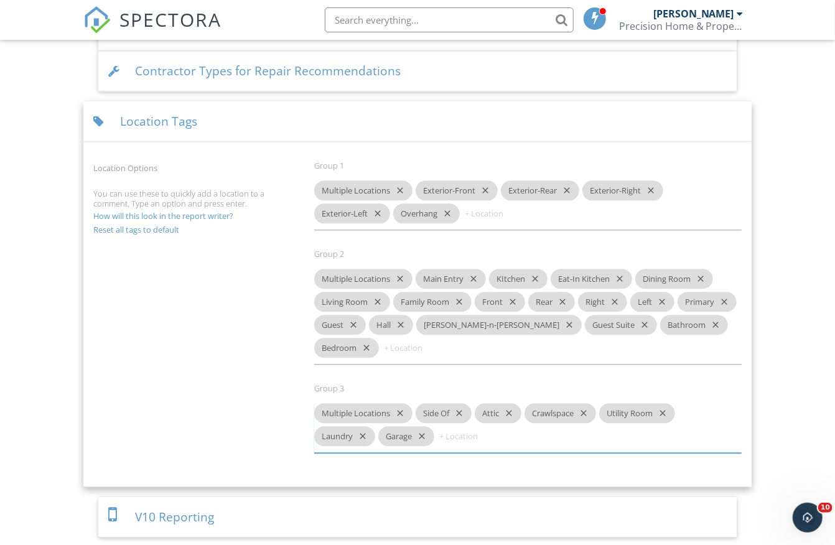
click at [293, 125] on div "Location Tags" at bounding box center [417, 121] width 668 height 40
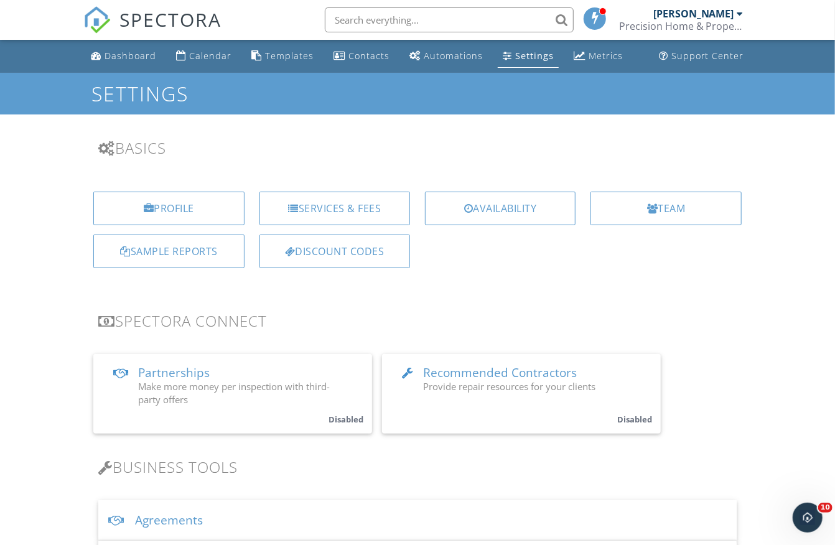
scroll to position [0, 0]
click at [213, 60] on div "Calendar" at bounding box center [210, 56] width 42 height 12
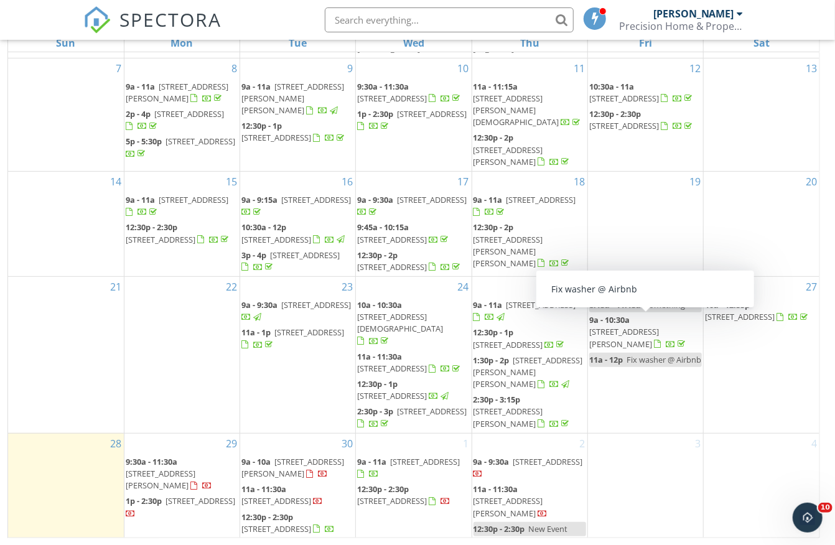
scroll to position [164, 0]
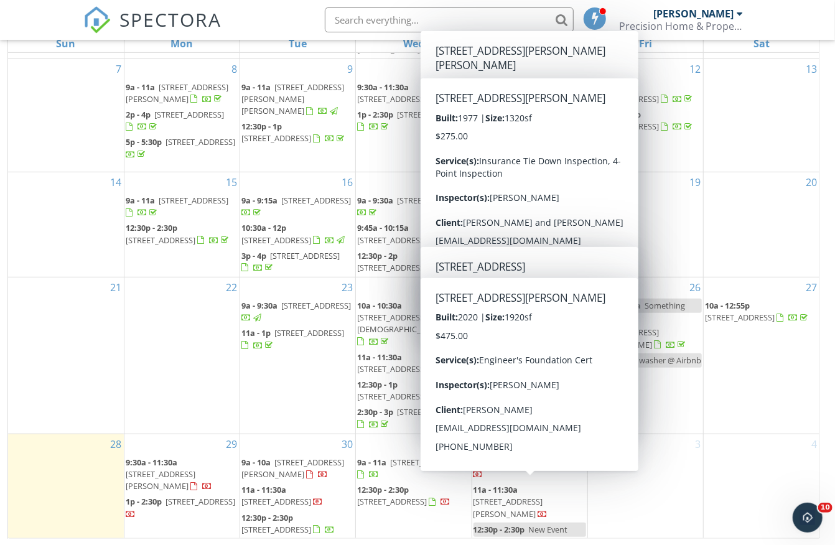
click at [517, 496] on span "41650 Thomas Boat Landing Rd, Umatilla 32784" at bounding box center [508, 507] width 70 height 23
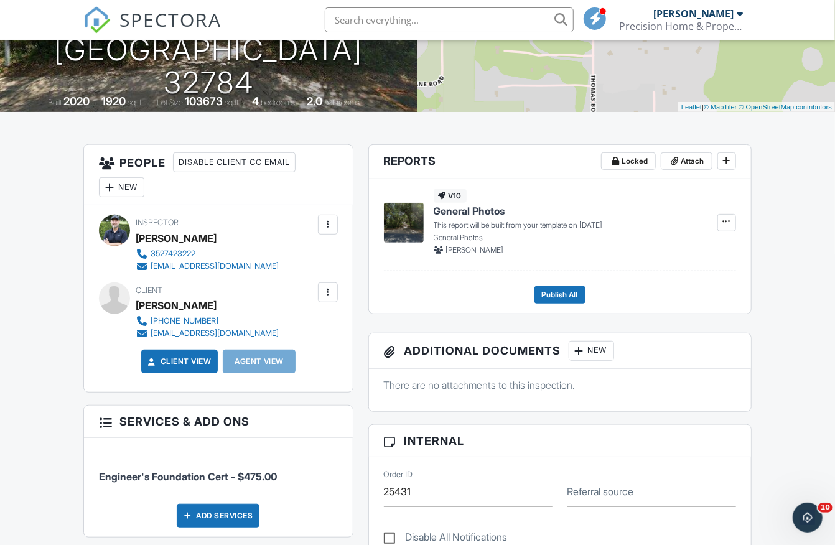
scroll to position [219, 0]
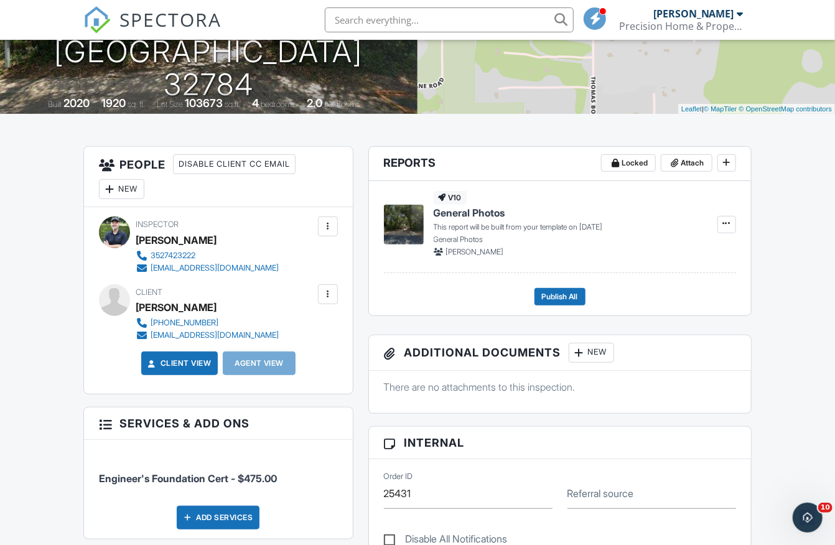
click at [327, 294] on div at bounding box center [328, 294] width 12 height 12
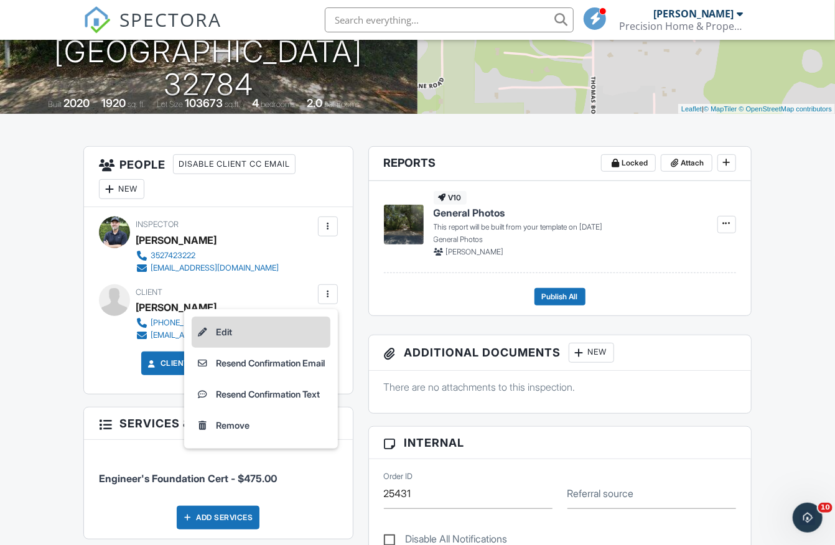
click at [271, 328] on li "Edit" at bounding box center [261, 332] width 139 height 31
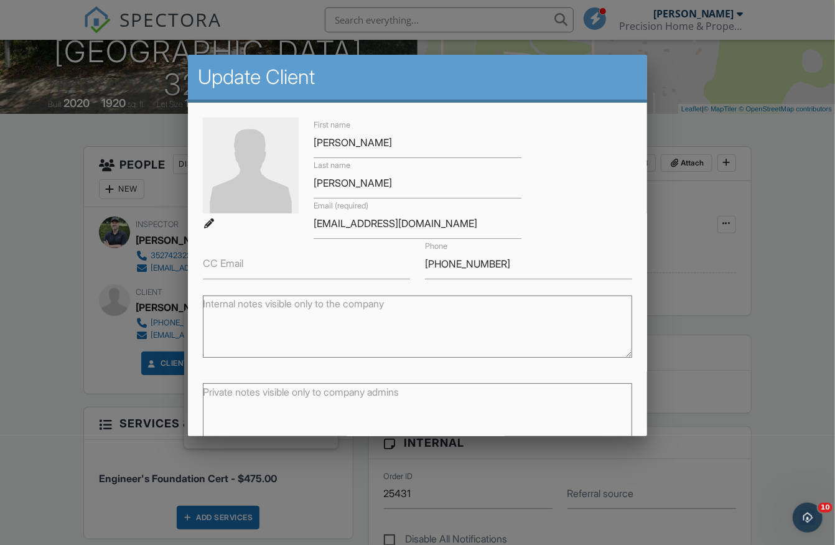
click at [119, 197] on div at bounding box center [417, 278] width 835 height 681
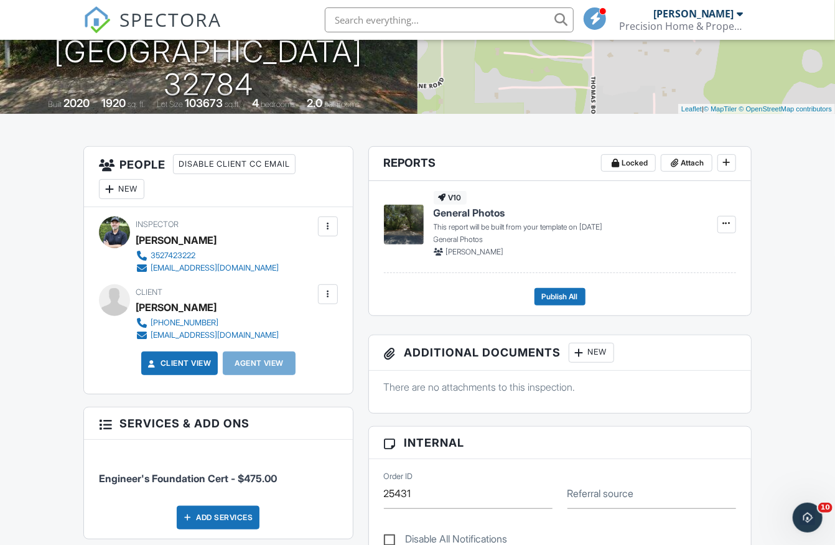
click at [126, 192] on div "New" at bounding box center [121, 189] width 45 height 20
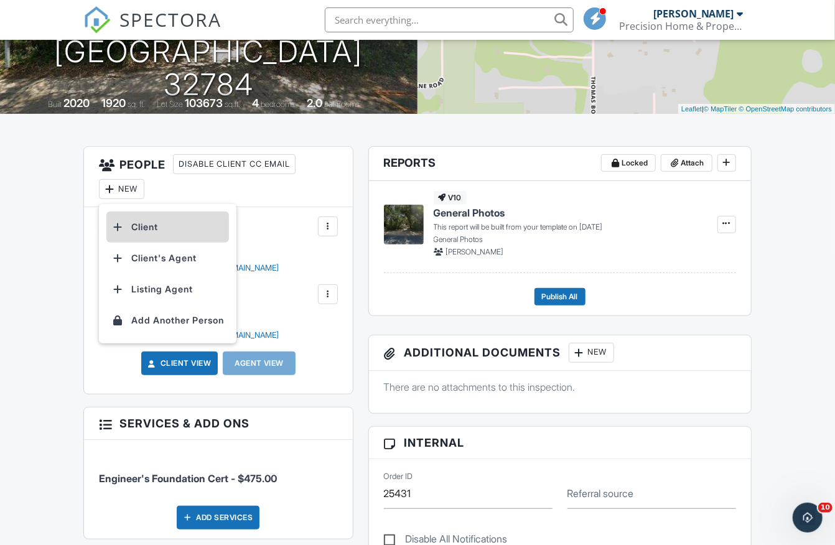
click at [116, 226] on div at bounding box center [117, 227] width 12 height 12
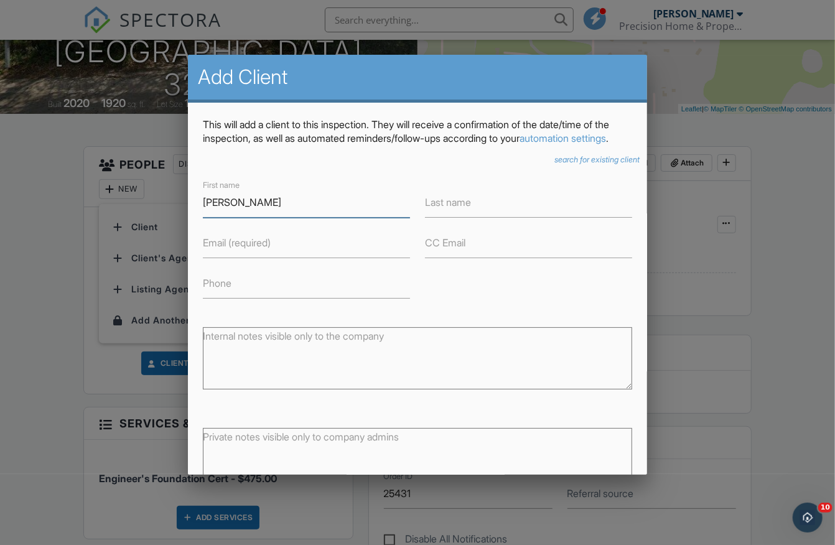
type input "[PERSON_NAME]"
click at [252, 249] on label "Email (required)" at bounding box center [237, 243] width 68 height 14
click at [252, 258] on input "Email (required)" at bounding box center [306, 243] width 207 height 30
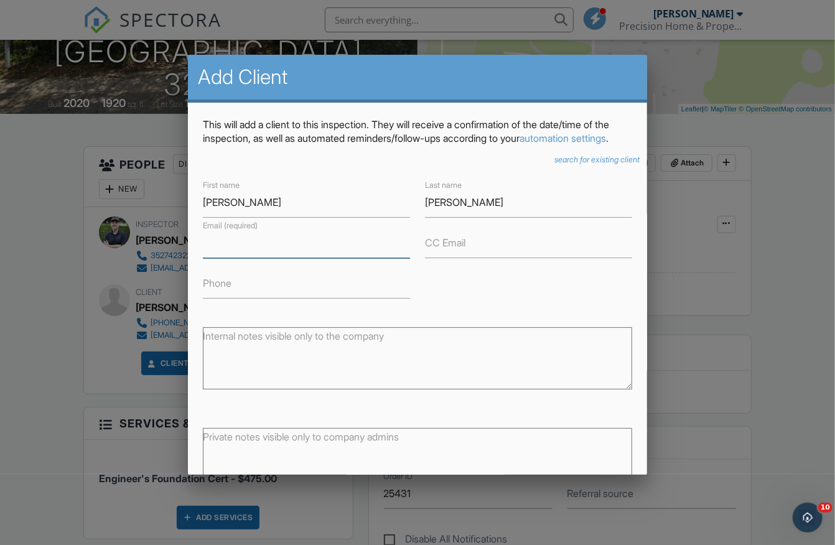
paste input "Laundry"
paste input "[PERSON_NAME][EMAIL_ADDRESS][DOMAIN_NAME]"
type input "[PERSON_NAME][EMAIL_ADDRESS][DOMAIN_NAME]"
click at [472, 316] on form "First name Carlie Last name Tate Email (required) carlie@therampersadteam.com C…" at bounding box center [417, 360] width 429 height 366
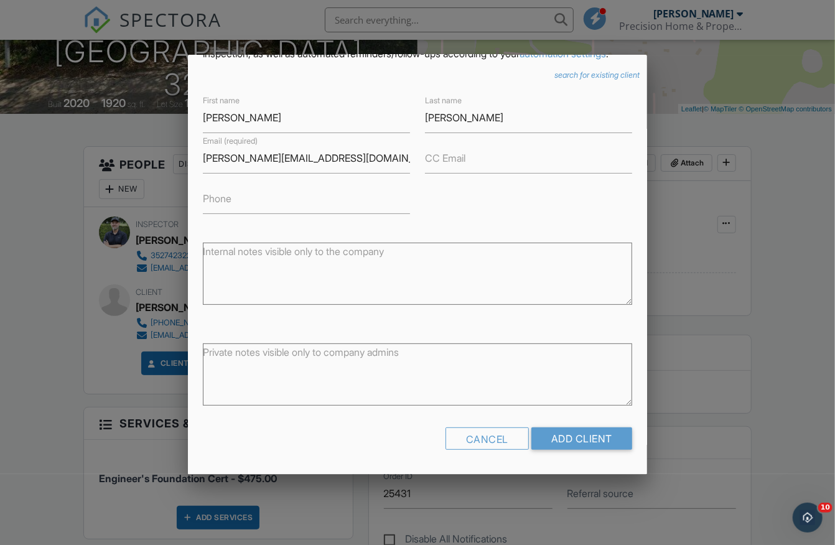
scroll to position [97, 0]
click at [590, 435] on input "Add Client" at bounding box center [581, 438] width 101 height 22
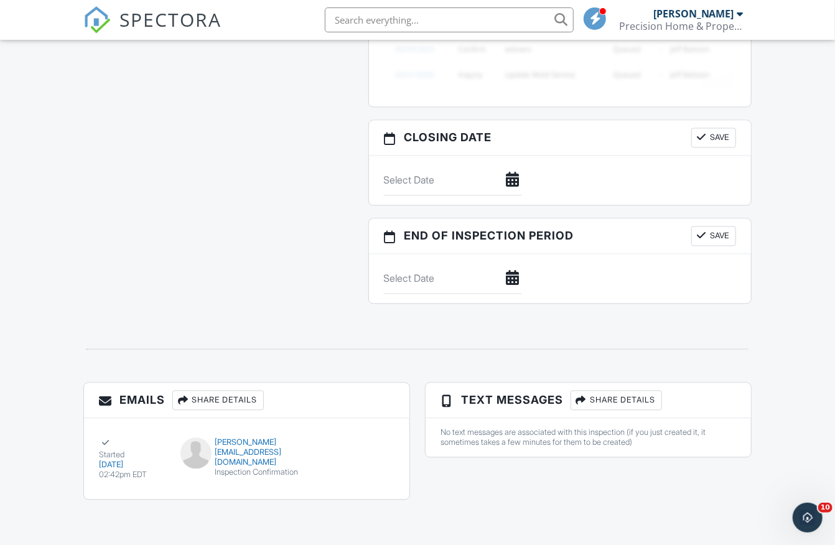
scroll to position [1092, 0]
click at [346, 445] on div "submit" at bounding box center [341, 451] width 12 height 12
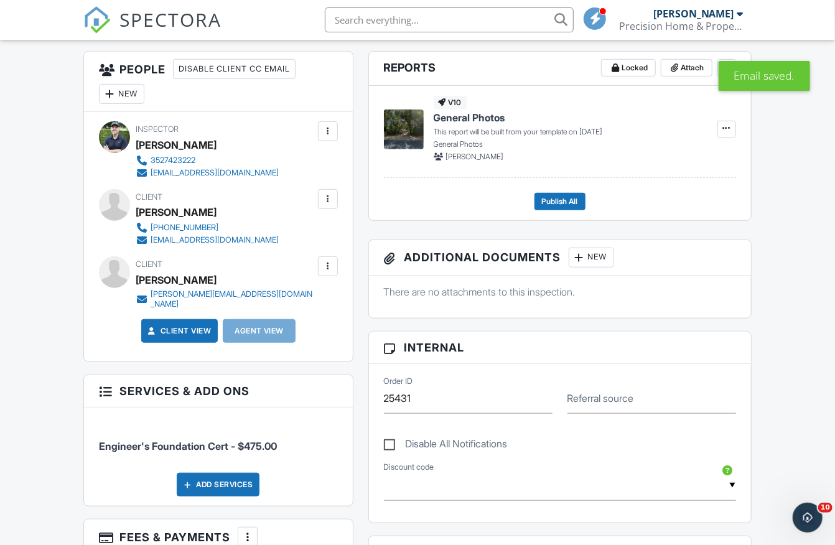
click at [330, 263] on div at bounding box center [328, 266] width 12 height 12
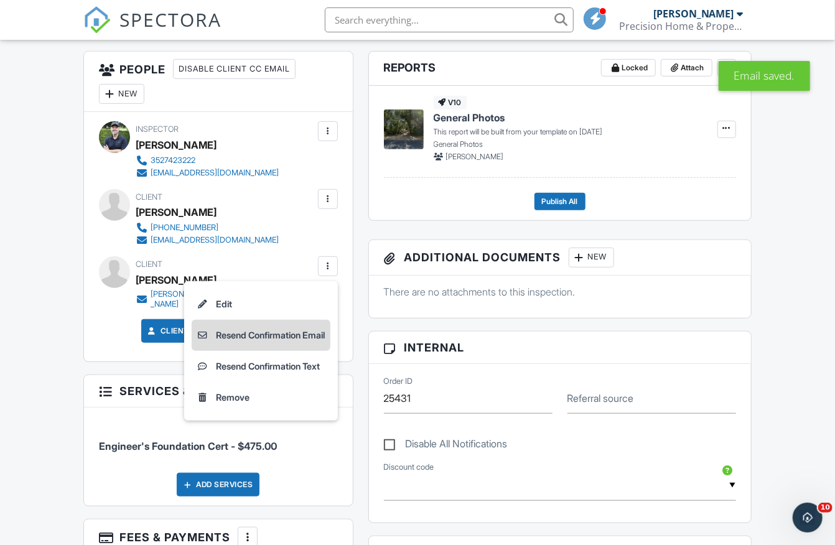
click at [259, 334] on li "Resend Confirmation Email" at bounding box center [261, 335] width 139 height 31
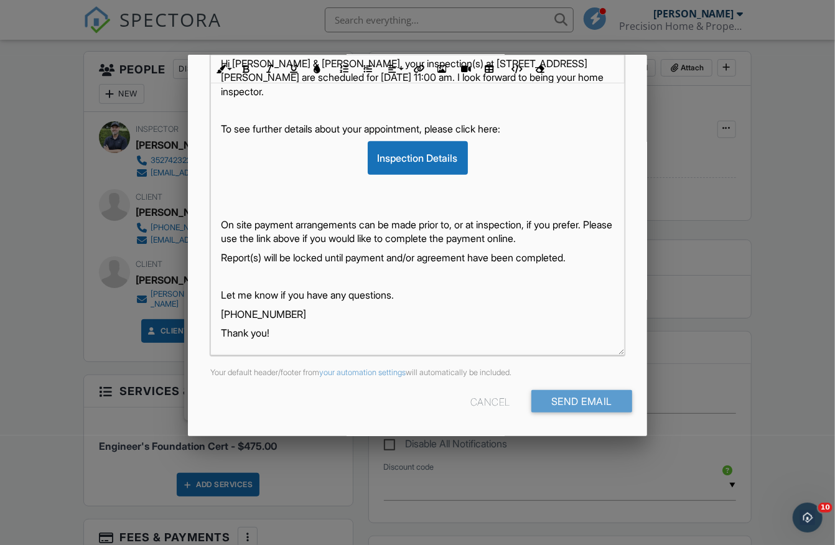
scroll to position [229, 0]
click at [561, 404] on input "Send Email" at bounding box center [581, 402] width 101 height 22
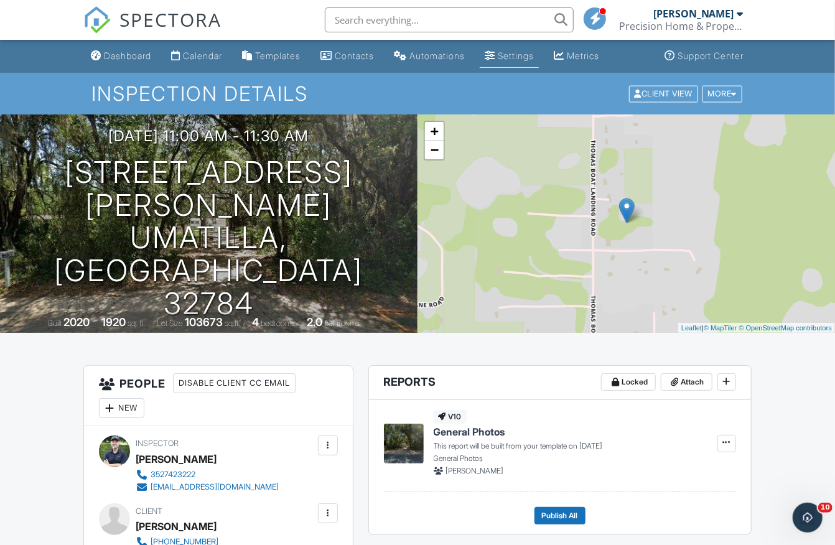
click at [529, 58] on div "Settings" at bounding box center [516, 55] width 36 height 11
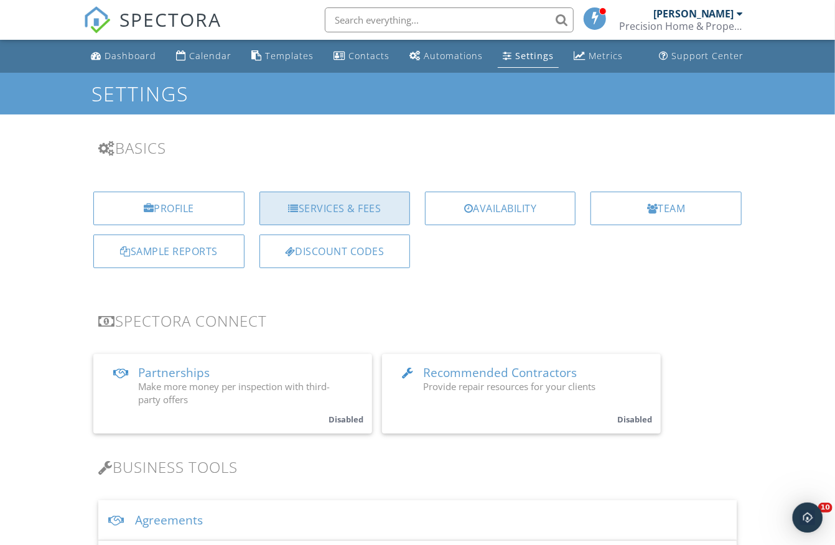
click at [354, 212] on div "Services & Fees" at bounding box center [334, 209] width 151 height 34
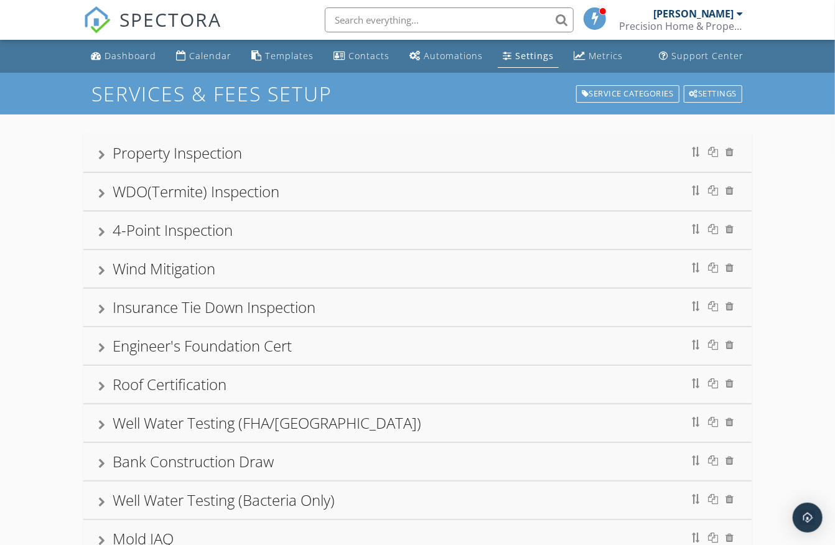
click at [102, 152] on div at bounding box center [101, 155] width 7 height 10
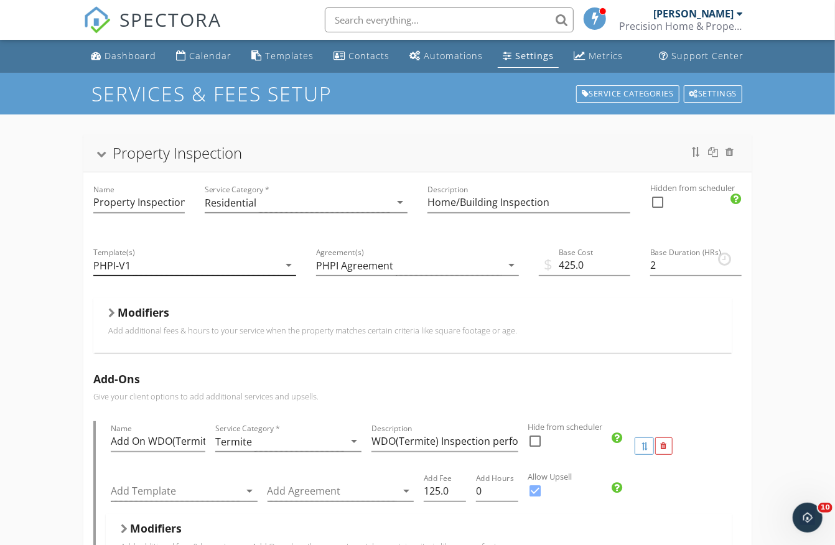
click at [154, 262] on div "PHPI-V1" at bounding box center [185, 265] width 185 height 21
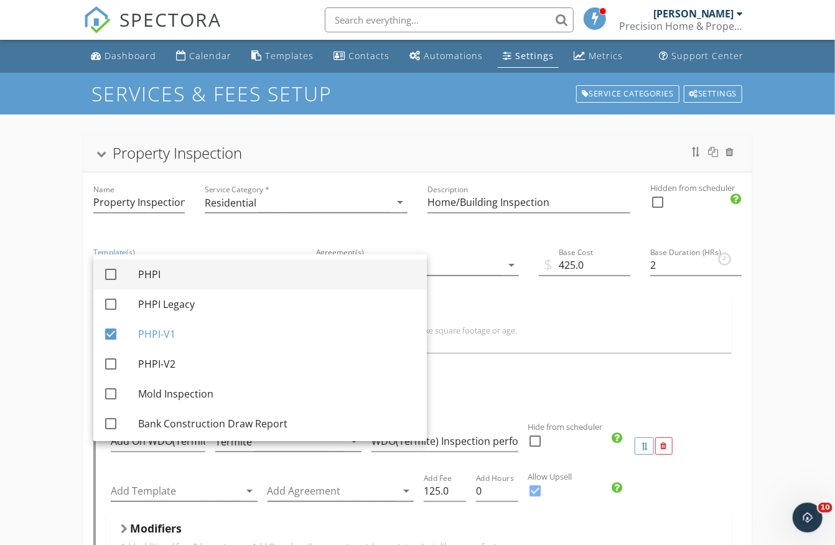
click at [113, 270] on div at bounding box center [110, 274] width 21 height 21
checkbox input "true"
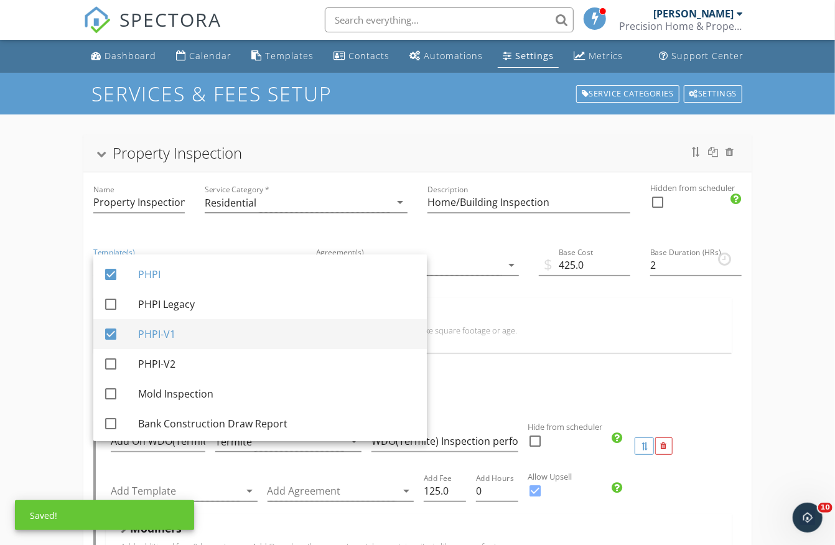
click at [106, 335] on div at bounding box center [110, 334] width 21 height 21
checkbox input "false"
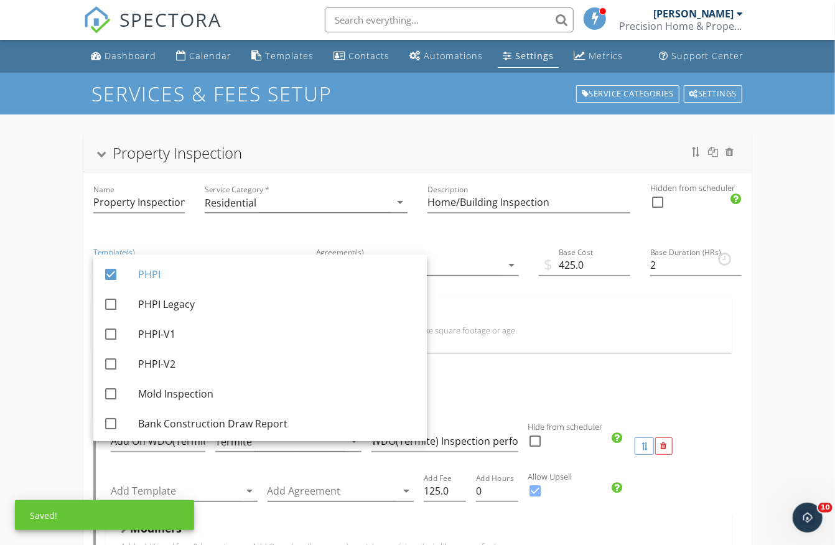
click at [105, 152] on div at bounding box center [102, 155] width 10 height 7
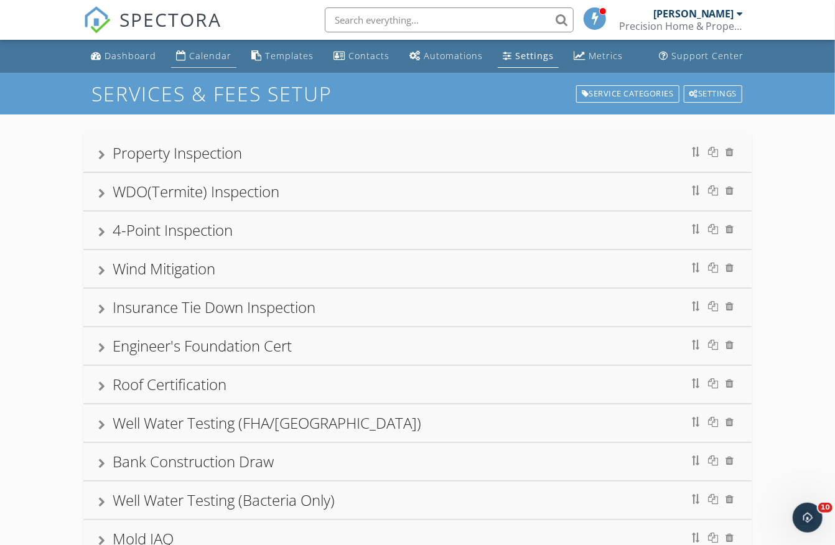
click at [193, 53] on div "Calendar" at bounding box center [210, 56] width 42 height 12
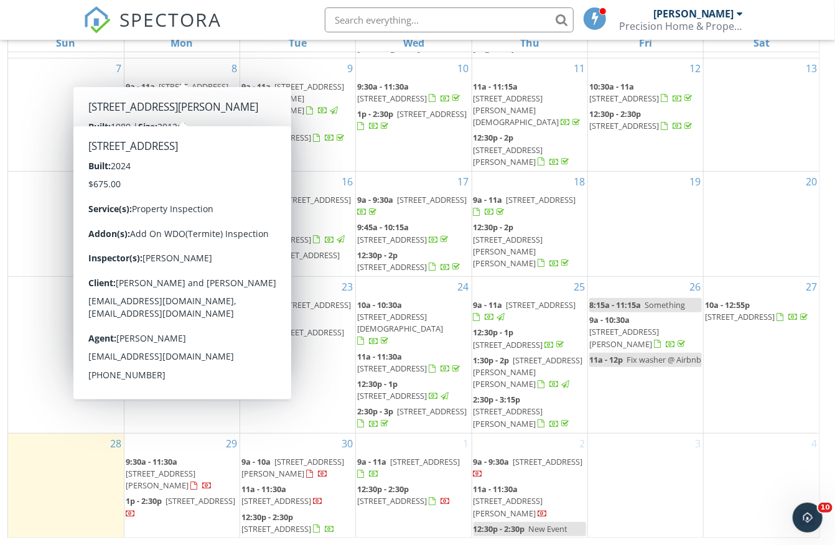
scroll to position [164, 0]
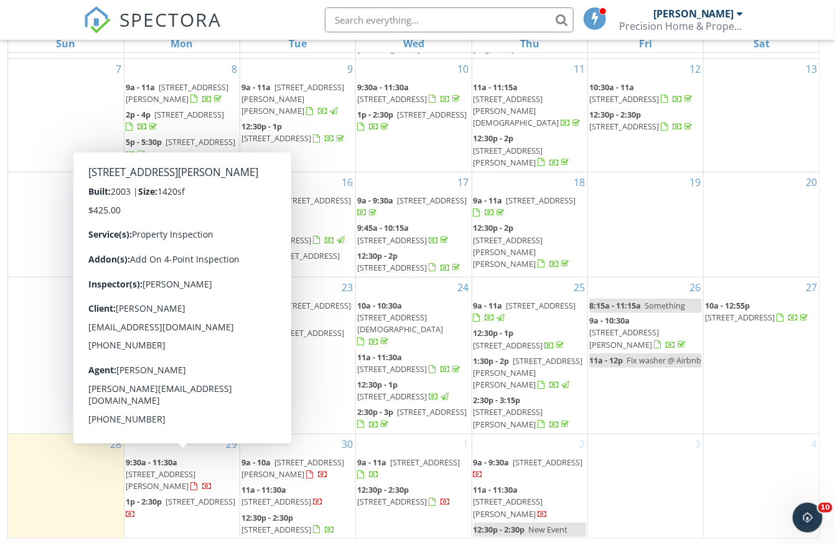
click at [195, 471] on span "[STREET_ADDRESS][PERSON_NAME]" at bounding box center [161, 479] width 70 height 23
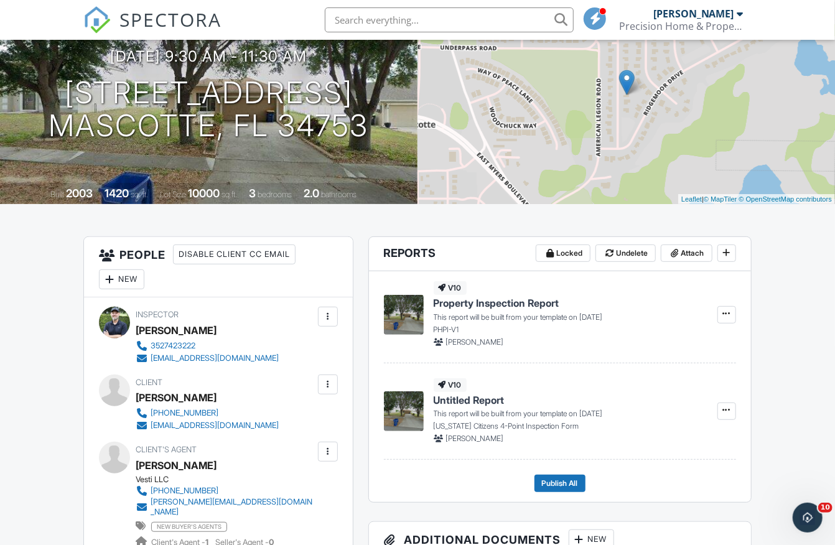
scroll to position [144, 0]
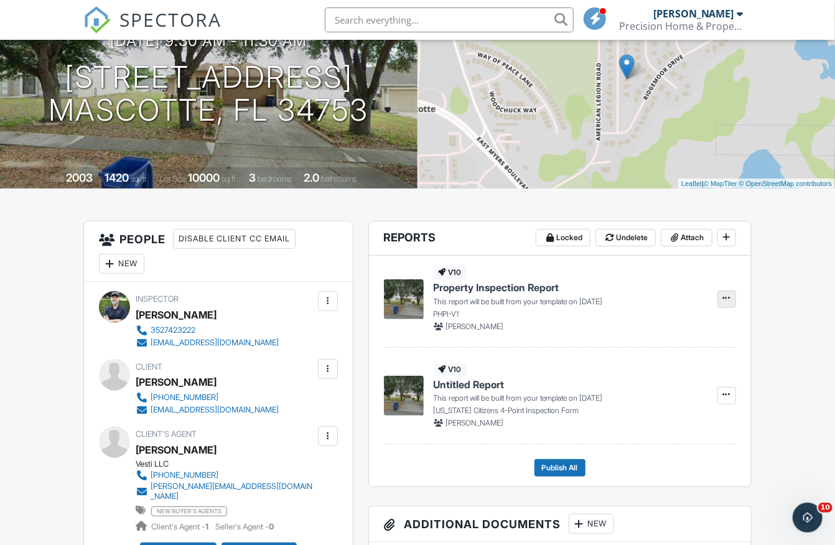
click at [730, 297] on span at bounding box center [726, 298] width 12 height 12
click at [652, 358] on span "Delete Report" at bounding box center [653, 359] width 55 height 13
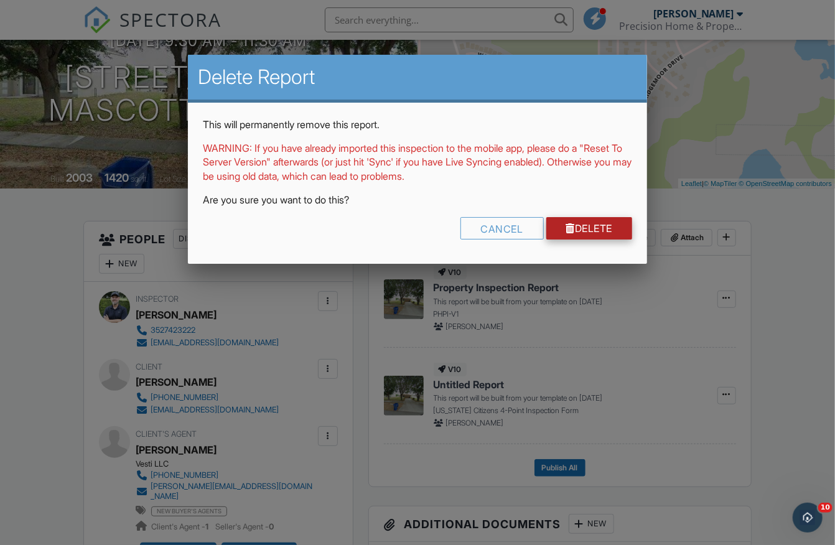
click at [589, 226] on link "Delete" at bounding box center [589, 228] width 86 height 22
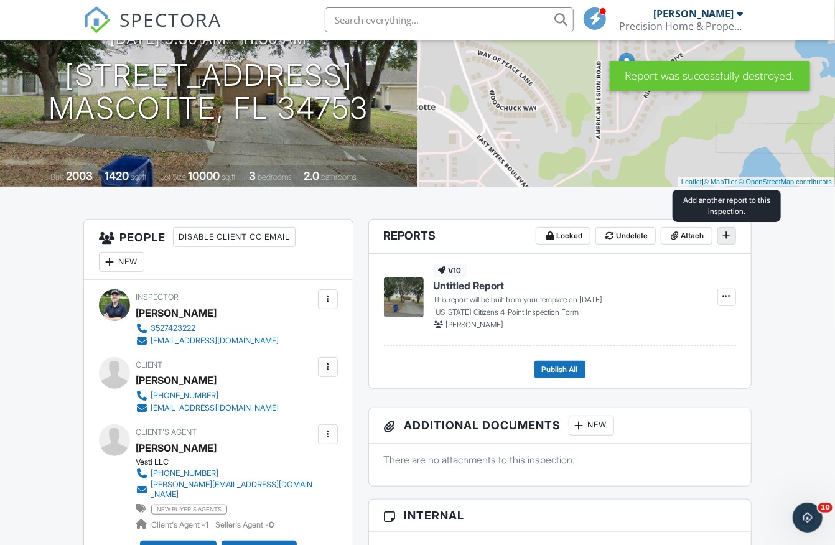
click at [731, 235] on span at bounding box center [726, 235] width 12 height 12
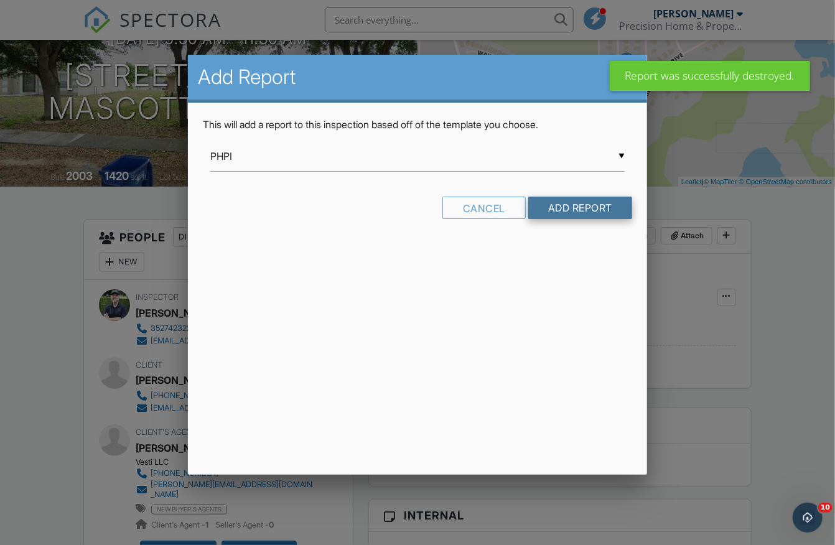
click at [557, 204] on input "Add Report" at bounding box center [580, 208] width 104 height 22
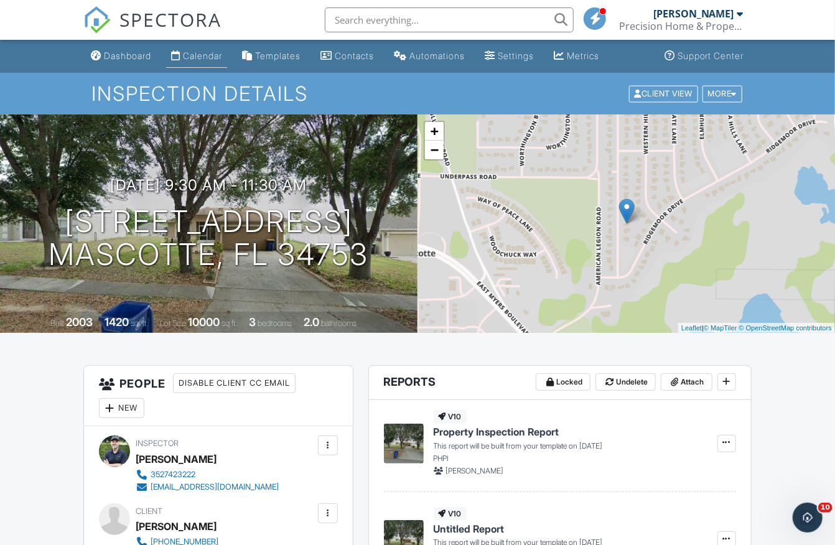
click at [205, 55] on div "Calendar" at bounding box center [202, 55] width 39 height 11
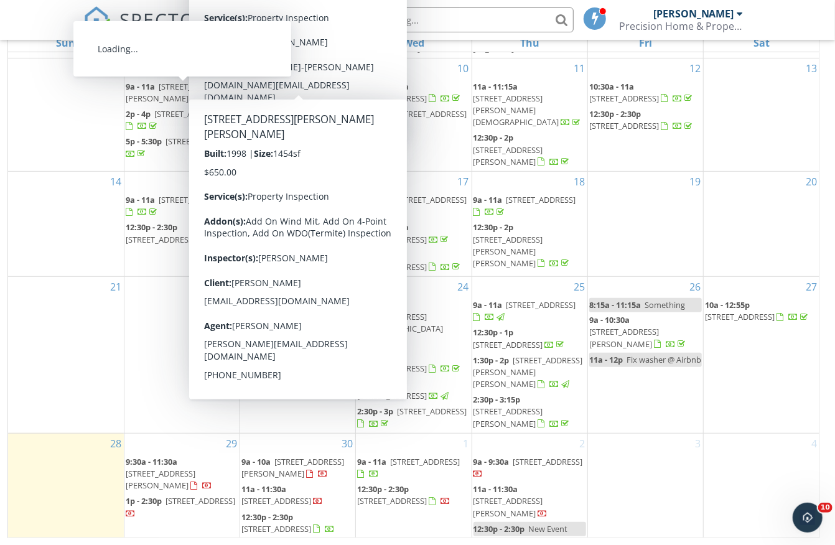
scroll to position [164, 0]
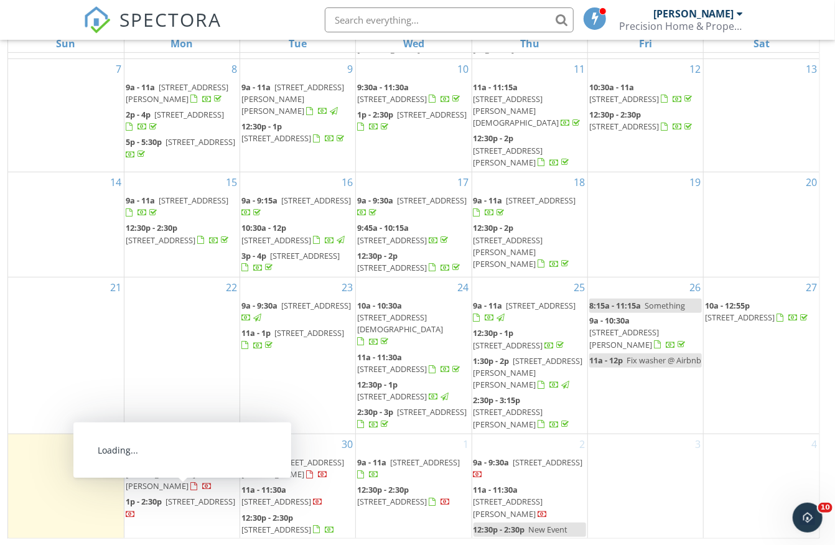
click at [175, 507] on span "[STREET_ADDRESS]" at bounding box center [200, 501] width 70 height 11
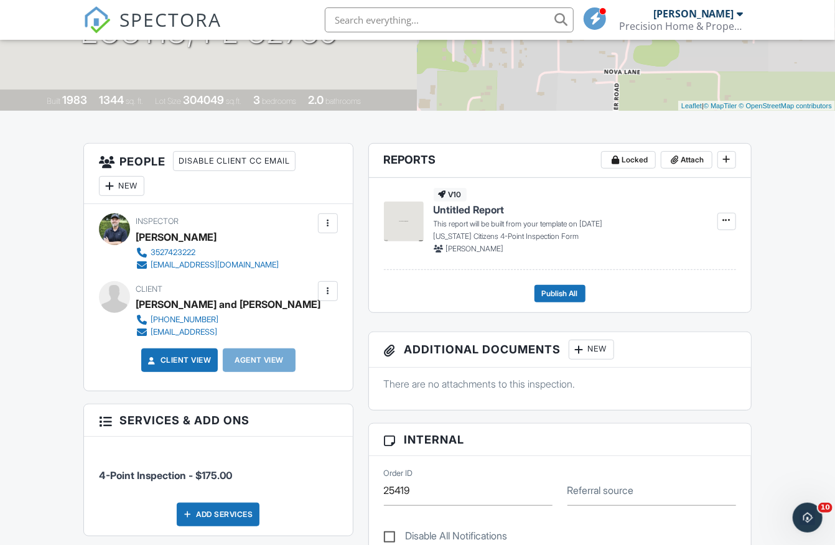
scroll to position [248, 0]
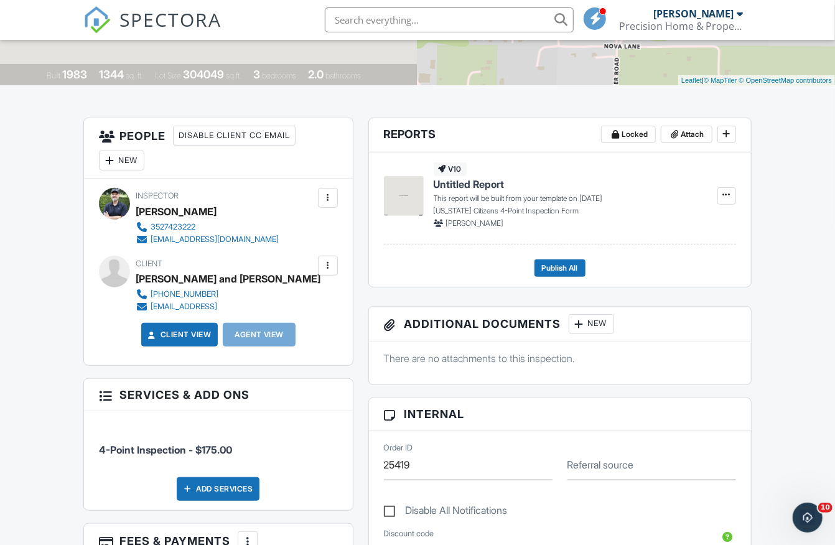
click at [329, 263] on div at bounding box center [328, 265] width 12 height 12
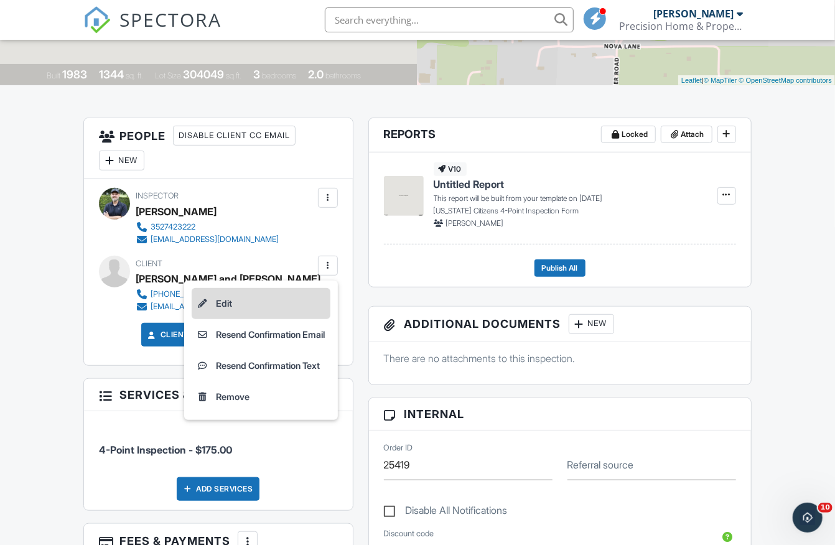
click at [235, 297] on li "Edit" at bounding box center [261, 303] width 139 height 31
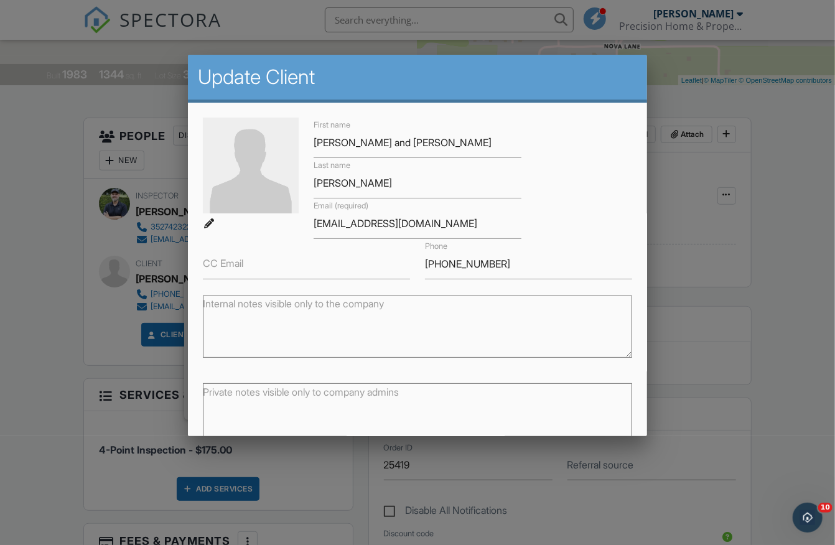
click at [579, 206] on div "First name Randall and Tracy Last name Byrd Email (required) byrfrandall@yahoo.…" at bounding box center [417, 199] width 444 height 162
click at [332, 225] on input "byrfrandall@yahoo.com" at bounding box center [417, 223] width 207 height 30
type input "[EMAIL_ADDRESS][DOMAIN_NAME]"
click at [558, 193] on div "First name Randall and Tracy Last name Byrd Email (required) byrdrandall@yahoo.…" at bounding box center [417, 199] width 444 height 162
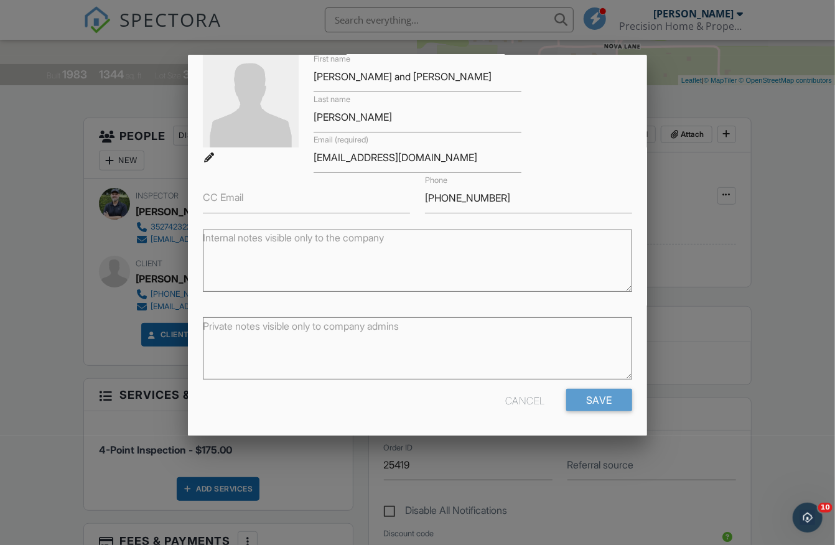
scroll to position [65, 0]
click at [599, 408] on input "Save" at bounding box center [599, 401] width 66 height 22
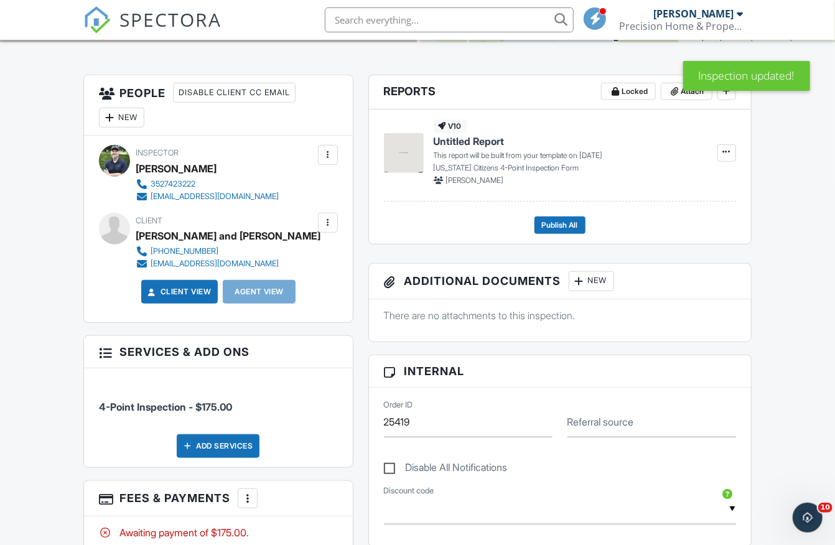
scroll to position [282, 0]
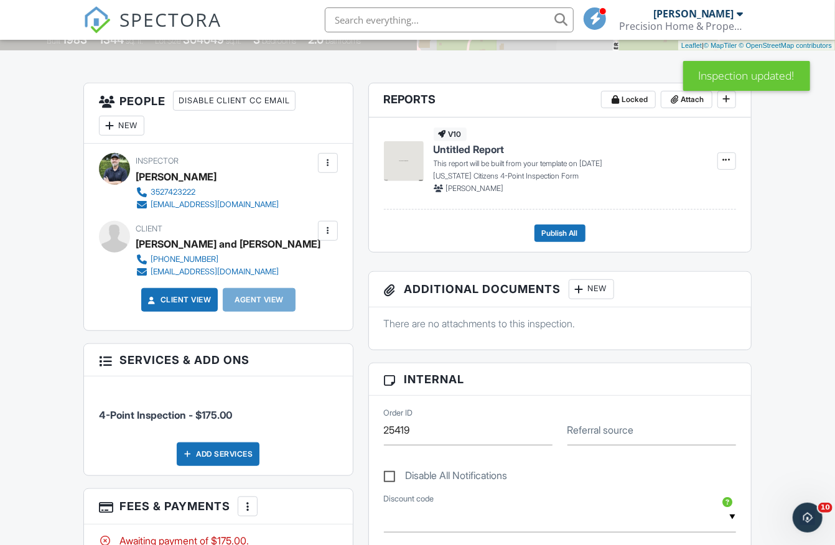
click at [328, 229] on div at bounding box center [328, 231] width 12 height 12
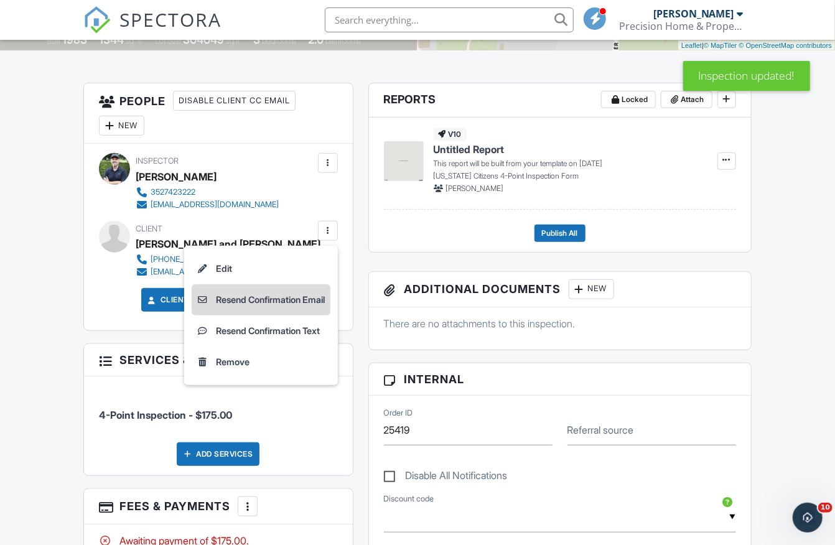
click at [271, 296] on li "Resend Confirmation Email" at bounding box center [261, 299] width 139 height 31
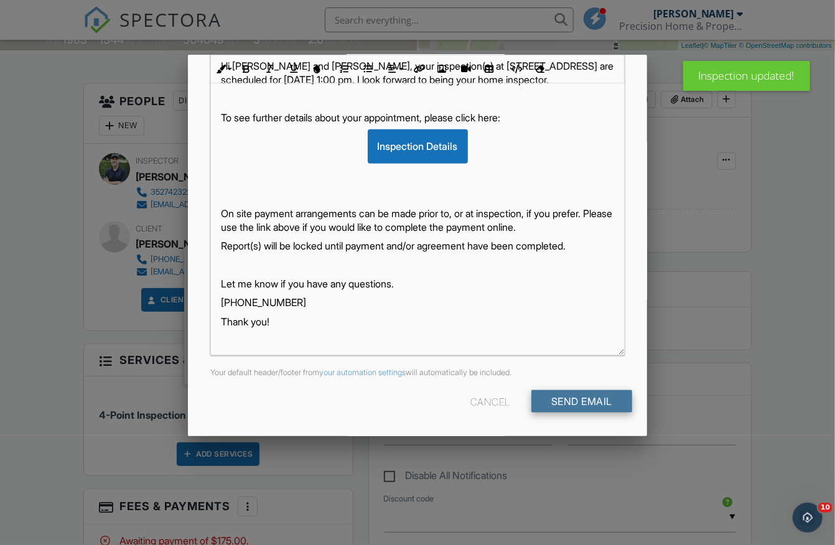
scroll to position [229, 0]
click at [597, 396] on input "Send Email" at bounding box center [581, 402] width 101 height 22
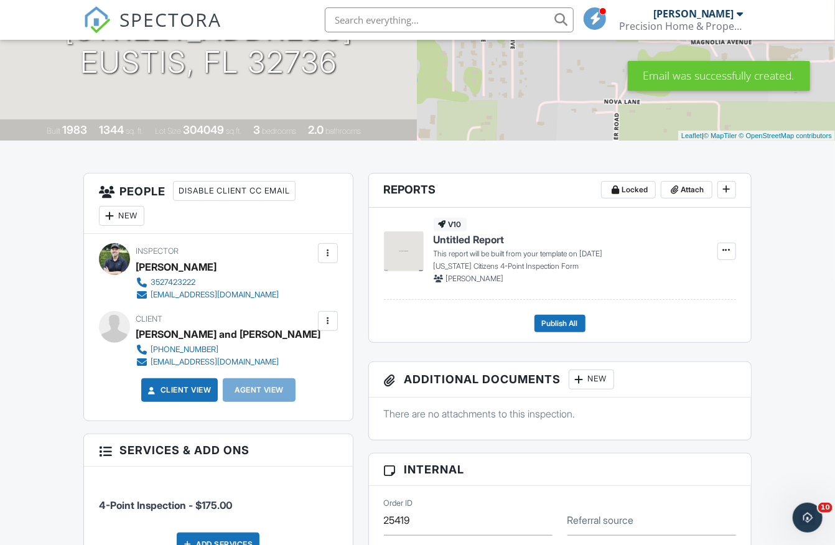
scroll to position [192, 0]
click at [326, 317] on div at bounding box center [328, 321] width 12 height 12
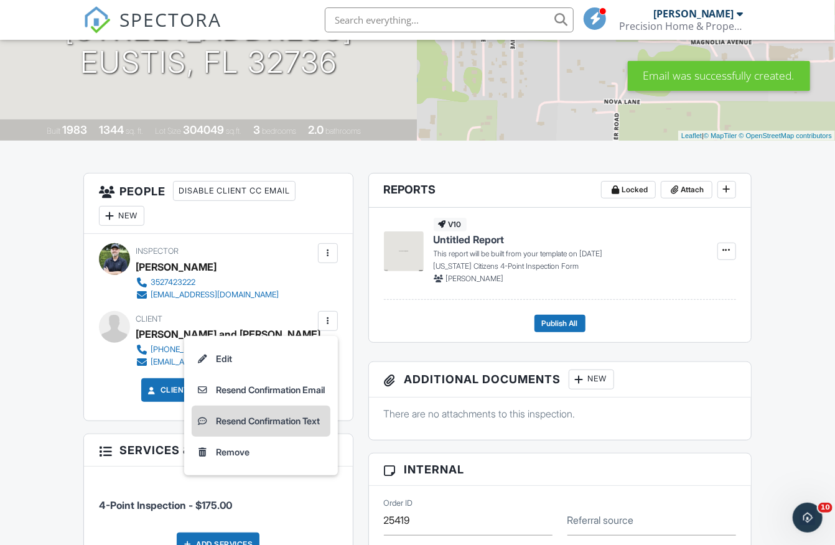
click at [288, 417] on li "Resend Confirmation Text" at bounding box center [261, 421] width 139 height 31
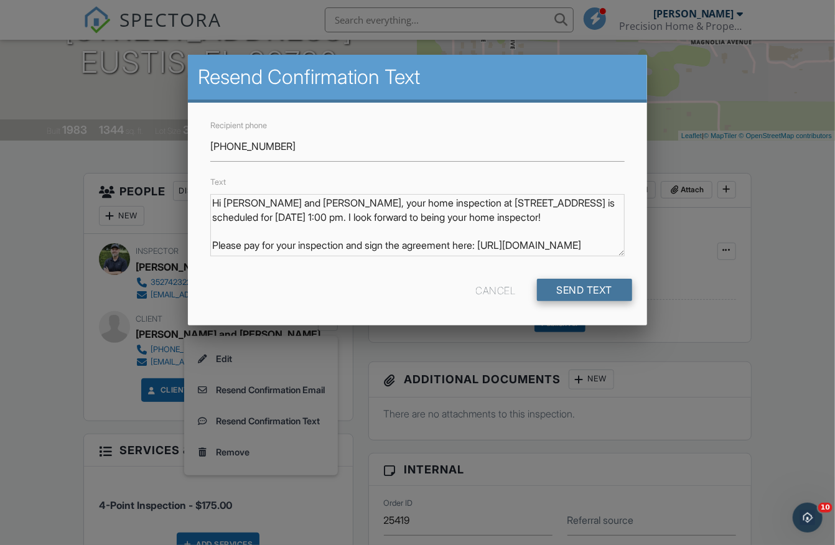
click at [575, 288] on input "Send Text" at bounding box center [585, 290] width 96 height 22
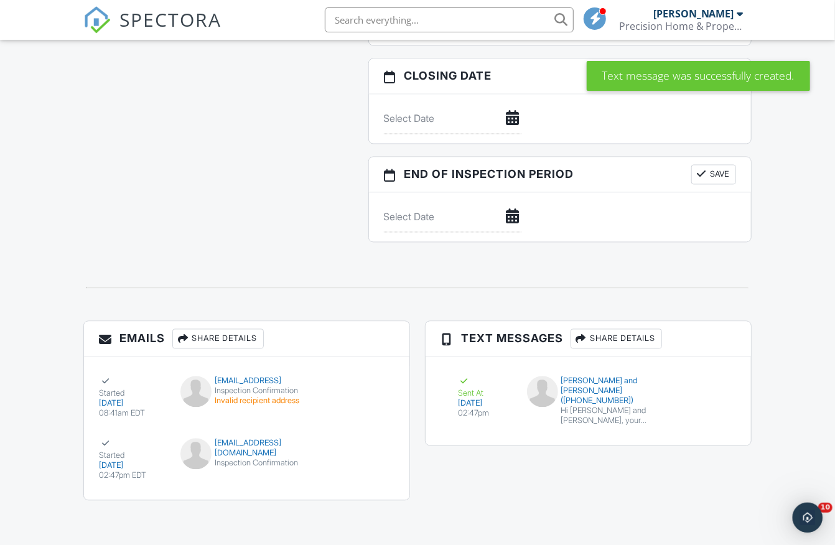
scroll to position [1138, 0]
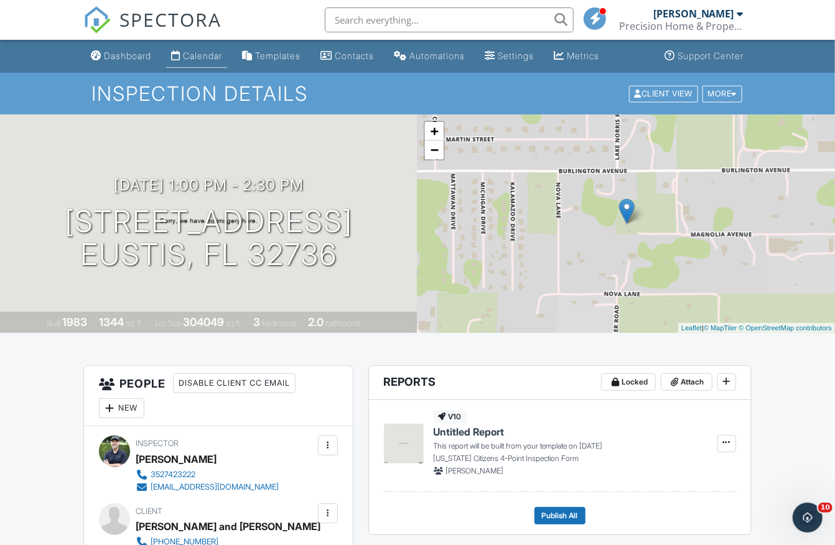
click at [215, 50] on div "Calendar" at bounding box center [202, 55] width 39 height 11
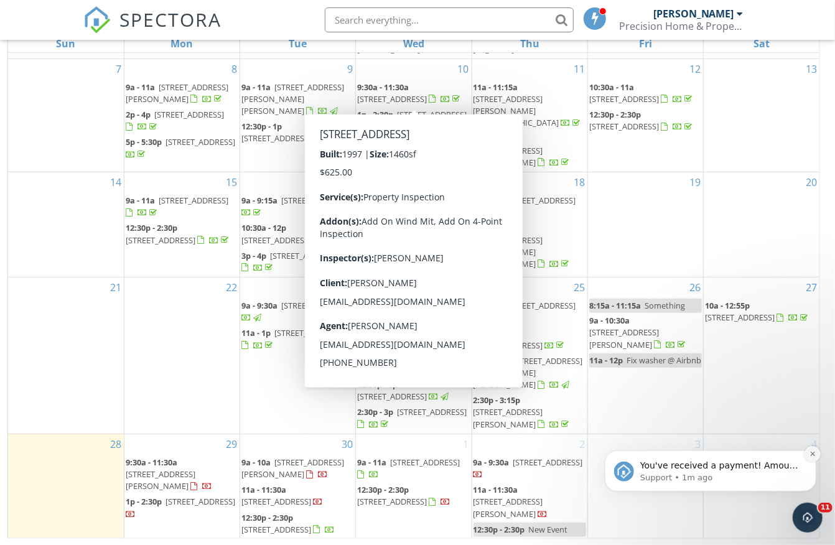
click at [809, 451] on icon "Dismiss notification" at bounding box center [812, 453] width 7 height 7
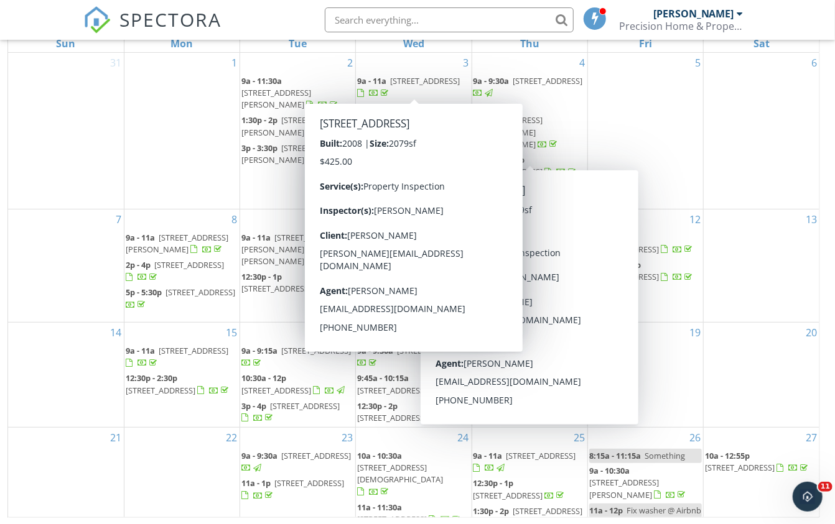
click at [391, 87] on span at bounding box center [374, 92] width 34 height 11
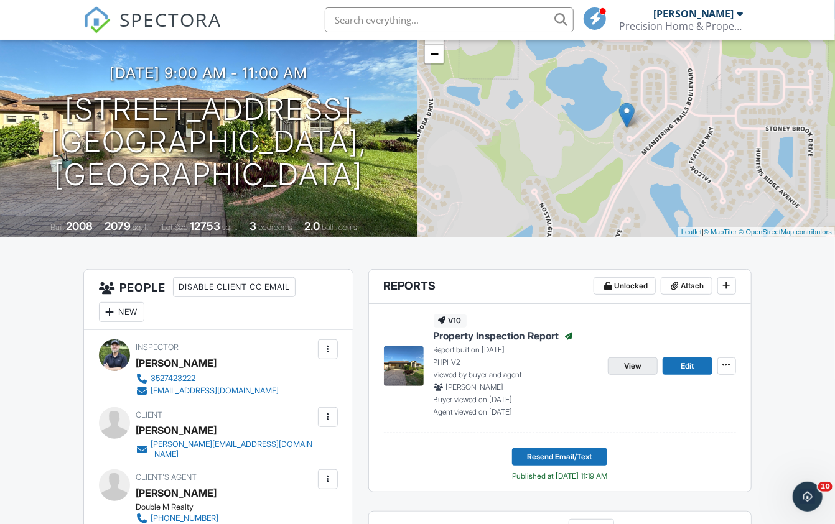
click at [618, 362] on link "View" at bounding box center [633, 366] width 50 height 17
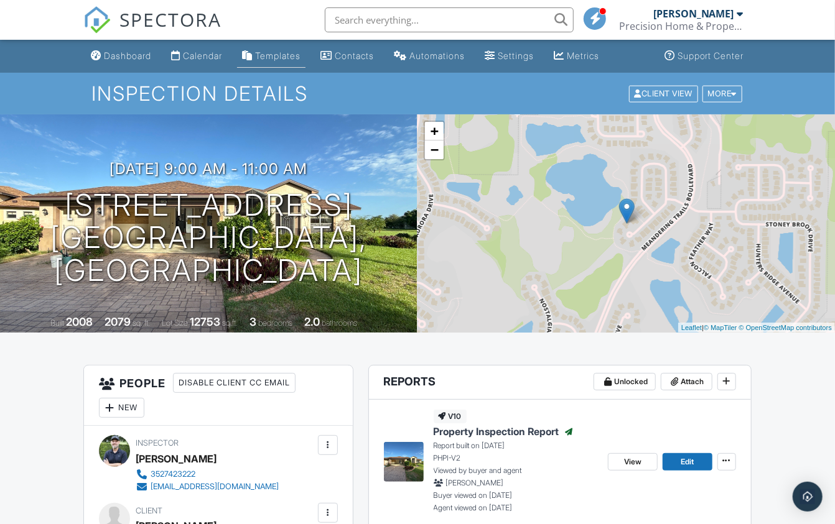
click at [294, 53] on div "Templates" at bounding box center [277, 55] width 45 height 11
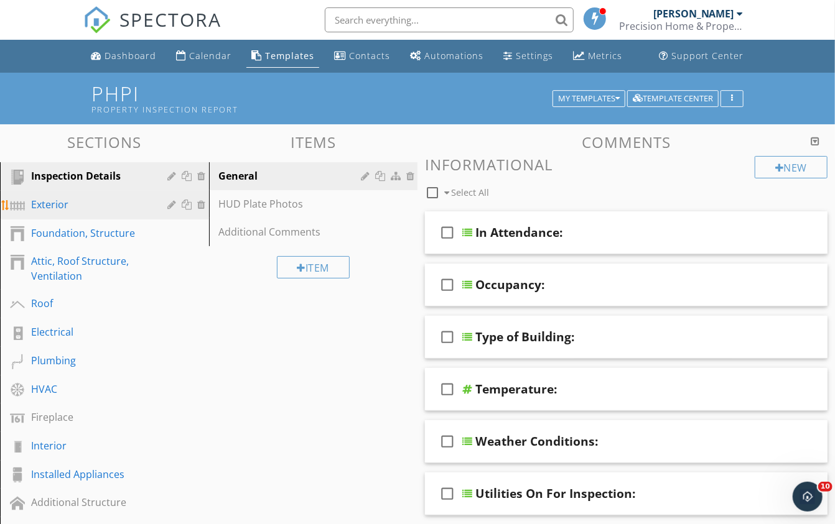
click at [53, 198] on div "Exterior" at bounding box center [90, 204] width 119 height 15
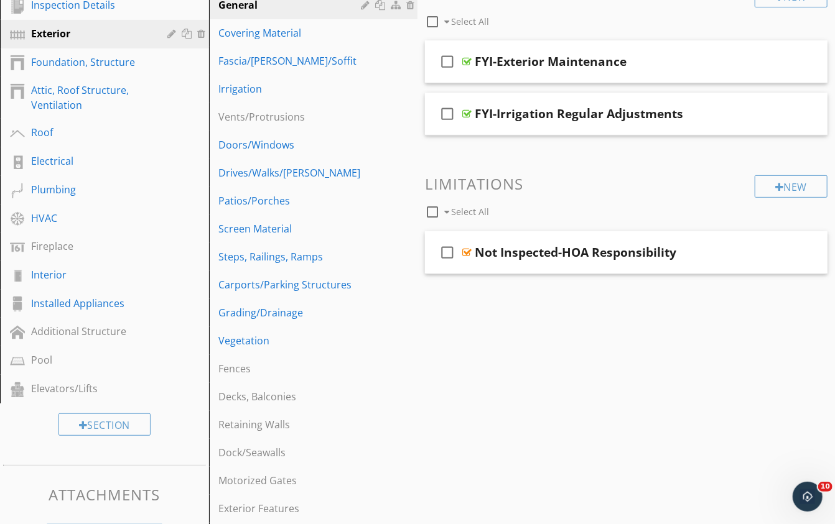
scroll to position [160, 0]
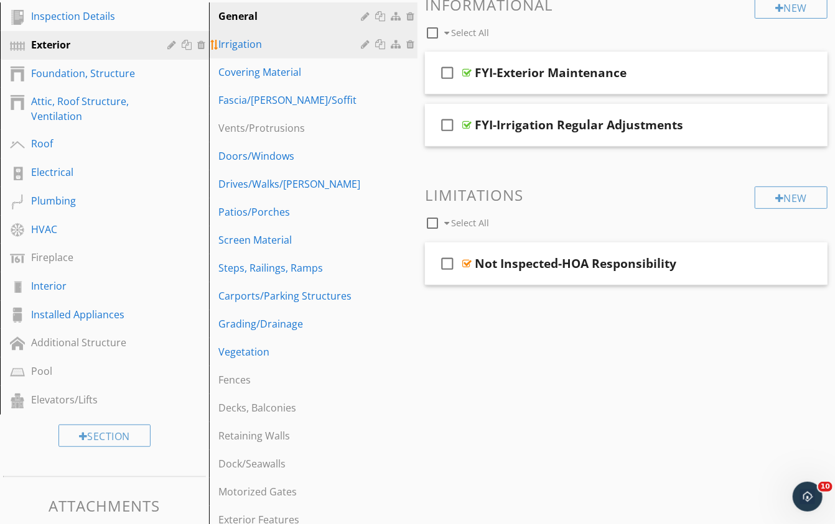
click at [241, 48] on div "Irrigation" at bounding box center [292, 44] width 146 height 15
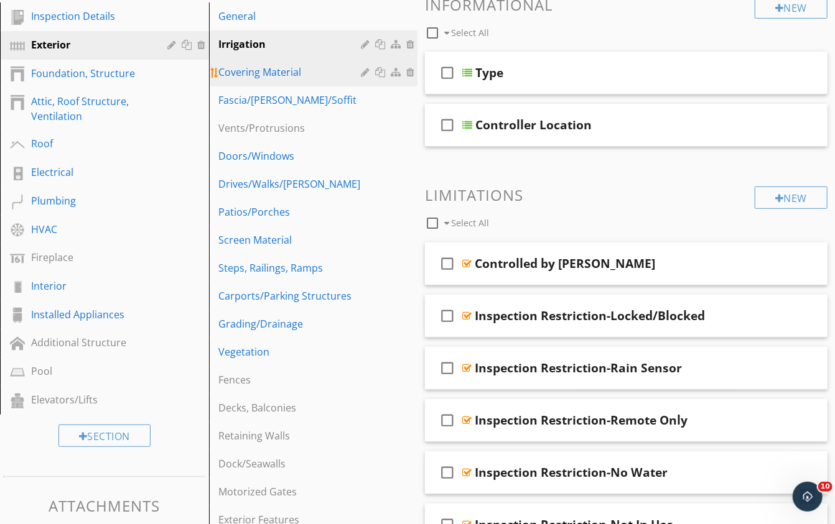
click at [251, 68] on div "Covering Material" at bounding box center [292, 72] width 146 height 15
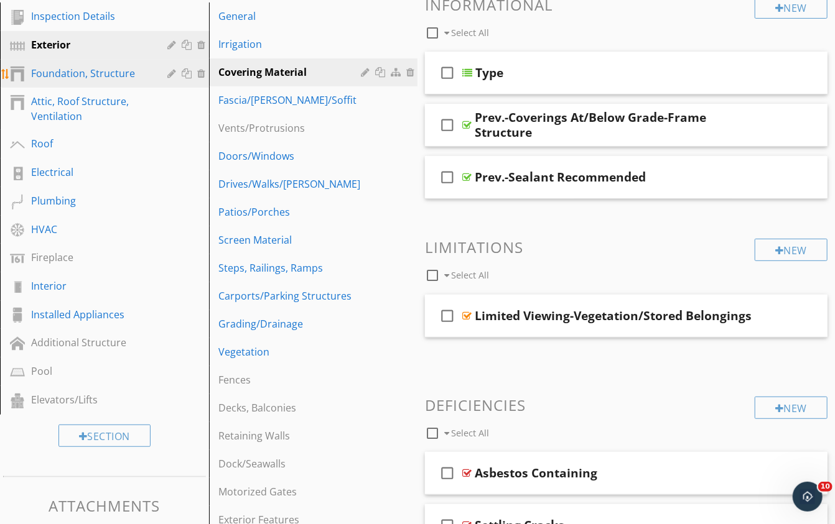
click at [73, 66] on div "Foundation, Structure" at bounding box center [90, 73] width 119 height 15
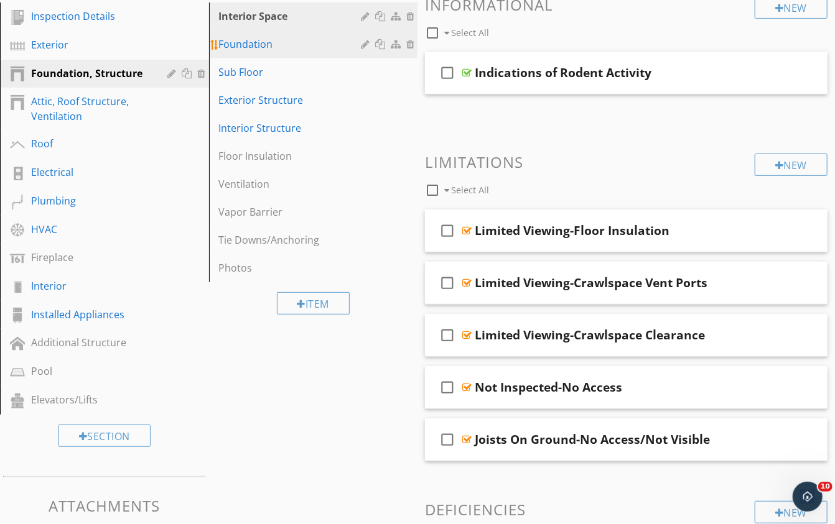
click at [243, 39] on div "Foundation" at bounding box center [292, 44] width 146 height 15
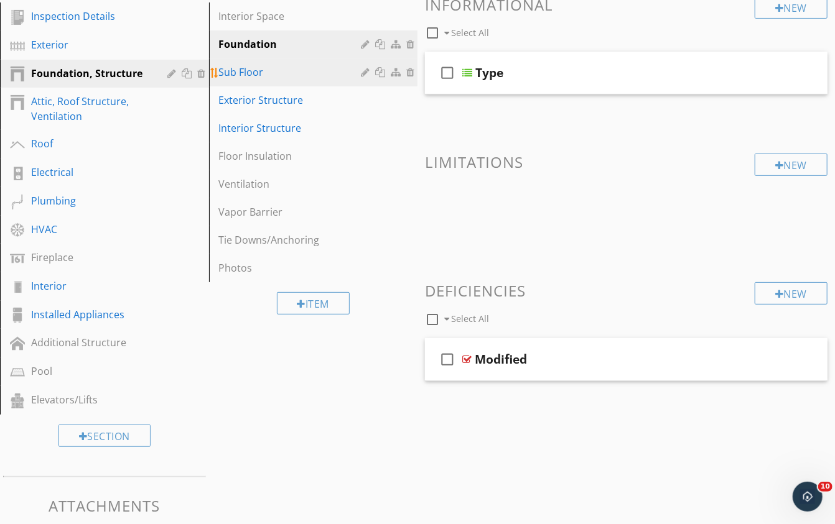
click at [261, 68] on div "Sub Floor" at bounding box center [292, 72] width 146 height 15
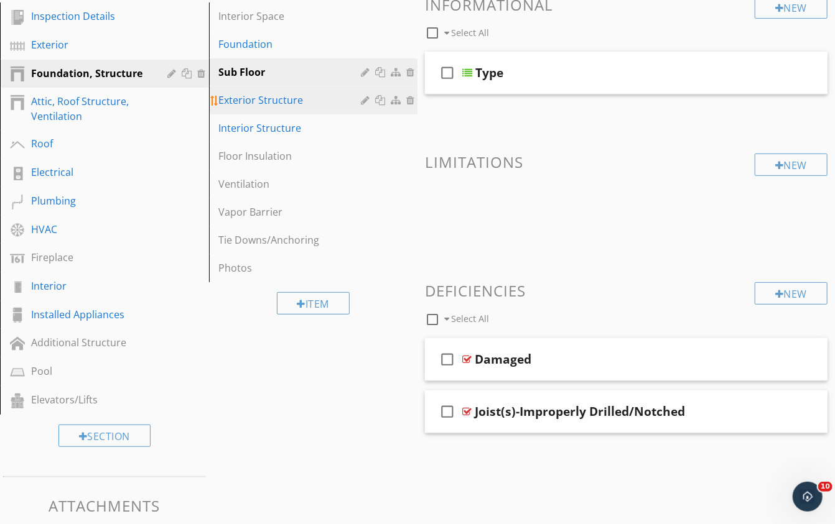
click at [255, 99] on div "Exterior Structure" at bounding box center [292, 100] width 146 height 15
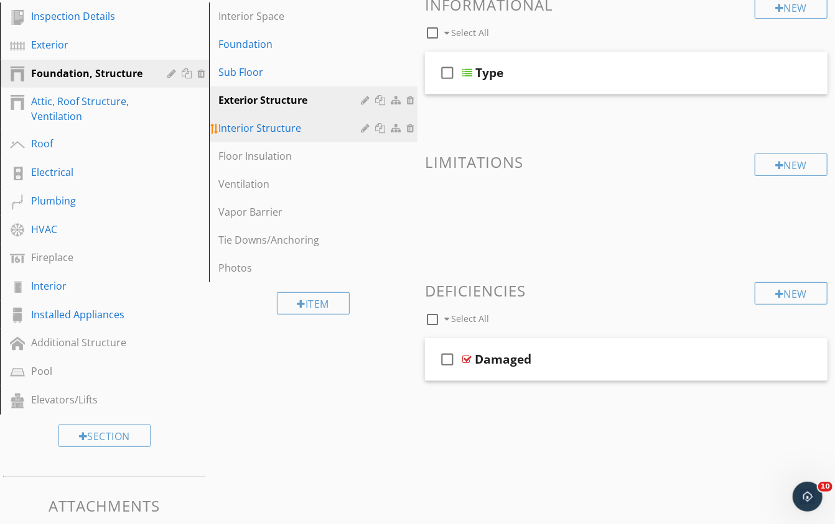
click at [253, 121] on div "Interior Structure" at bounding box center [292, 128] width 146 height 15
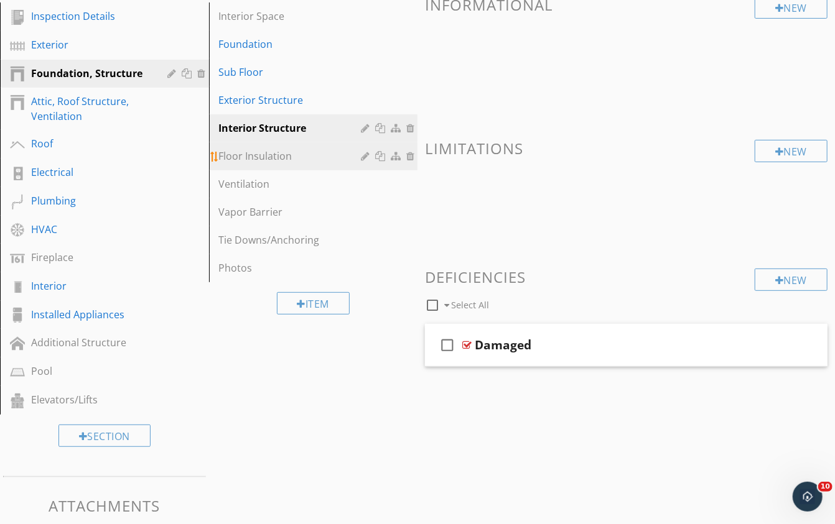
click at [251, 163] on link "Floor Insulation" at bounding box center [315, 155] width 205 height 27
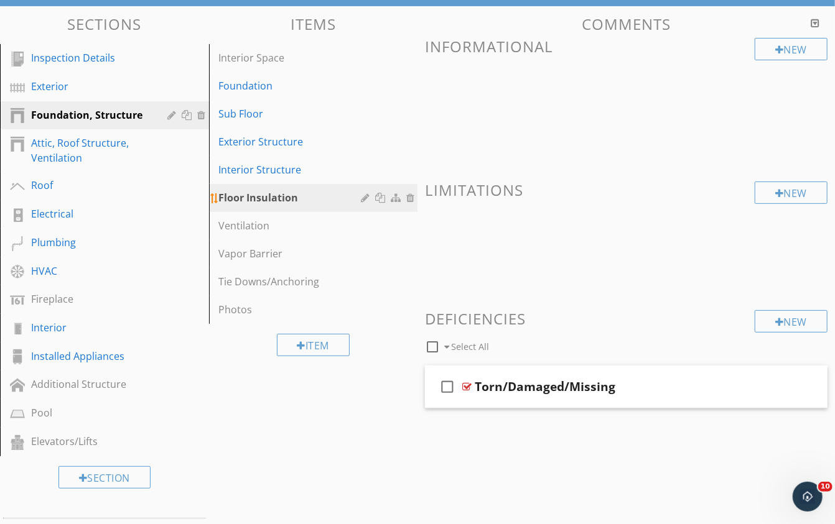
scroll to position [117, 0]
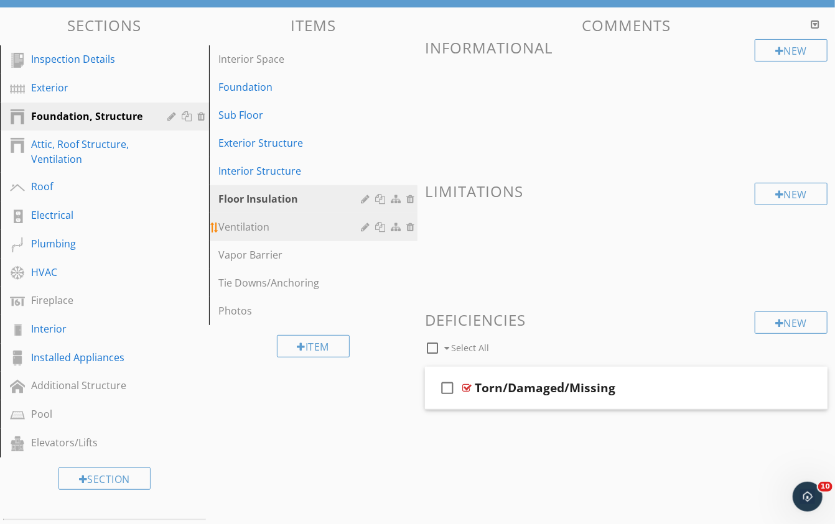
click at [253, 226] on div "Ventilation" at bounding box center [292, 227] width 146 height 15
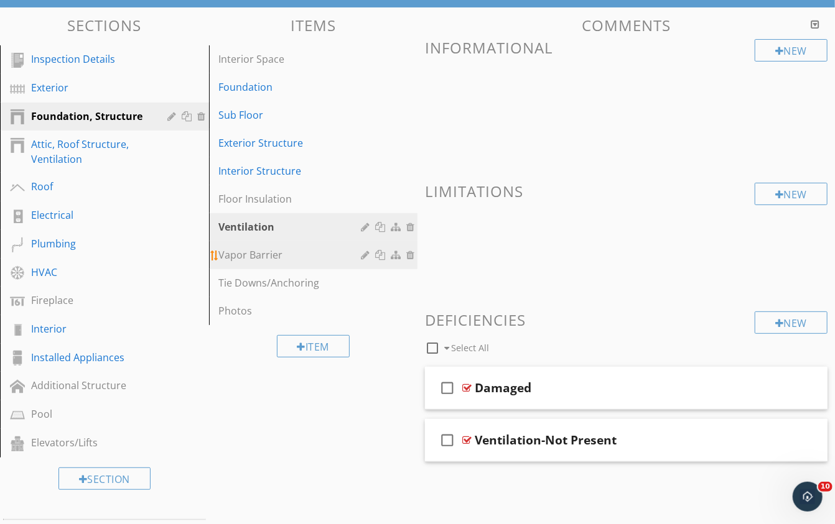
click at [251, 256] on div "Vapor Barrier" at bounding box center [292, 255] width 146 height 15
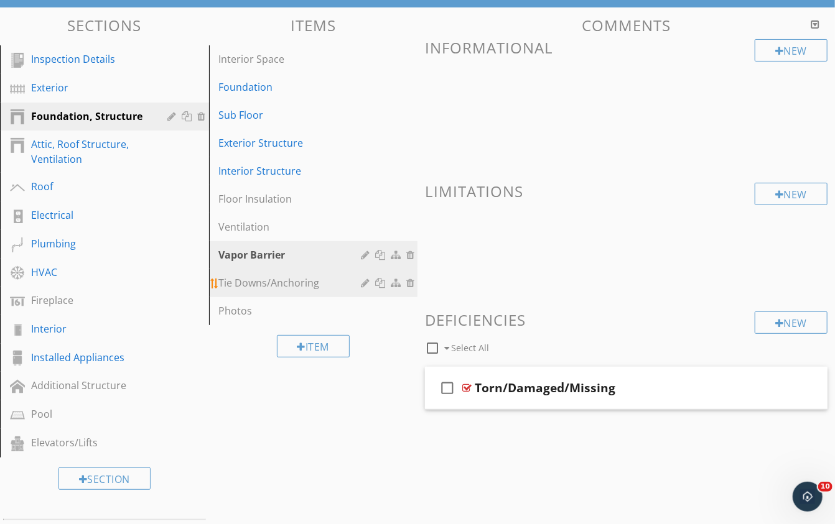
click at [254, 284] on div "Tie Downs/Anchoring" at bounding box center [292, 283] width 146 height 15
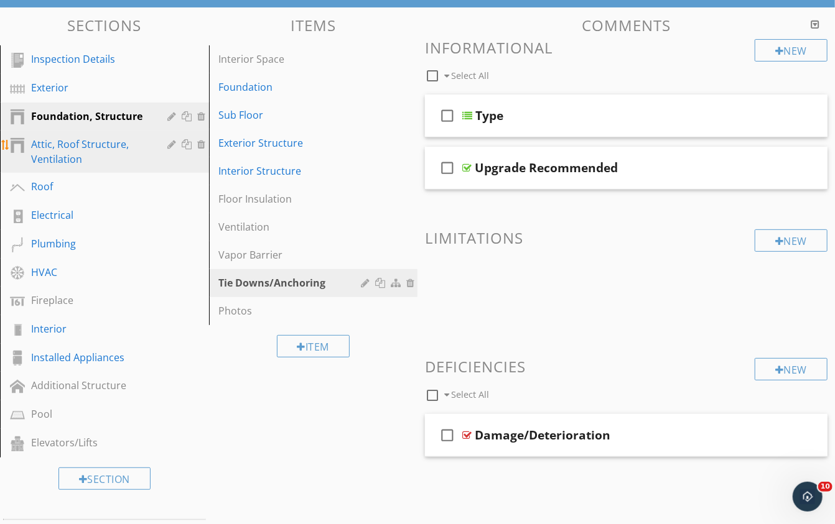
click at [52, 144] on div "Attic, Roof Structure, Ventilation" at bounding box center [90, 152] width 119 height 30
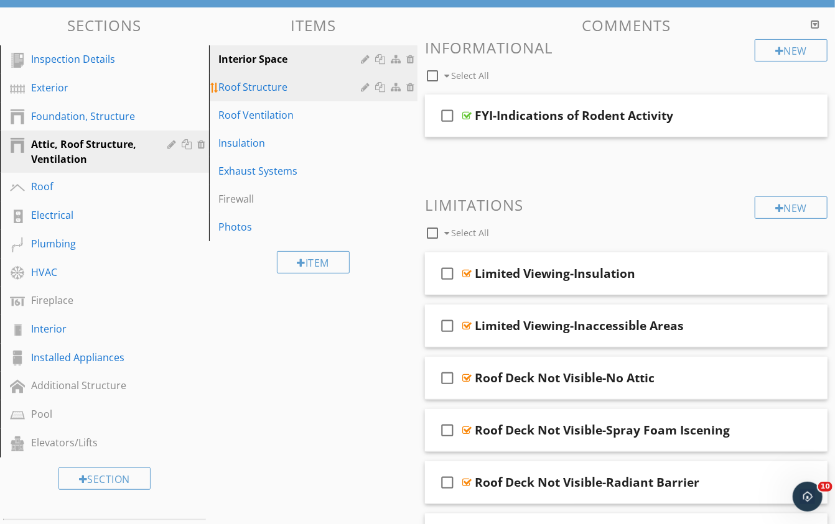
click at [233, 88] on div "Roof Structure" at bounding box center [292, 87] width 146 height 15
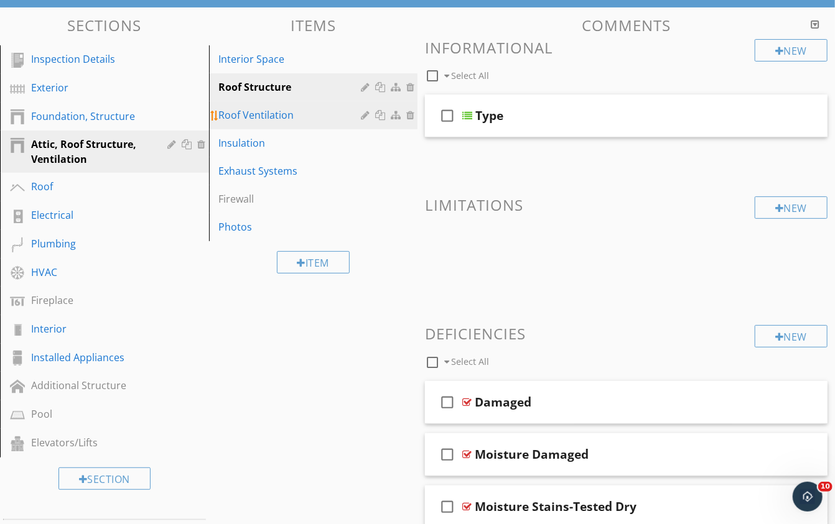
click at [233, 114] on div "Roof Ventilation" at bounding box center [292, 115] width 146 height 15
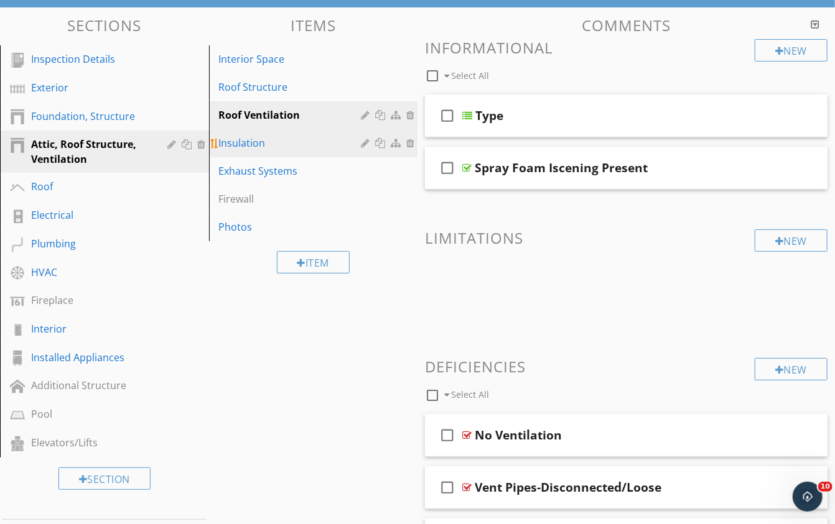
click at [236, 143] on div "Insulation" at bounding box center [292, 143] width 146 height 15
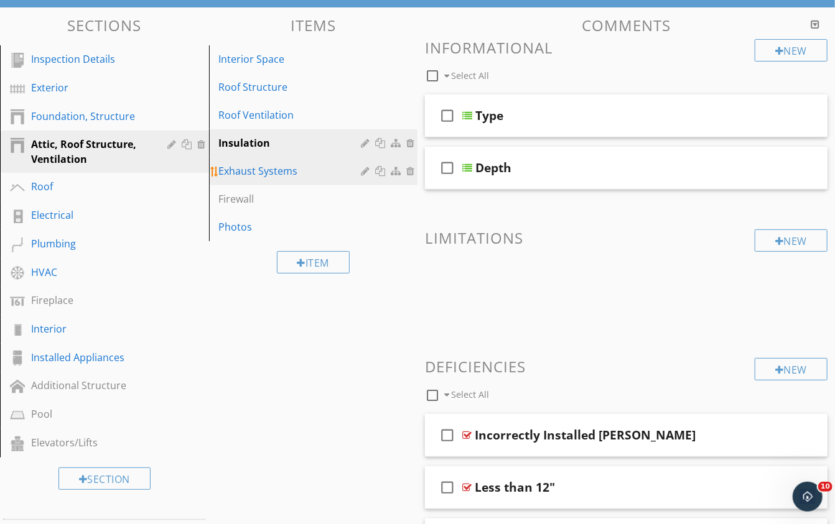
click at [238, 170] on div "Exhaust Systems" at bounding box center [292, 171] width 146 height 15
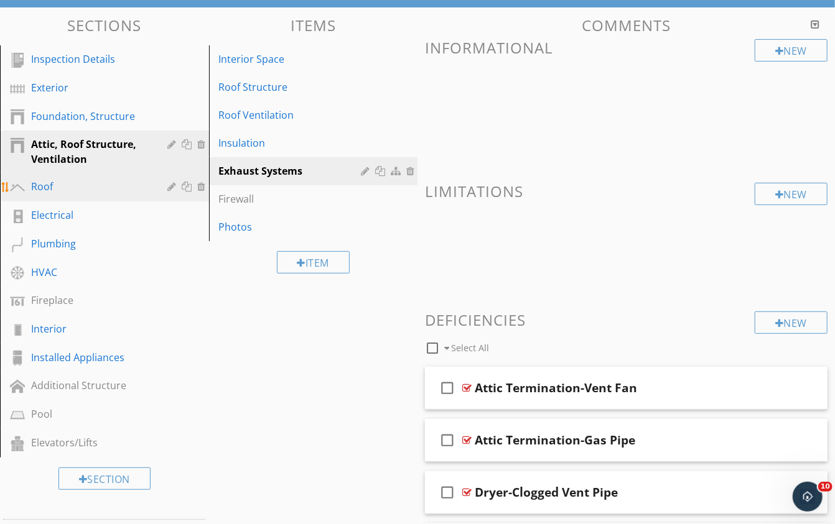
click at [61, 187] on div "Roof" at bounding box center [90, 186] width 119 height 15
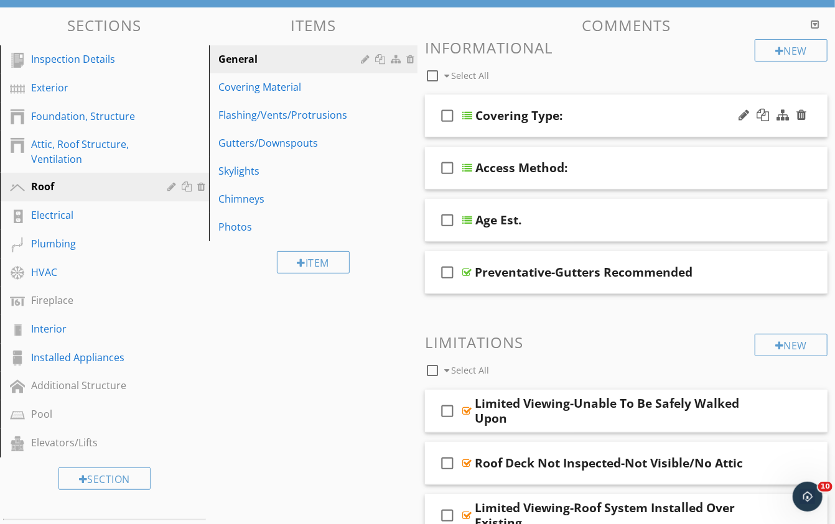
click at [540, 117] on div "Covering Type:" at bounding box center [518, 115] width 87 height 15
type input "Covering Type"
click at [552, 165] on div "Access Method:" at bounding box center [521, 168] width 92 height 15
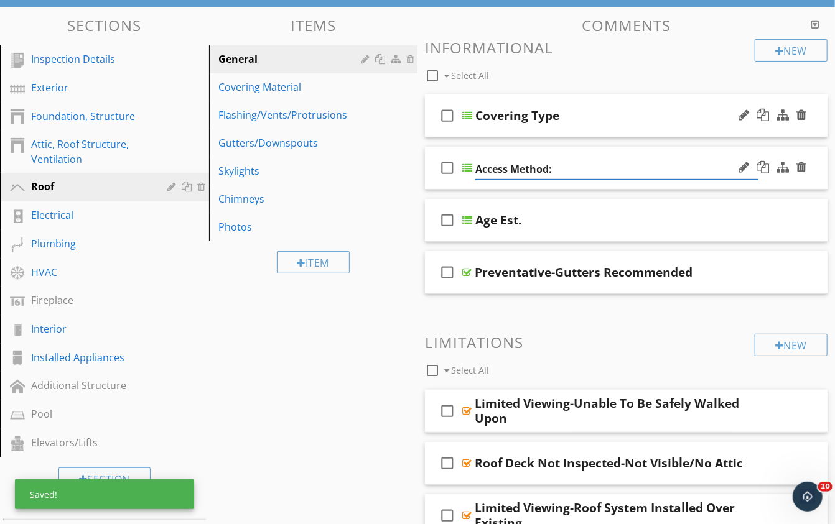
click at [550, 121] on div "Covering Type" at bounding box center [517, 115] width 84 height 15
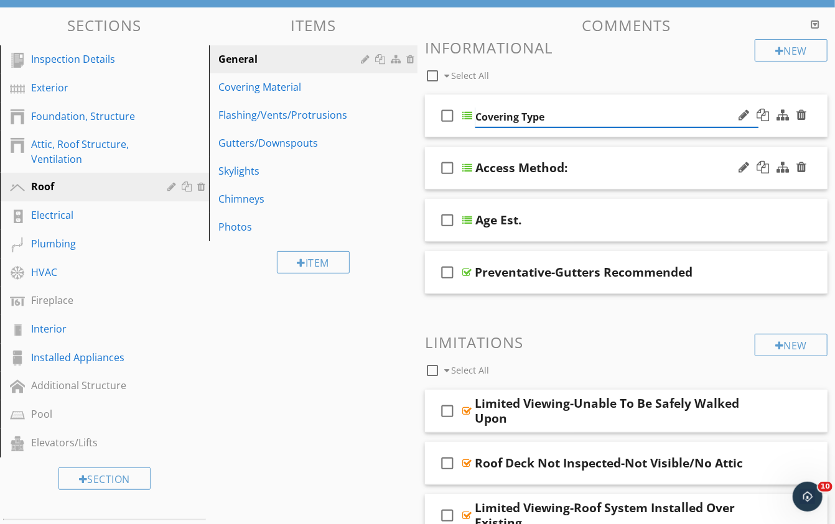
type input "Covering Type:"
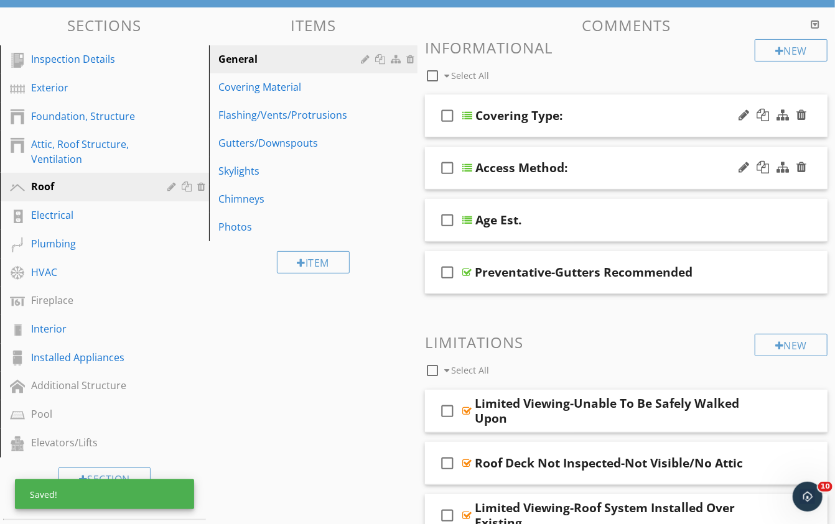
click at [564, 101] on div "check_box_outline_blank Covering Type:" at bounding box center [626, 116] width 403 height 43
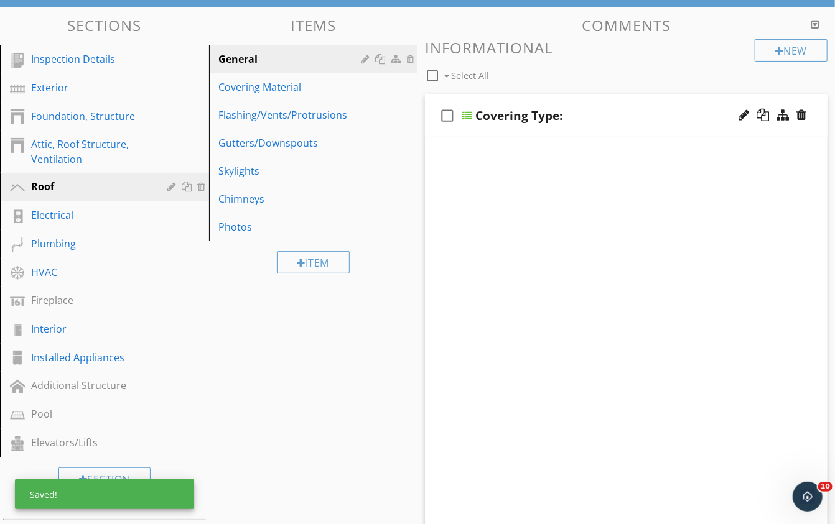
scroll to position [116, 0]
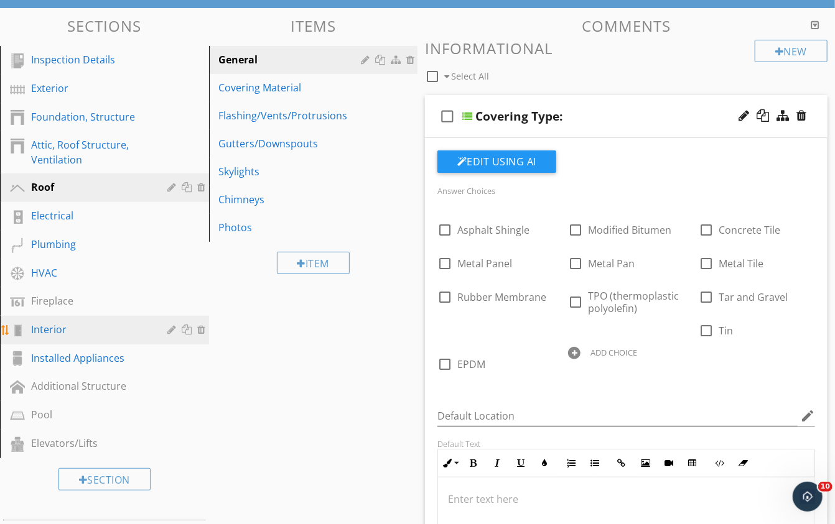
click at [55, 324] on div "Interior" at bounding box center [90, 329] width 119 height 15
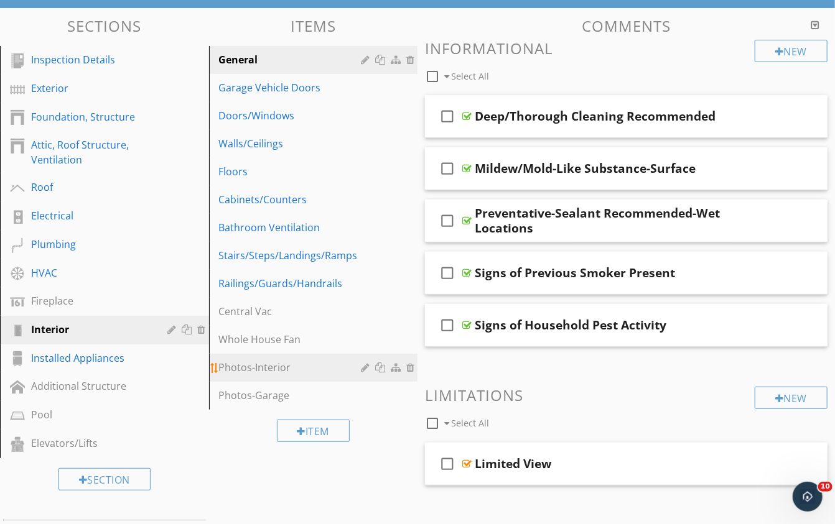
click at [366, 363] on div at bounding box center [367, 368] width 12 height 10
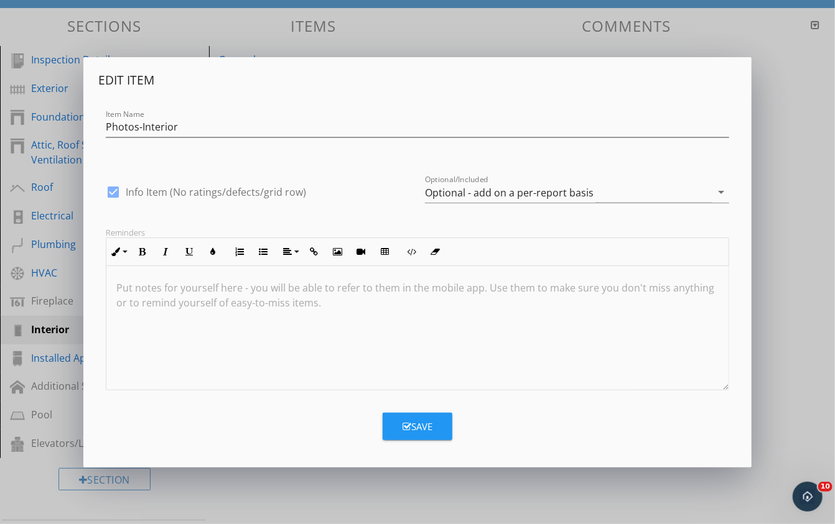
scroll to position [115, 0]
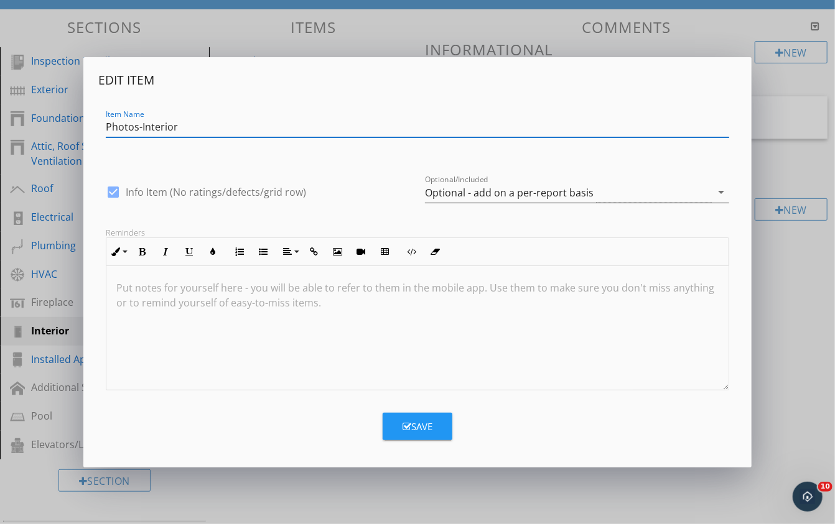
click at [475, 192] on div "Optional - add on a per-report basis" at bounding box center [509, 192] width 169 height 11
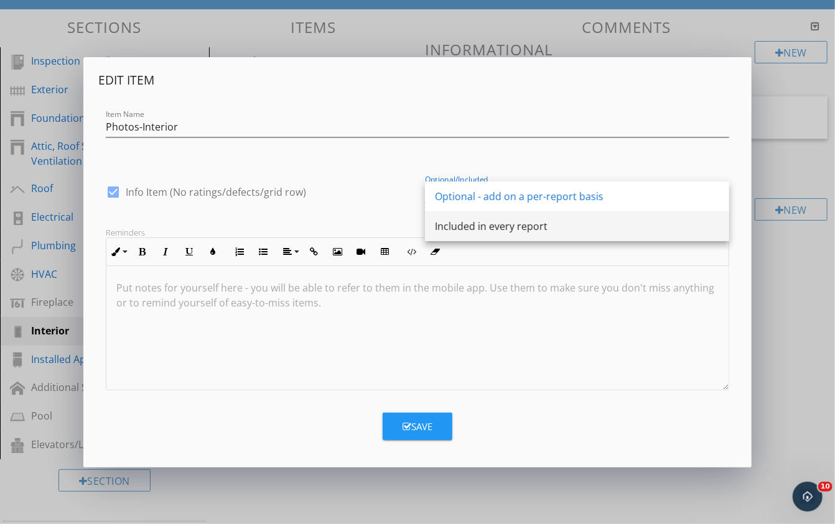
click at [458, 226] on div "Included in every report" at bounding box center [577, 226] width 284 height 15
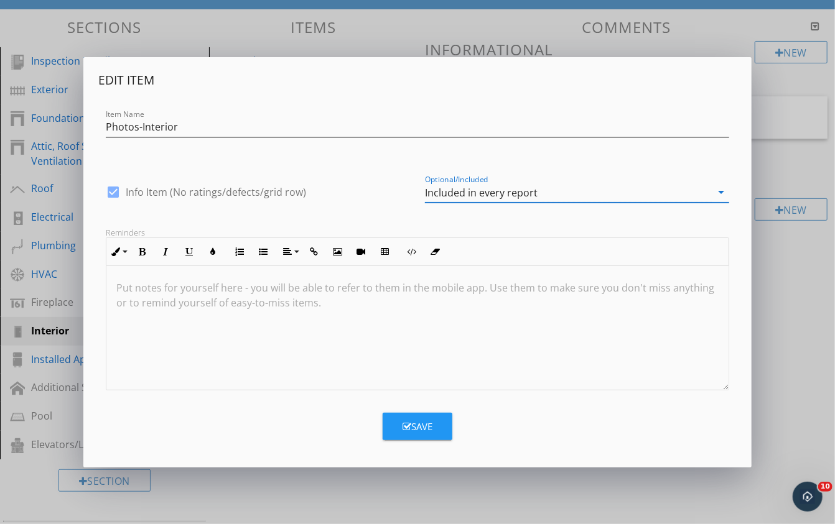
click at [418, 424] on div "Save" at bounding box center [418, 427] width 30 height 14
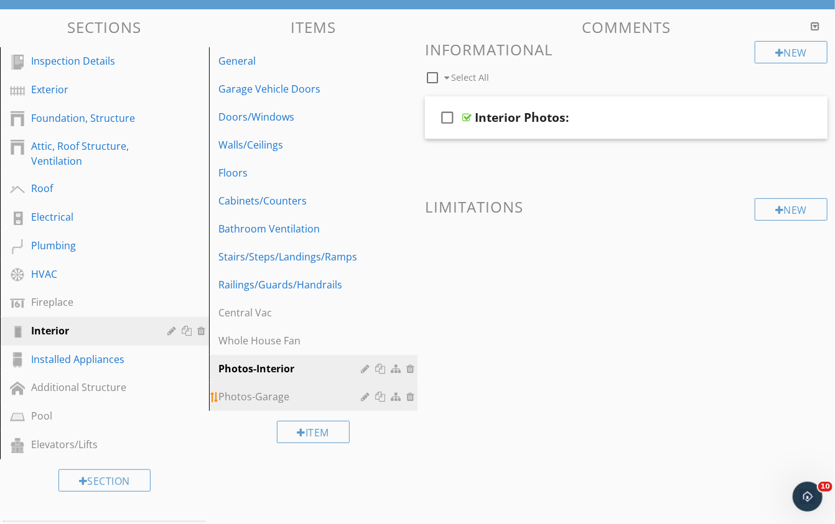
click at [365, 395] on div at bounding box center [367, 397] width 12 height 10
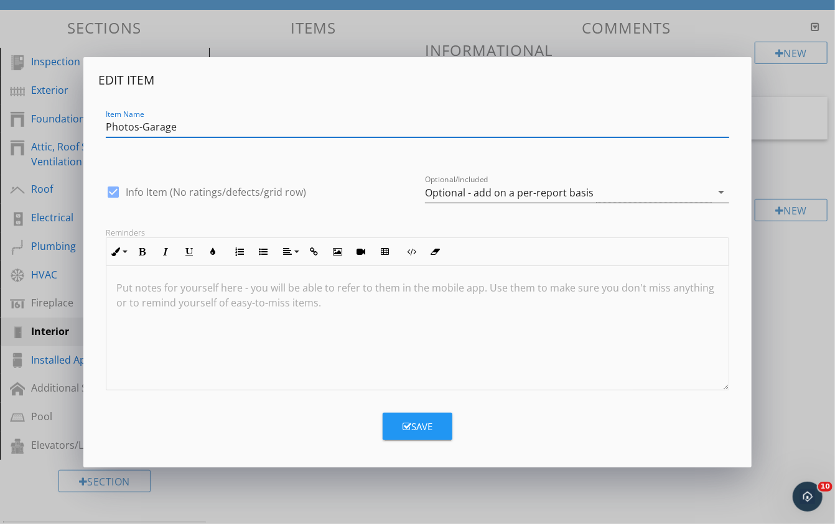
click at [442, 193] on div "Optional - add on a per-report basis" at bounding box center [509, 192] width 169 height 11
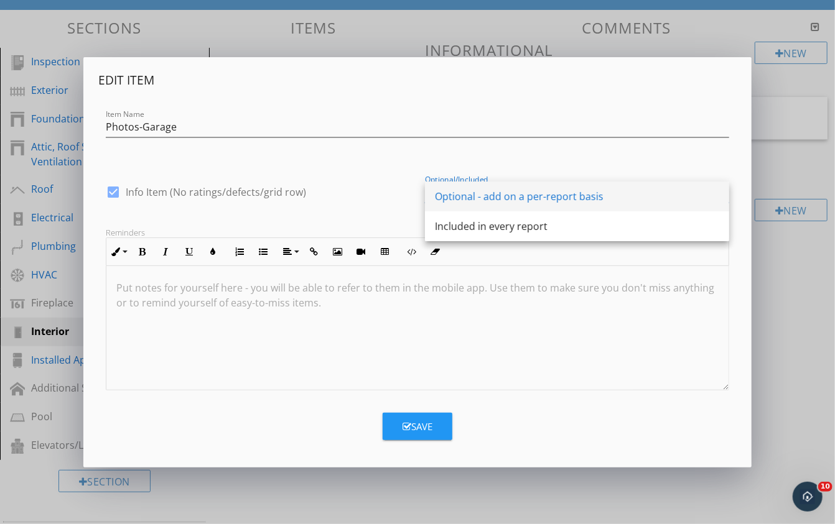
click at [461, 200] on div "Optional - add on a per-report basis" at bounding box center [577, 196] width 284 height 15
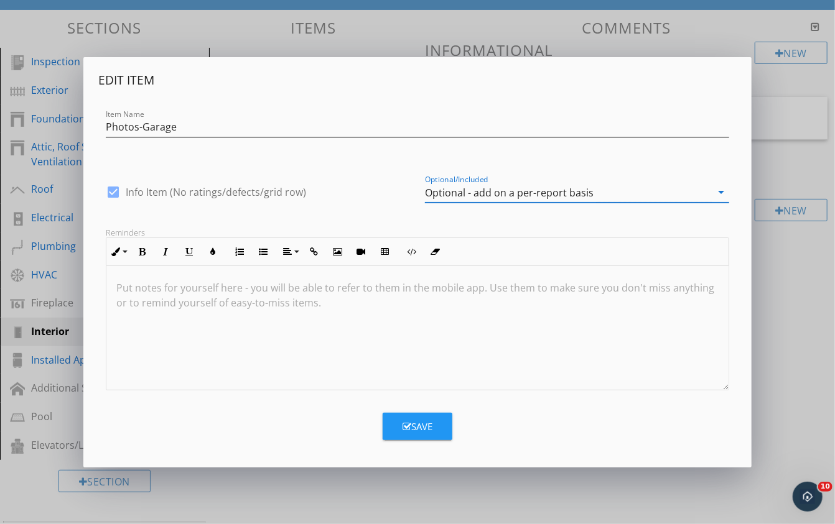
click at [422, 421] on div "Save" at bounding box center [418, 427] width 30 height 14
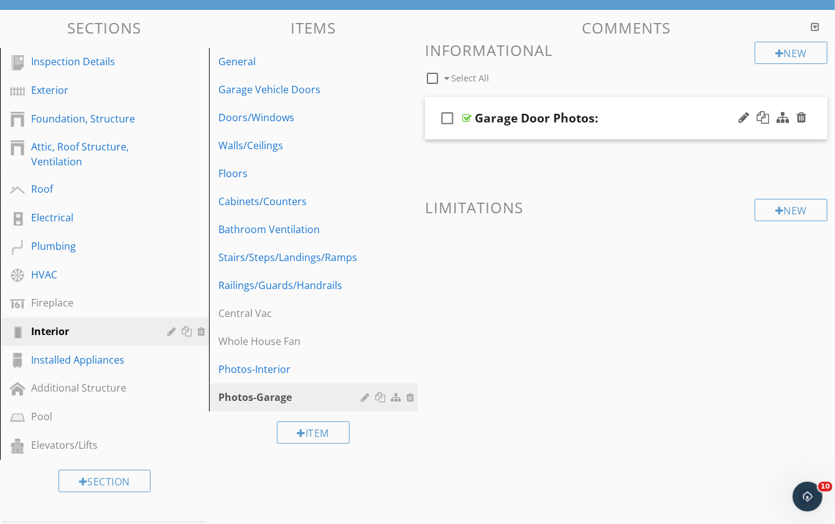
click at [566, 111] on div "Garage Door Photos:" at bounding box center [536, 118] width 123 height 15
click at [549, 119] on input "Garage Door Photos:" at bounding box center [616, 119] width 283 height 21
type input "Garage Door:"
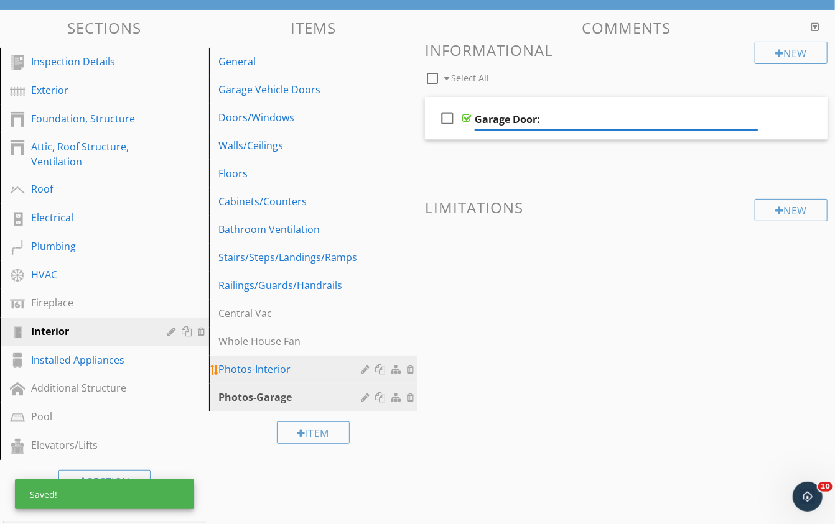
click at [295, 367] on div "Photos-Interior" at bounding box center [292, 369] width 146 height 15
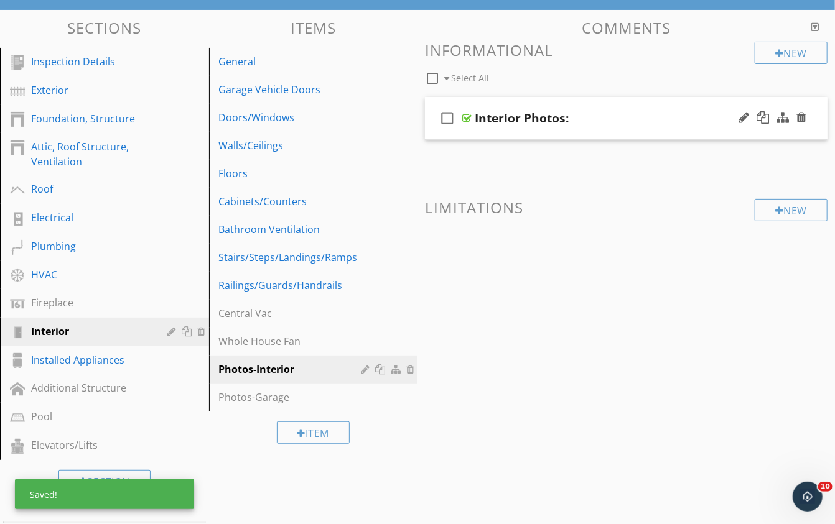
click at [529, 115] on div "Interior Photos:" at bounding box center [522, 118] width 94 height 15
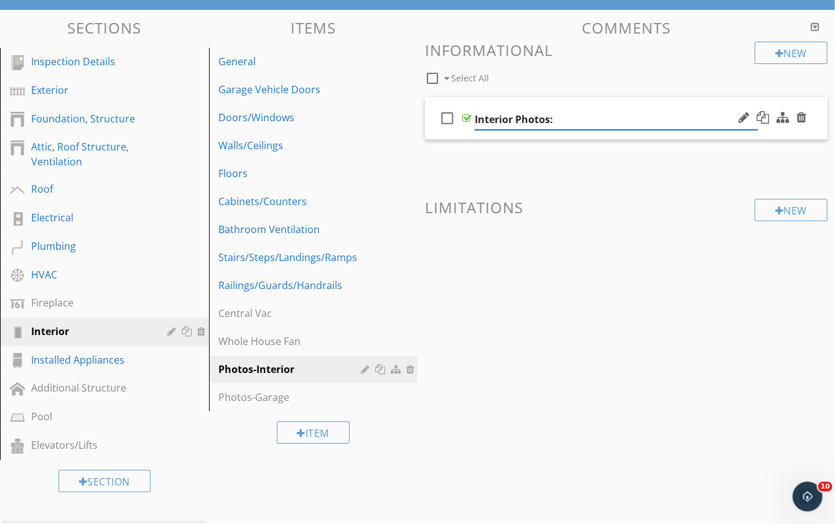
click at [522, 115] on input "Interior Photos:" at bounding box center [616, 119] width 283 height 21
type input "Interior:"
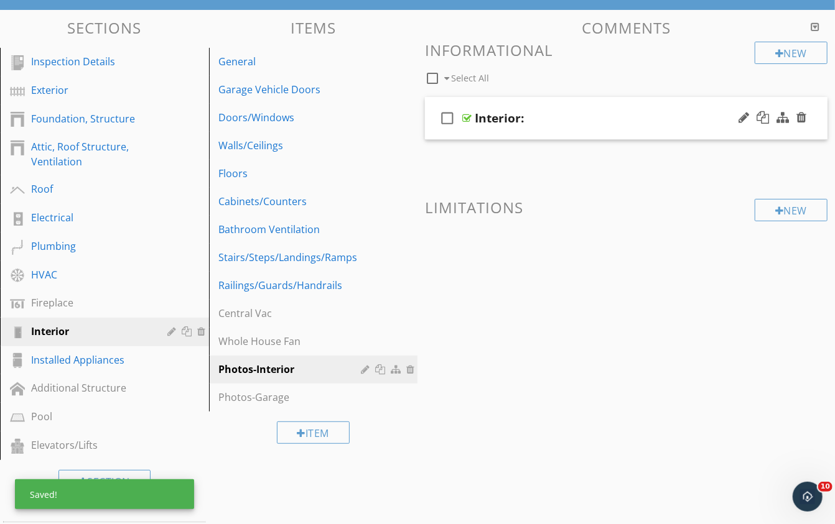
click at [612, 180] on div "New Informational check_box_outline_blank Select All check_box_outline_blank In…" at bounding box center [626, 165] width 403 height 247
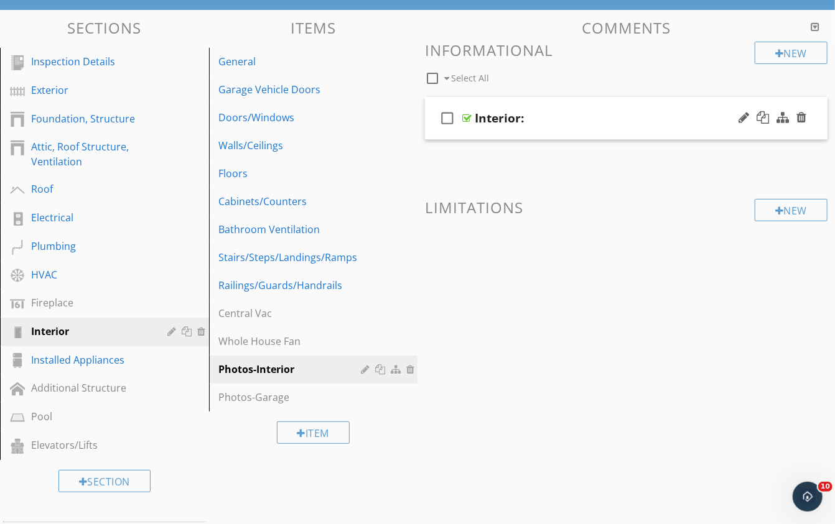
click at [467, 113] on div at bounding box center [466, 118] width 9 height 10
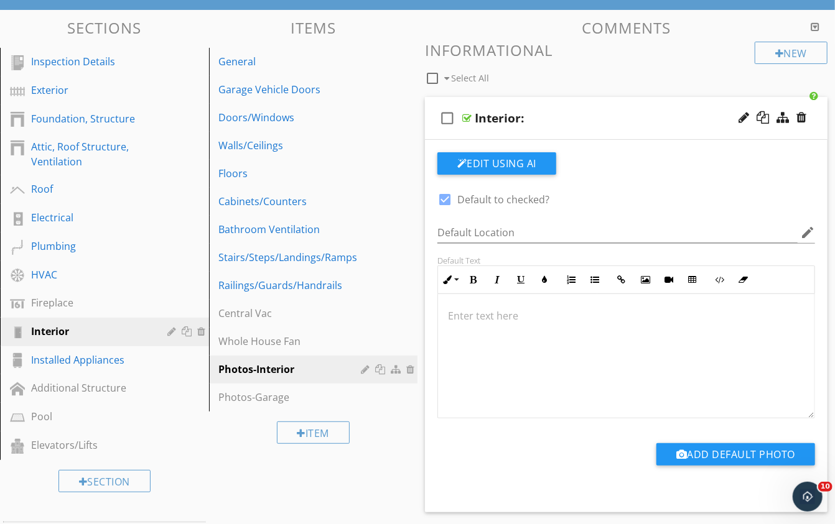
scroll to position [114, 0]
click at [467, 110] on div "check_box_outline_blank Interior:" at bounding box center [626, 119] width 403 height 43
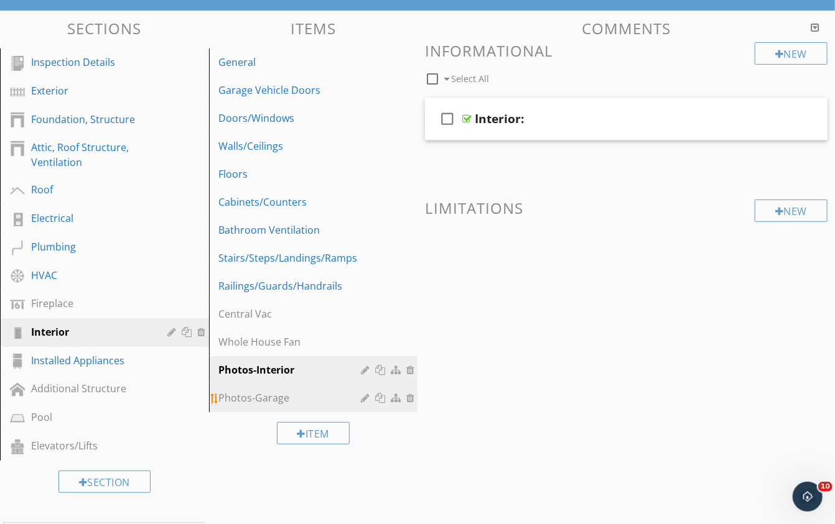
click at [300, 394] on div "Photos-Garage" at bounding box center [292, 398] width 146 height 15
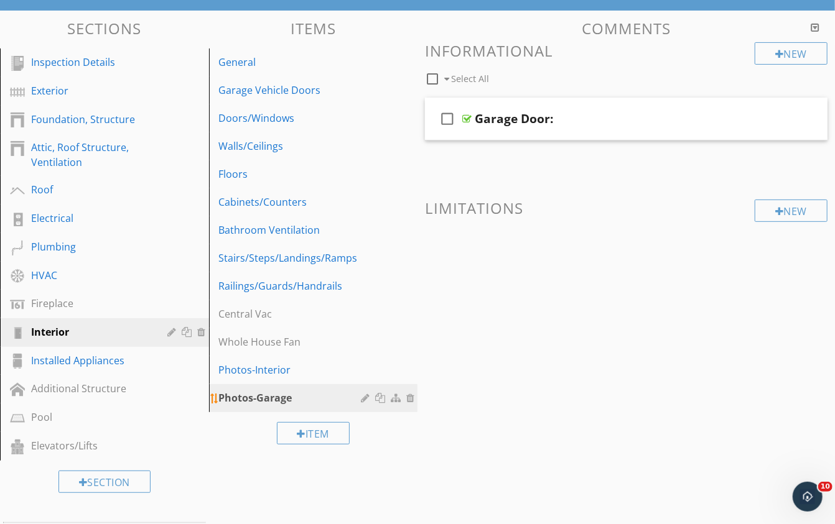
click at [365, 395] on div at bounding box center [367, 398] width 12 height 10
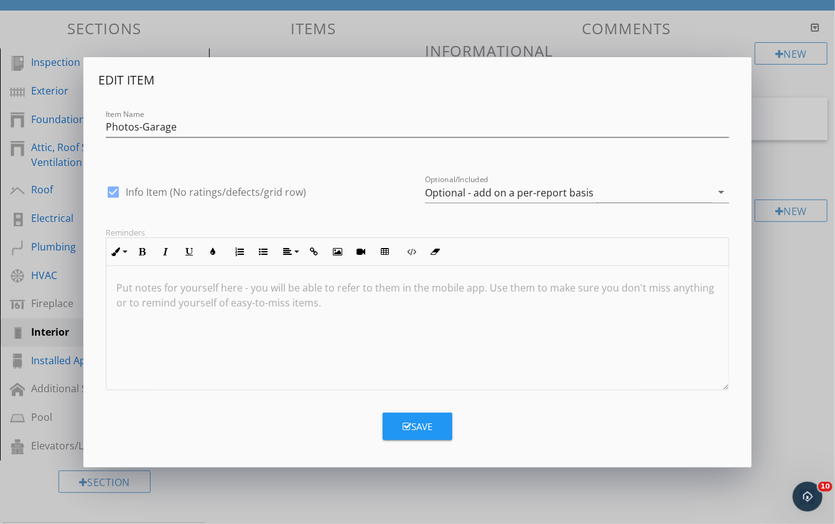
scroll to position [113, 0]
click at [520, 193] on div "Optional - add on a per-report basis" at bounding box center [509, 192] width 169 height 11
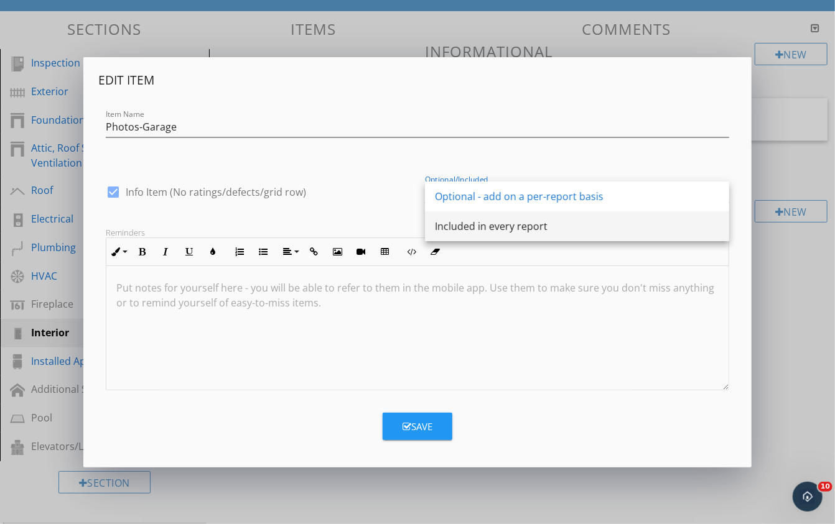
click at [494, 230] on div "Included in every report" at bounding box center [577, 226] width 284 height 15
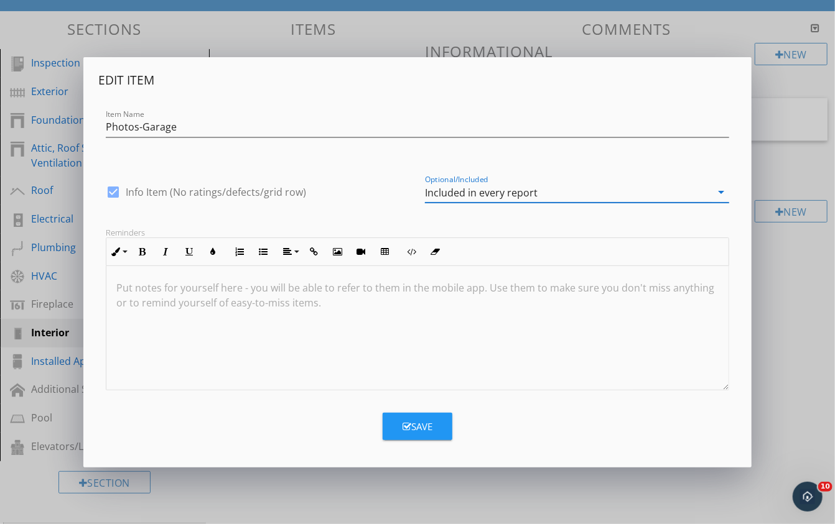
click at [424, 413] on button "Save" at bounding box center [418, 426] width 70 height 27
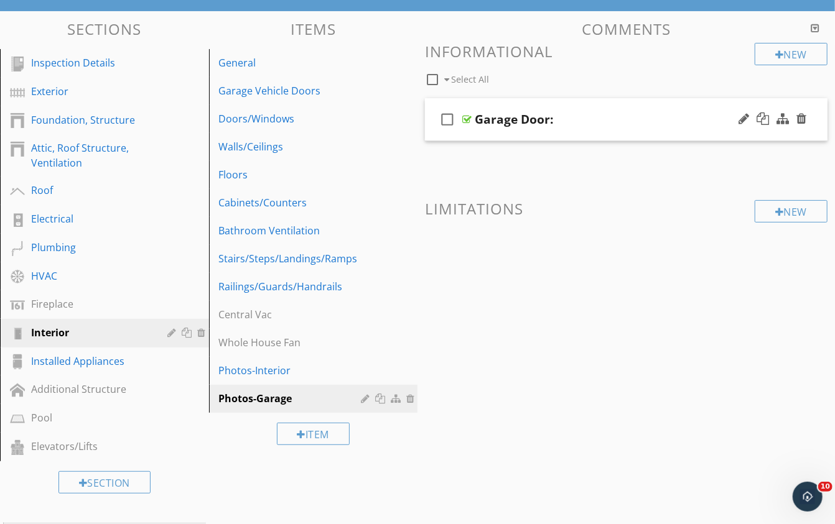
click at [470, 115] on div at bounding box center [466, 119] width 9 height 10
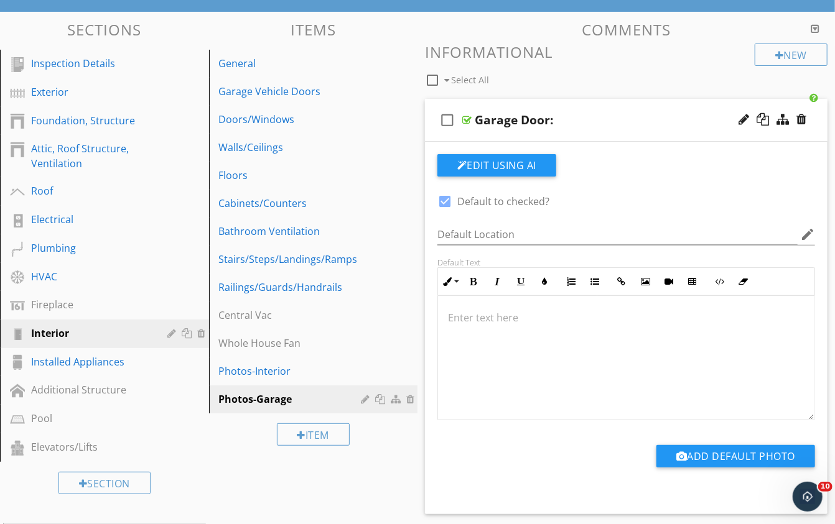
click at [470, 115] on div at bounding box center [466, 120] width 9 height 10
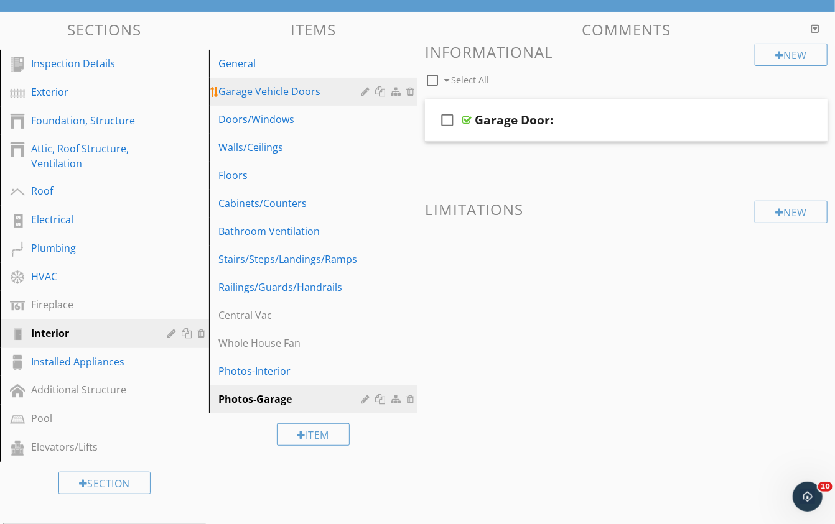
click at [281, 88] on div "Garage Vehicle Doors" at bounding box center [292, 91] width 146 height 15
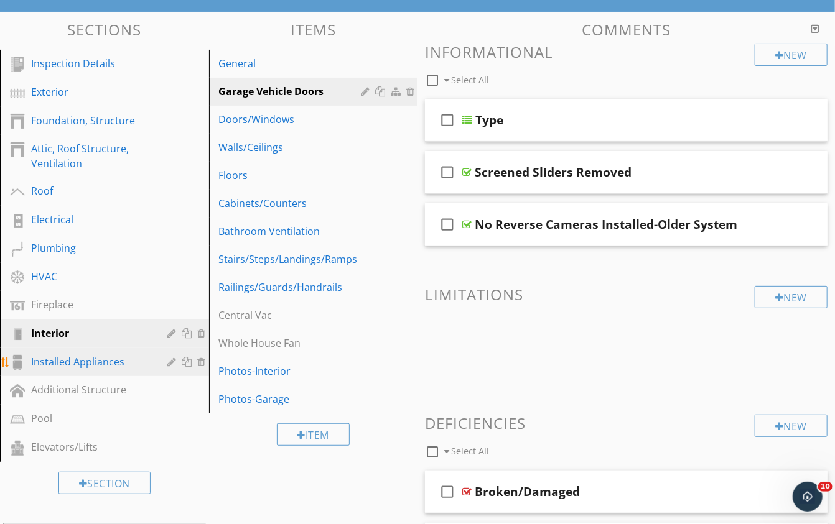
click at [54, 363] on div "Installed Appliances" at bounding box center [90, 362] width 119 height 15
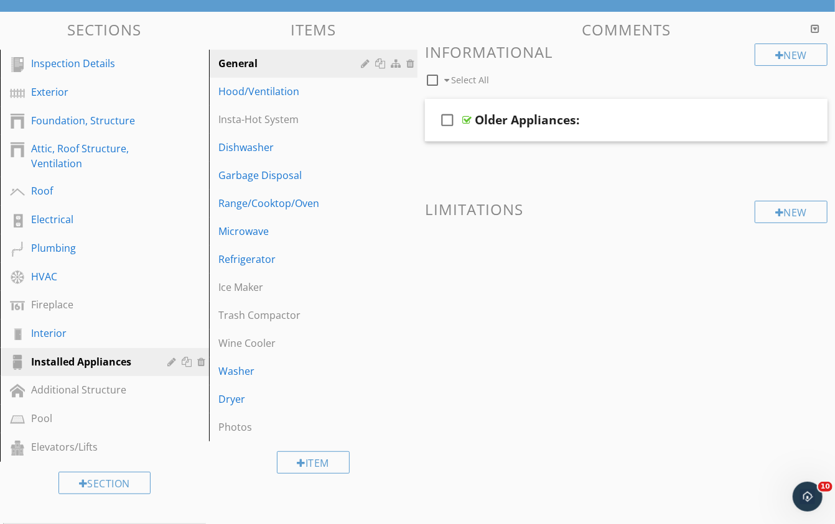
click at [557, 291] on div "Comments New Informational check_box_outline_blank Select All check_box_outline…" at bounding box center [625, 175] width 417 height 309
click at [602, 283] on span at bounding box center [626, 259] width 403 height 62
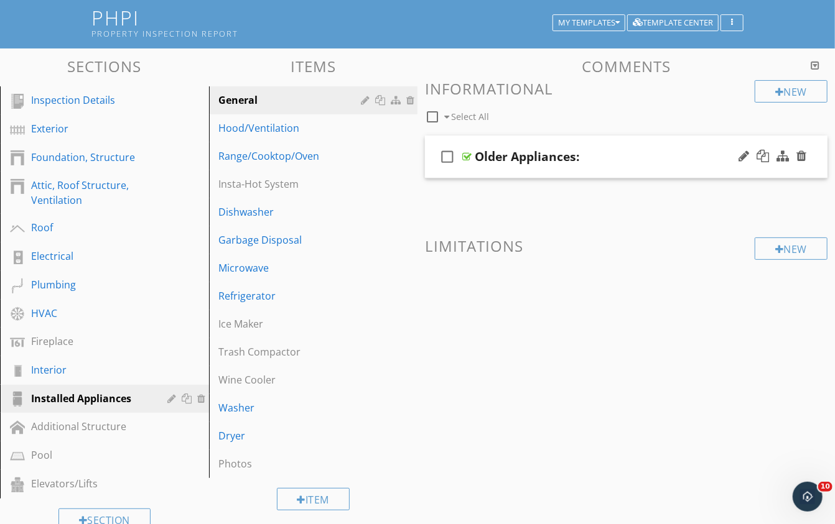
scroll to position [73, 0]
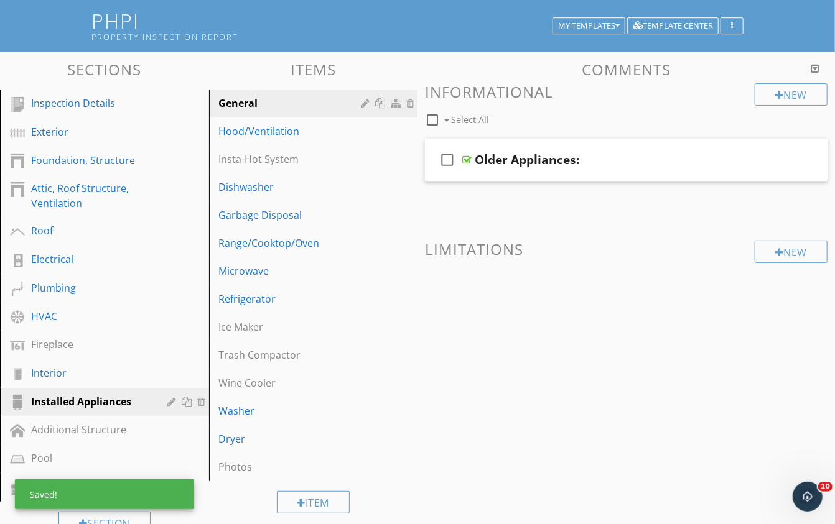
click at [661, 258] on div "New Informational check_box_outline_blank Select All check_box_outline_blank Ol…" at bounding box center [626, 206] width 403 height 247
click at [575, 296] on span at bounding box center [626, 299] width 403 height 62
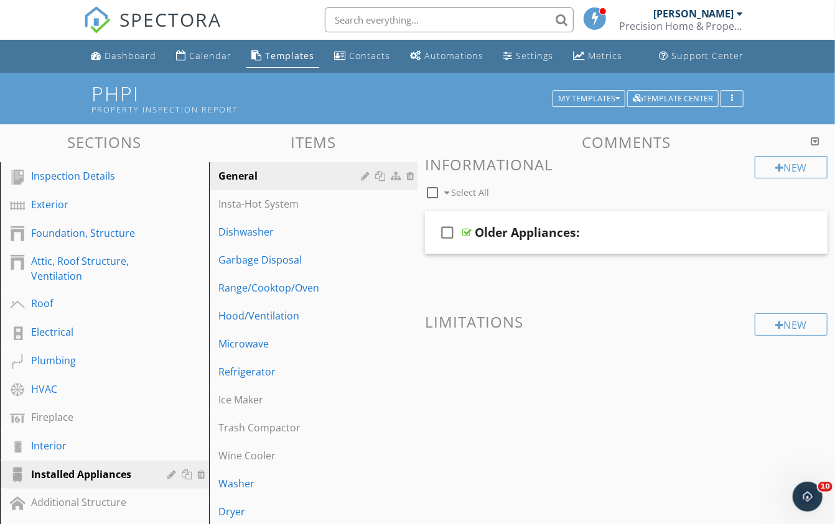
scroll to position [0, 0]
click at [59, 200] on div "Exterior" at bounding box center [90, 204] width 119 height 15
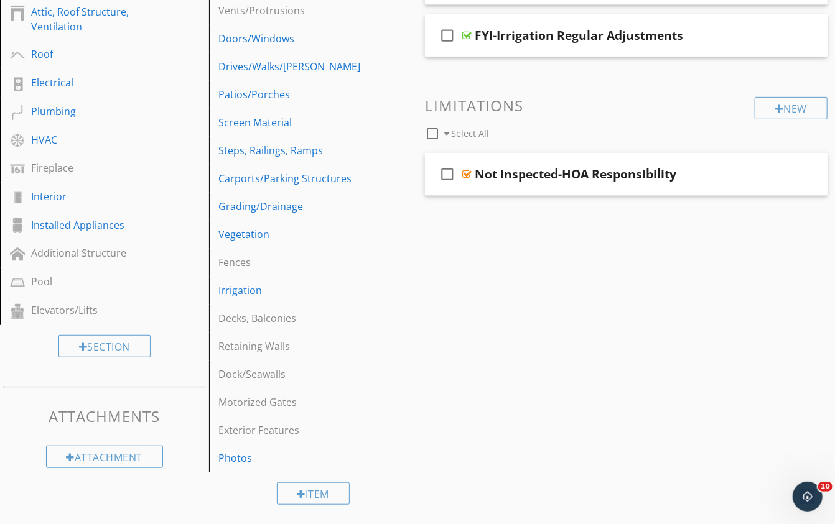
scroll to position [250, 0]
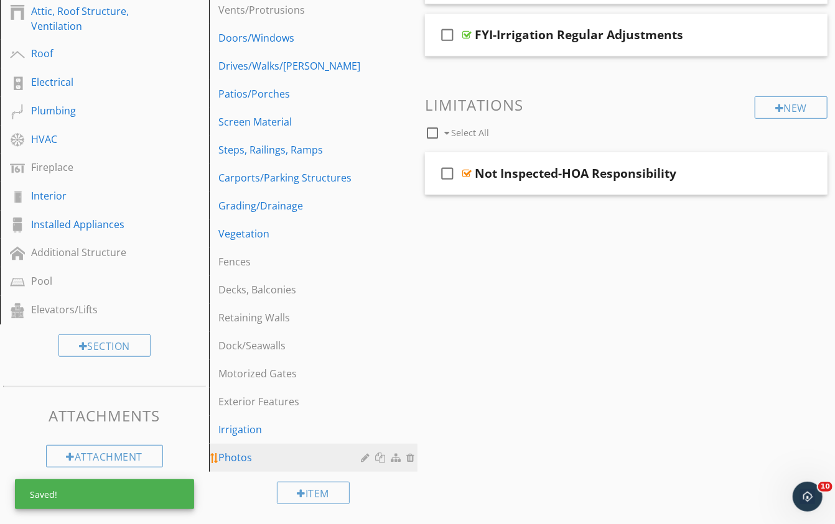
click at [242, 455] on div "Photos" at bounding box center [292, 457] width 146 height 15
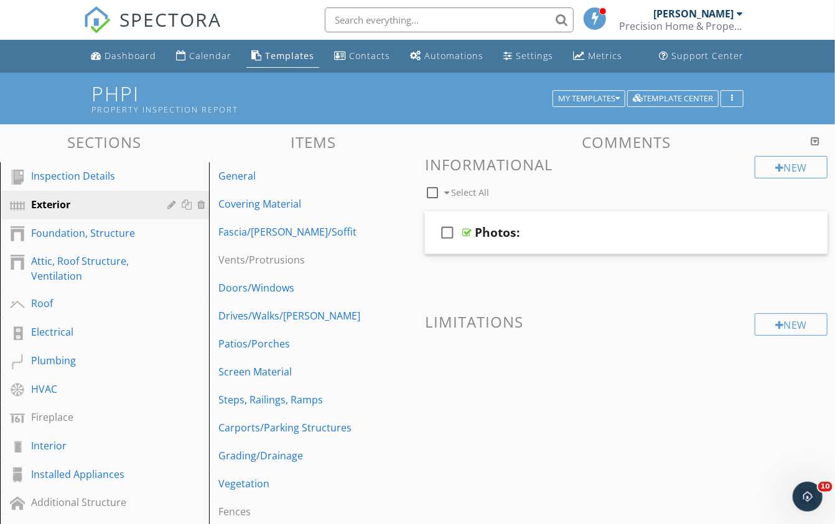
scroll to position [0, 0]
click at [443, 225] on icon "check_box_outline_blank" at bounding box center [447, 233] width 20 height 30
click at [505, 190] on div at bounding box center [506, 192] width 10 height 10
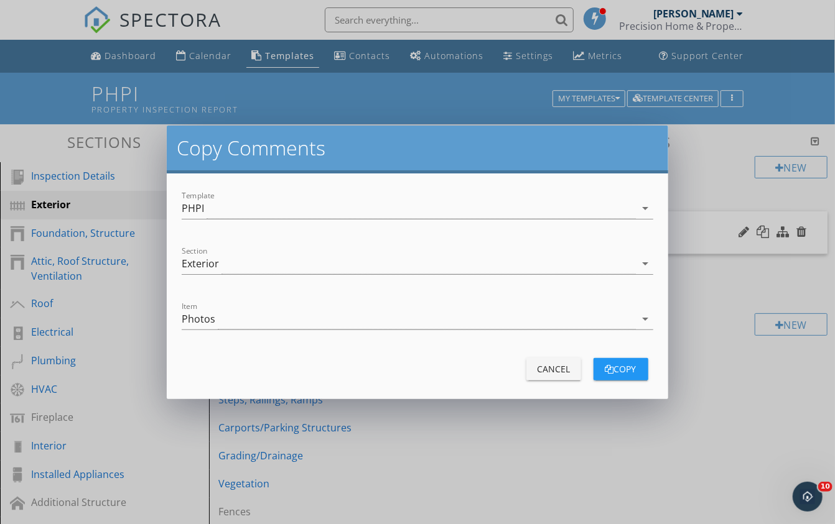
click at [605, 368] on div "button" at bounding box center [609, 369] width 9 height 9
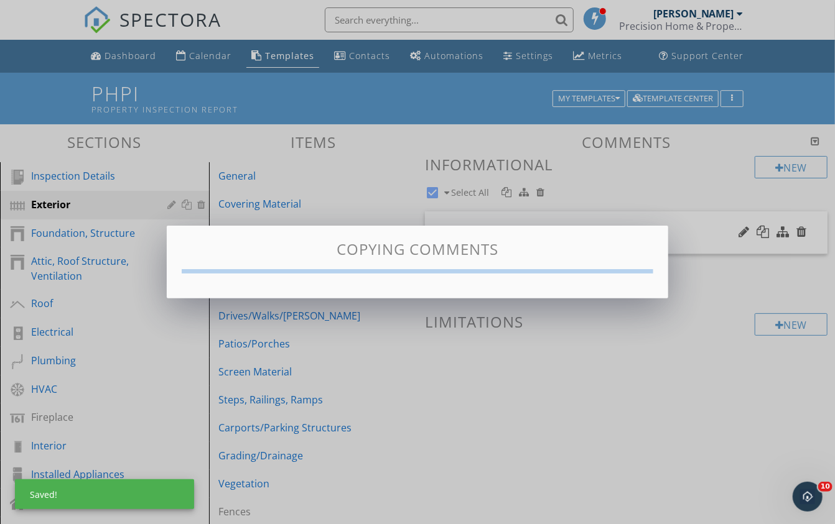
checkbox input "false"
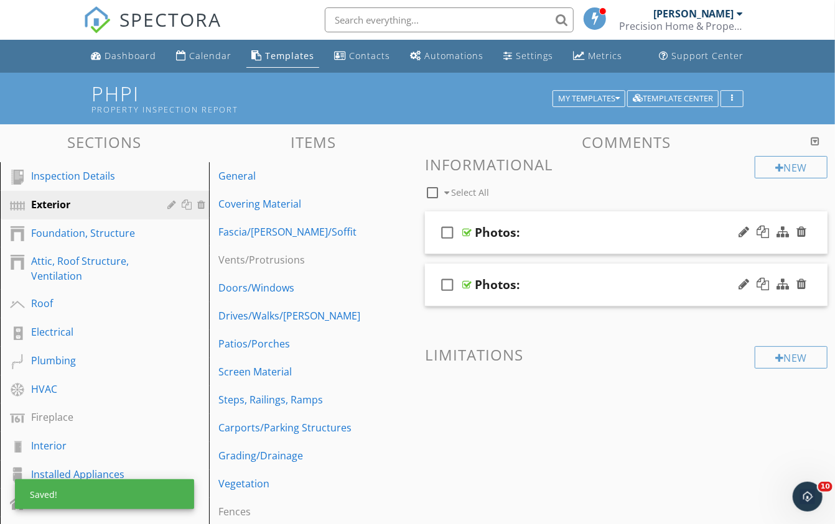
click at [497, 272] on div "check_box_outline_blank Photos:" at bounding box center [626, 285] width 403 height 43
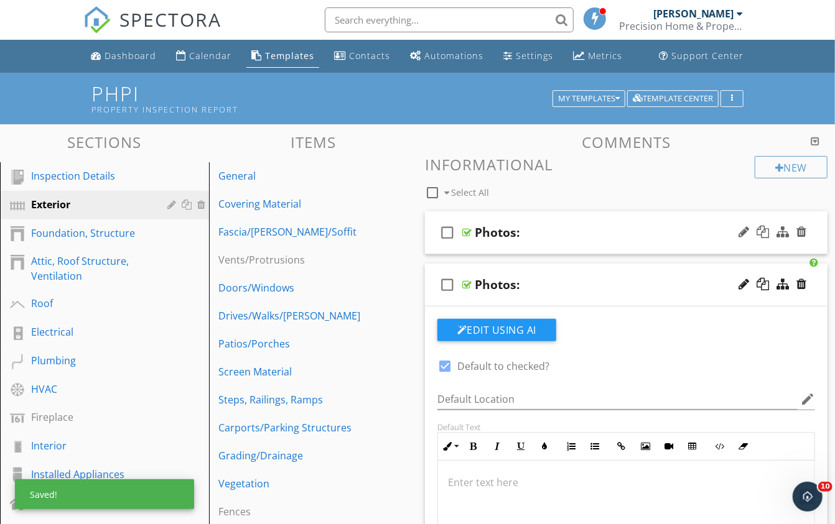
click at [490, 279] on div "Photos:" at bounding box center [497, 284] width 45 height 15
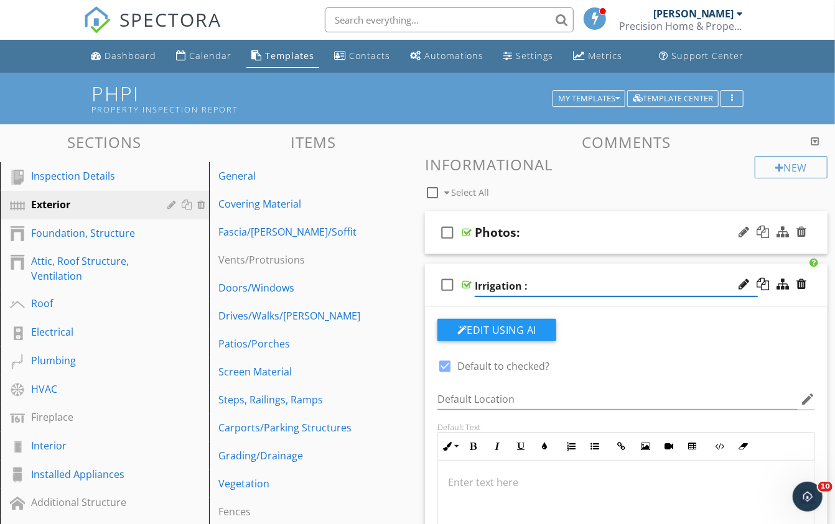
type input "Irrigation:"
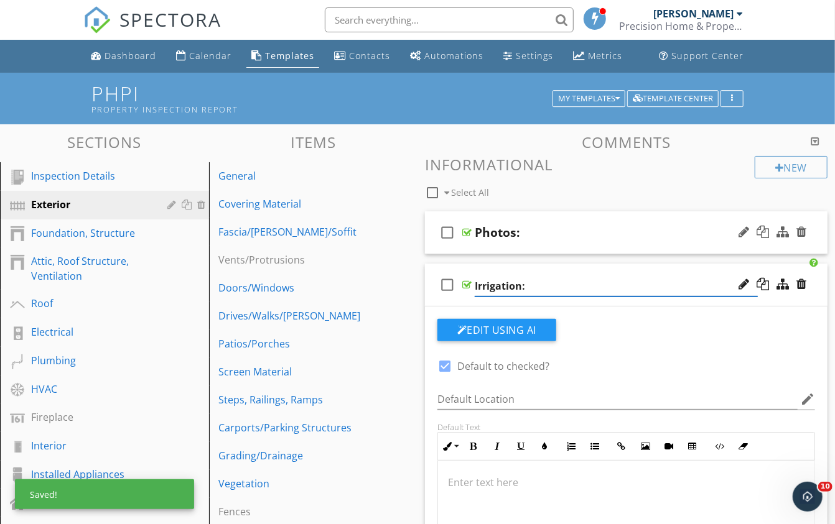
click at [469, 280] on div at bounding box center [466, 285] width 9 height 10
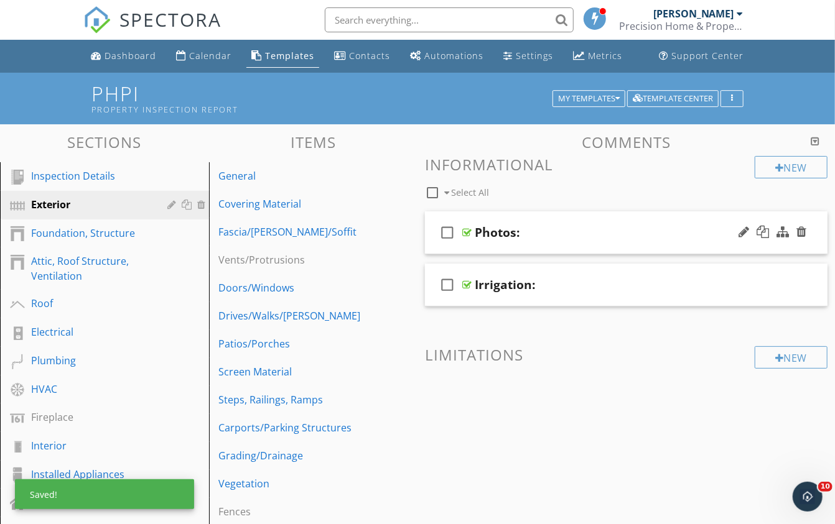
click at [480, 236] on div "Photos:" at bounding box center [497, 232] width 45 height 15
click at [480, 226] on input "Photos:" at bounding box center [616, 234] width 283 height 21
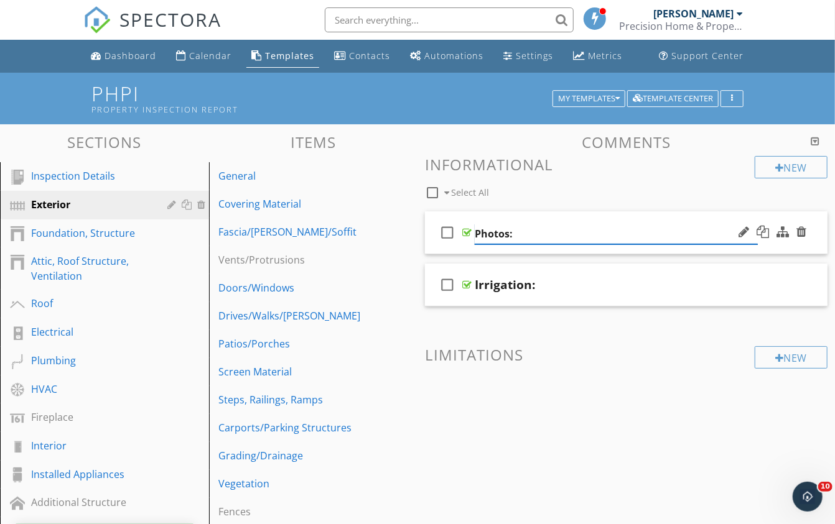
click at [480, 226] on input "Photos:" at bounding box center [616, 234] width 283 height 21
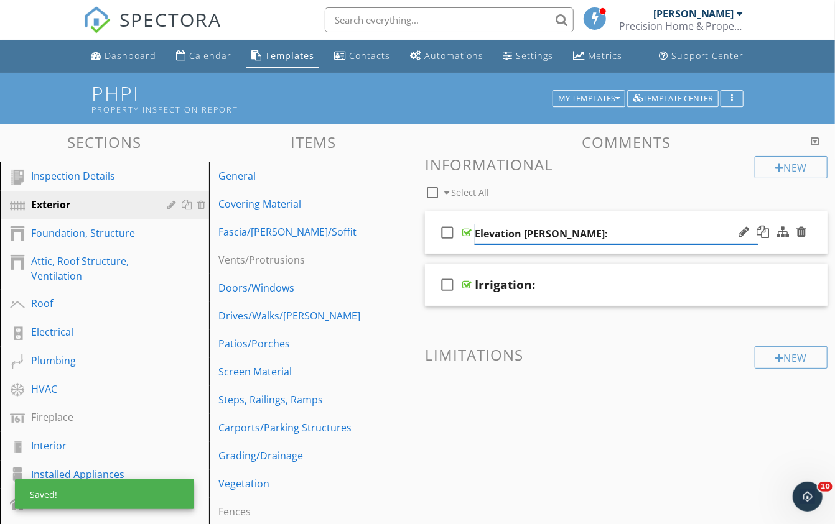
type input "Elevation Grading:"
click at [580, 200] on div "New Informational check_box_outline_blank Select All check_box_outline_blank El…" at bounding box center [626, 296] width 403 height 280
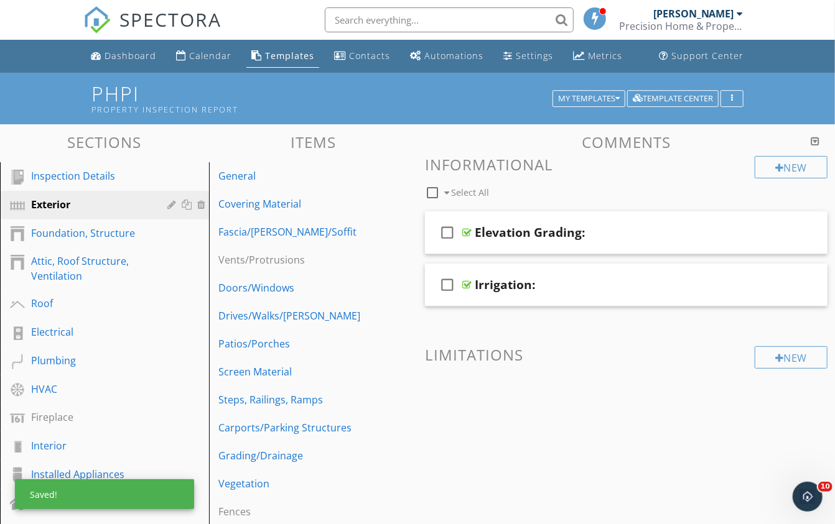
click at [594, 384] on span at bounding box center [626, 404] width 403 height 62
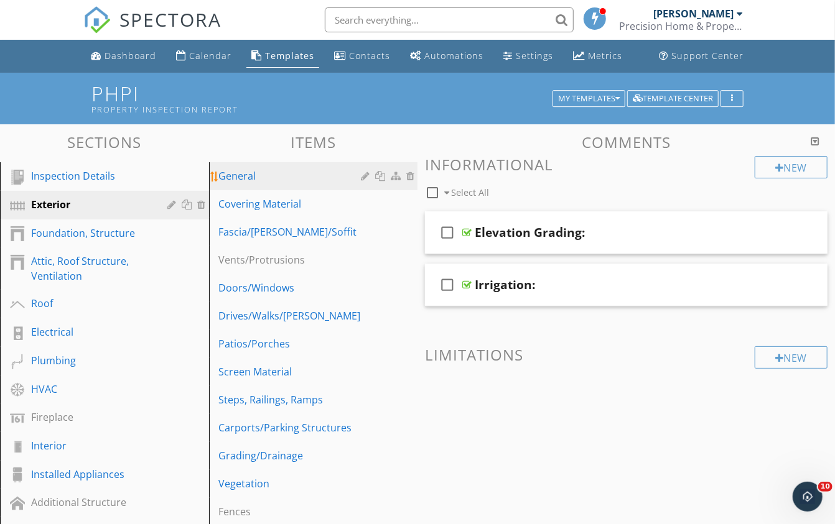
click at [274, 181] on div "General" at bounding box center [292, 176] width 146 height 15
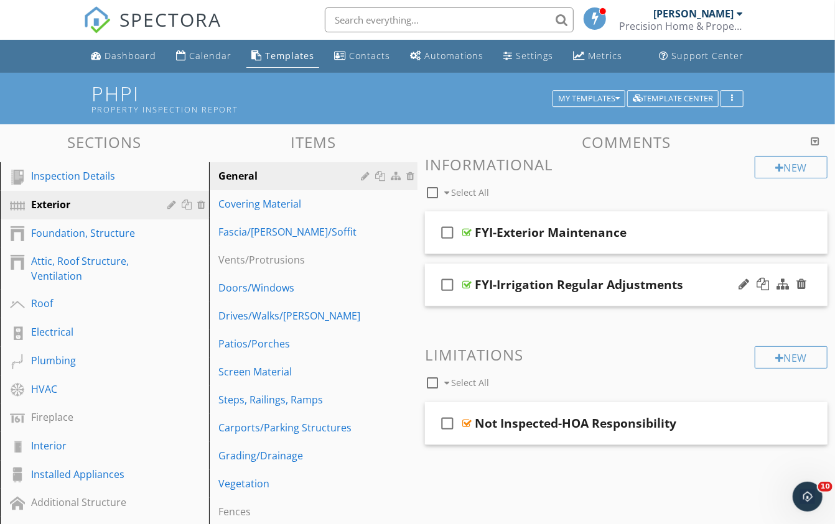
click at [465, 280] on div at bounding box center [466, 285] width 9 height 10
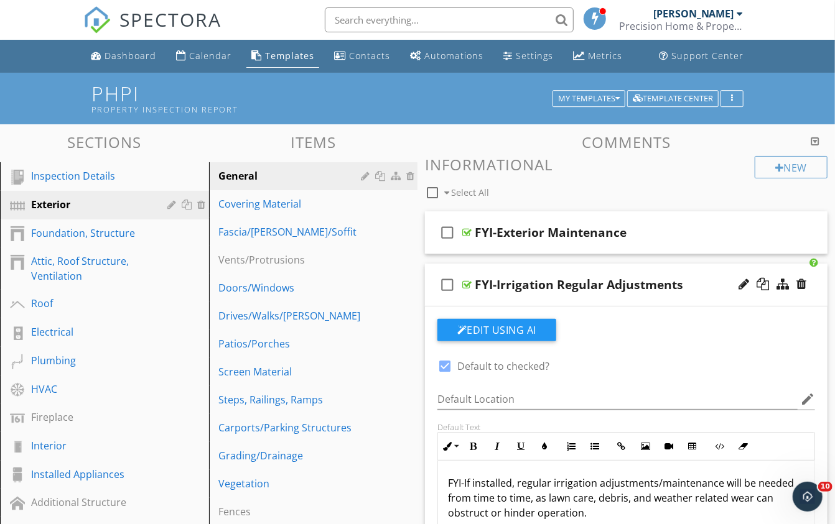
click at [465, 280] on div at bounding box center [466, 285] width 9 height 10
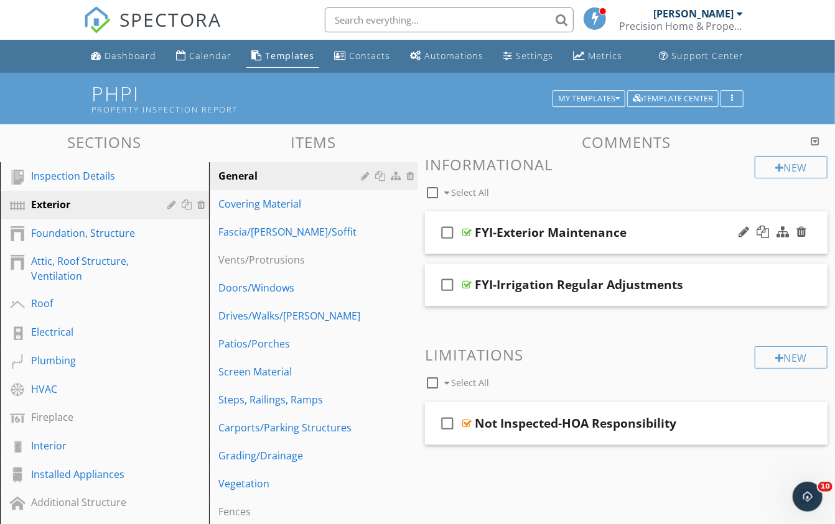
click at [463, 230] on div at bounding box center [466, 233] width 9 height 10
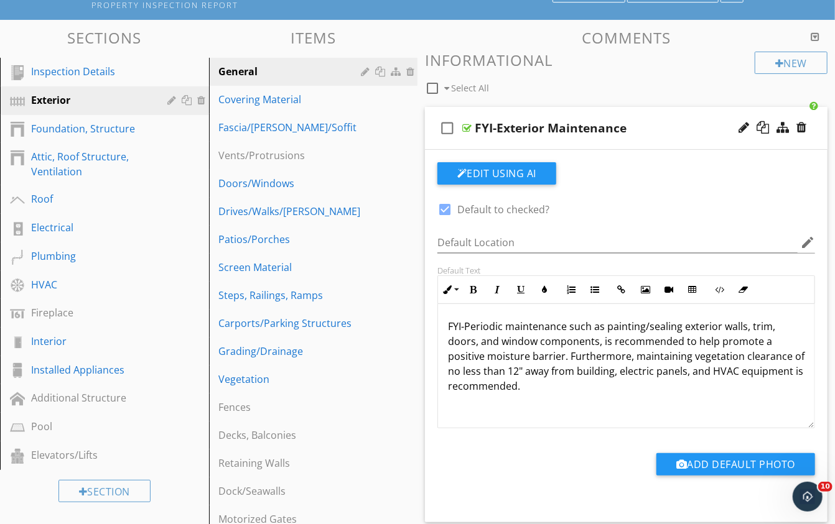
scroll to position [112, 0]
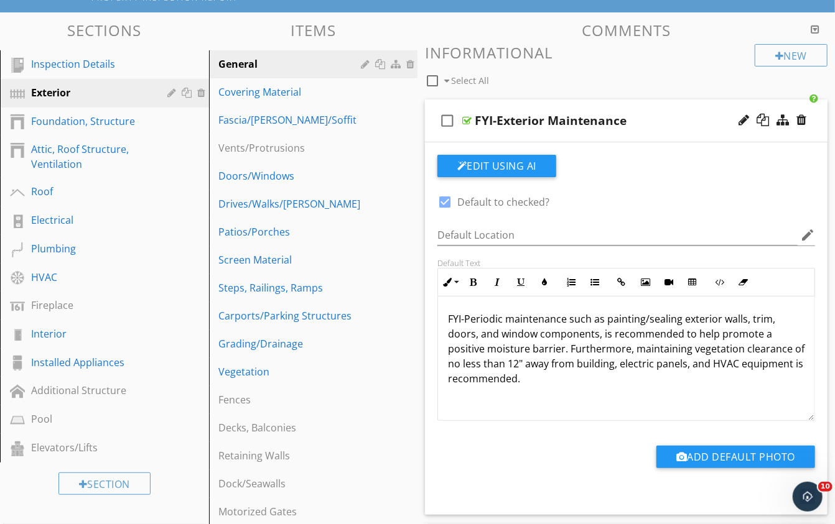
click at [451, 322] on span "FYI-Periodic maintenance such as painting/sealing exterior walls, trim, doors, …" at bounding box center [611, 334] width 327 height 44
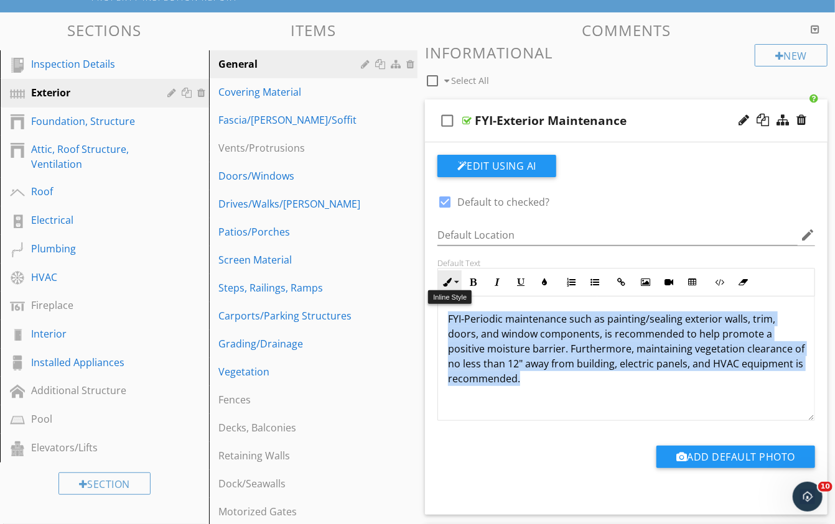
click at [450, 272] on button "Inline Style" at bounding box center [450, 283] width 24 height 24
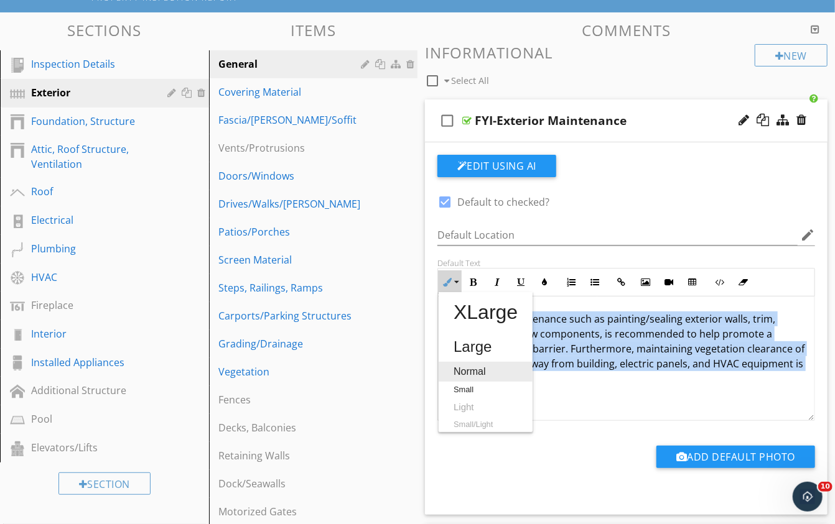
click at [465, 364] on link "Normal" at bounding box center [486, 372] width 94 height 20
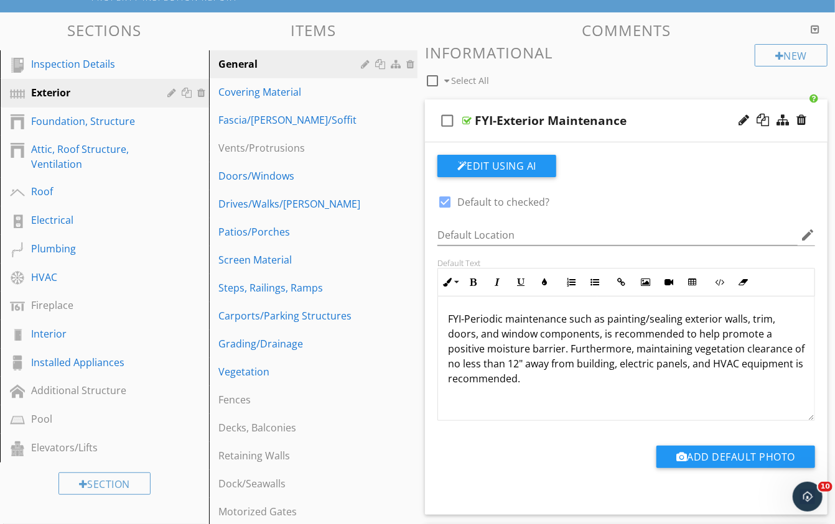
click at [636, 115] on div "FYI-Exterior Maintenance" at bounding box center [616, 120] width 283 height 15
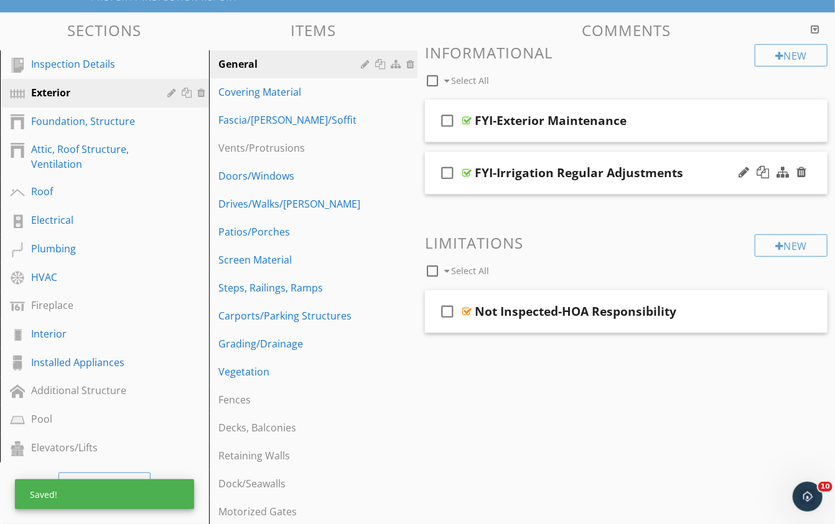
click at [472, 166] on div "check_box_outline_blank FYI-Irrigation Regular Adjustments" at bounding box center [626, 173] width 403 height 43
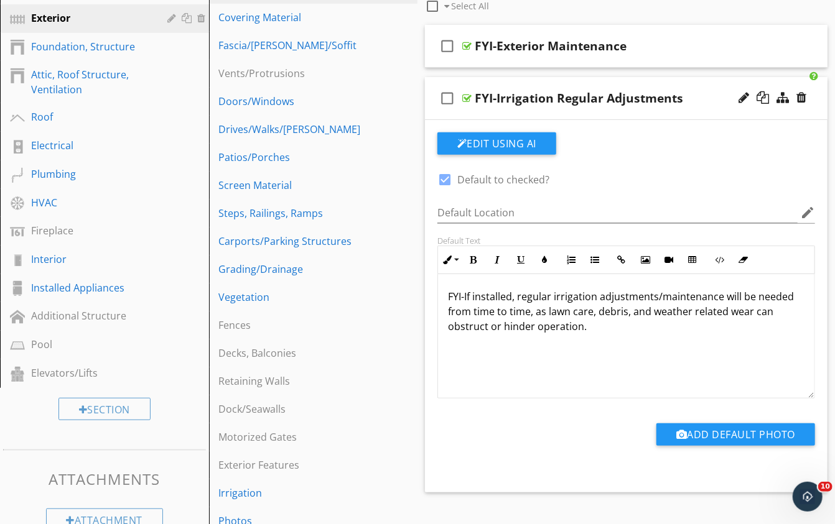
scroll to position [194, 0]
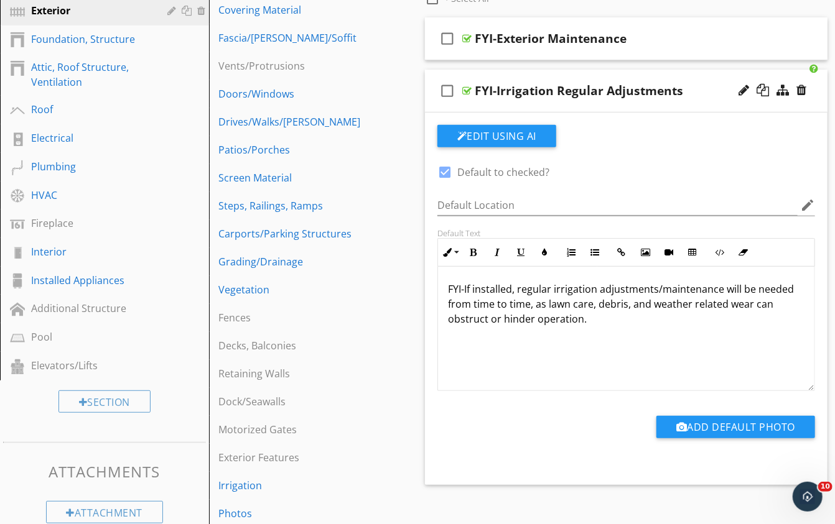
click at [492, 330] on div "FYI-If installed, regular irrigation adjustments/maintenance will be needed fro…" at bounding box center [626, 329] width 376 height 124
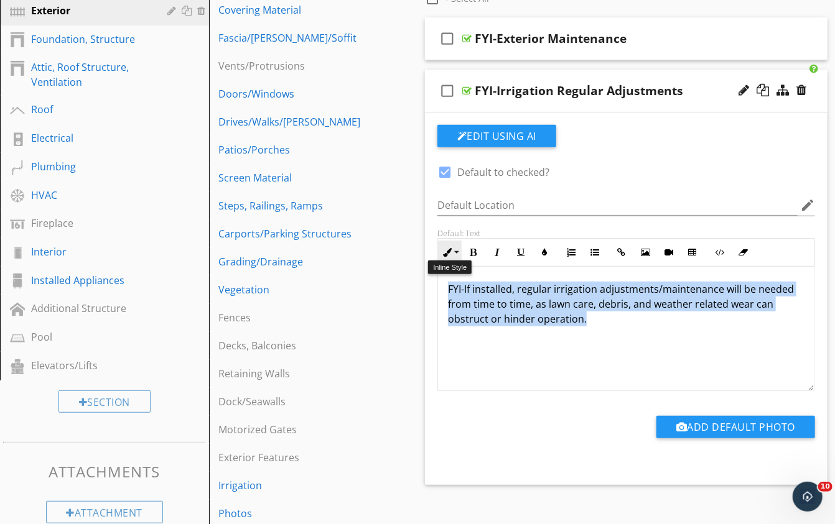
click at [453, 245] on button "Inline Style" at bounding box center [450, 253] width 24 height 24
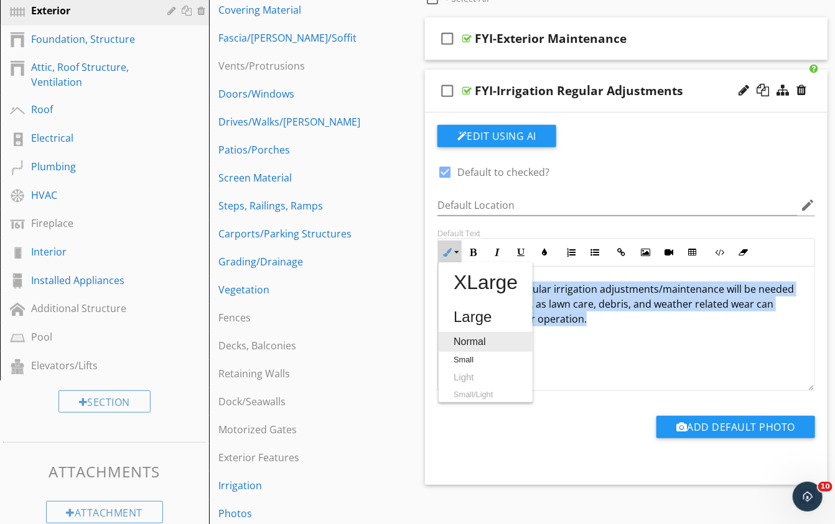
click at [455, 337] on link "Normal" at bounding box center [486, 342] width 94 height 20
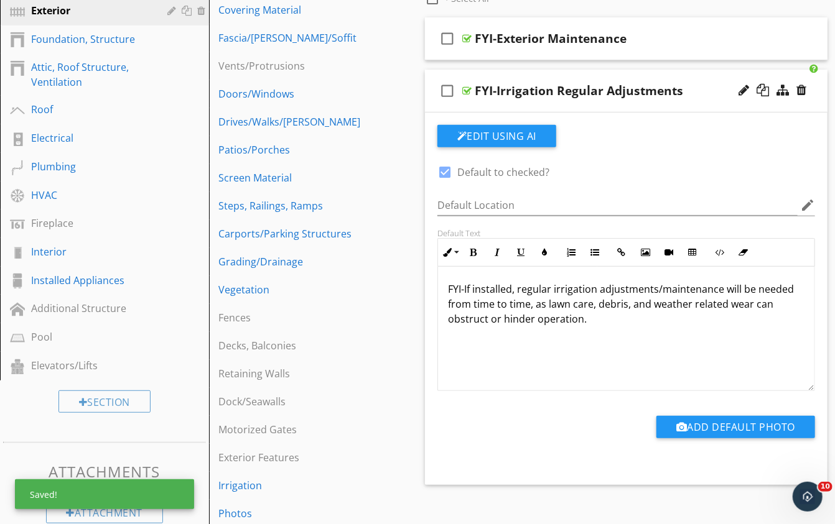
click at [492, 72] on div "check_box_outline_blank FYI-Irrigation Regular Adjustments" at bounding box center [626, 91] width 403 height 43
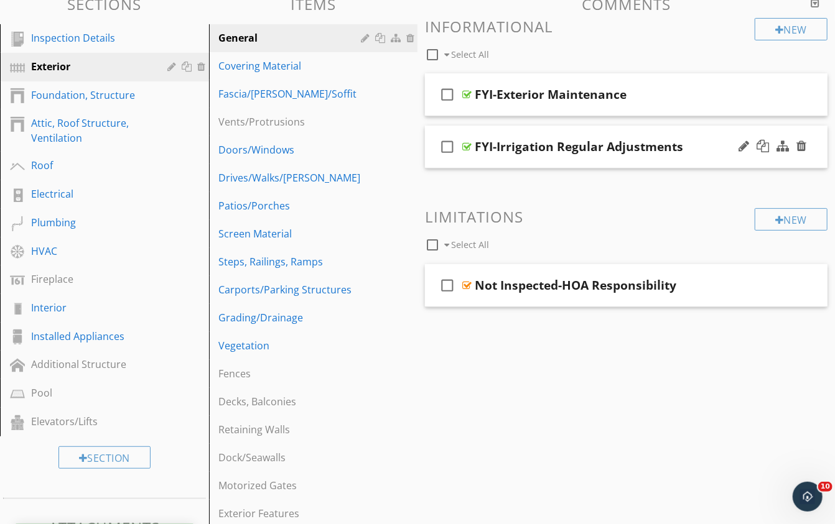
scroll to position [132, 0]
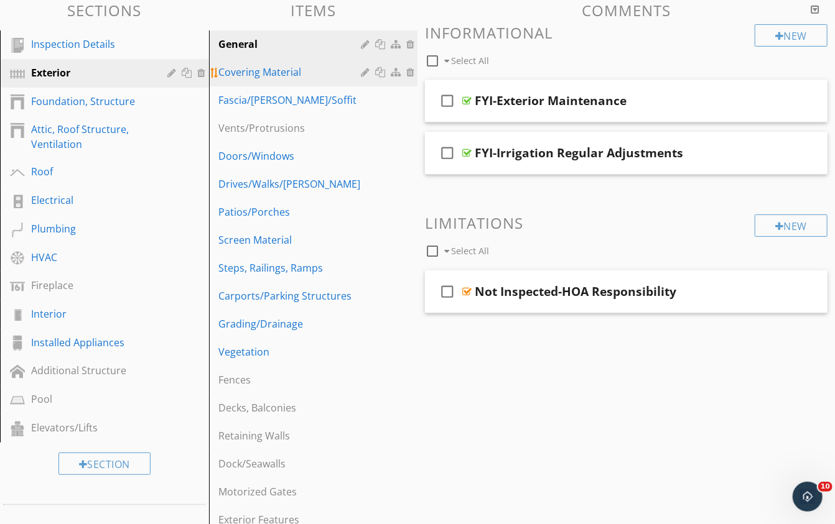
click at [277, 71] on div "Covering Material" at bounding box center [292, 72] width 146 height 15
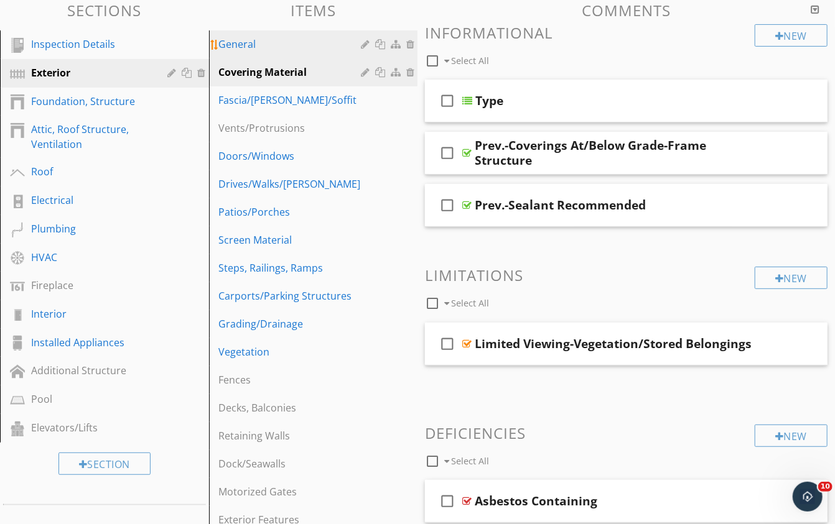
click at [261, 40] on div "General" at bounding box center [292, 44] width 146 height 15
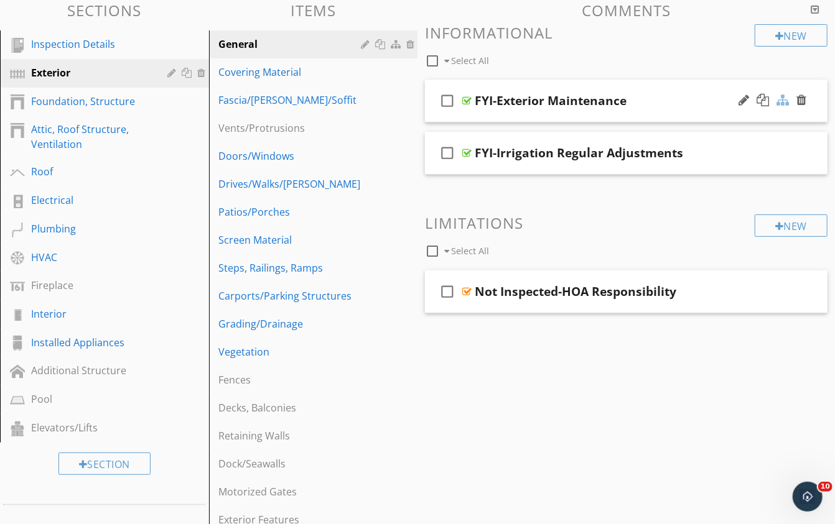
click at [783, 96] on div at bounding box center [782, 100] width 12 height 12
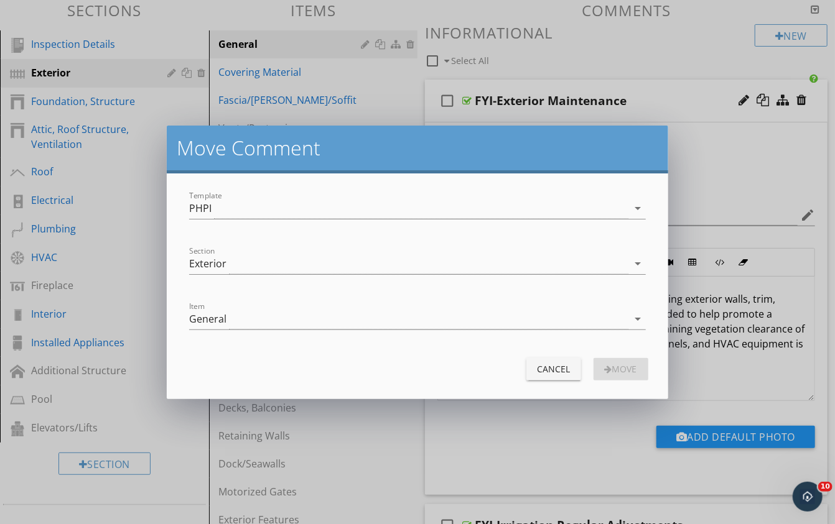
scroll to position [131, 0]
click at [319, 320] on div "General" at bounding box center [408, 319] width 439 height 21
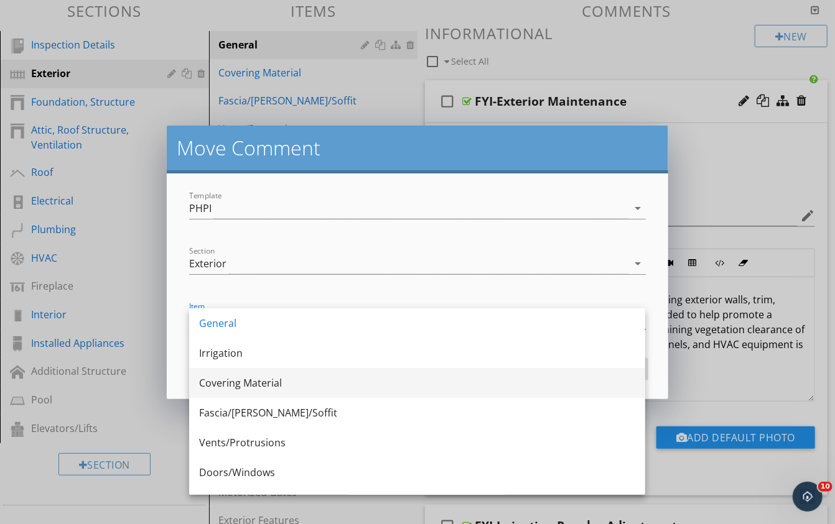
click at [252, 379] on div "Covering Material" at bounding box center [417, 383] width 436 height 15
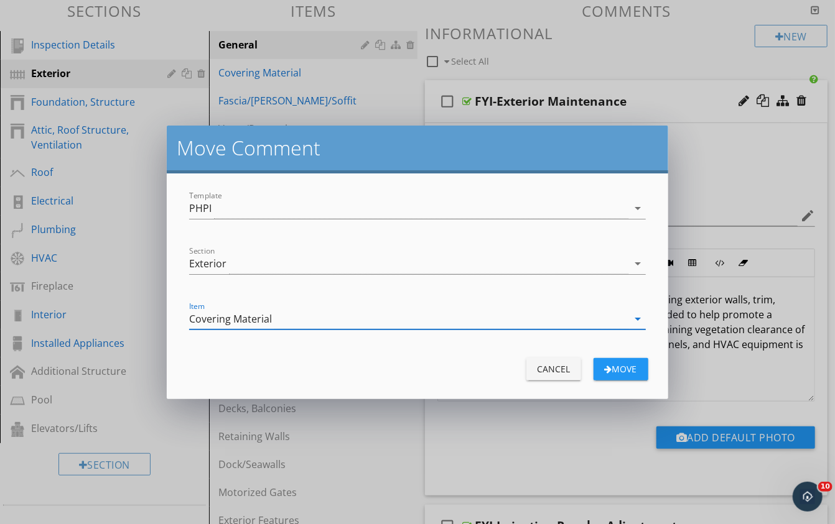
click at [623, 366] on div "Move" at bounding box center [620, 369] width 35 height 13
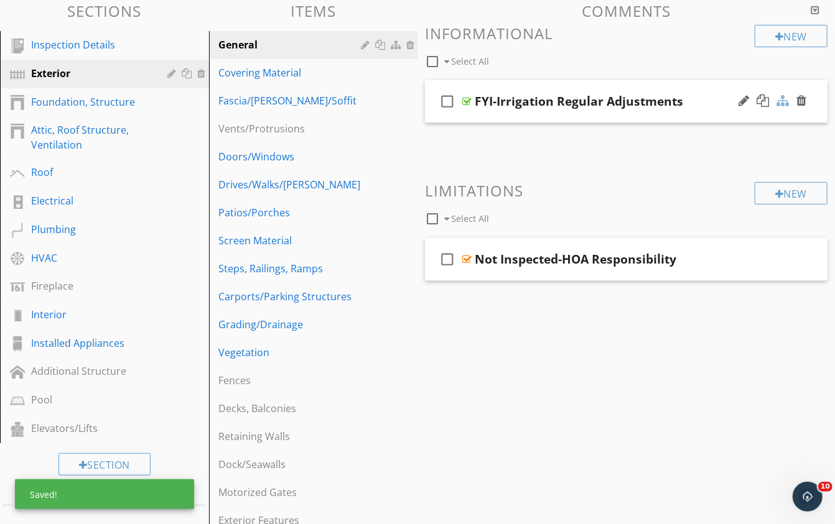
click at [781, 98] on div at bounding box center [782, 101] width 12 height 12
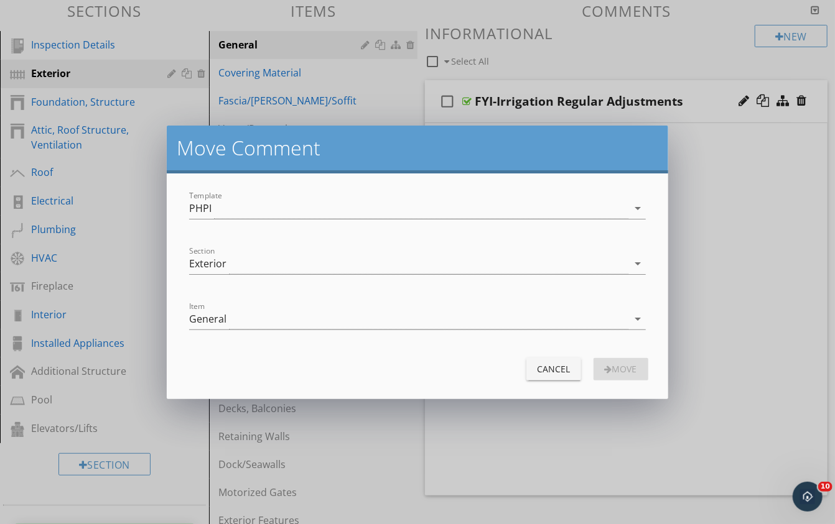
scroll to position [131, 0]
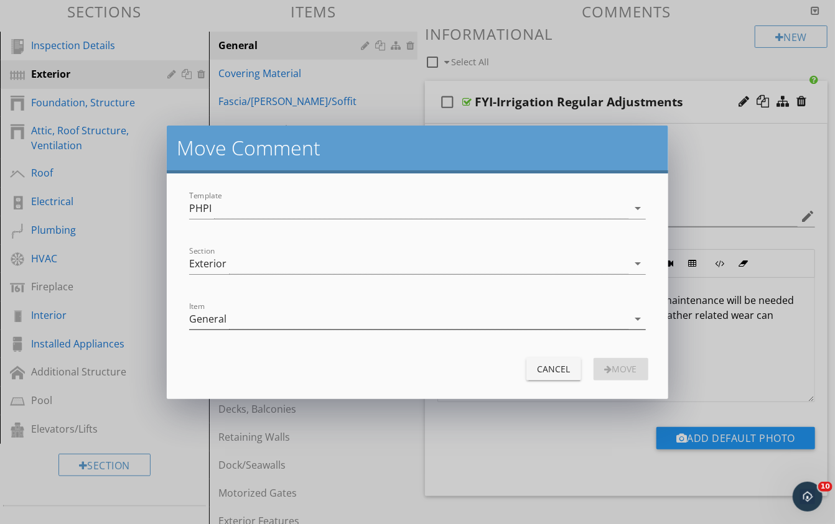
click at [371, 317] on div "General" at bounding box center [408, 319] width 439 height 21
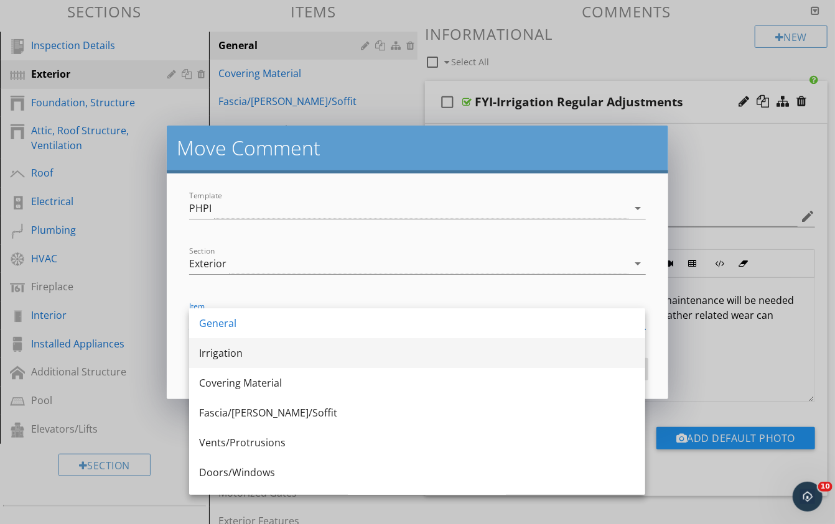
scroll to position [0, 0]
click at [219, 348] on div "Irrigation" at bounding box center [417, 353] width 436 height 15
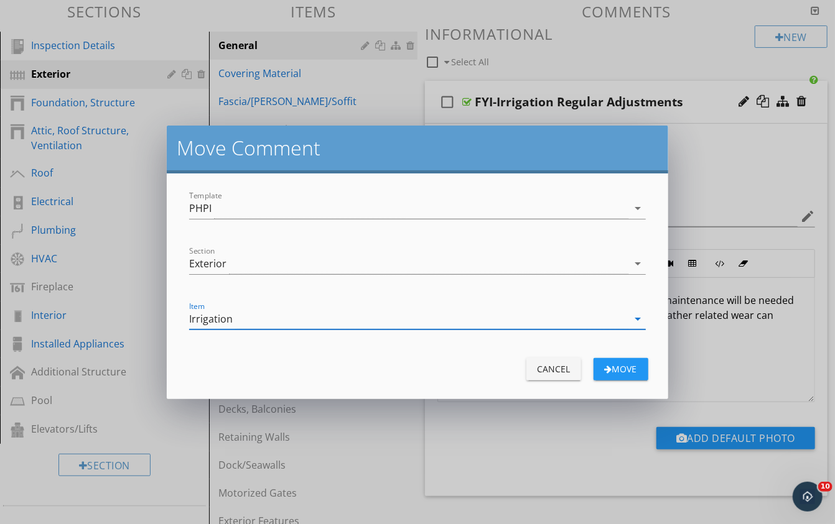
click at [636, 368] on div "Move" at bounding box center [620, 369] width 35 height 13
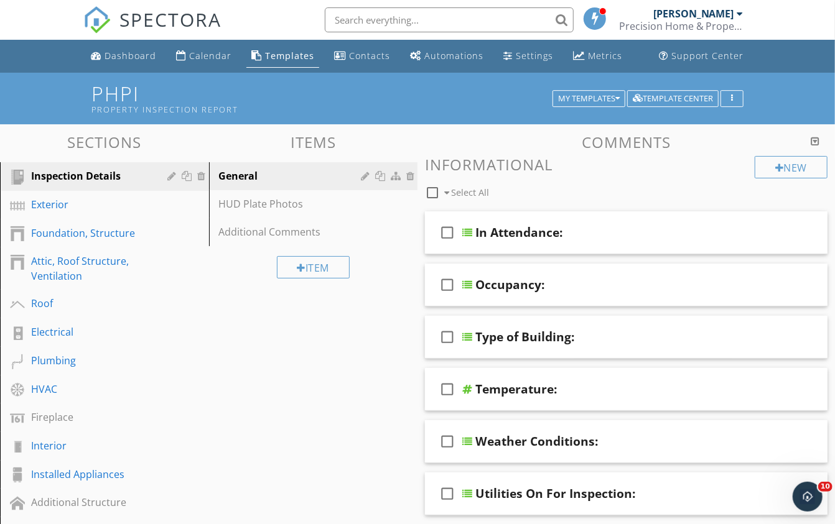
click at [380, 17] on input "text" at bounding box center [449, 19] width 249 height 25
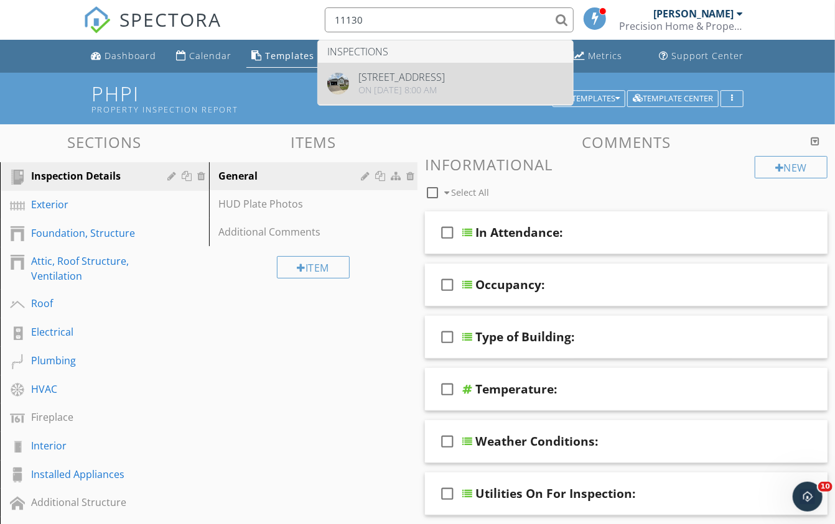
type input "11130"
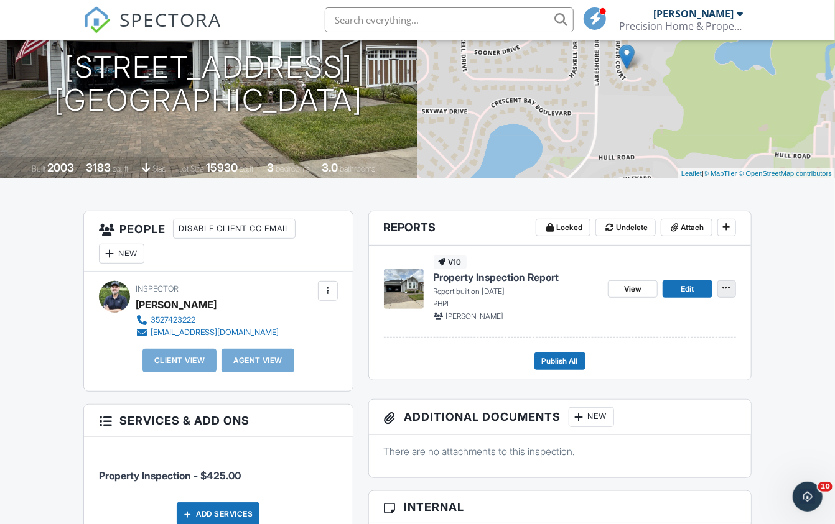
click at [727, 287] on icon at bounding box center [726, 288] width 7 height 9
click at [645, 376] on span "Delete Report" at bounding box center [653, 379] width 55 height 13
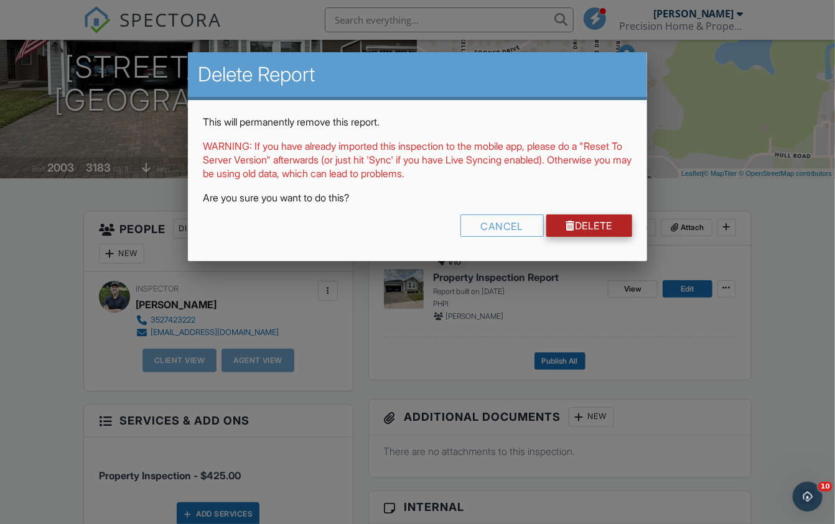
click at [592, 225] on link "Delete" at bounding box center [589, 226] width 86 height 22
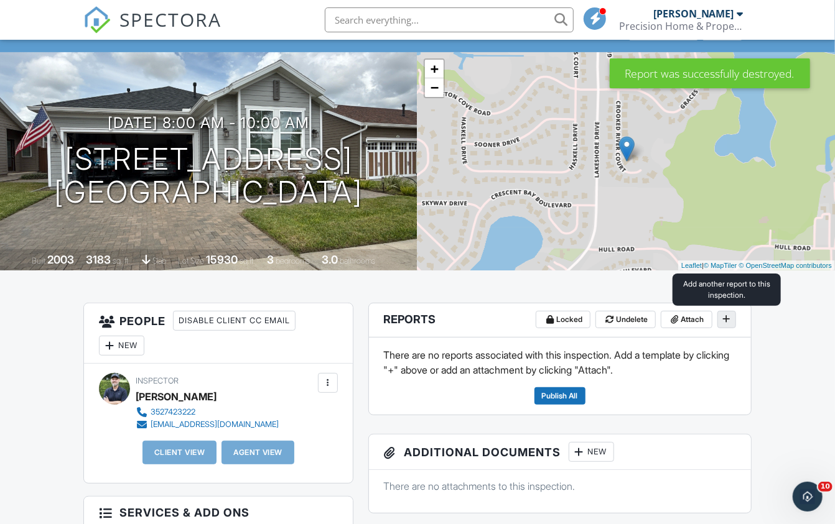
click at [724, 317] on icon at bounding box center [726, 319] width 7 height 9
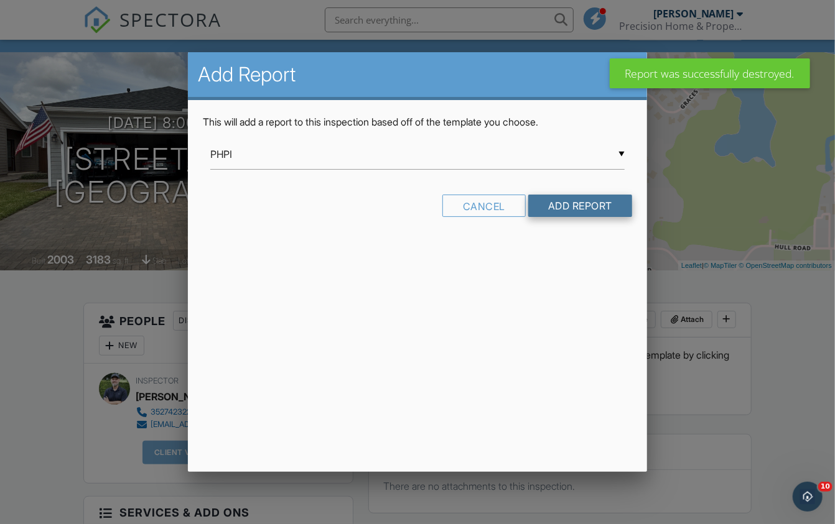
click at [585, 200] on input "Add Report" at bounding box center [580, 206] width 104 height 22
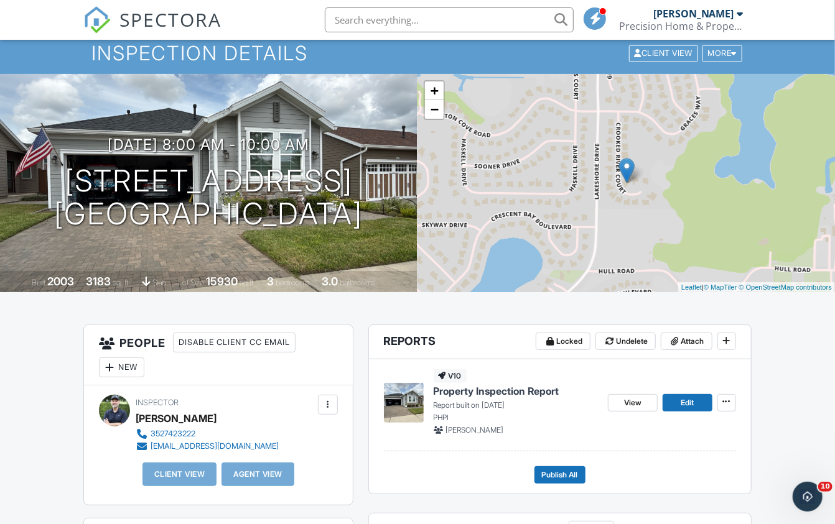
scroll to position [47, 0]
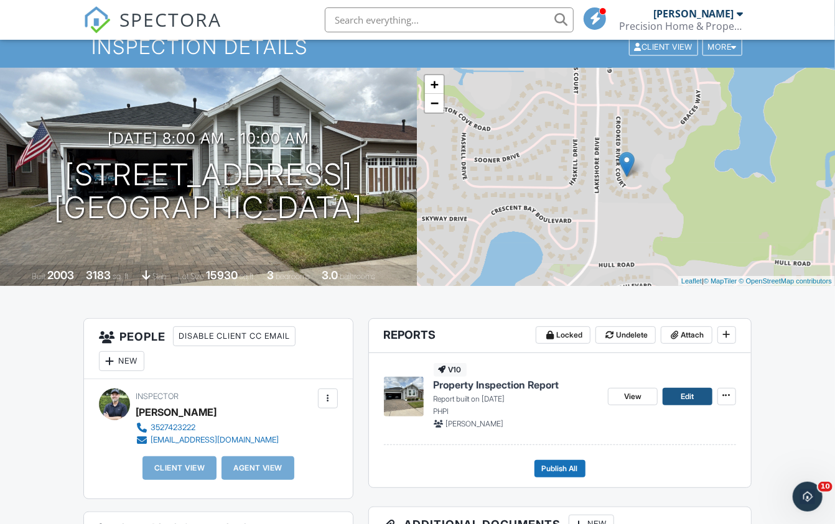
click at [682, 391] on span "Edit" at bounding box center [687, 397] width 13 height 12
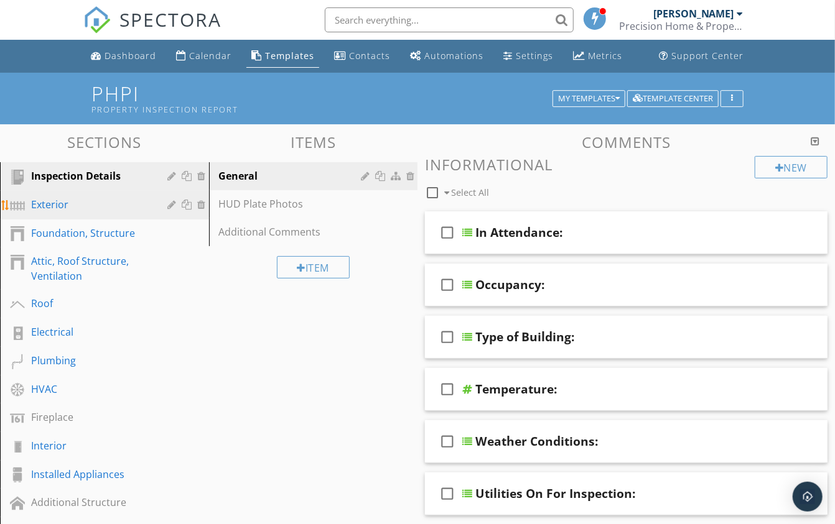
click at [111, 200] on div "Exterior" at bounding box center [90, 204] width 119 height 15
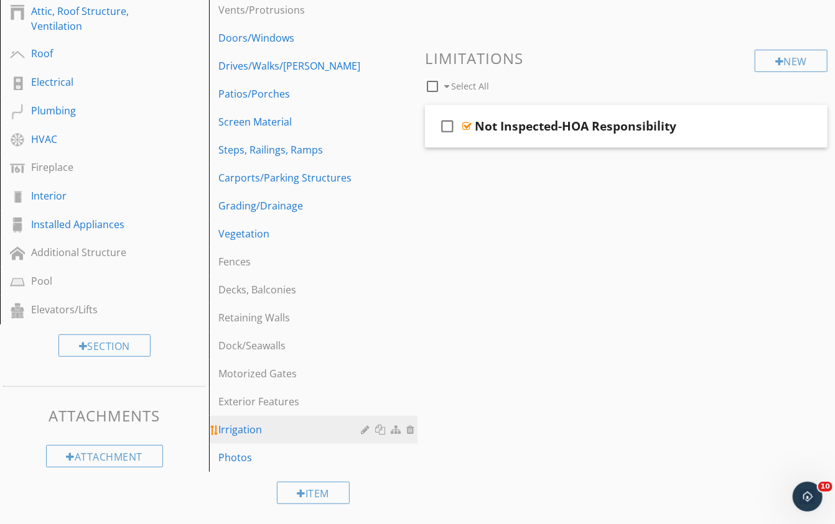
click at [254, 426] on div "Irrigation" at bounding box center [292, 429] width 146 height 15
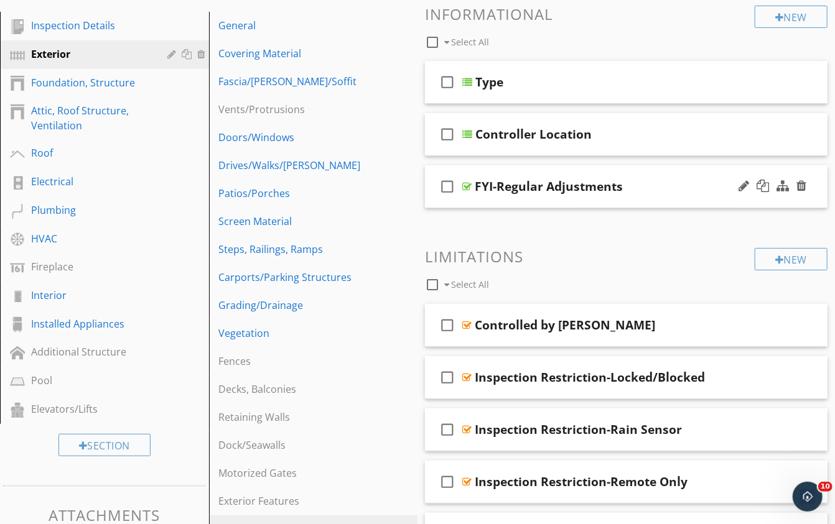
click at [641, 182] on div "FYI-Regular Adjustments" at bounding box center [616, 186] width 283 height 15
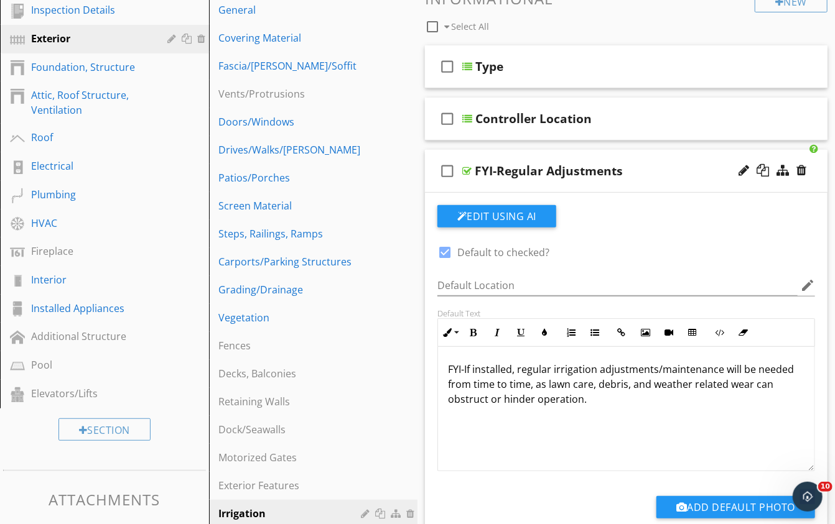
scroll to position [137, 0]
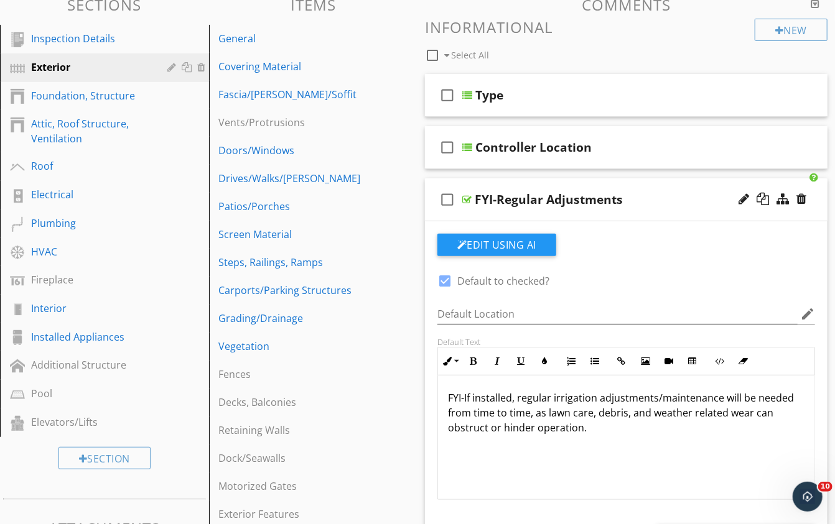
click at [653, 192] on div "FYI-Regular Adjustments" at bounding box center [616, 199] width 283 height 15
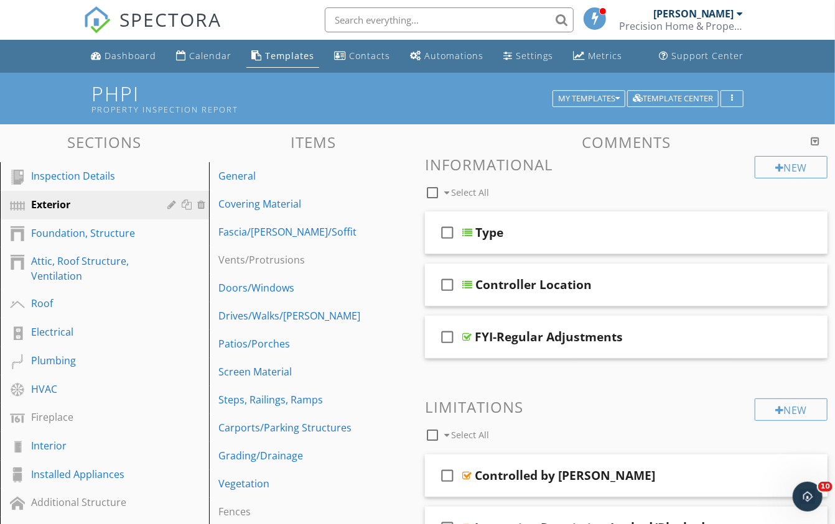
scroll to position [0, 0]
click at [733, 104] on button "button" at bounding box center [731, 98] width 23 height 17
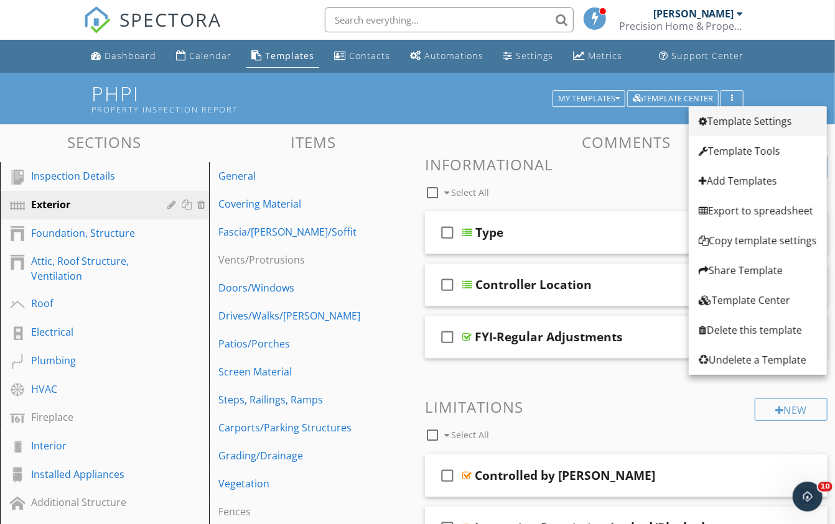
click at [742, 118] on div "Template Settings" at bounding box center [758, 121] width 118 height 15
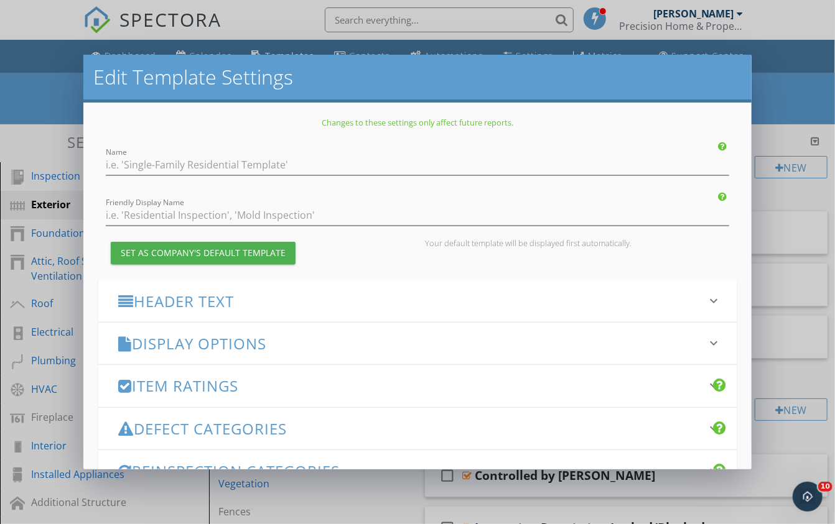
type input "PHPI"
type input "Property Inspection Report"
checkbox input "true"
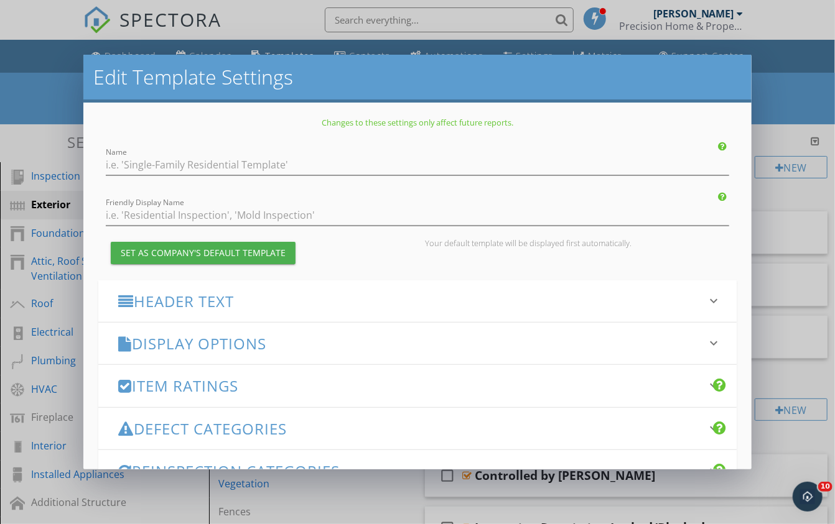
type input "Precision Home and Property Inspections"
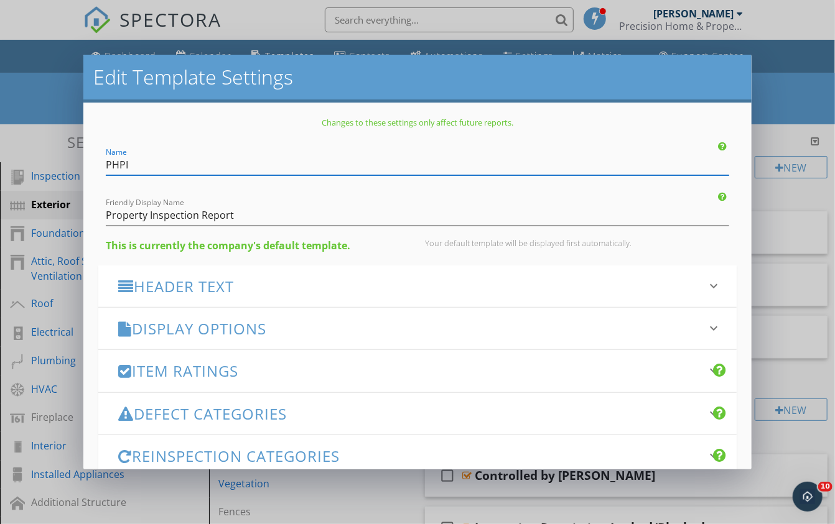
click at [235, 330] on h3 "Display Options" at bounding box center [410, 328] width 584 height 17
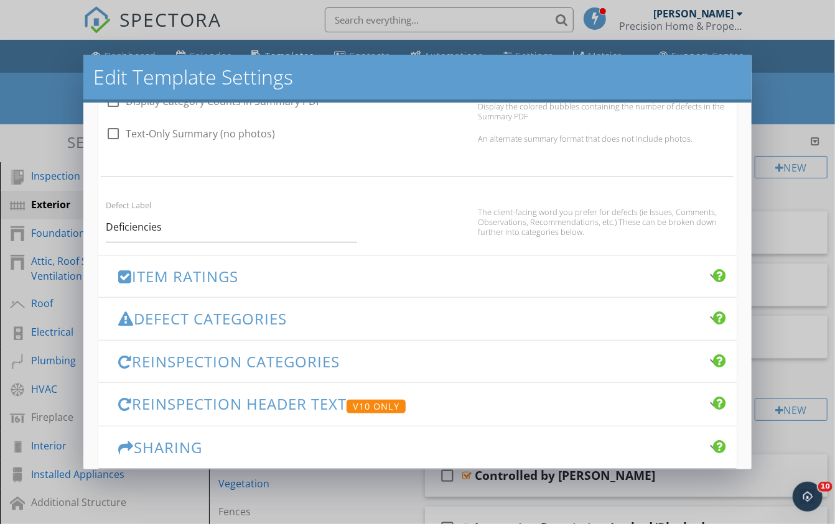
scroll to position [831, 0]
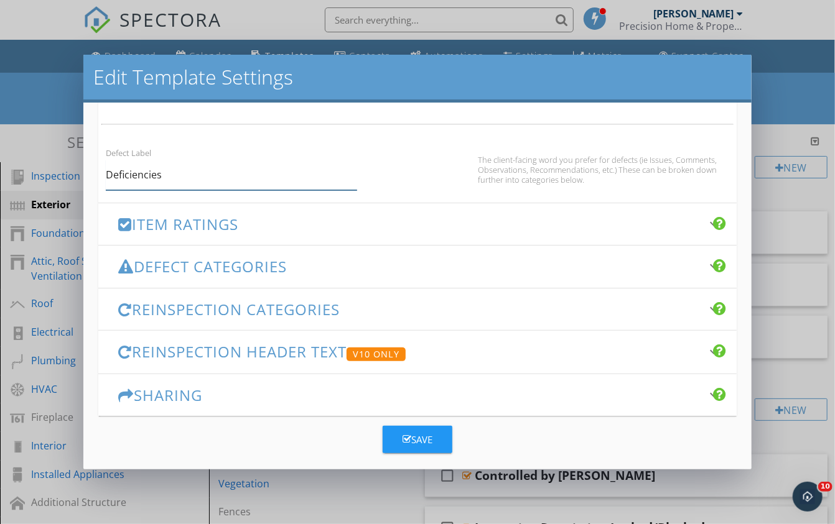
click at [164, 179] on input "Deficiencies" at bounding box center [231, 175] width 251 height 30
type input "Deficient"
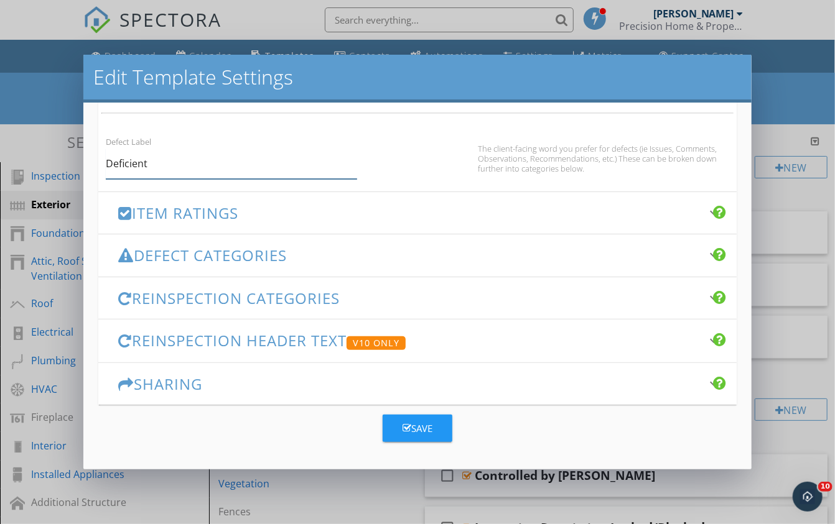
scroll to position [840, 0]
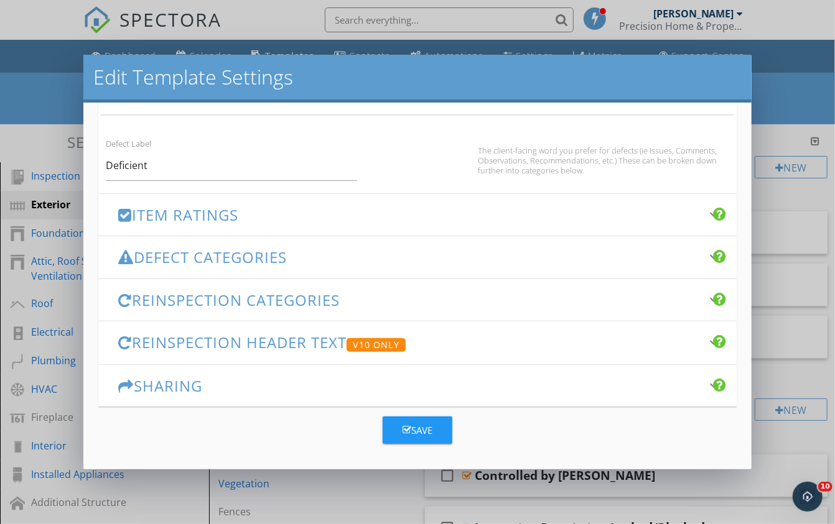
click at [415, 427] on div "Save" at bounding box center [418, 431] width 30 height 14
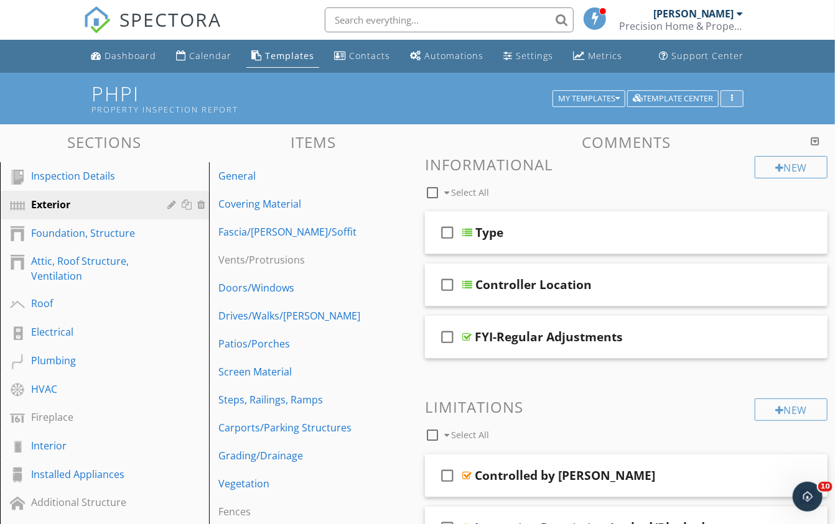
click at [732, 98] on icon "button" at bounding box center [732, 99] width 2 height 9
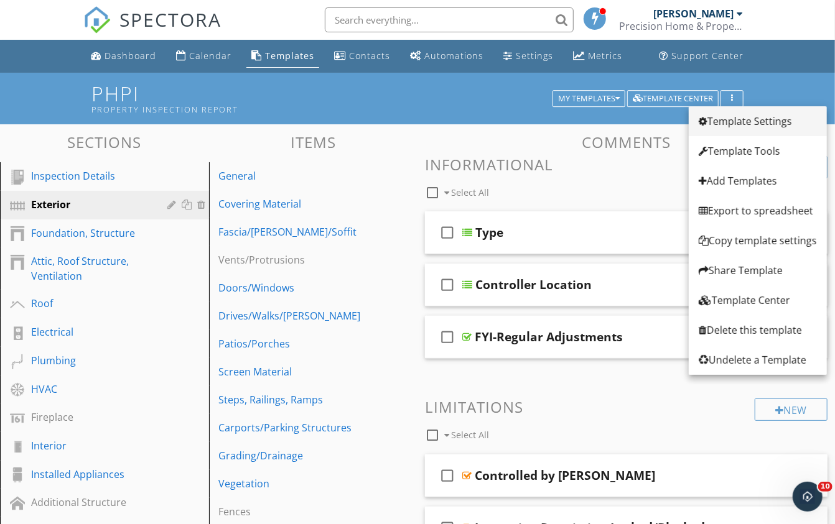
click at [724, 121] on div "Template Settings" at bounding box center [758, 121] width 118 height 15
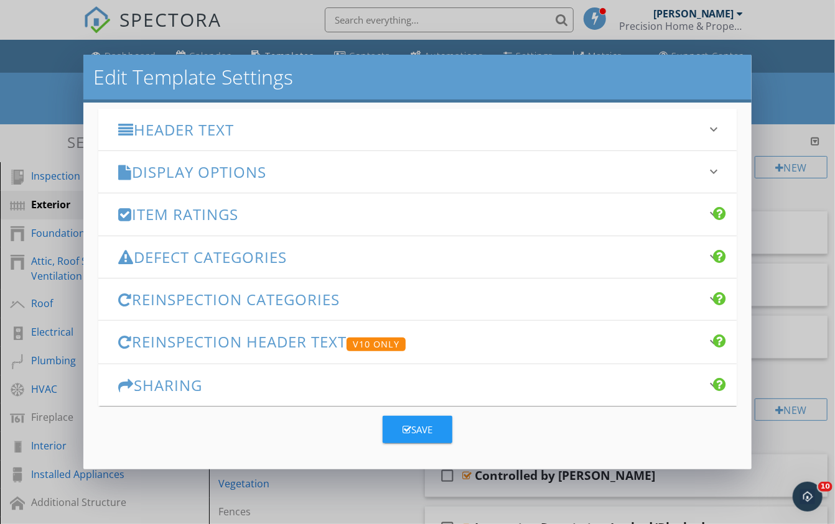
scroll to position [156, 0]
click at [173, 212] on h3 "Item Ratings" at bounding box center [410, 215] width 584 height 17
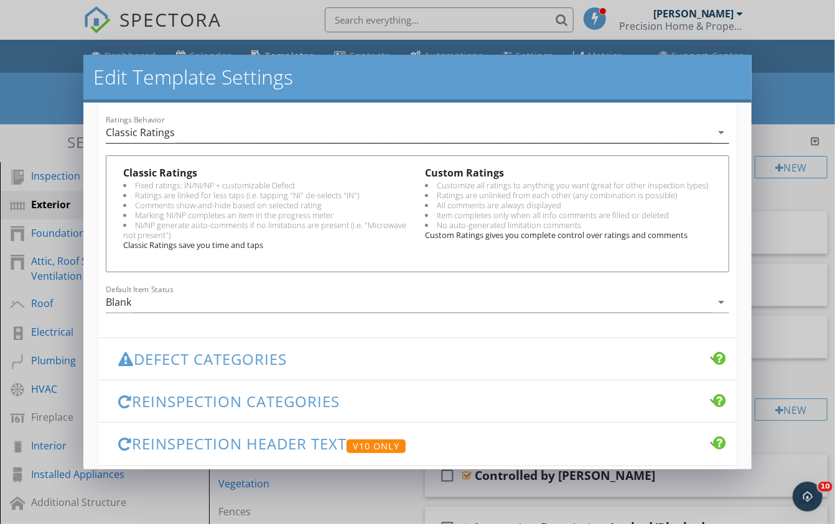
scroll to position [408, 0]
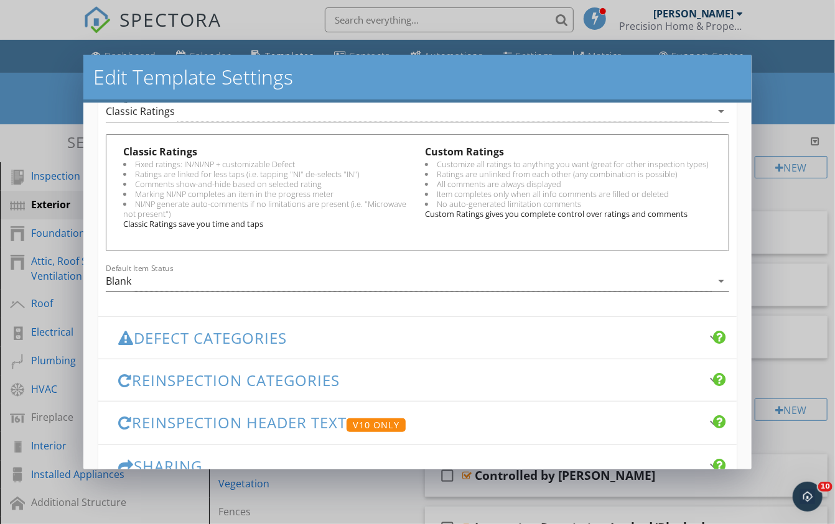
click at [134, 276] on div "Blank" at bounding box center [409, 281] width 606 height 21
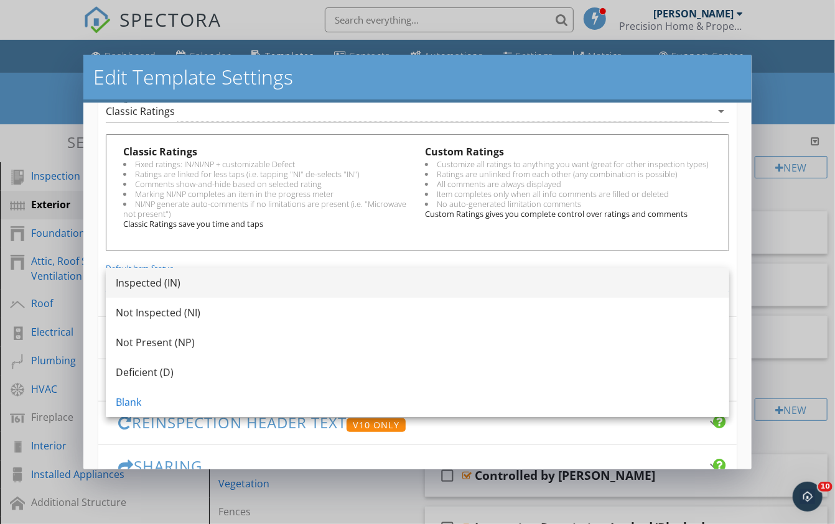
click at [127, 279] on div "Inspected (IN)" at bounding box center [417, 283] width 603 height 15
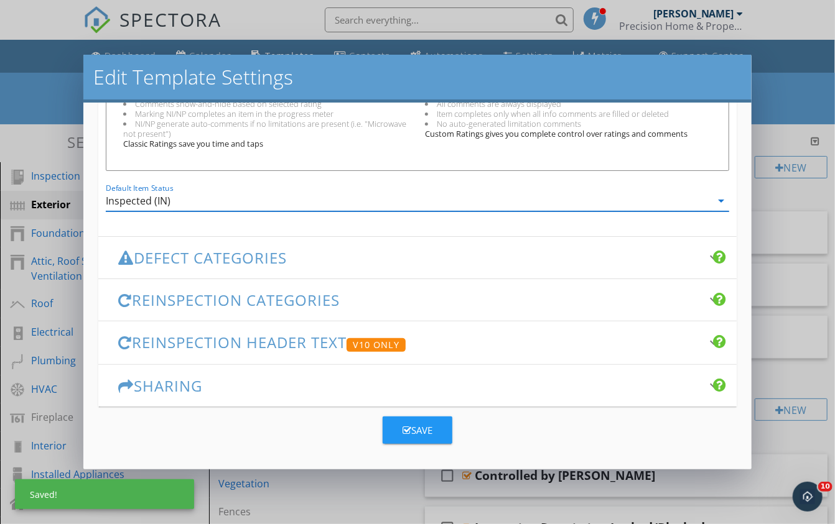
scroll to position [487, 0]
click at [409, 427] on icon "button" at bounding box center [407, 431] width 9 height 9
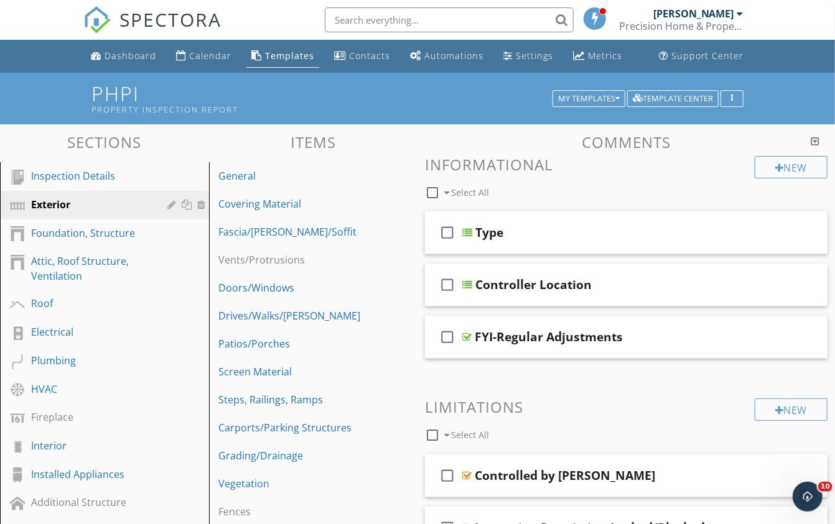
click at [388, 22] on input "text" at bounding box center [449, 19] width 249 height 25
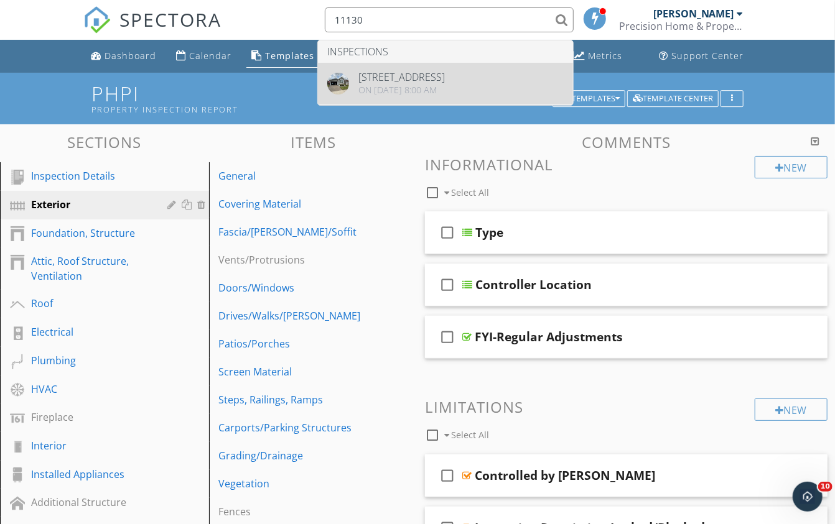
type input "11130"
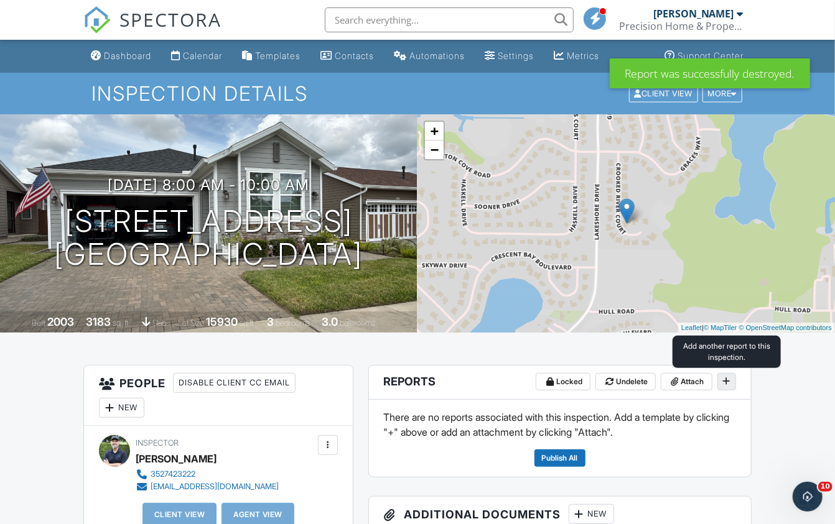
click at [723, 386] on span at bounding box center [726, 381] width 12 height 12
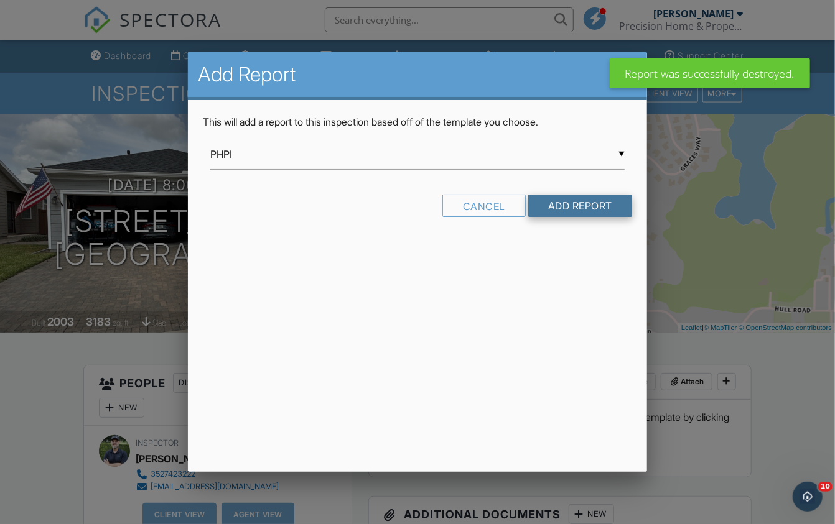
click at [564, 204] on input "Add Report" at bounding box center [580, 206] width 104 height 22
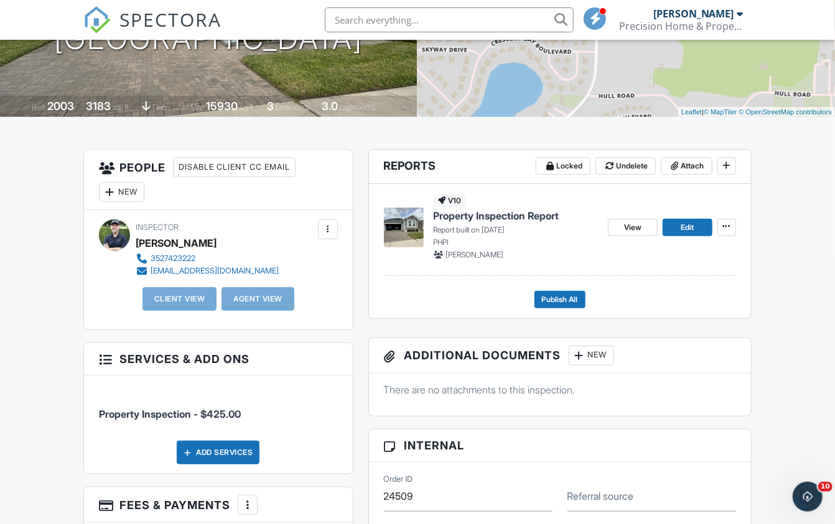
scroll to position [225, 0]
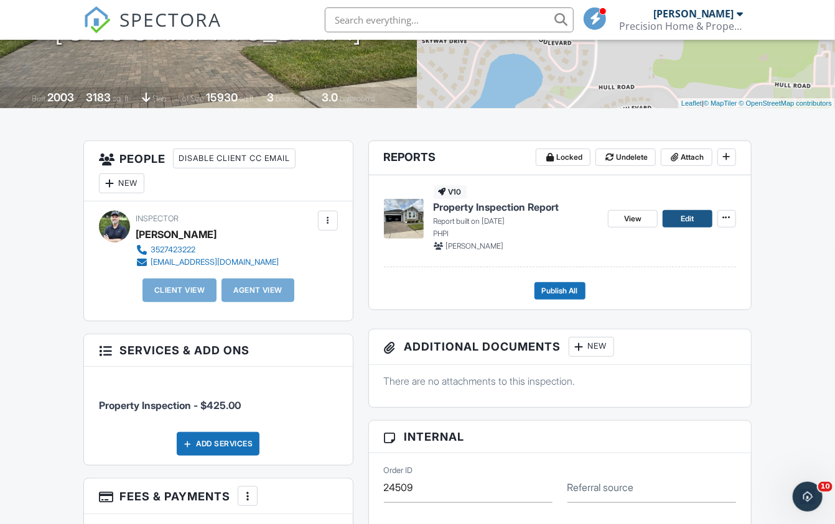
click at [681, 218] on span "Edit" at bounding box center [687, 219] width 13 height 12
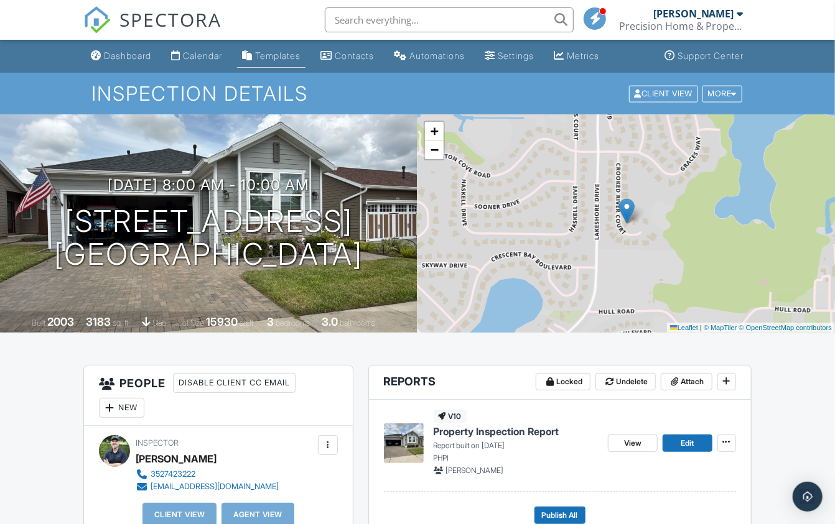
click at [277, 53] on div "Templates" at bounding box center [277, 55] width 45 height 11
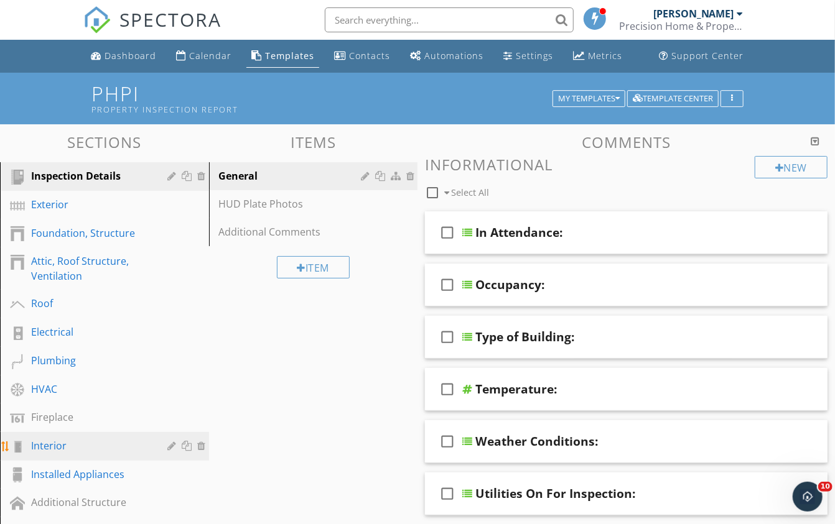
click at [51, 439] on div "Interior" at bounding box center [90, 446] width 119 height 15
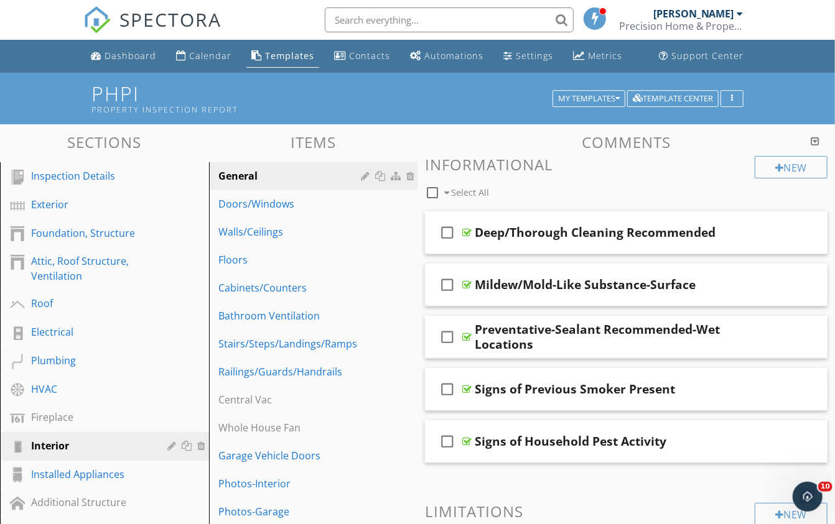
click at [241, 135] on h3 "Items" at bounding box center [313, 142] width 209 height 17
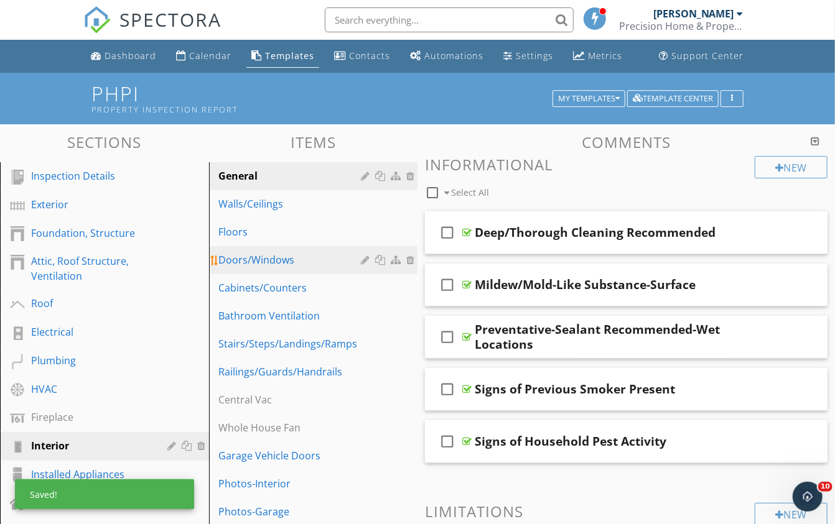
click at [264, 255] on div "Doors/Windows" at bounding box center [292, 260] width 146 height 15
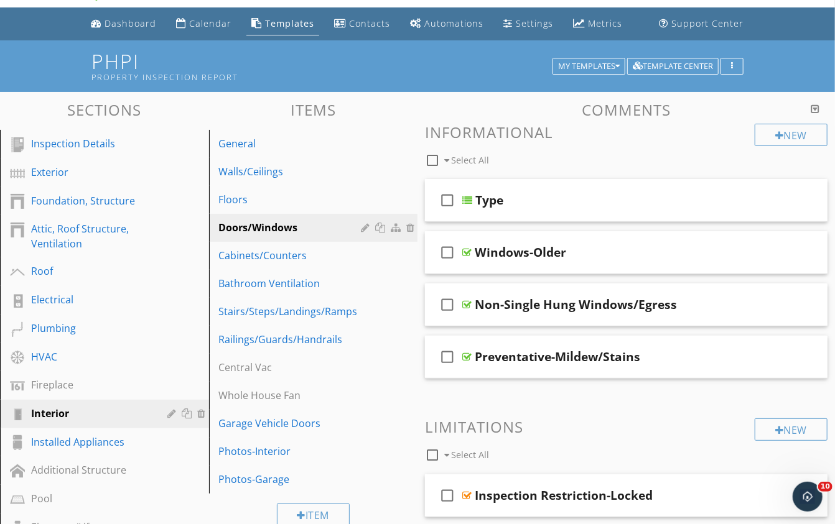
scroll to position [34, 0]
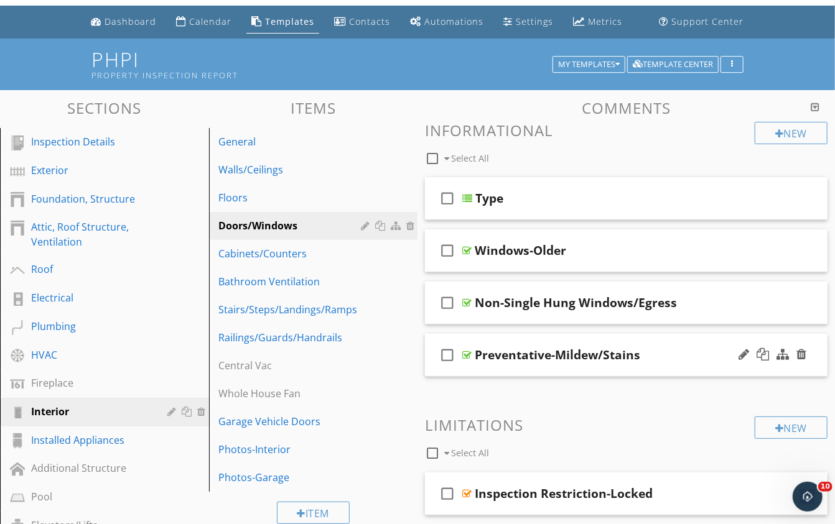
click at [536, 348] on div "Preventative-Mildew/Stains" at bounding box center [557, 355] width 165 height 15
click at [533, 355] on input "Preventative-Mildew/Stains" at bounding box center [616, 357] width 283 height 21
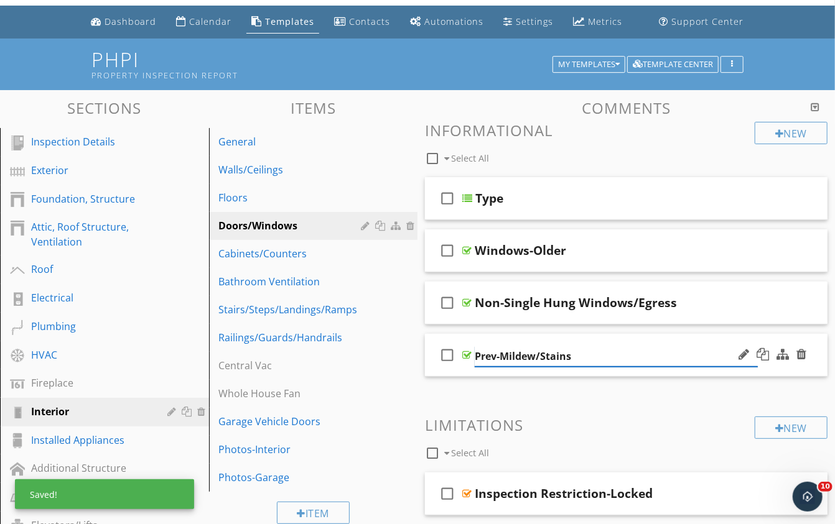
type input "Prev.-Mildew/Stains"
click at [469, 350] on div at bounding box center [466, 355] width 9 height 10
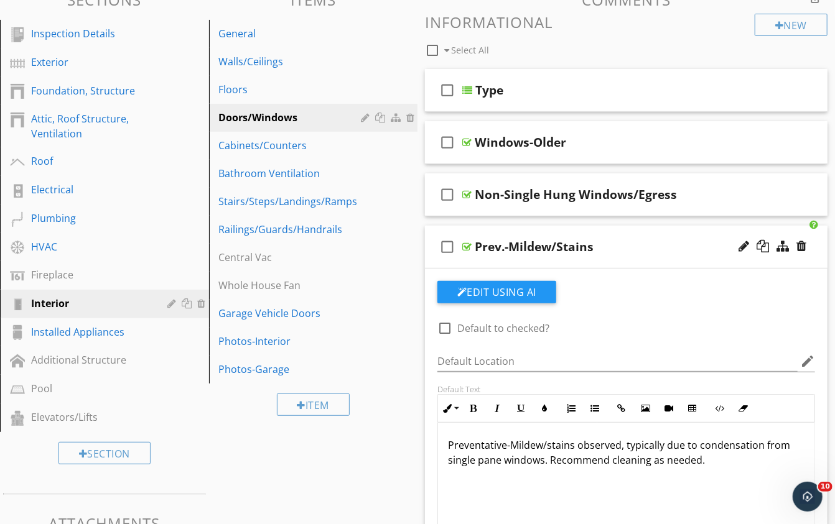
scroll to position [175, 0]
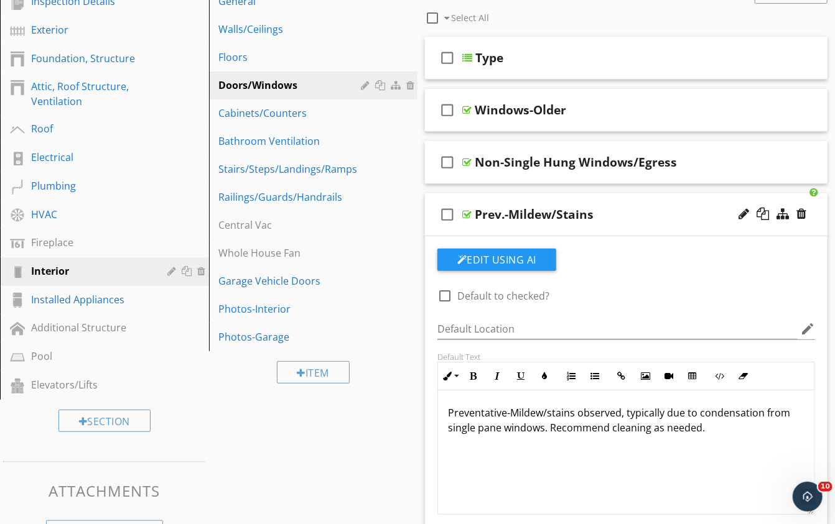
click at [520, 447] on div "Preventative-Mildew/stains observed, typically due to condensation from single …" at bounding box center [626, 453] width 376 height 124
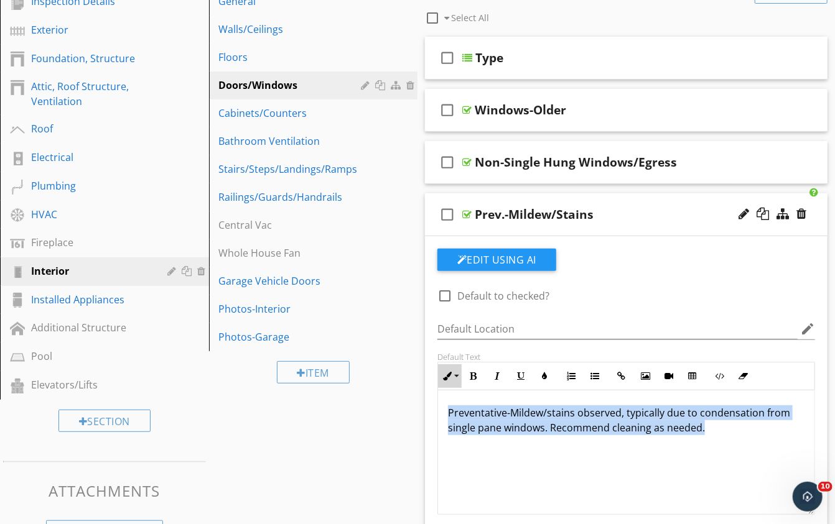
click at [450, 365] on button "Inline Style" at bounding box center [450, 377] width 24 height 24
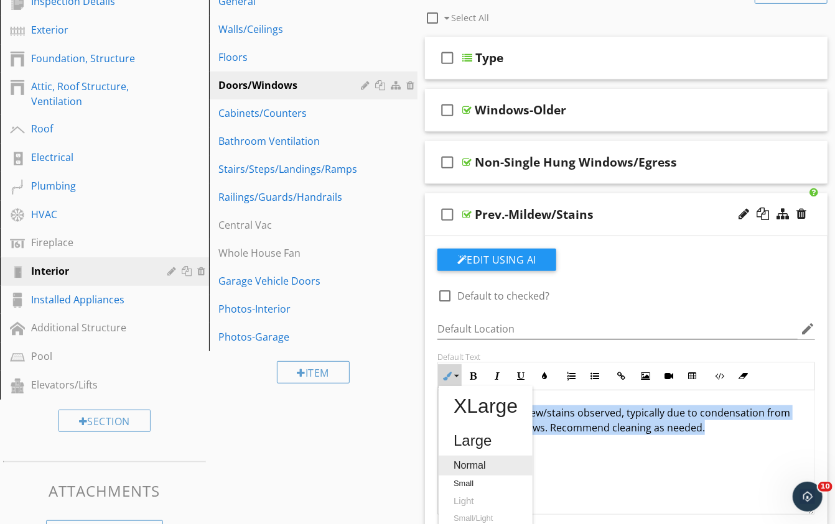
click at [473, 457] on link "Normal" at bounding box center [486, 466] width 94 height 20
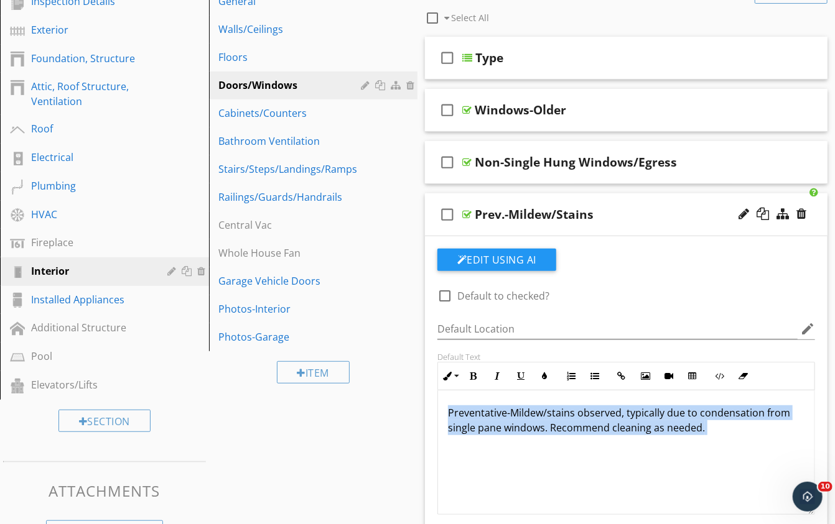
click at [615, 212] on div "Prev.-Mildew/Stains" at bounding box center [616, 214] width 283 height 15
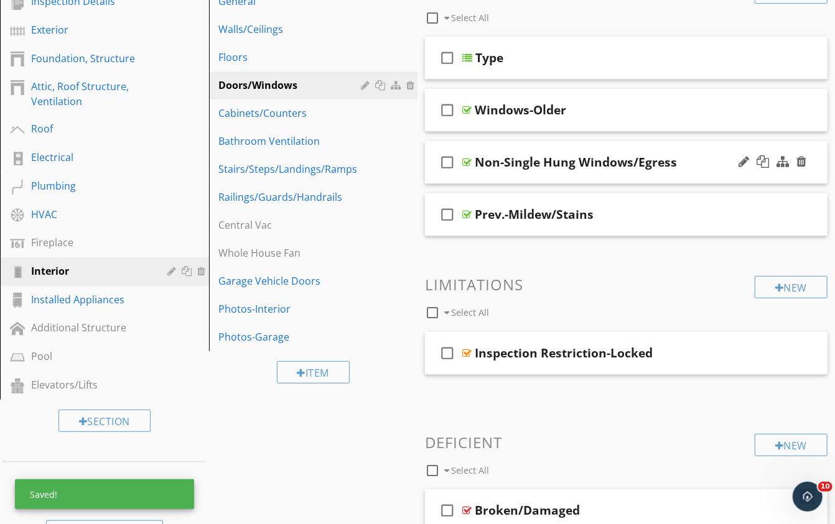
click at [705, 148] on div "check_box_outline_blank Non-Single Hung Windows/Egress" at bounding box center [626, 162] width 403 height 43
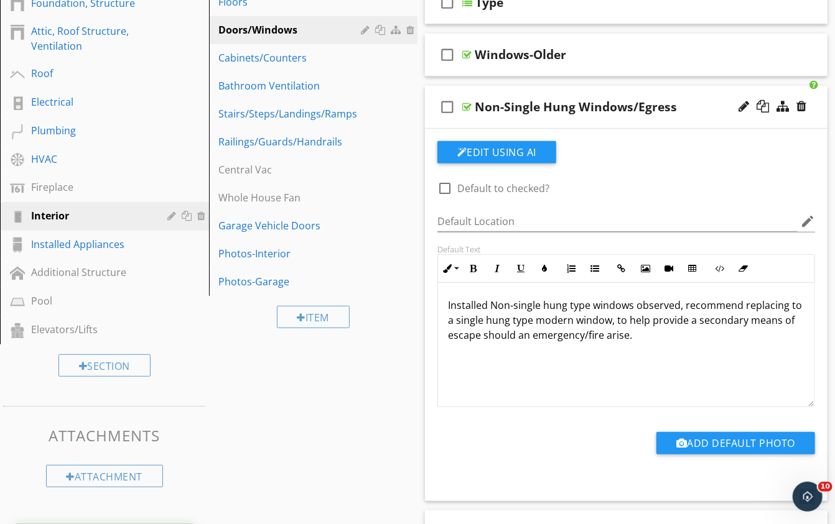
scroll to position [235, 0]
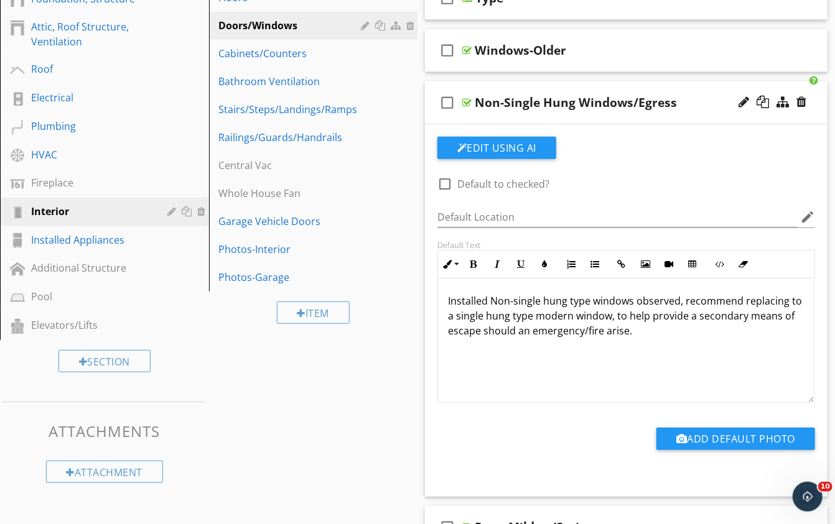
click at [528, 371] on div "Installed Non-single hung type windows observed, recommend replacing to a singl…" at bounding box center [626, 341] width 376 height 124
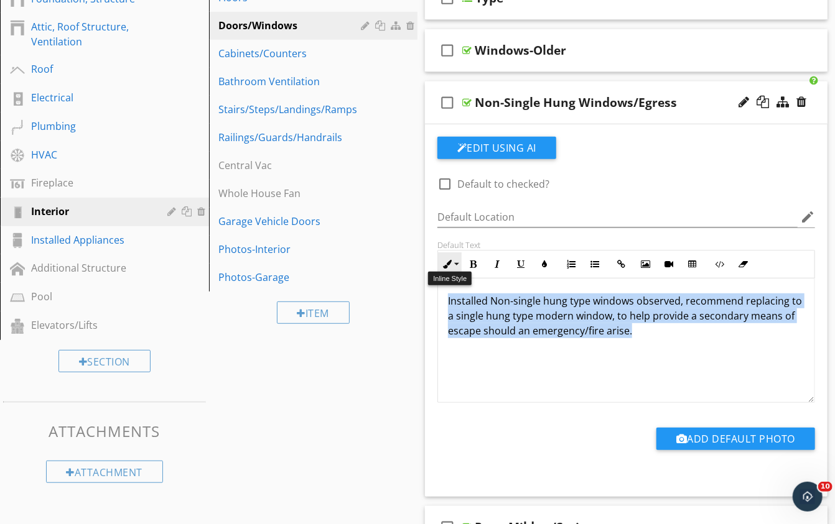
click at [452, 256] on button "Inline Style" at bounding box center [450, 265] width 24 height 24
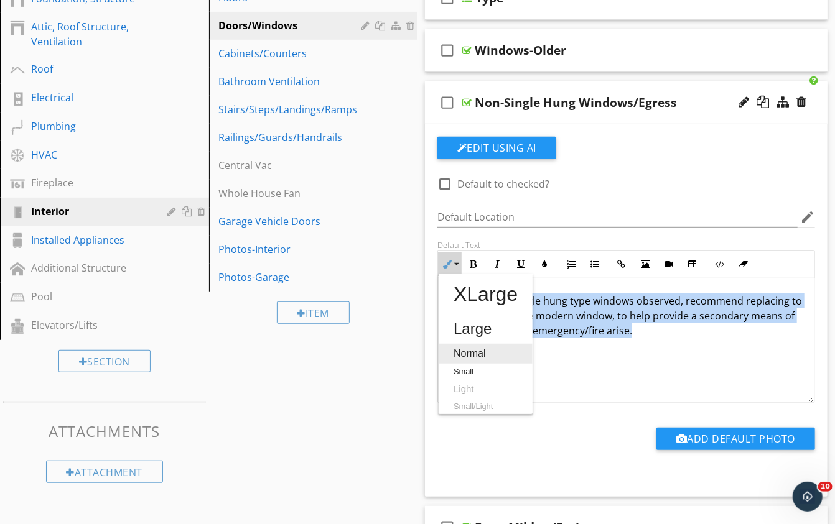
click at [469, 345] on link "Normal" at bounding box center [486, 354] width 94 height 20
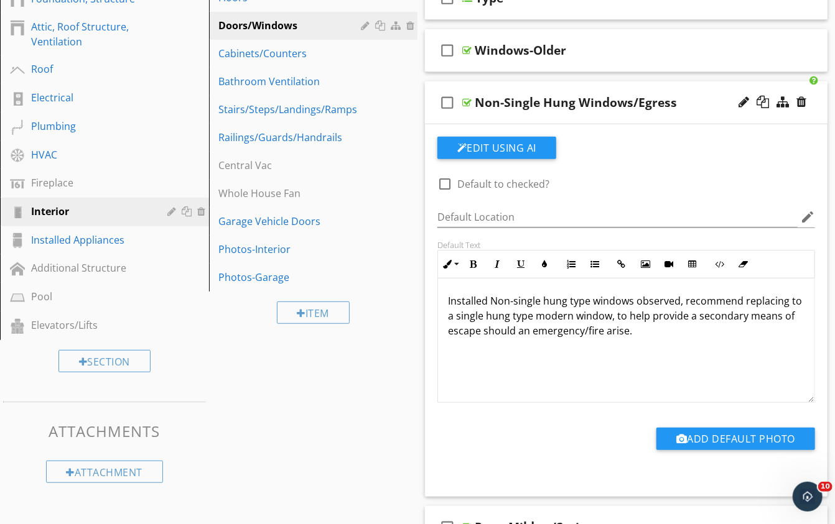
click at [707, 96] on div "Non-Single Hung Windows/Egress" at bounding box center [616, 102] width 283 height 15
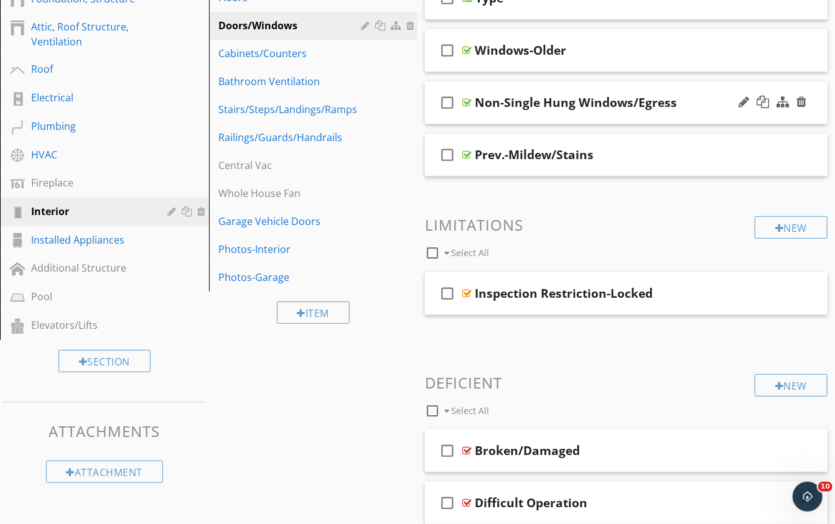
click at [488, 97] on div "Non-Single Hung Windows/Egress" at bounding box center [576, 102] width 202 height 15
click at [480, 99] on input "Non-Single Hung Windows/Egress" at bounding box center [616, 104] width 283 height 21
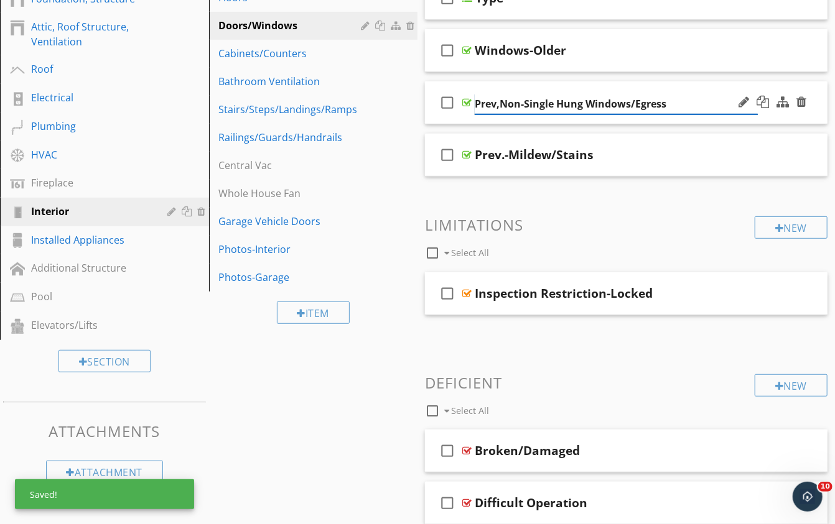
type input "Prev,-Non-Single Hung Windows/Egress"
click at [719, 83] on div "check_box_outline_blank Prev,-Non-Single Hung Windows/Egress" at bounding box center [626, 102] width 403 height 43
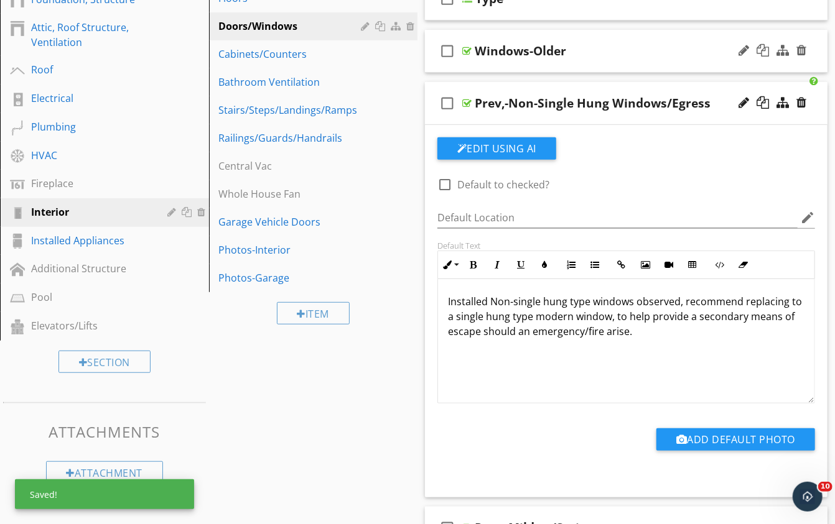
click at [644, 34] on div "check_box_outline_blank Windows-Older" at bounding box center [626, 51] width 403 height 43
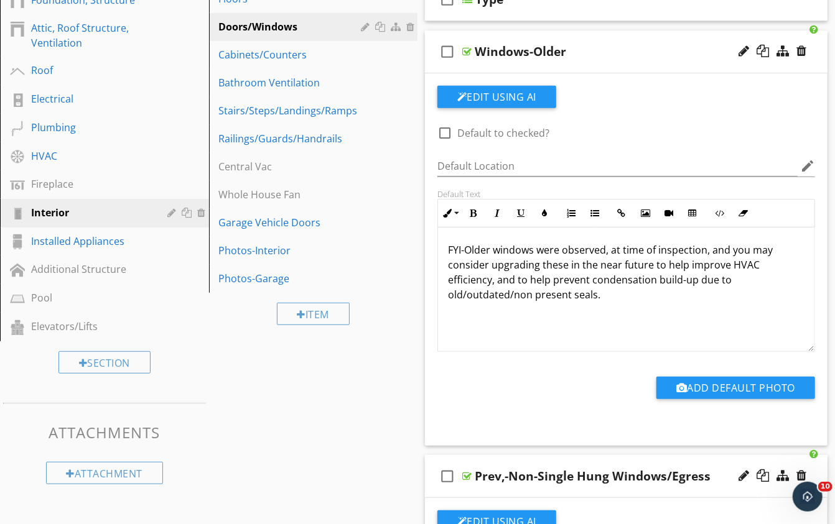
click at [500, 52] on div "Windows-Older" at bounding box center [520, 51] width 91 height 15
click at [475, 53] on input "Windows-Older" at bounding box center [616, 53] width 283 height 21
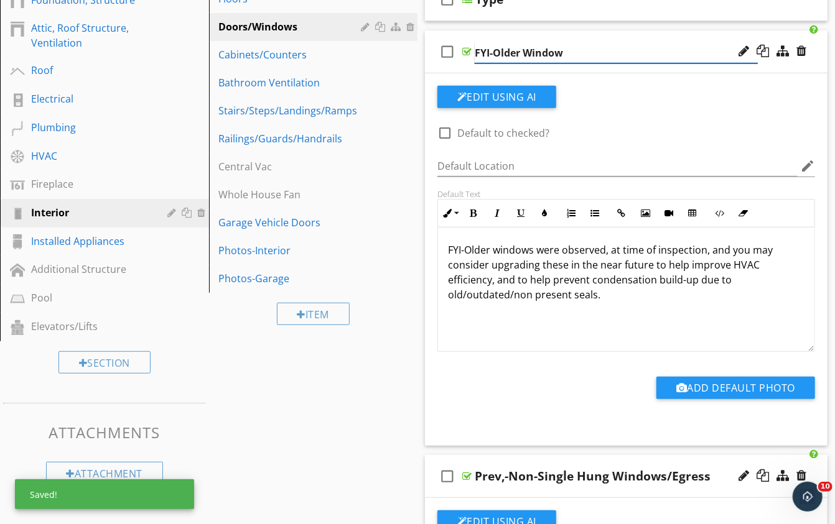
type input "FYI-Older Windows"
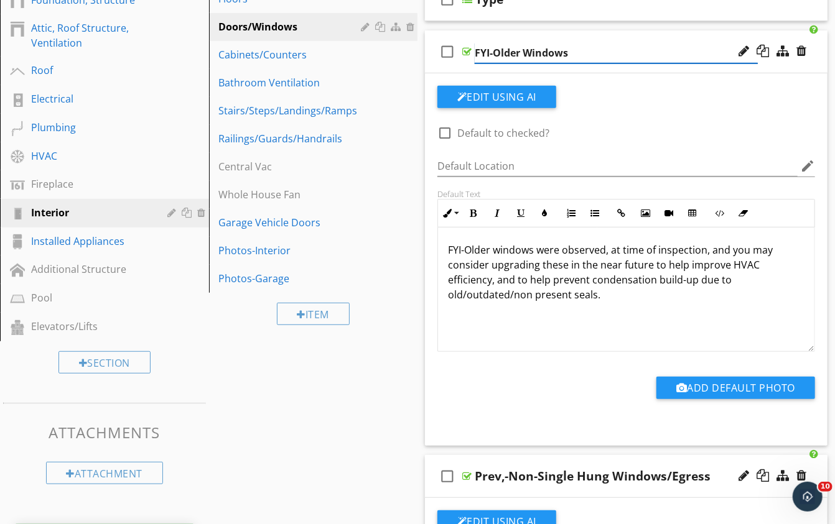
click at [628, 43] on input "FYI-Older Windows" at bounding box center [616, 53] width 283 height 21
click at [623, 35] on div "check_box_outline_blank FYI-Older Windows" at bounding box center [626, 51] width 403 height 43
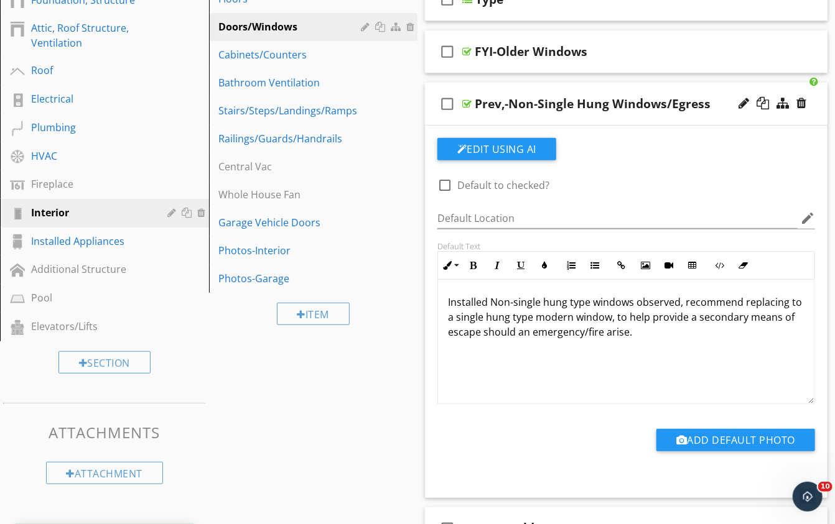
click at [496, 103] on div "Prev,-Non-Single Hung Windows/Egress" at bounding box center [593, 103] width 236 height 15
click at [498, 105] on input "Prev,-Non-Single Hung Windows/Egress" at bounding box center [616, 105] width 283 height 21
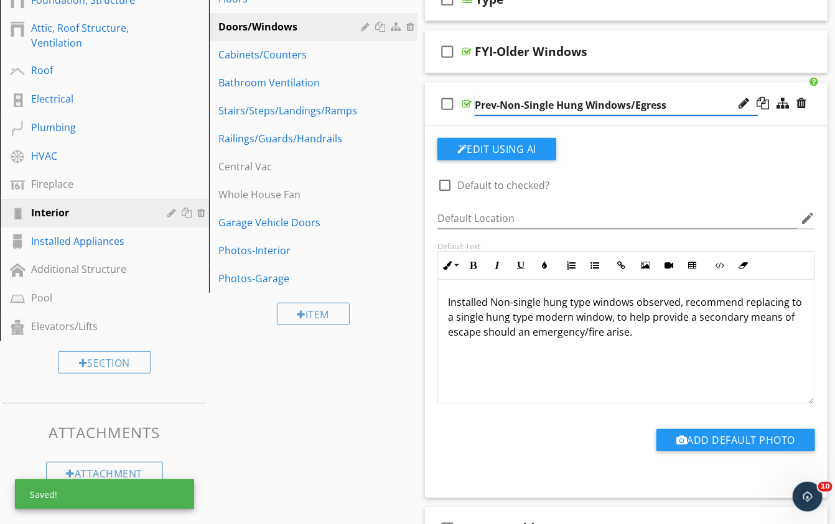
type input "Prev.-Non-Single Hung Windows/Egress"
click at [628, 138] on div "Edit Using AI" at bounding box center [626, 154] width 378 height 32
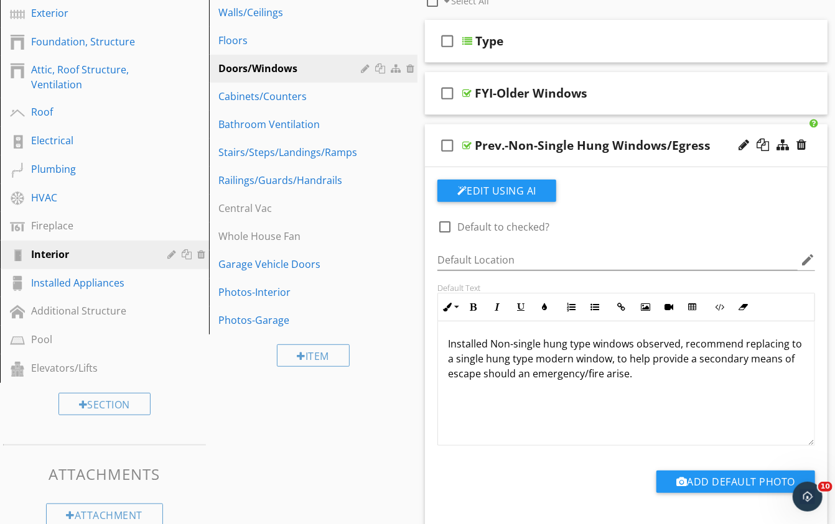
scroll to position [190, 0]
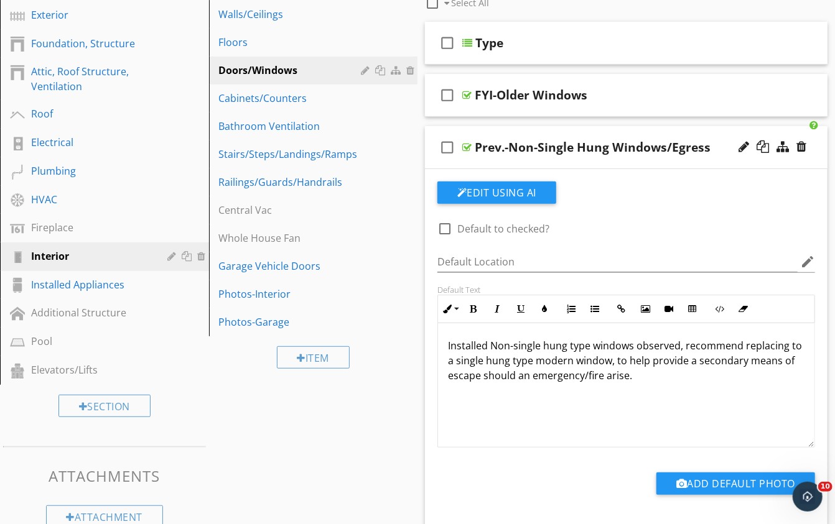
click at [648, 127] on div "check_box_outline_blank Prev.-Non-Single Hung Windows/Egress" at bounding box center [626, 147] width 403 height 43
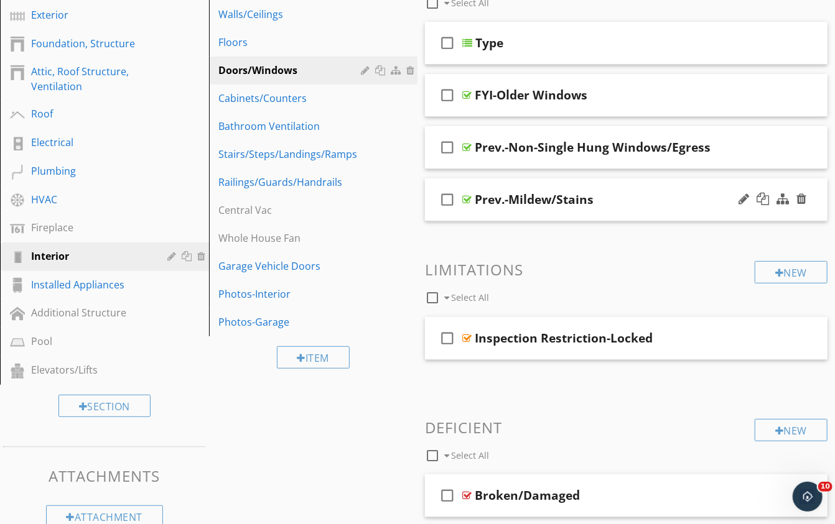
click at [502, 200] on div "Prev.-Mildew/Stains" at bounding box center [534, 199] width 119 height 15
click at [500, 198] on input "Prev.-Mildew/Stains" at bounding box center [616, 201] width 283 height 21
type input "Prev-Mildew/Stains"
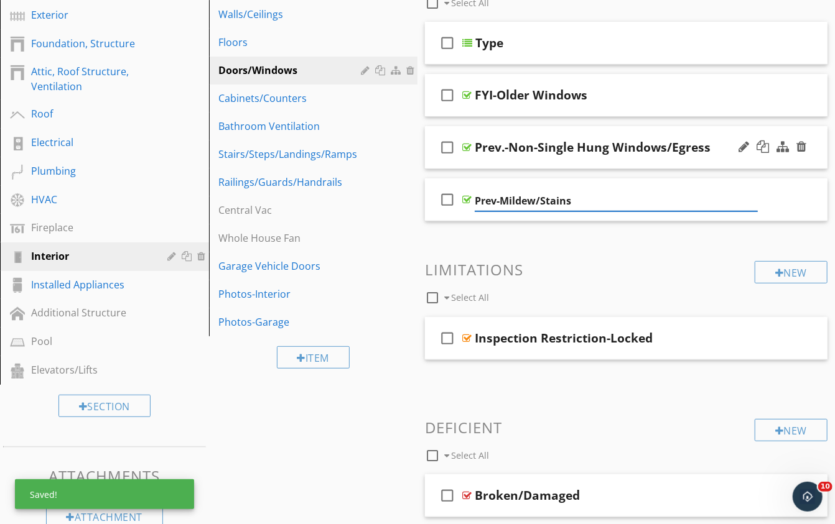
click at [496, 146] on div "Prev.-Non-Single Hung Windows/Egress" at bounding box center [593, 147] width 236 height 15
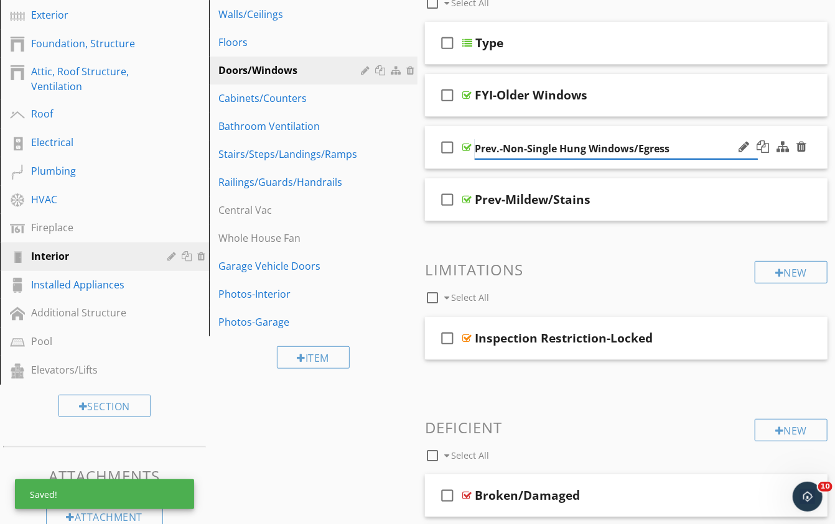
click at [501, 146] on input "Prev.-Non-Single Hung Windows/Egress" at bounding box center [616, 149] width 283 height 21
type input "Prev-Non-Single Hung Windows/Egress"
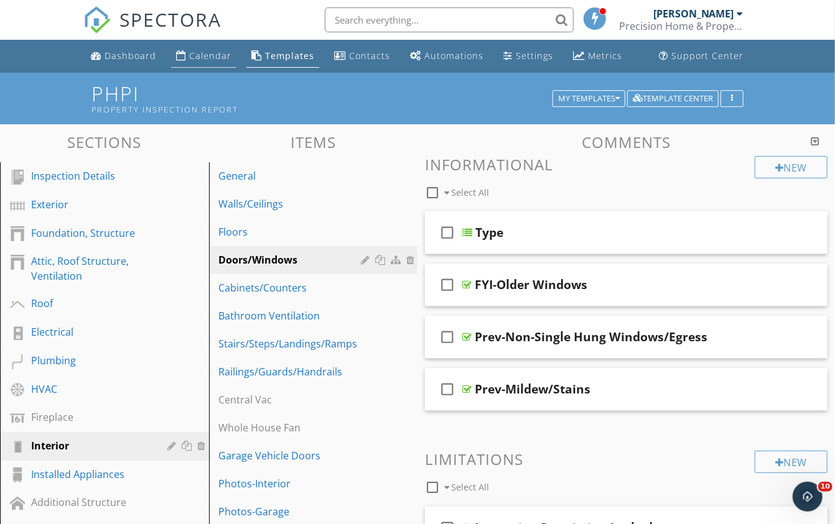
scroll to position [0, 0]
click at [197, 55] on div "Calendar" at bounding box center [210, 56] width 42 height 12
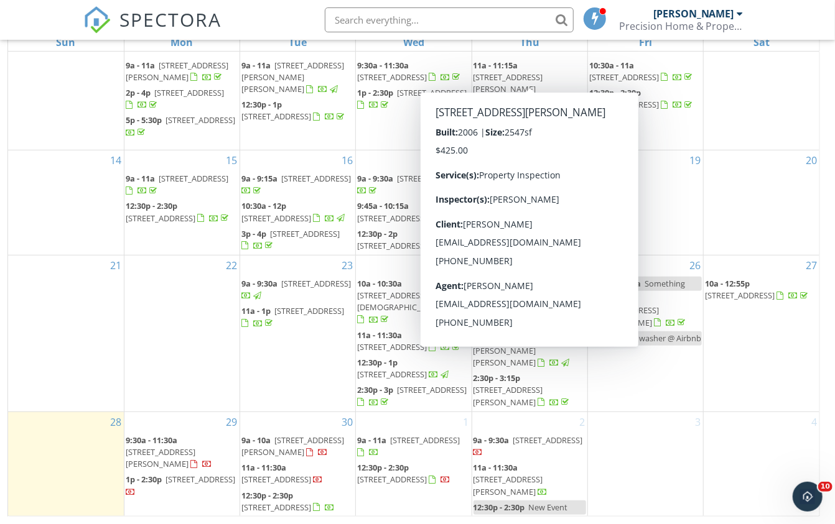
scroll to position [164, 0]
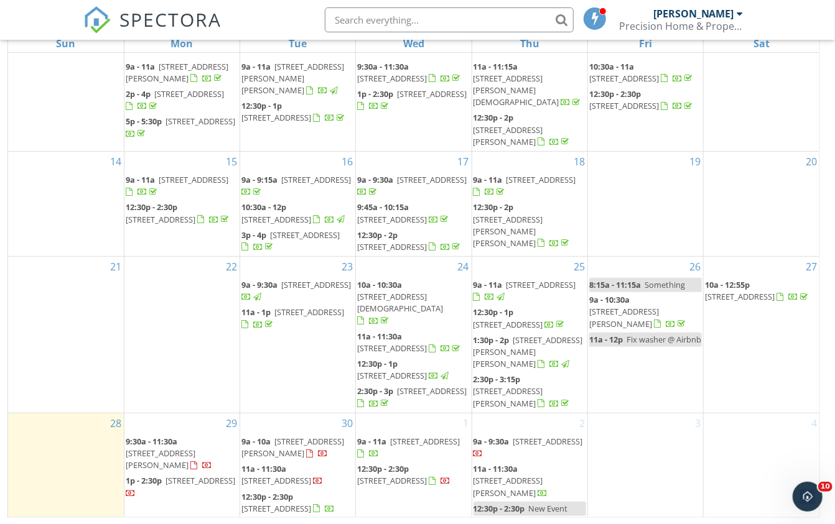
click at [512, 417] on div "2 9a - 9:30a [STREET_ADDRESS] 11a - 11:30a [STREET_ADDRESS][PERSON_NAME] 12:30p…" at bounding box center [529, 466] width 115 height 105
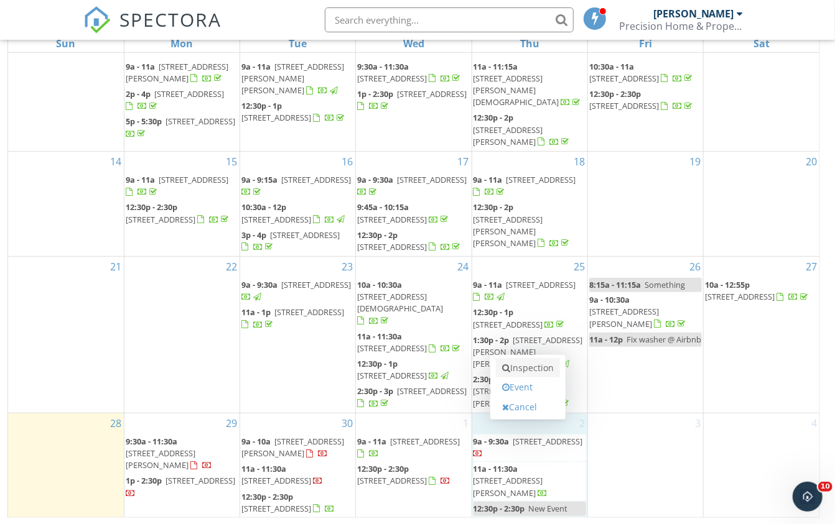
click at [522, 368] on link "Inspection" at bounding box center [528, 368] width 64 height 20
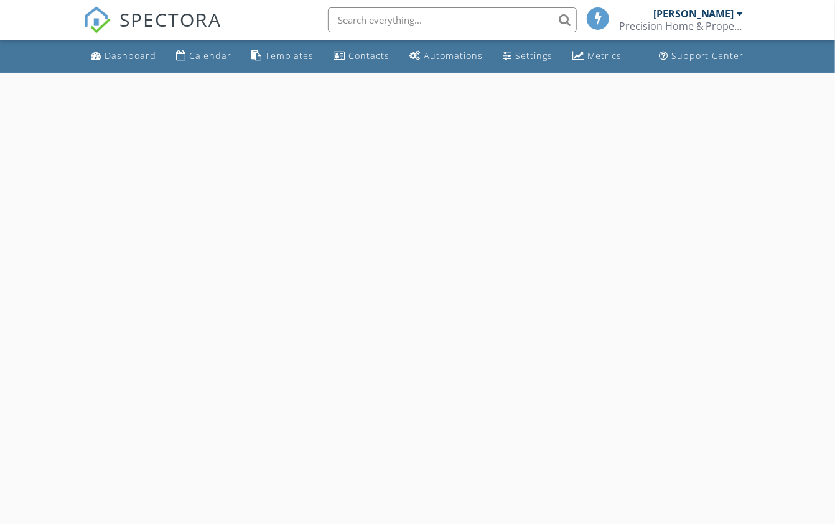
select select "9"
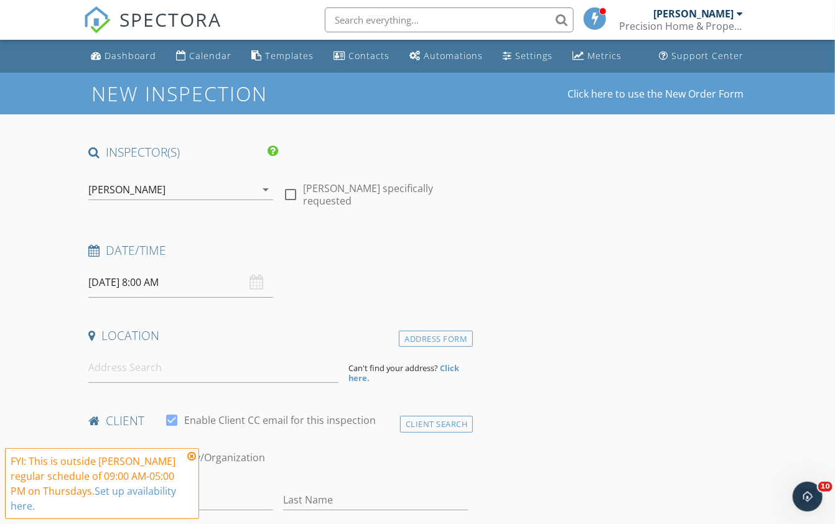
click at [164, 281] on input "[DATE] 8:00 AM" at bounding box center [180, 283] width 185 height 30
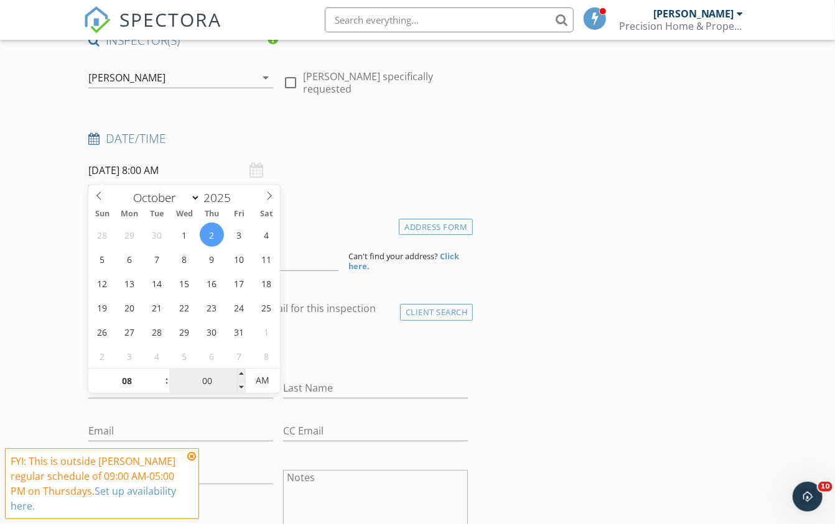
scroll to position [126, 0]
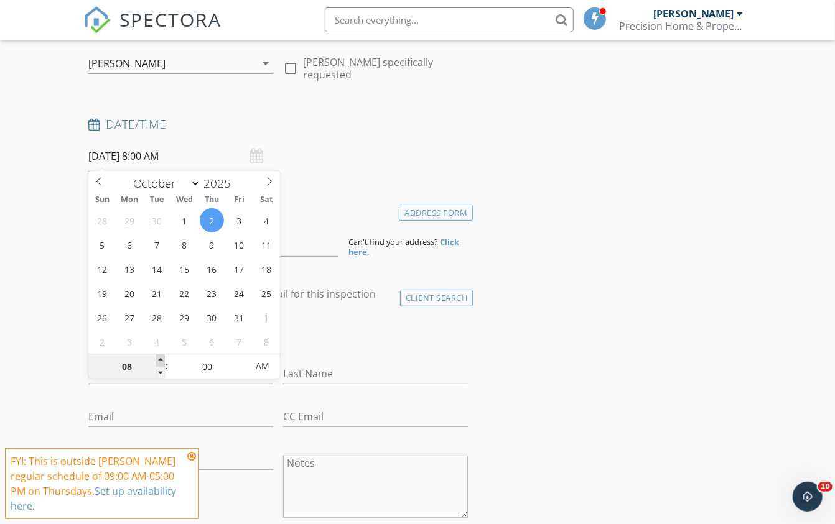
type input "09"
type input "[DATE] 9:00 AM"
click at [163, 358] on span at bounding box center [160, 361] width 9 height 12
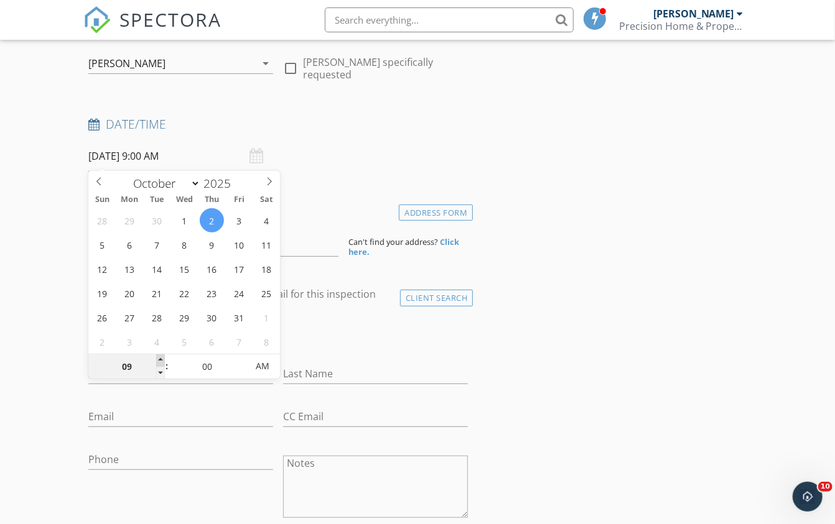
type input "10"
type input "[DATE] 10:00 AM"
click at [163, 358] on span at bounding box center [160, 361] width 9 height 12
type input "11"
type input "10/02/2025 11:00 AM"
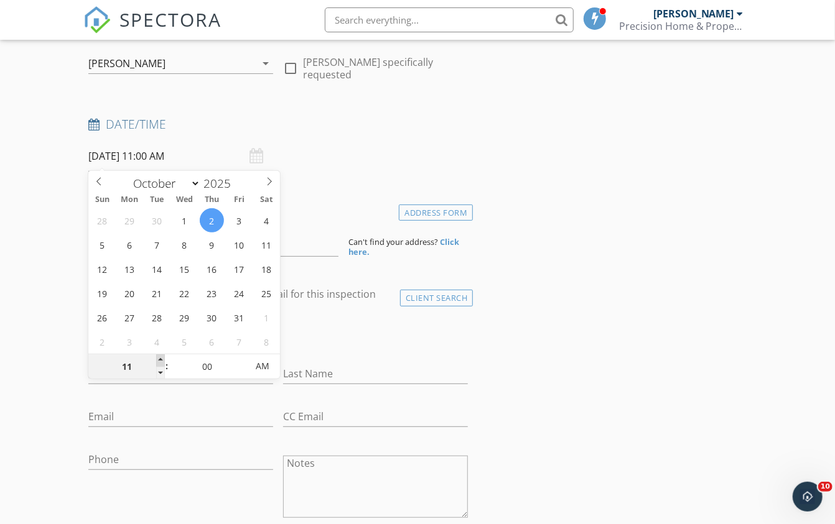
click at [163, 358] on span at bounding box center [160, 361] width 9 height 12
type input "12"
type input "10/02/2025 12:00 PM"
click at [163, 358] on span at bounding box center [160, 361] width 9 height 12
type input "05"
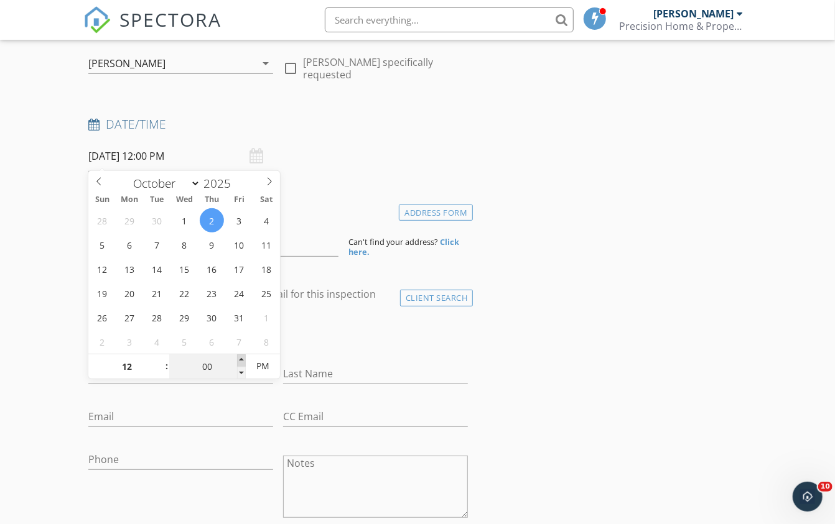
type input "10/02/2025 12:05 PM"
click at [240, 361] on span at bounding box center [241, 361] width 9 height 12
type input "10"
type input "10/02/2025 12:10 PM"
click at [240, 361] on span at bounding box center [241, 361] width 9 height 12
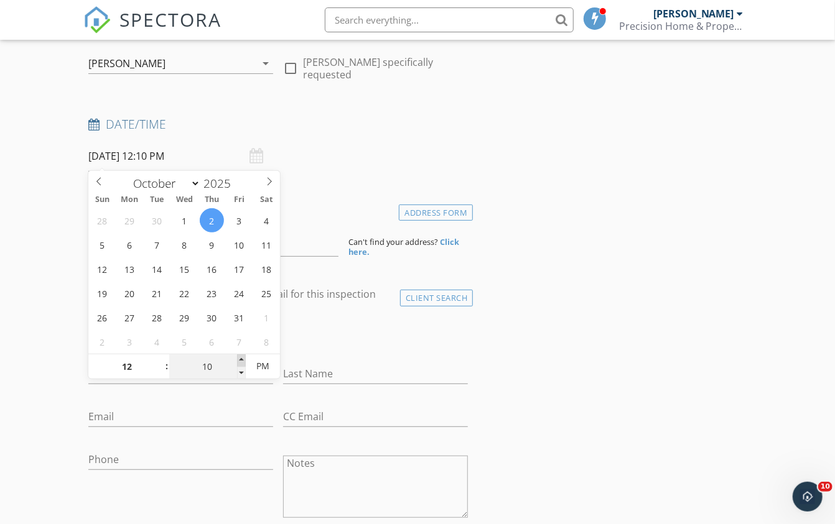
type input "15"
type input "10/02/2025 12:15 PM"
click at [240, 361] on span at bounding box center [241, 361] width 9 height 12
type input "20"
type input "10/02/2025 12:20 PM"
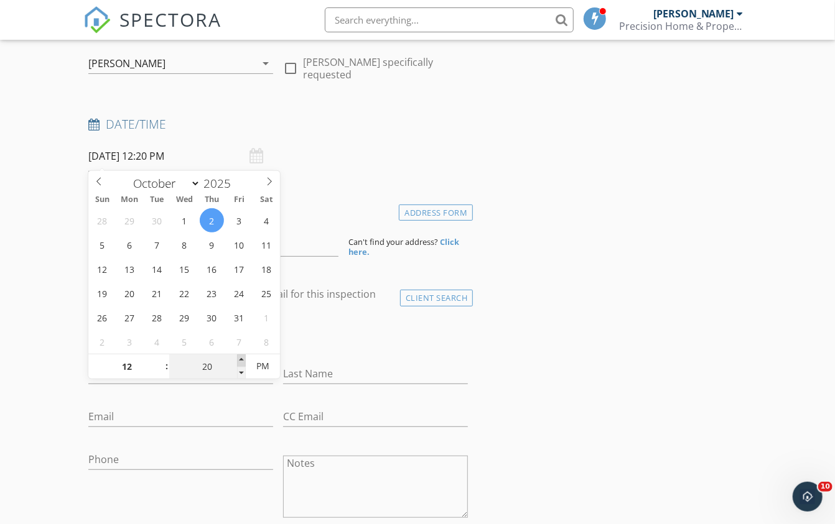
click at [240, 361] on span at bounding box center [241, 361] width 9 height 12
type input "25"
type input "10/02/2025 12:25 PM"
click at [240, 361] on span at bounding box center [241, 361] width 9 height 12
type input "30"
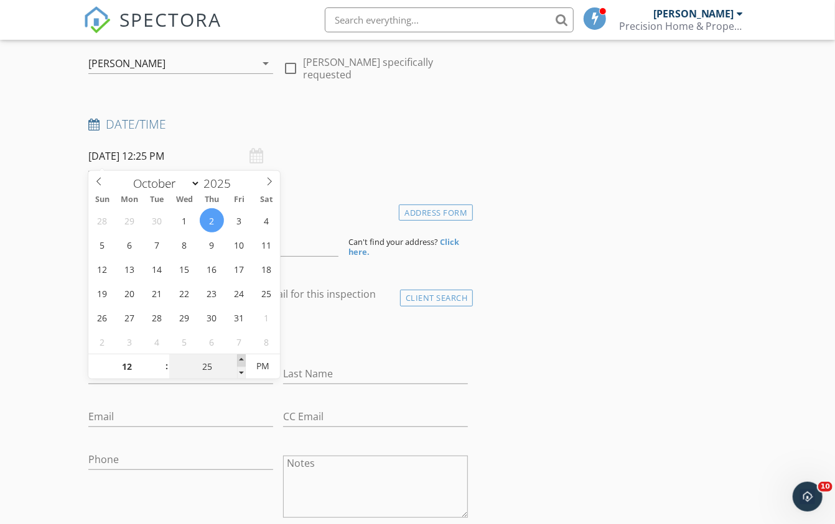
type input "10/02/2025 12:30 PM"
click at [240, 361] on span at bounding box center [241, 361] width 9 height 12
click at [304, 242] on input at bounding box center [213, 241] width 250 height 30
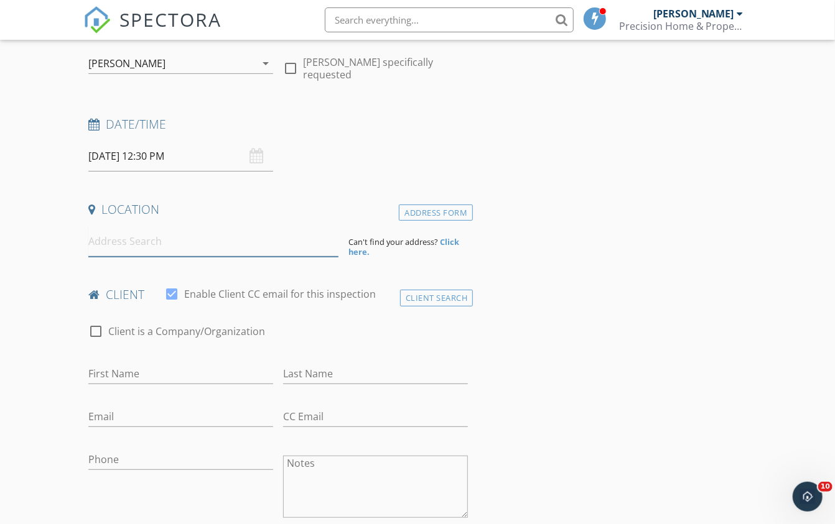
paste input "5347 aurora dr leesburg"
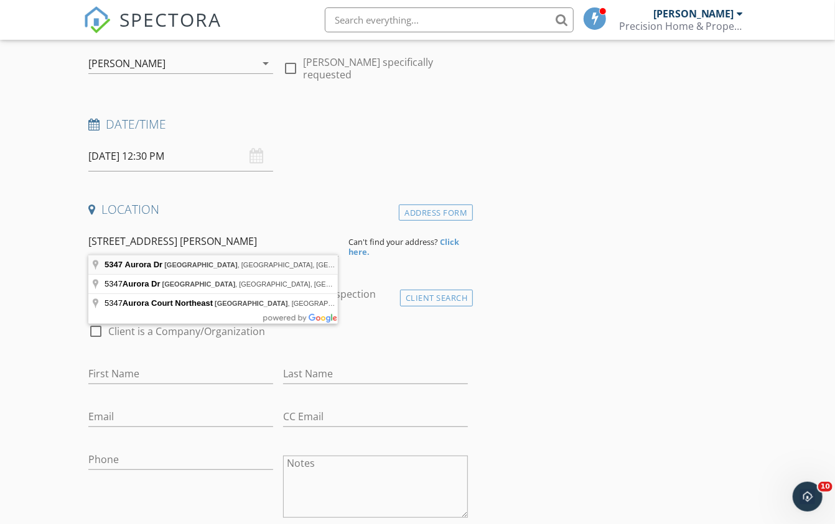
type input "5347 Aurora Dr, Leesburg, FL, USA"
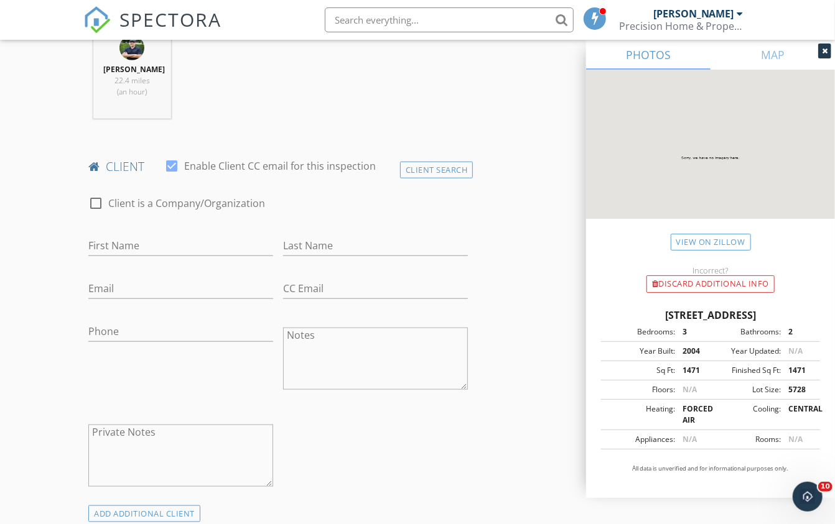
scroll to position [525, 0]
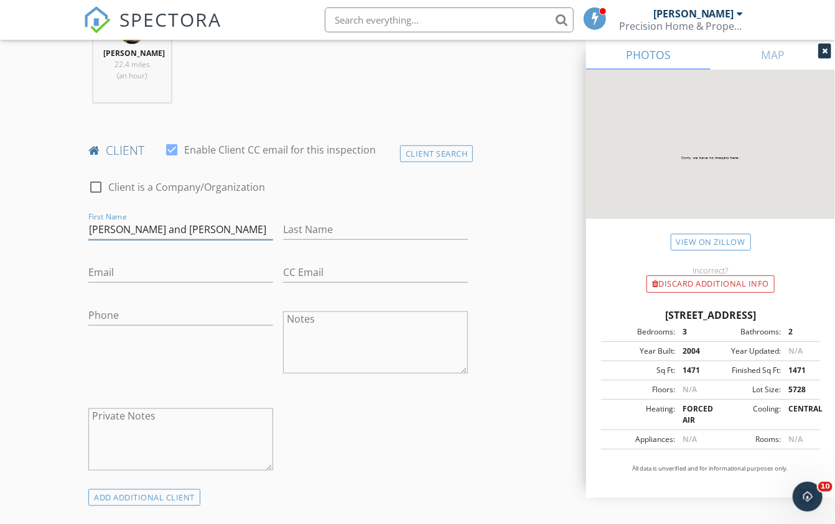
type input "Jack and Carla"
type input "Ferns"
paste input "Jackwferns@gmail.com"
type input "Jackwferns@gmail.com"
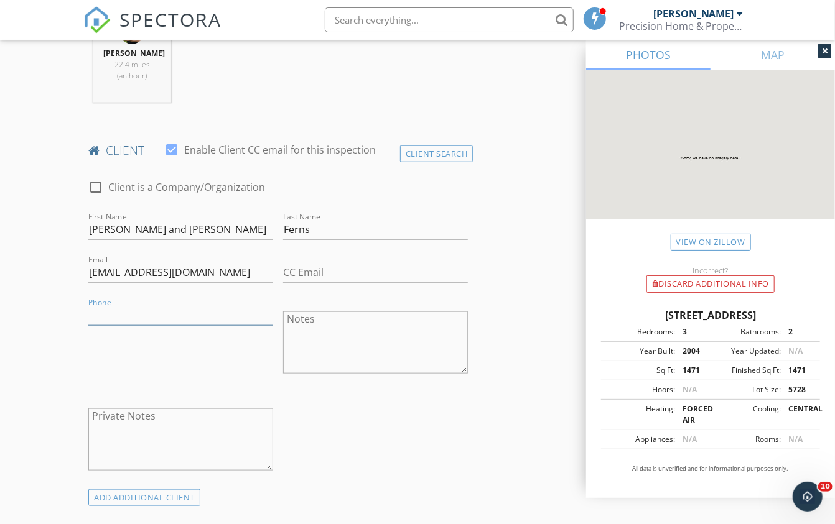
paste input "603-491-8251"
type input "603-491-8251"
click at [198, 375] on div "Phone 603-491-8251" at bounding box center [180, 344] width 195 height 97
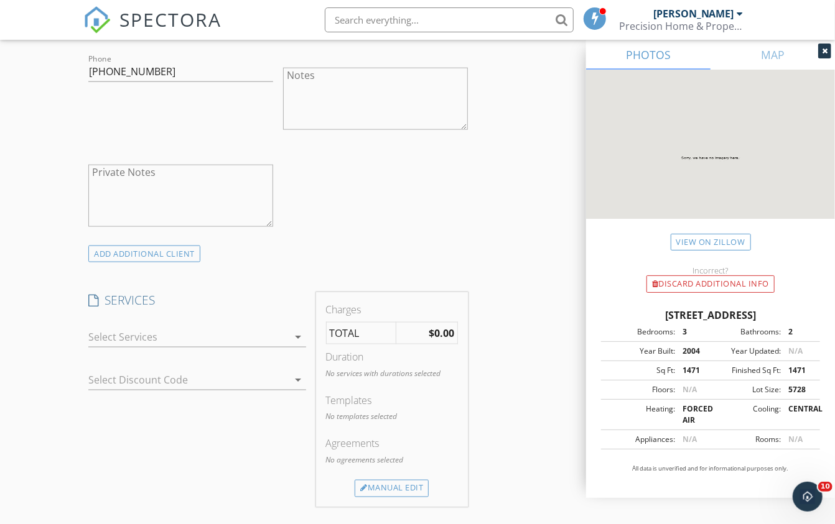
scroll to position [796, 0]
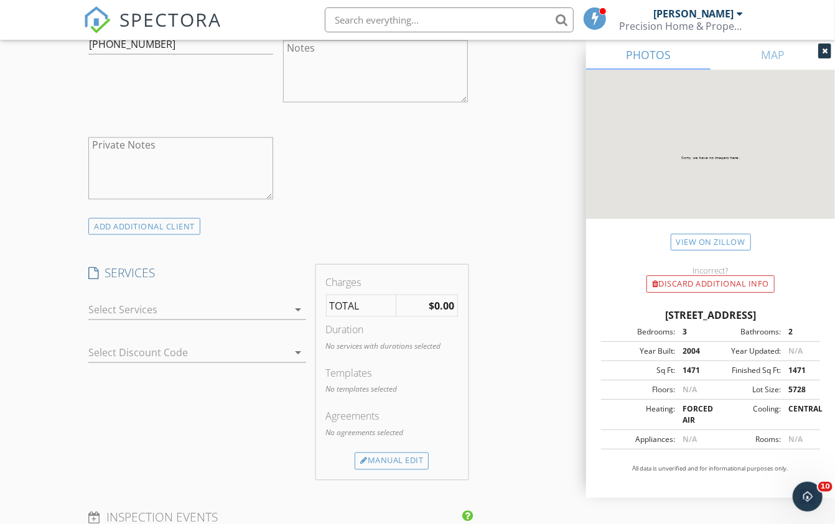
click at [270, 301] on div at bounding box center [188, 310] width 200 height 20
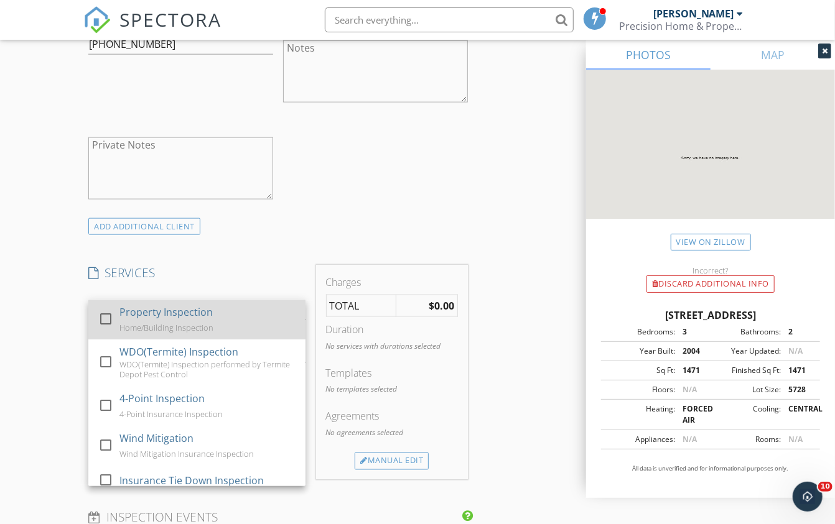
click at [102, 313] on div at bounding box center [105, 319] width 21 height 21
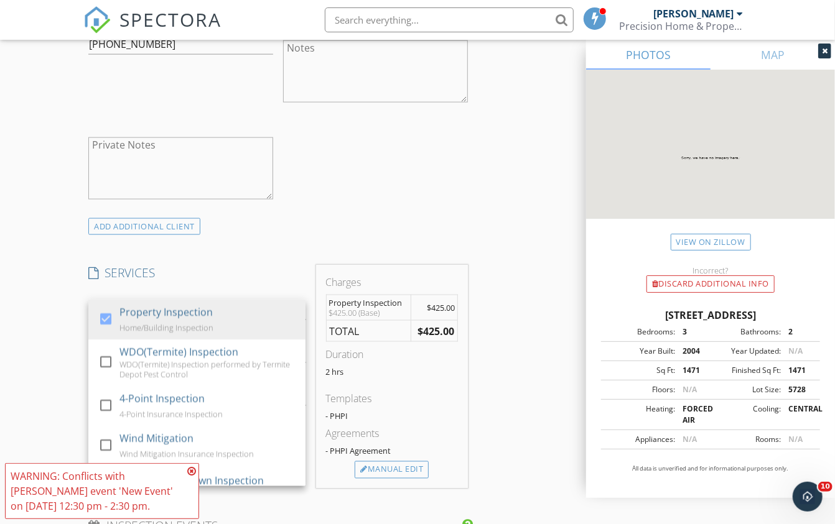
click at [180, 290] on div "check_box Property Inspection Home/Building Inspection check_box_outline_blank …" at bounding box center [196, 311] width 227 height 43
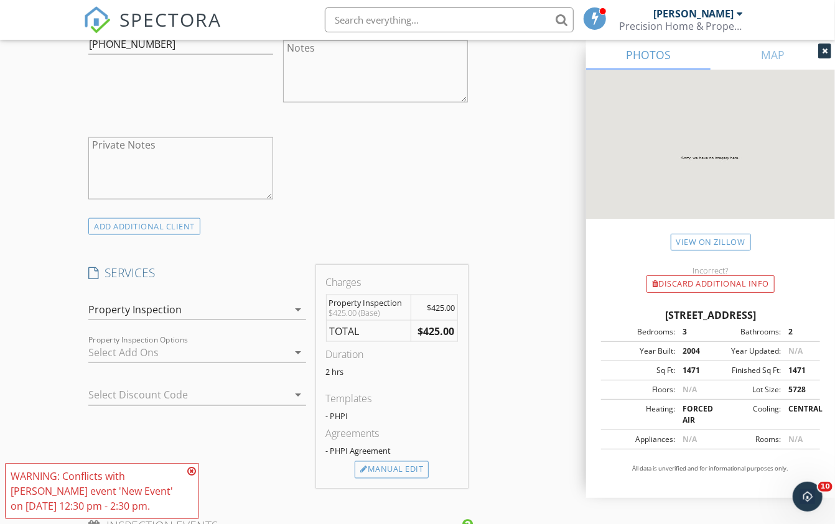
click at [189, 467] on icon at bounding box center [191, 472] width 9 height 10
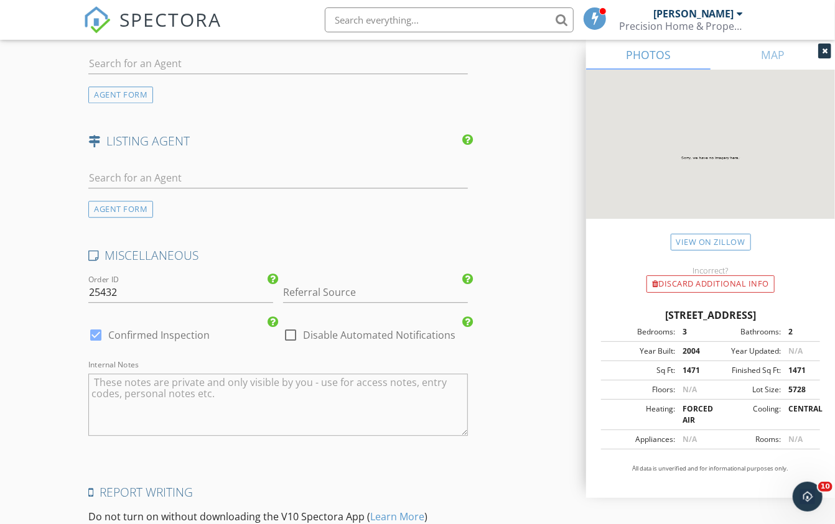
scroll to position [1487, 0]
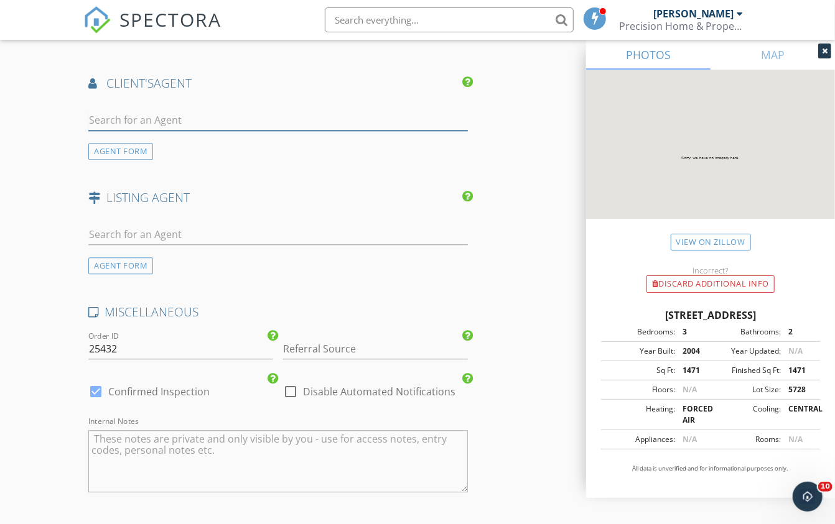
click at [150, 116] on input "text" at bounding box center [277, 120] width 379 height 21
type input "cindy"
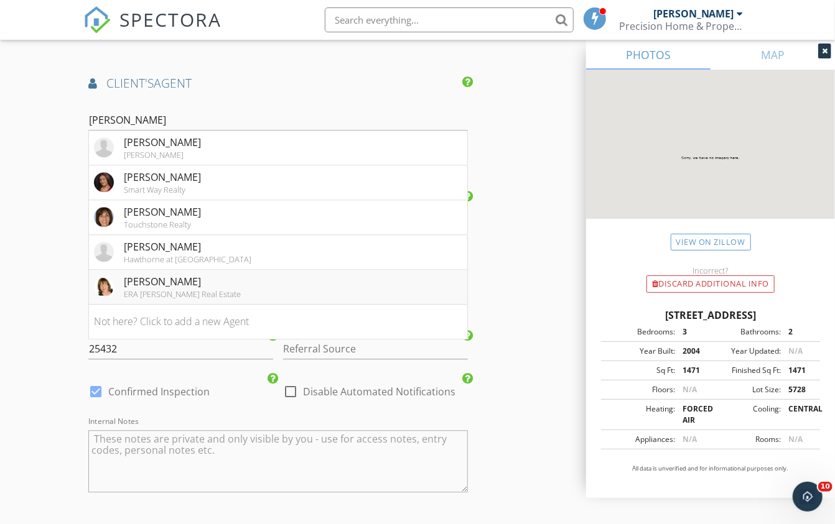
click at [133, 289] on div "ERA Grizzard Real Estate" at bounding box center [182, 294] width 117 height 10
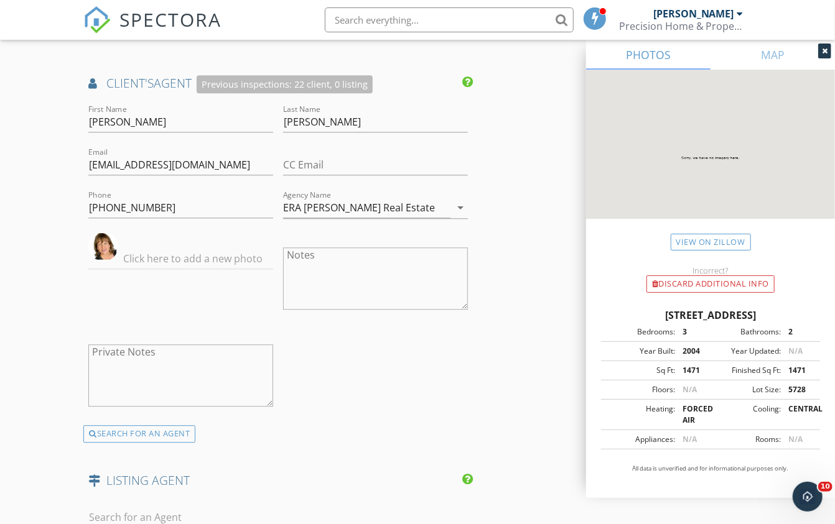
click at [465, 343] on div "First Name Cindy Last Name Wheeler Email cwheeler@eragrizzard.com CC Email Phon…" at bounding box center [277, 264] width 389 height 324
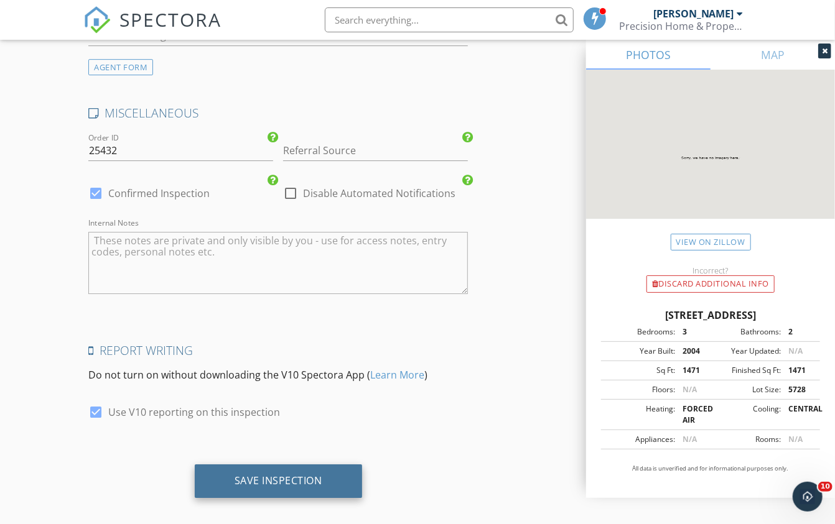
scroll to position [1968, 0]
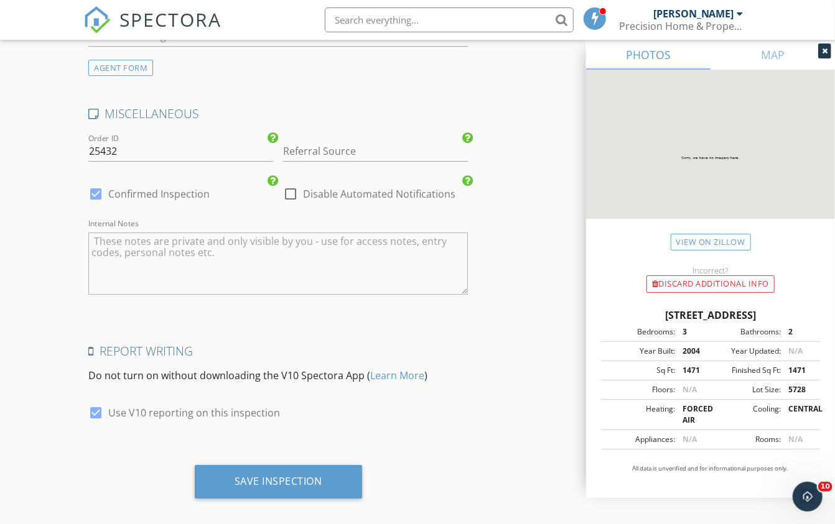
click at [292, 184] on div at bounding box center [290, 194] width 21 height 21
checkbox input "true"
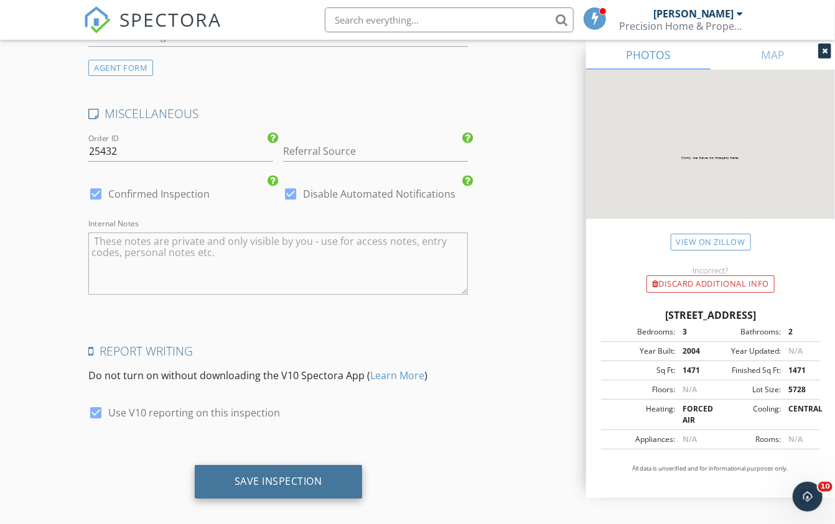
click at [268, 475] on div "Save Inspection" at bounding box center [279, 481] width 88 height 12
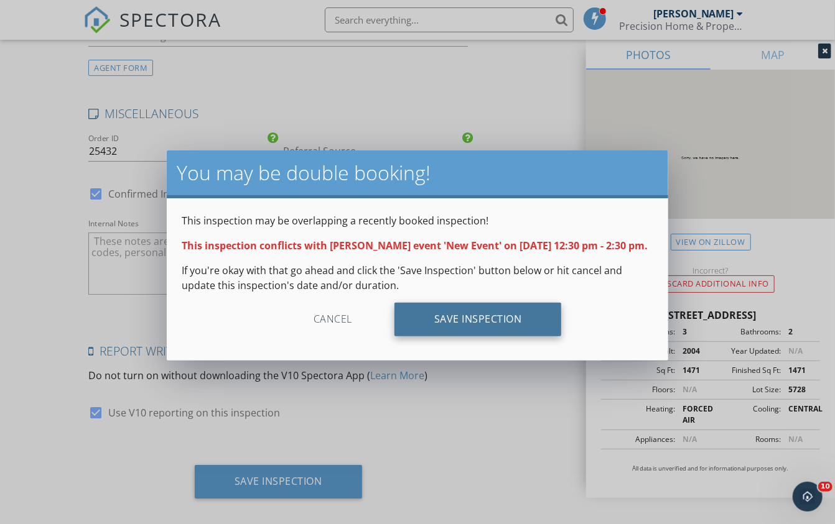
click at [466, 322] on div "Save Inspection" at bounding box center [477, 320] width 167 height 34
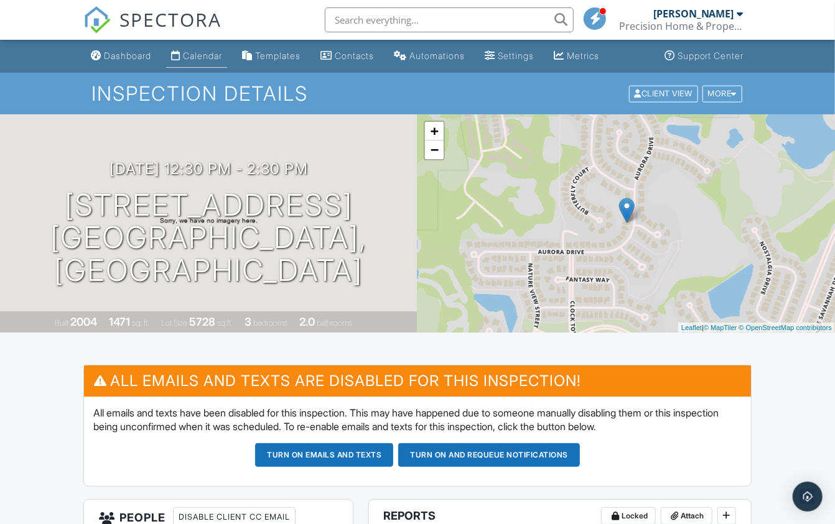
click at [211, 46] on link "Calendar" at bounding box center [196, 56] width 61 height 23
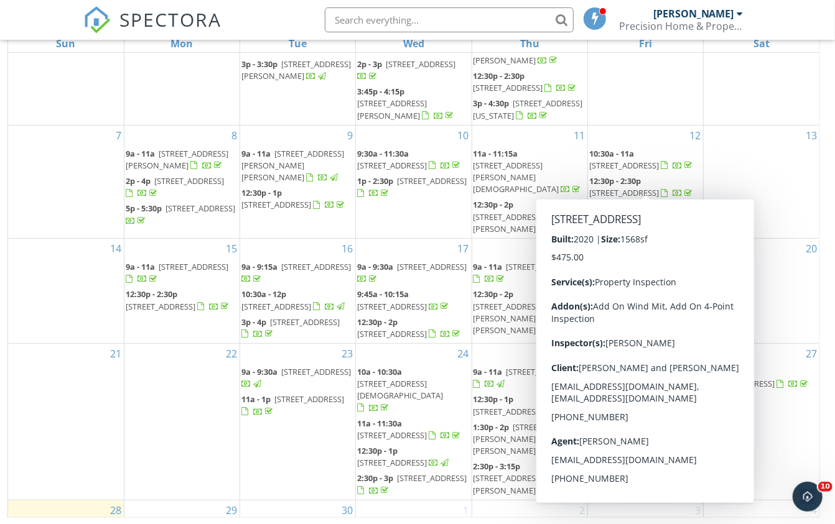
scroll to position [83, 0]
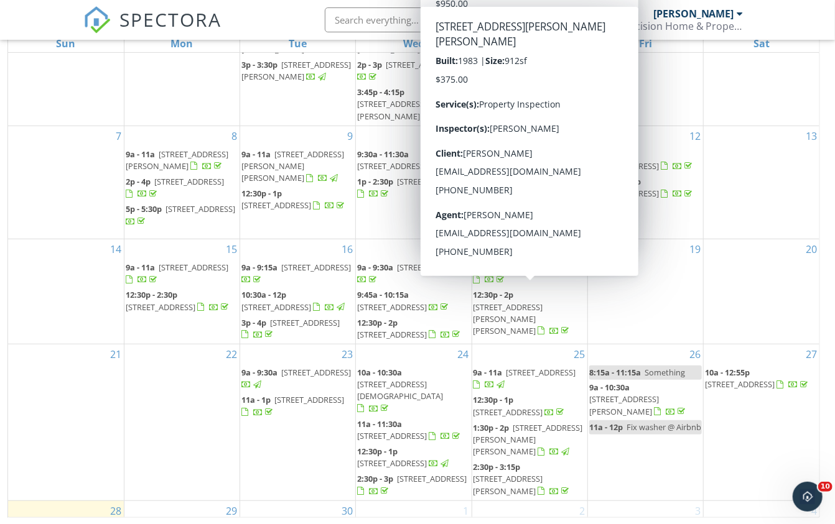
click at [516, 302] on span "185 S Tara Dr, Tavares 32778" at bounding box center [508, 319] width 70 height 35
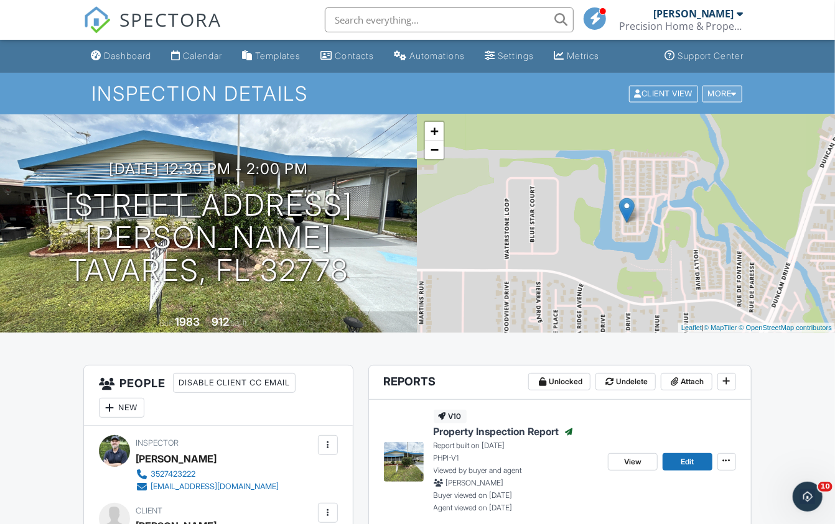
click at [721, 98] on div "More" at bounding box center [722, 93] width 40 height 17
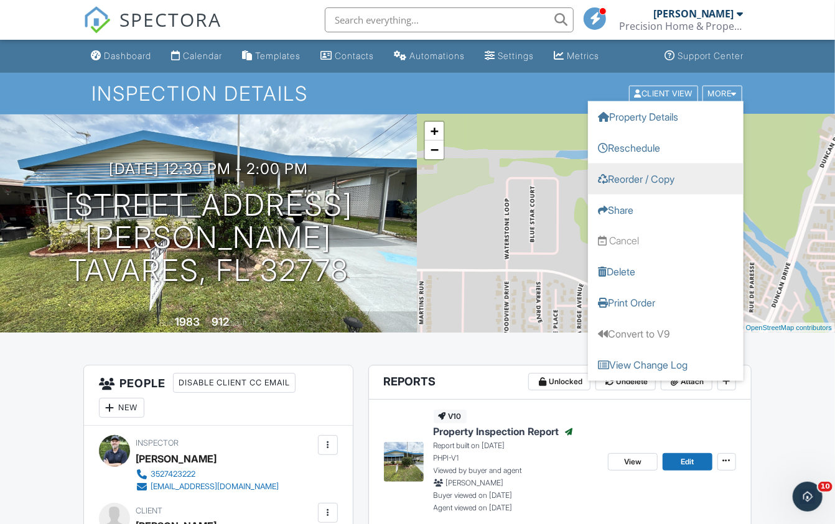
click at [631, 185] on link "Reorder / Copy" at bounding box center [666, 178] width 156 height 31
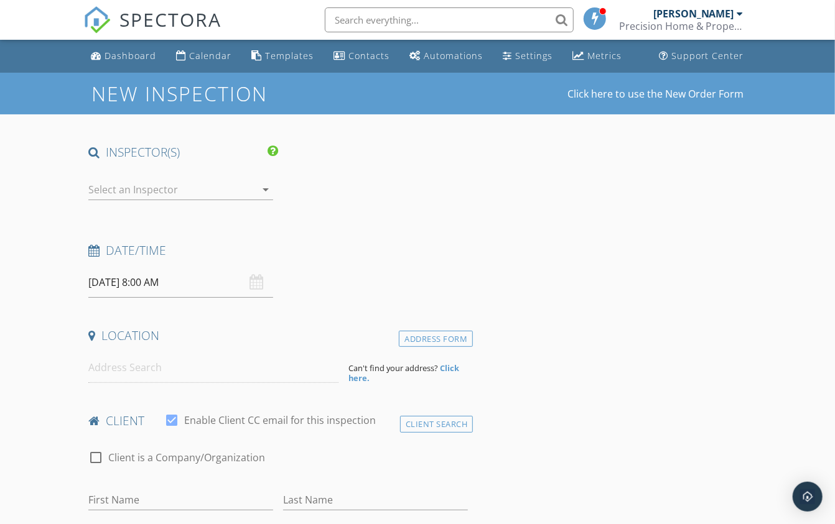
type input "Bill"
type input "[PERSON_NAME]"
type input "billbishop2255@gmail.com"
type input "407-856-4949"
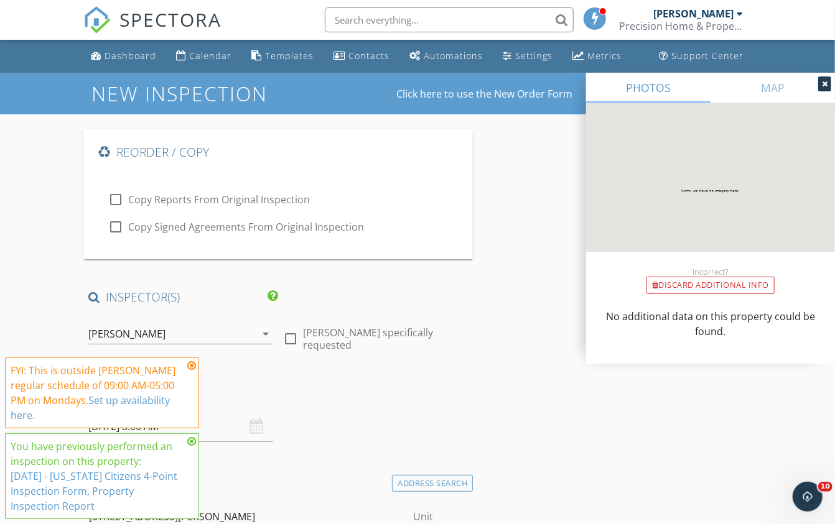
click at [113, 197] on div at bounding box center [115, 199] width 21 height 21
checkbox input "true"
click at [190, 366] on icon at bounding box center [191, 366] width 9 height 10
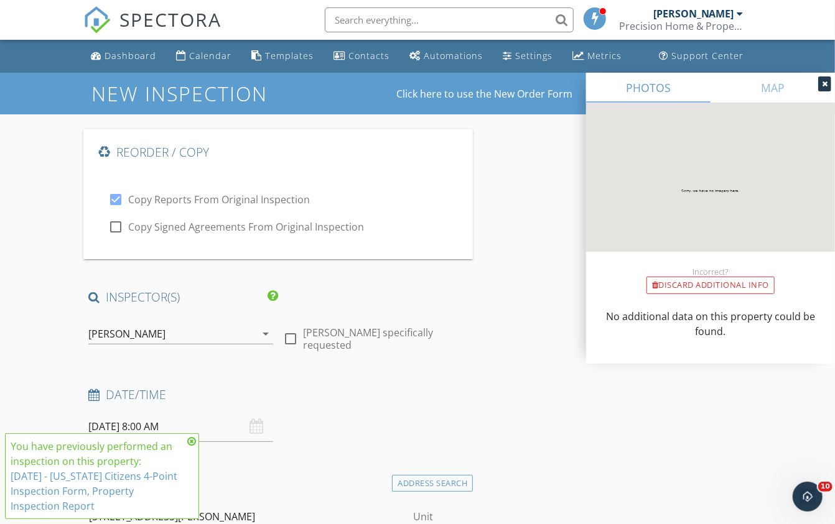
click at [192, 442] on icon at bounding box center [191, 442] width 9 height 10
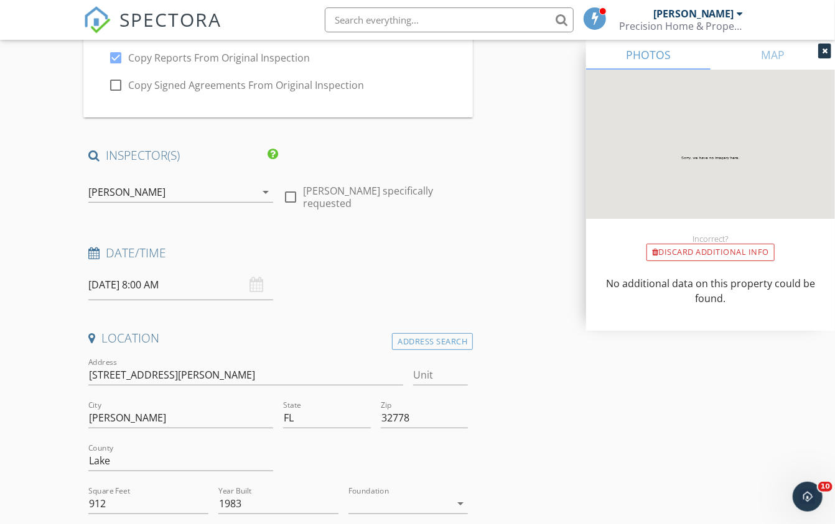
scroll to position [148, 0]
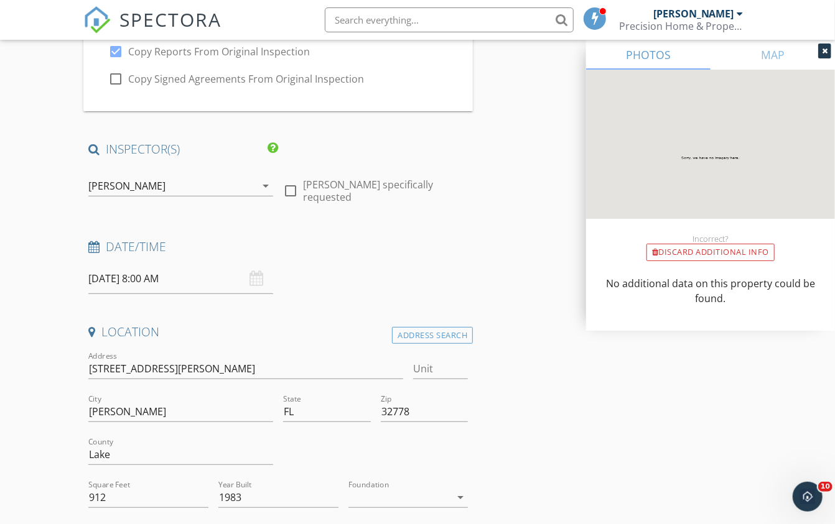
click at [126, 275] on input "09/29/2025 8:00 AM" at bounding box center [180, 279] width 185 height 30
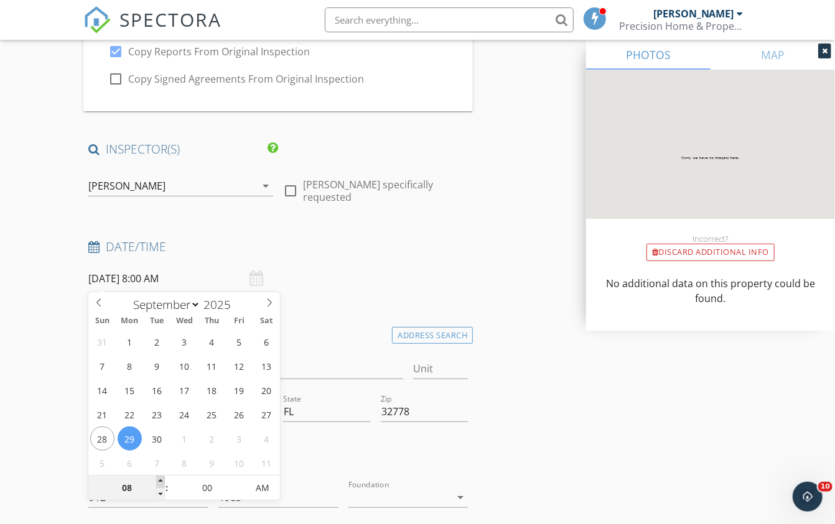
type input "09"
type input "09/29/2025 9:00 AM"
click at [159, 478] on span at bounding box center [160, 482] width 9 height 12
type input "10"
type input "09/29/2025 10:00 AM"
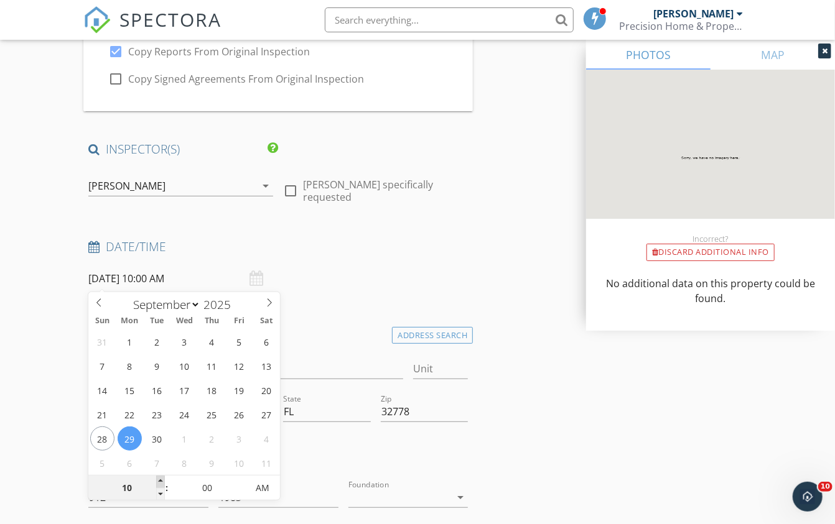
click at [159, 478] on span at bounding box center [160, 482] width 9 height 12
type input "11"
type input "09/29/2025 11:00 AM"
click at [159, 478] on span at bounding box center [160, 482] width 9 height 12
type input "12"
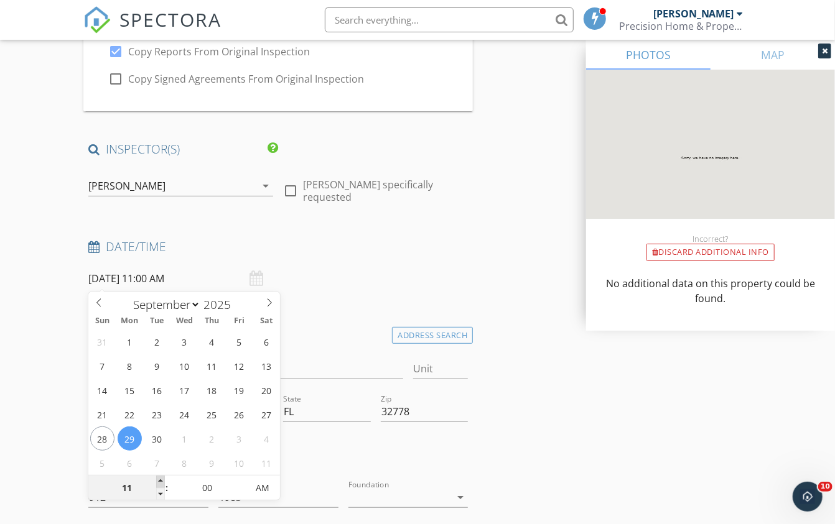
type input "09/29/2025 12:00 PM"
click at [159, 478] on span at bounding box center [160, 482] width 9 height 12
type input "01"
type input "09/29/2025 1:00 PM"
click at [159, 478] on span at bounding box center [160, 482] width 9 height 12
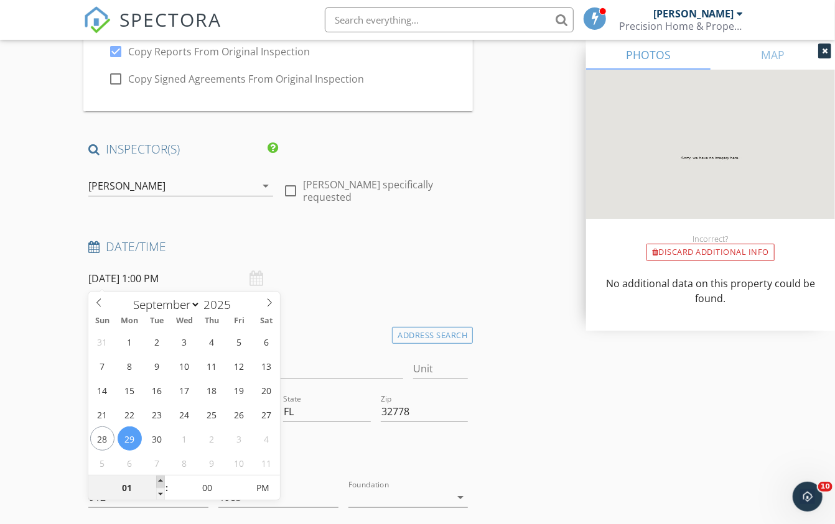
type input "02"
type input "09/29/2025 2:00 PM"
click at [159, 478] on span at bounding box center [160, 482] width 9 height 12
type input "03"
type input "09/29/2025 3:00 PM"
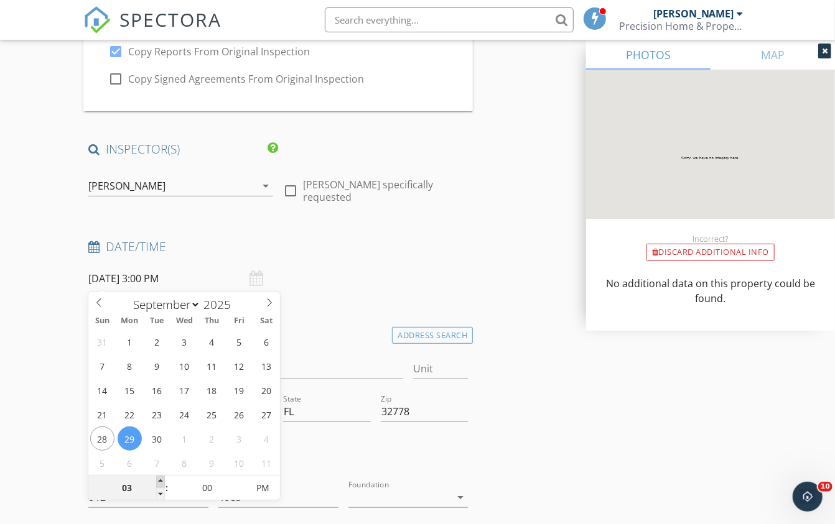
click at [159, 478] on span at bounding box center [160, 482] width 9 height 12
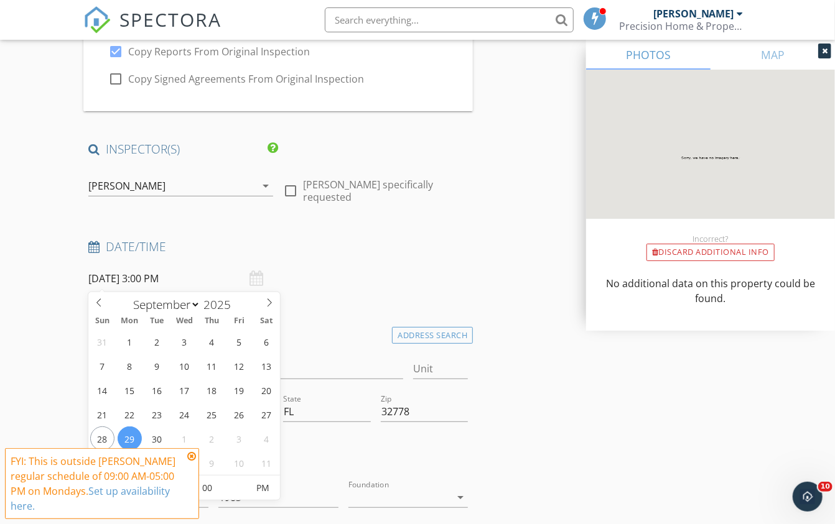
click at [375, 259] on div "Date/Time" at bounding box center [277, 251] width 389 height 25
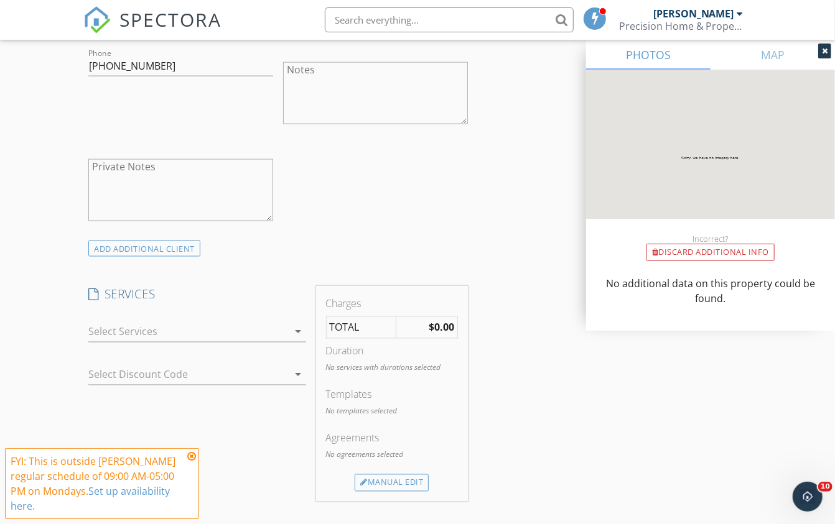
scroll to position [919, 0]
click at [234, 328] on div at bounding box center [188, 332] width 200 height 20
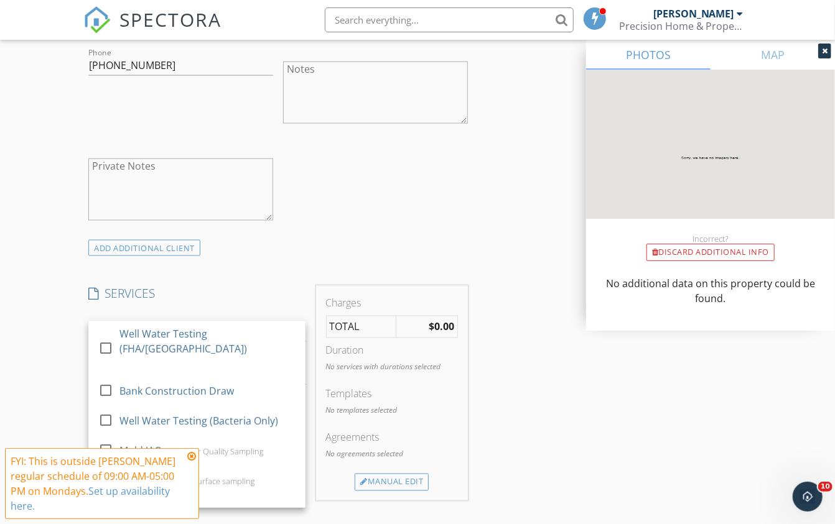
scroll to position [254, 0]
click at [368, 482] on div "Manual Edit" at bounding box center [392, 482] width 74 height 17
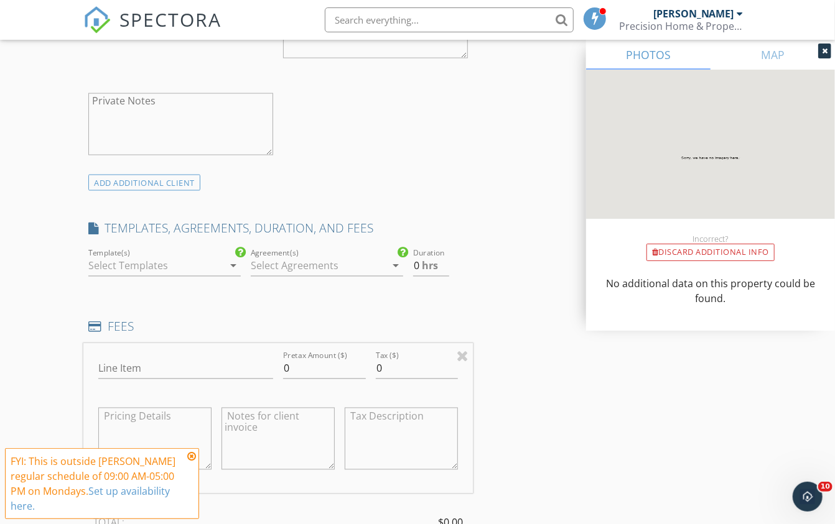
scroll to position [1035, 0]
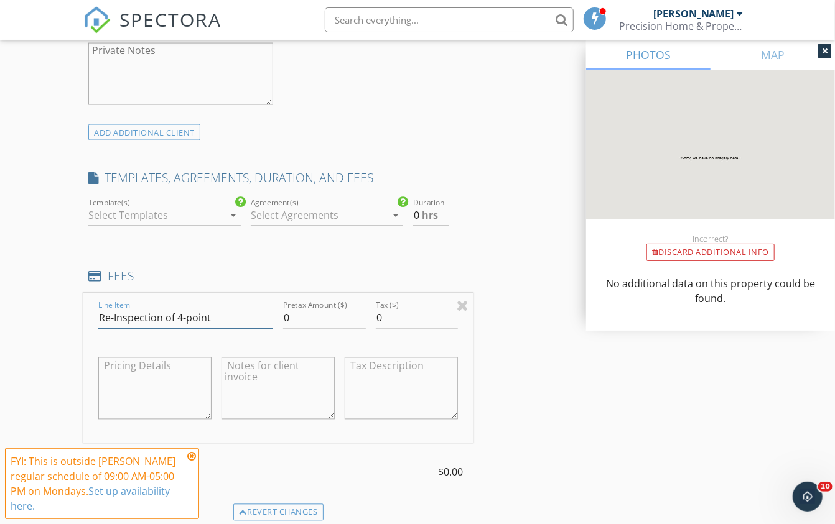
type input "Re-Inspection of 4-point"
click at [304, 309] on input "0" at bounding box center [324, 319] width 83 height 21
type input "75"
click at [566, 399] on div "Reorder / Copy check_box Copy Reports From Original Inspection check_box_outlin…" at bounding box center [417, 403] width 668 height 2619
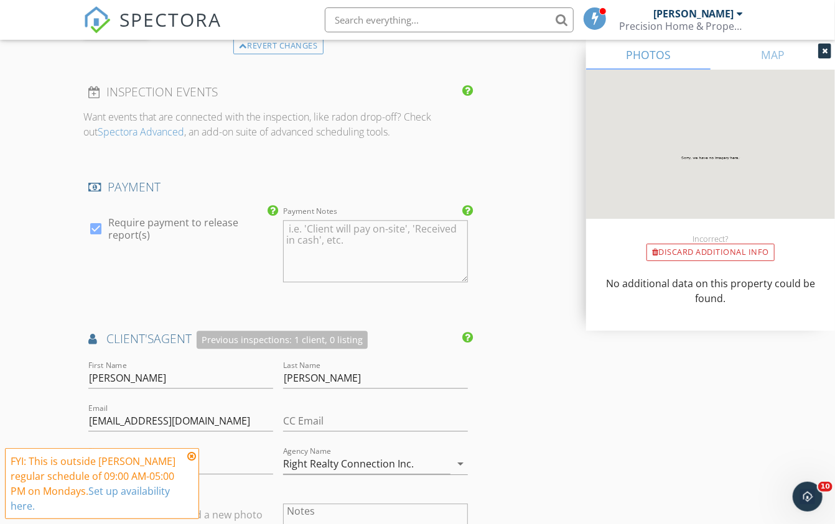
scroll to position [1523, 0]
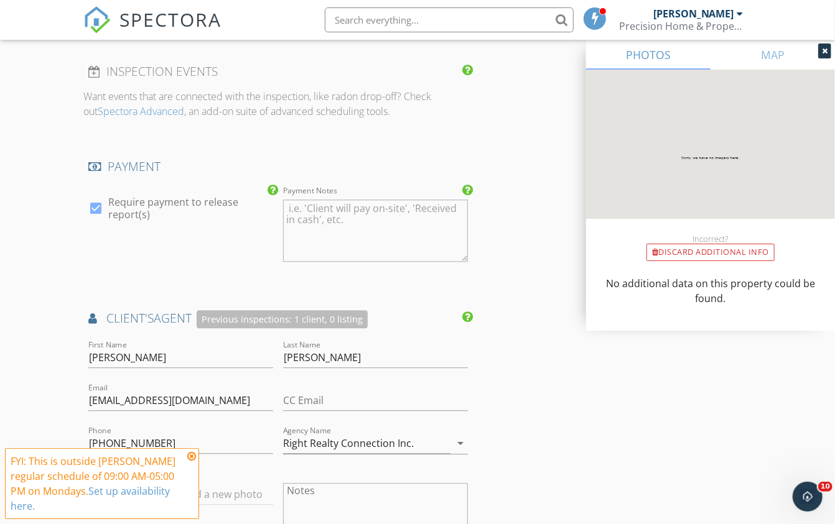
click at [192, 459] on icon at bounding box center [191, 457] width 9 height 10
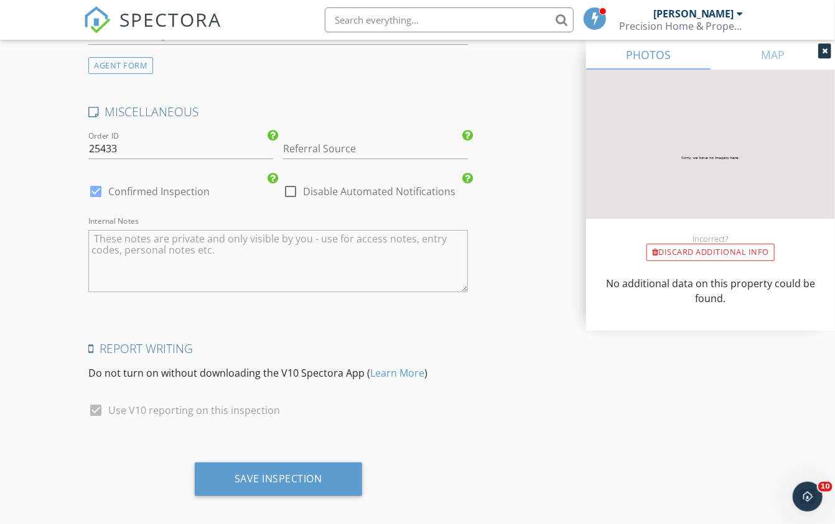
scroll to position [2242, 0]
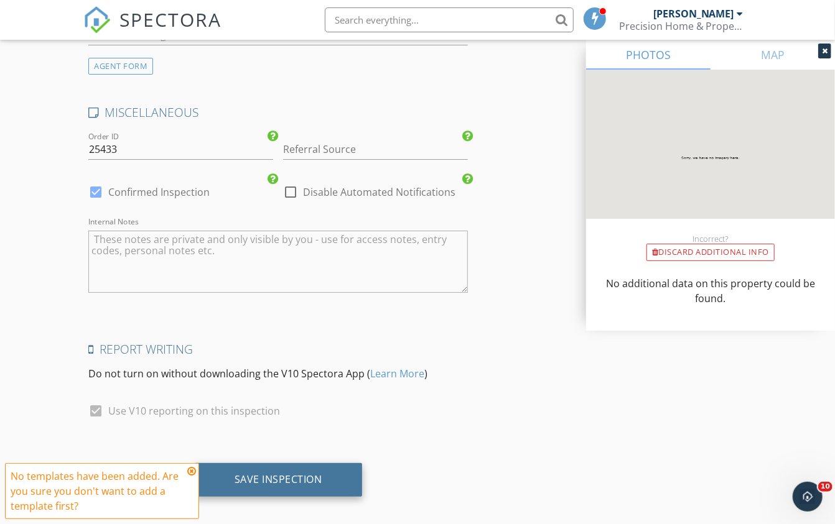
click at [259, 473] on div "Save Inspection" at bounding box center [279, 479] width 88 height 12
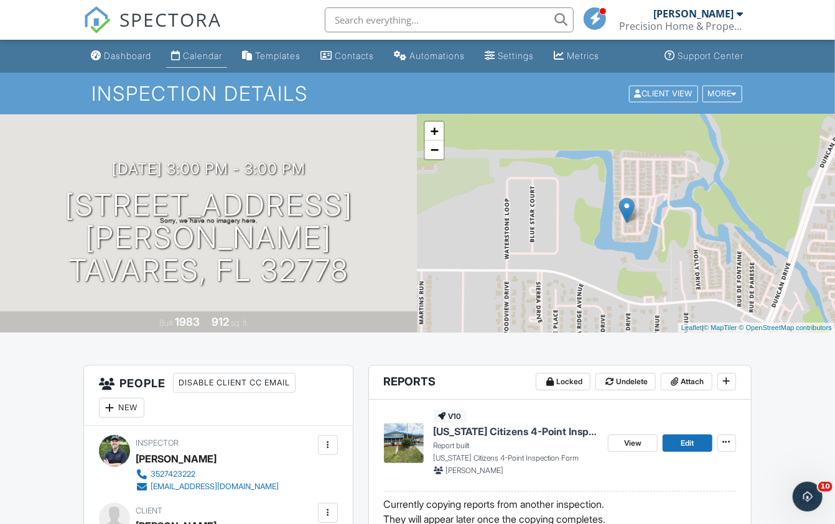
click at [218, 58] on div "Calendar" at bounding box center [202, 55] width 39 height 11
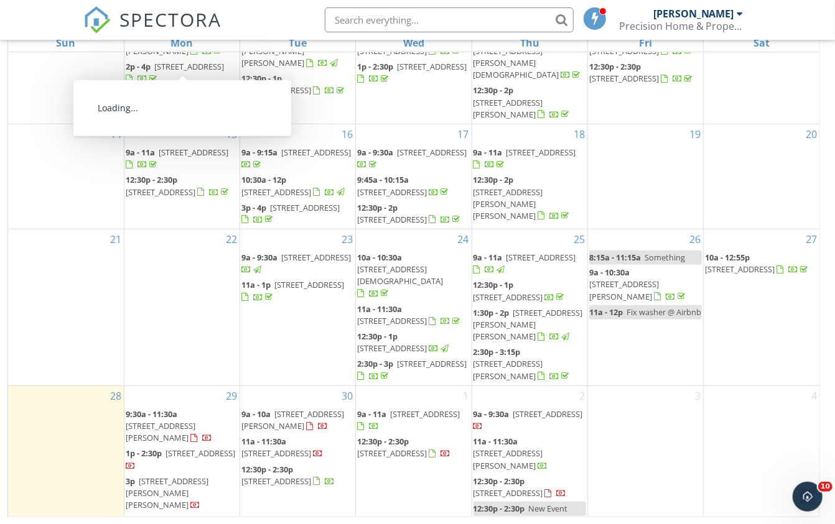
scroll to position [164, 0]
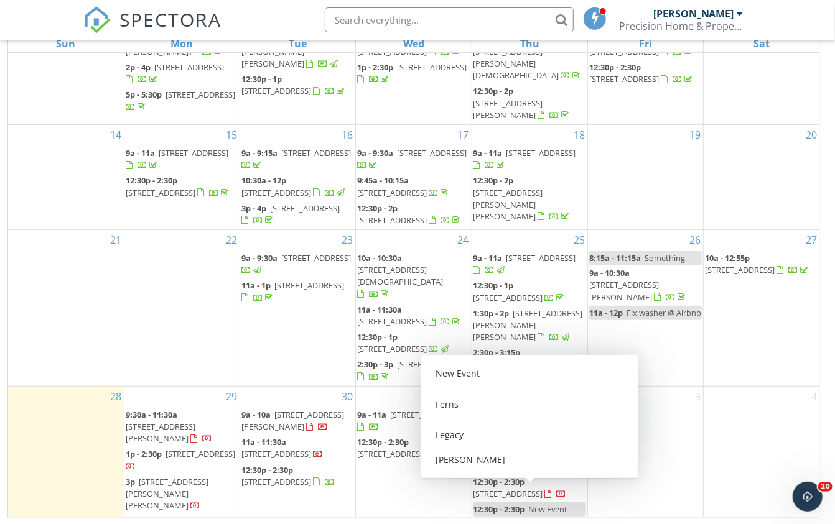
click at [502, 508] on span "12:30p - 2:30p" at bounding box center [499, 509] width 52 height 11
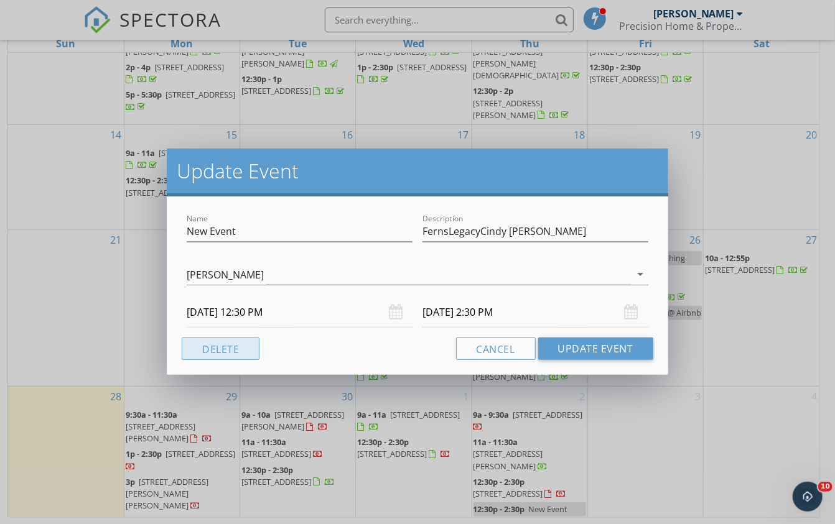
click at [241, 341] on button "Delete" at bounding box center [221, 349] width 78 height 22
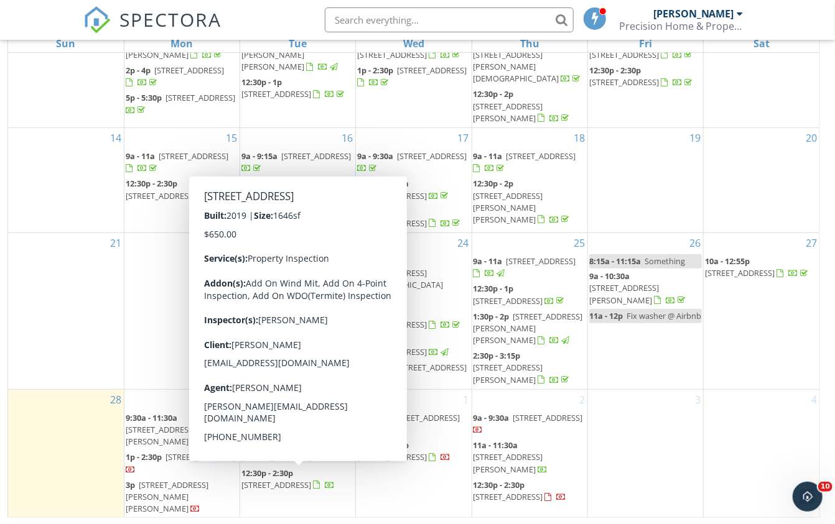
click at [278, 491] on span "3798 Myrtle Oak Ct, Clermont 34714" at bounding box center [276, 485] width 70 height 11
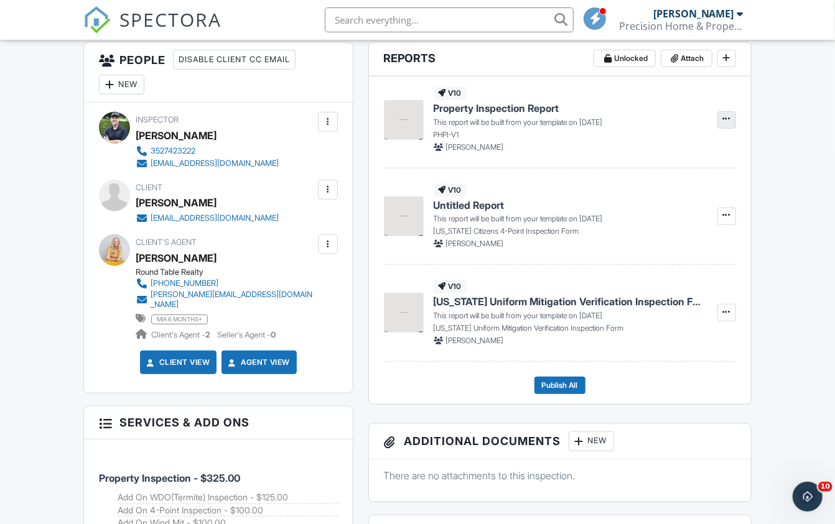
click at [730, 116] on span at bounding box center [726, 119] width 12 height 12
click at [643, 183] on span "Delete Report" at bounding box center [653, 181] width 55 height 13
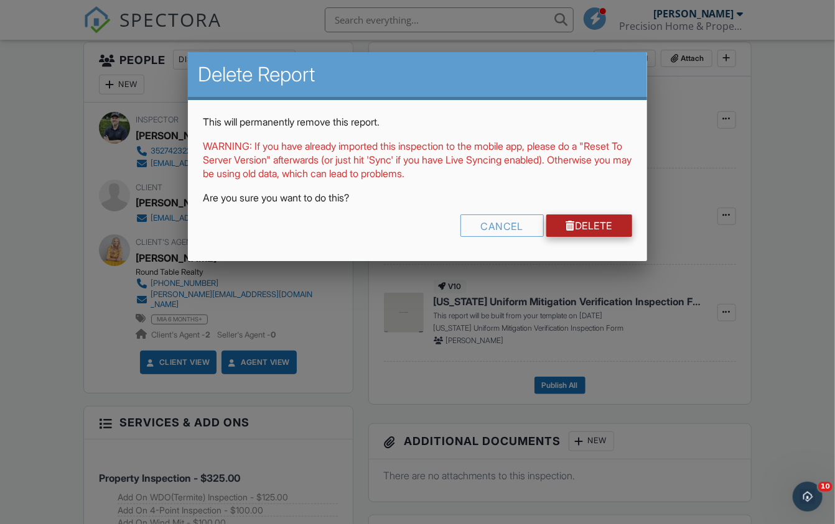
click at [586, 226] on link "Delete" at bounding box center [589, 226] width 86 height 22
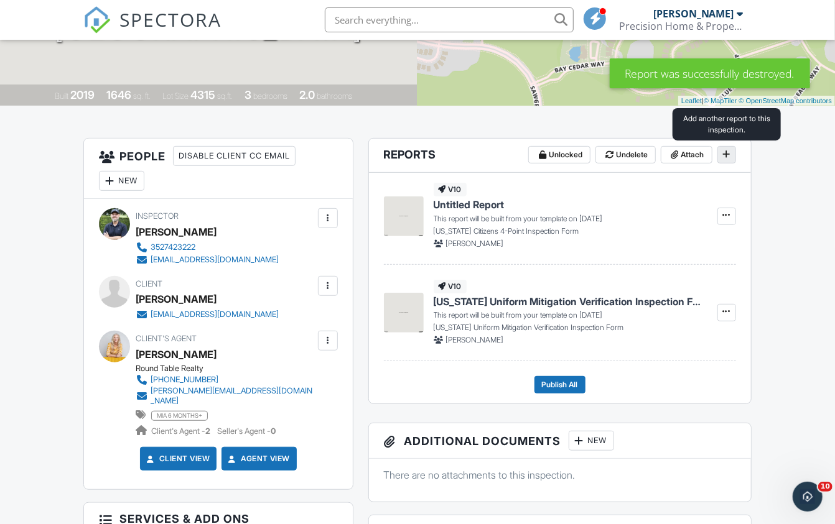
click at [725, 156] on icon at bounding box center [726, 154] width 7 height 9
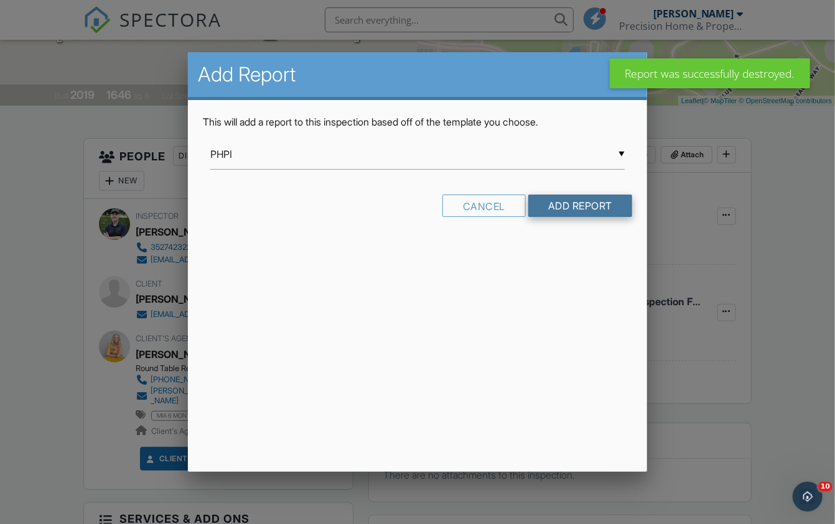
click at [575, 202] on input "Add Report" at bounding box center [580, 206] width 104 height 22
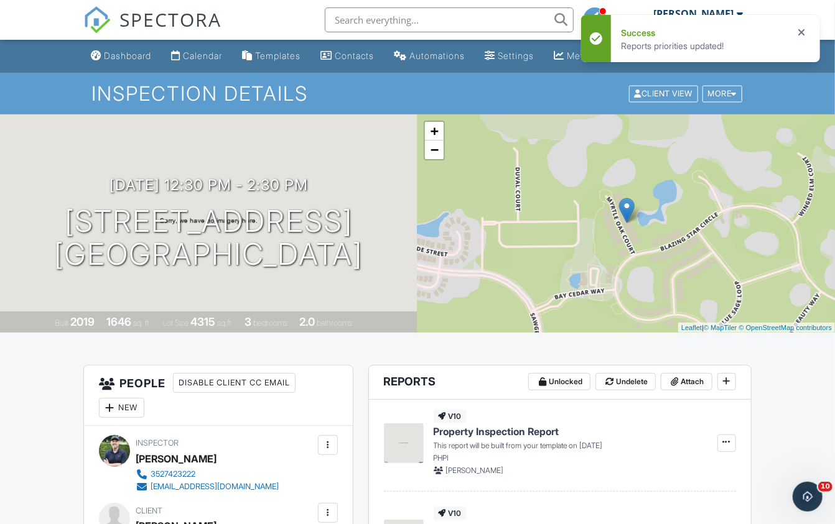
click at [799, 32] on icon at bounding box center [804, 32] width 12 height 15
